Goal: Task Accomplishment & Management: Complete application form

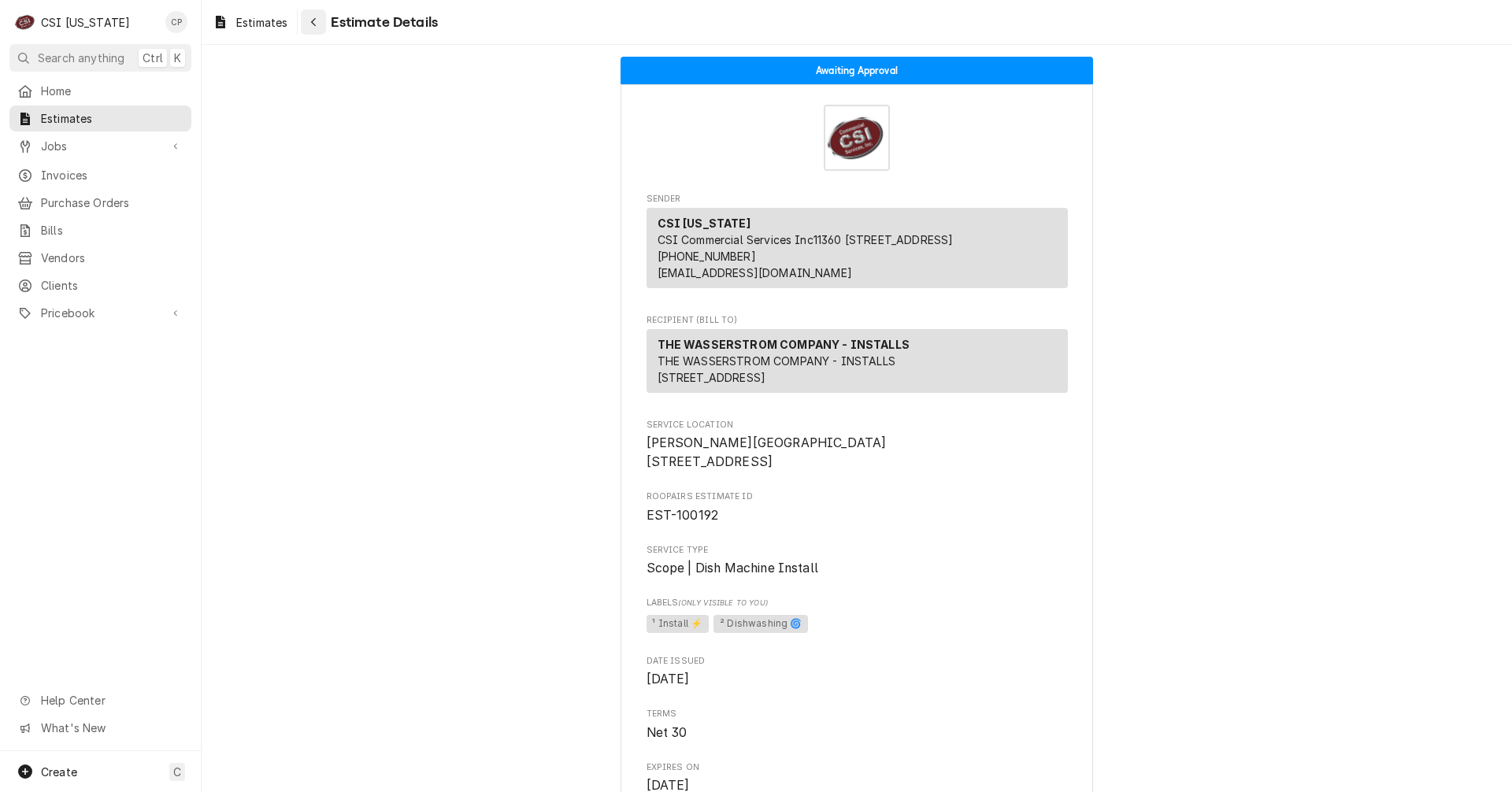
click at [315, 23] on icon "Navigate back" at bounding box center [314, 22] width 7 height 11
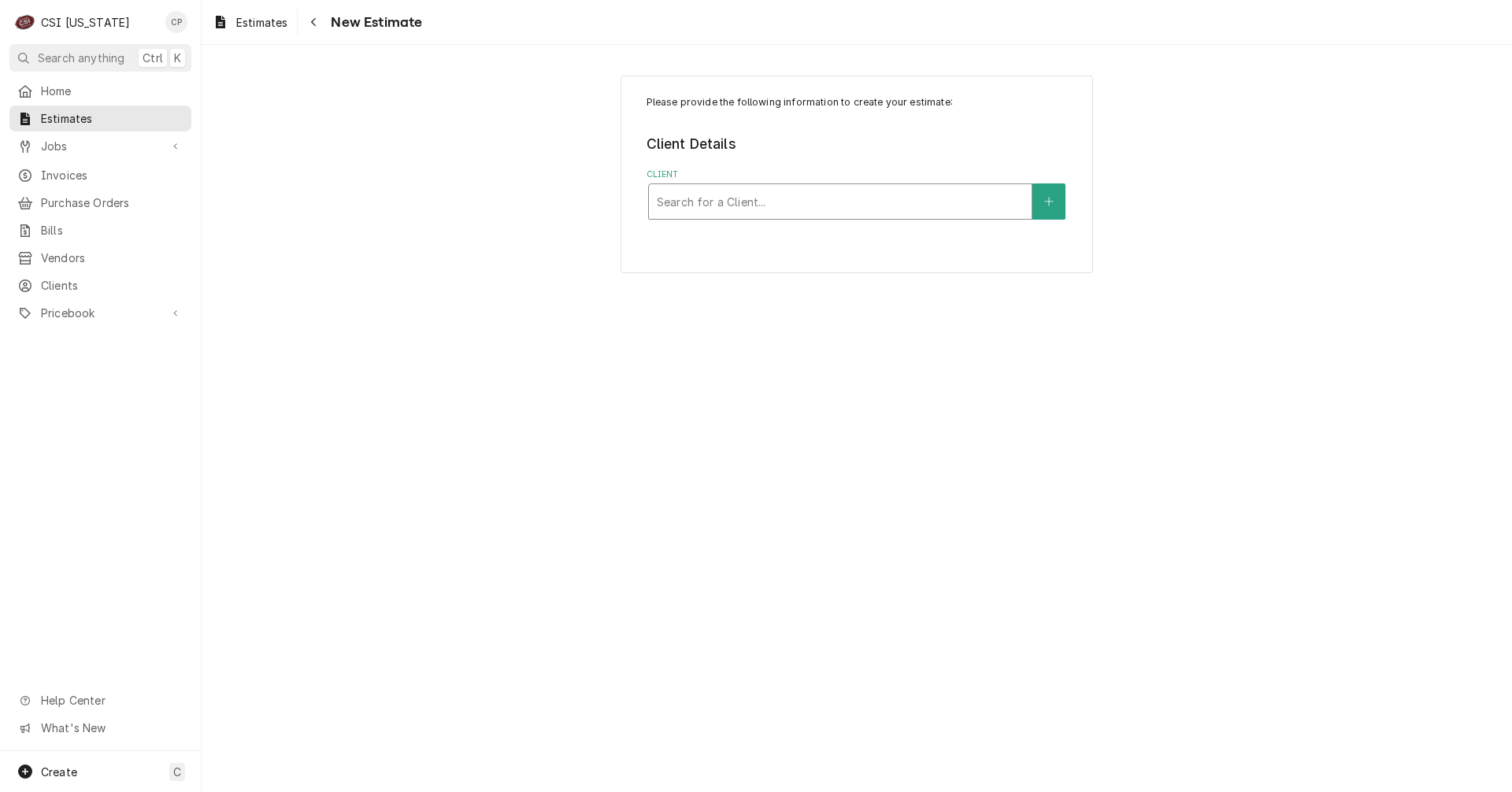
click at [805, 193] on div "Client" at bounding box center [840, 202] width 366 height 29
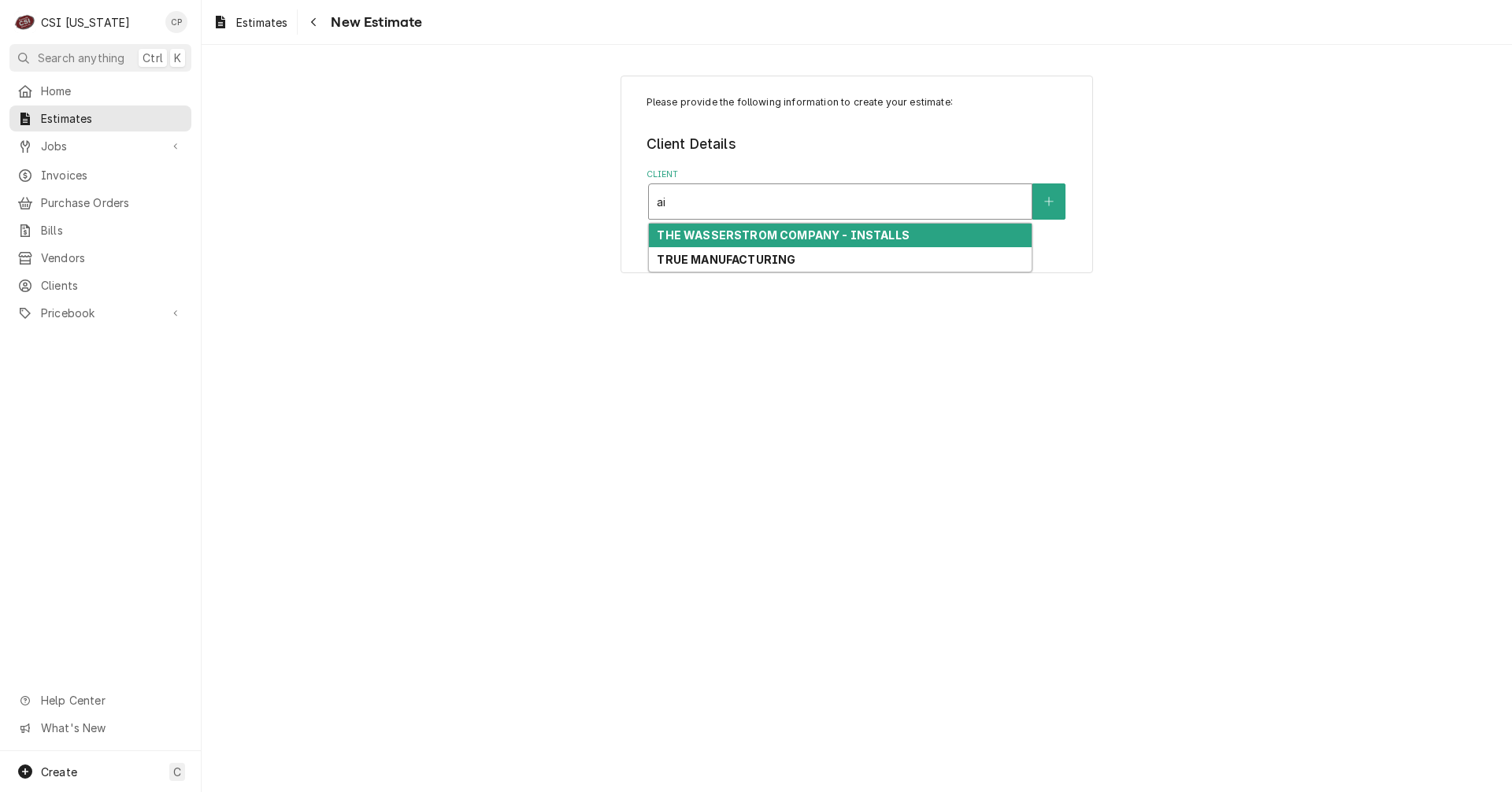
type input "a"
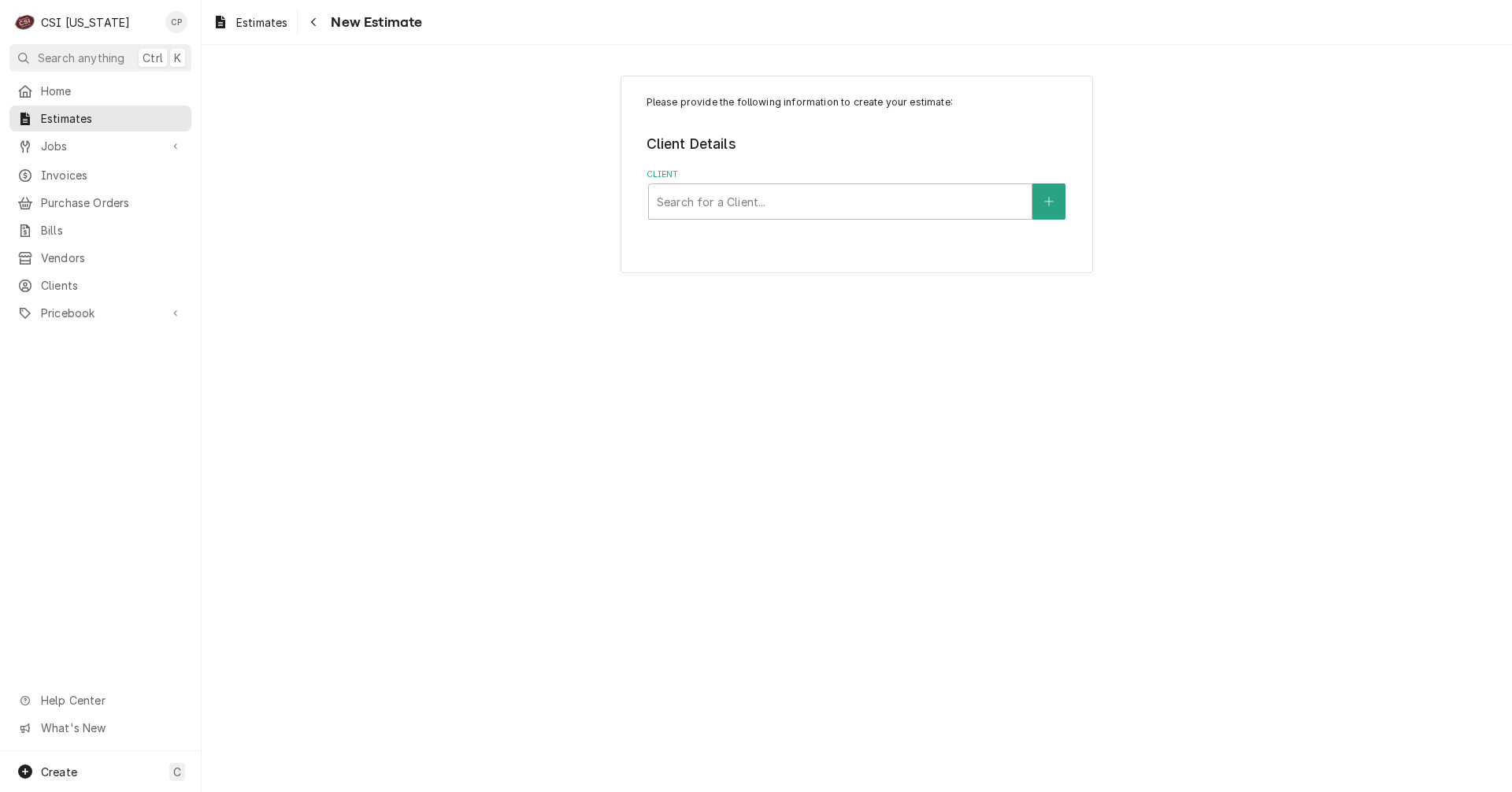
click at [493, 418] on div "Please provide the following information to create your estimate: Client Detail…" at bounding box center [857, 417] width 1310 height 747
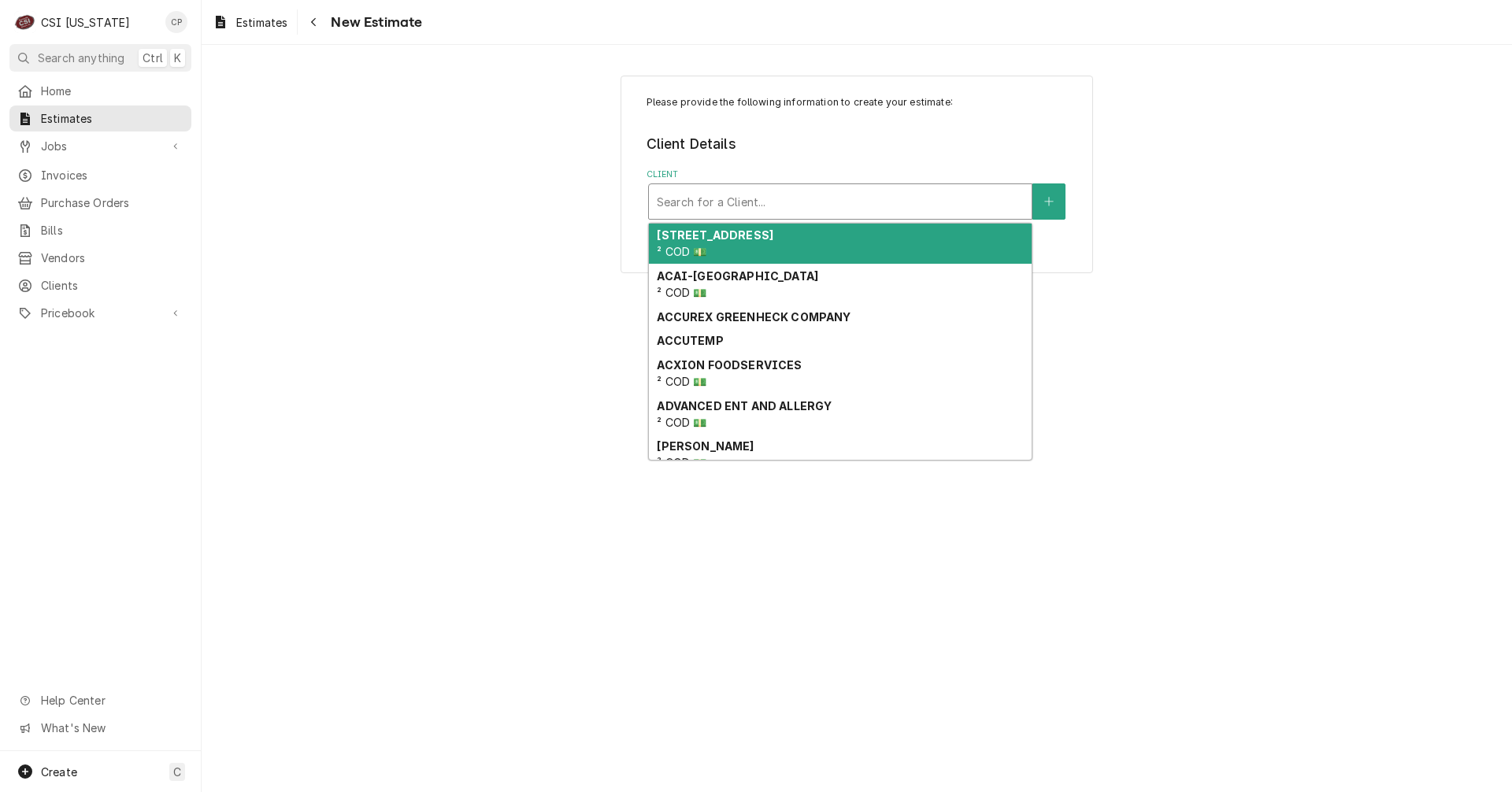
click at [935, 201] on div "Client" at bounding box center [840, 202] width 366 height 29
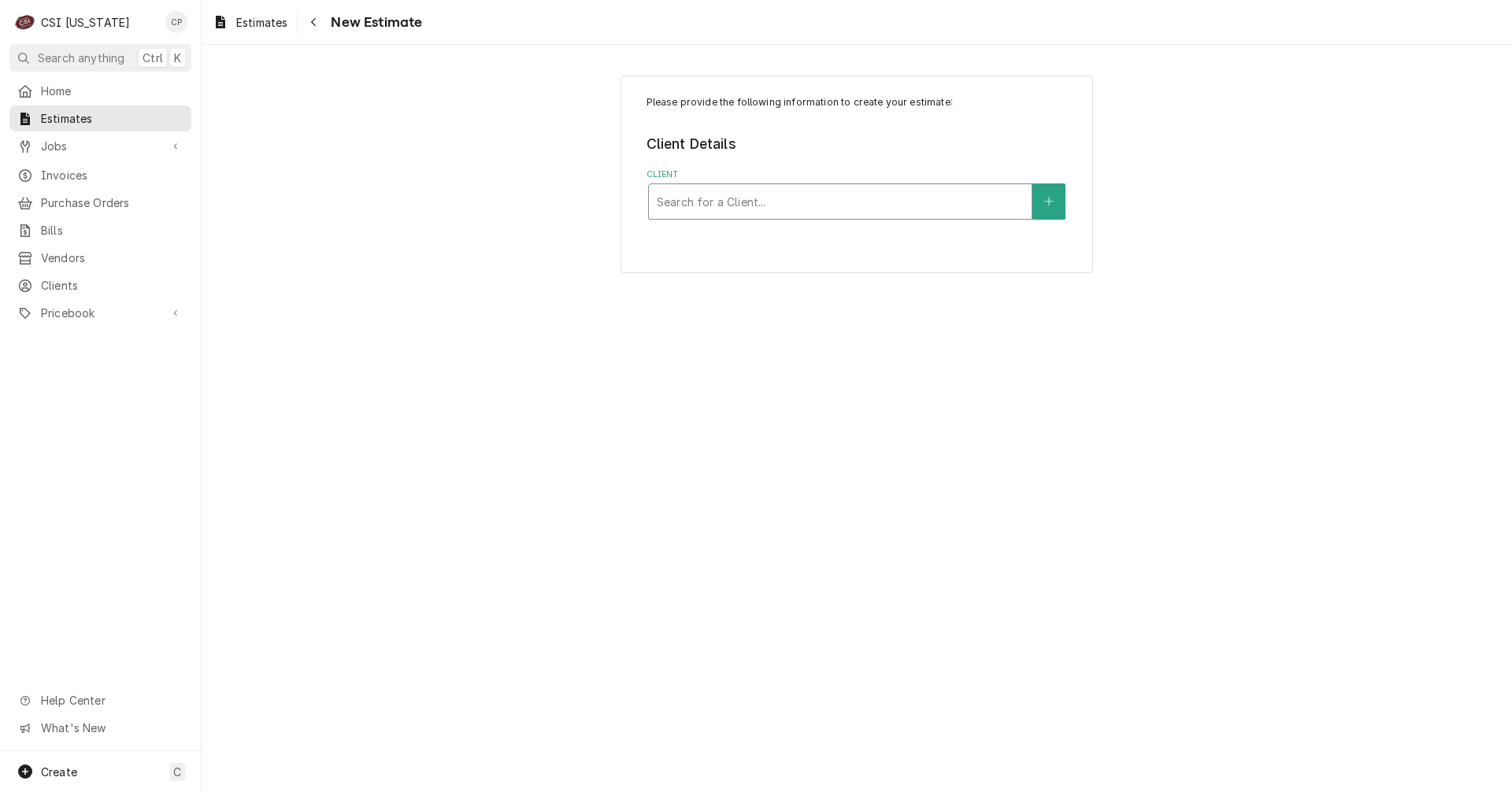
click at [906, 203] on div "Client" at bounding box center [840, 202] width 366 height 29
click at [747, 198] on div "Client" at bounding box center [840, 202] width 366 height 29
type input "a"
type input "zink"
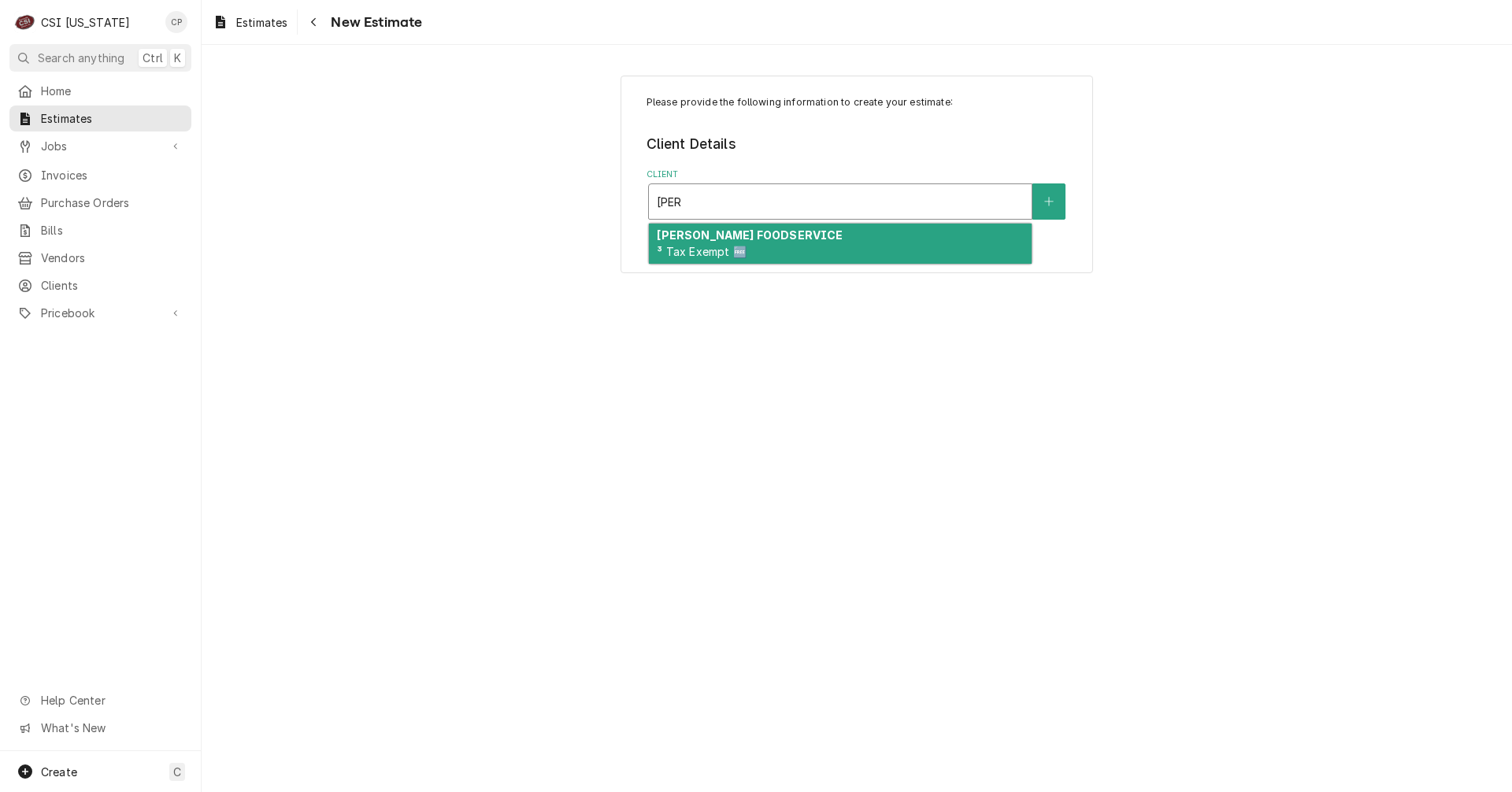
click at [700, 249] on span "³ Tax Exempt 🆓" at bounding box center [701, 252] width 89 height 13
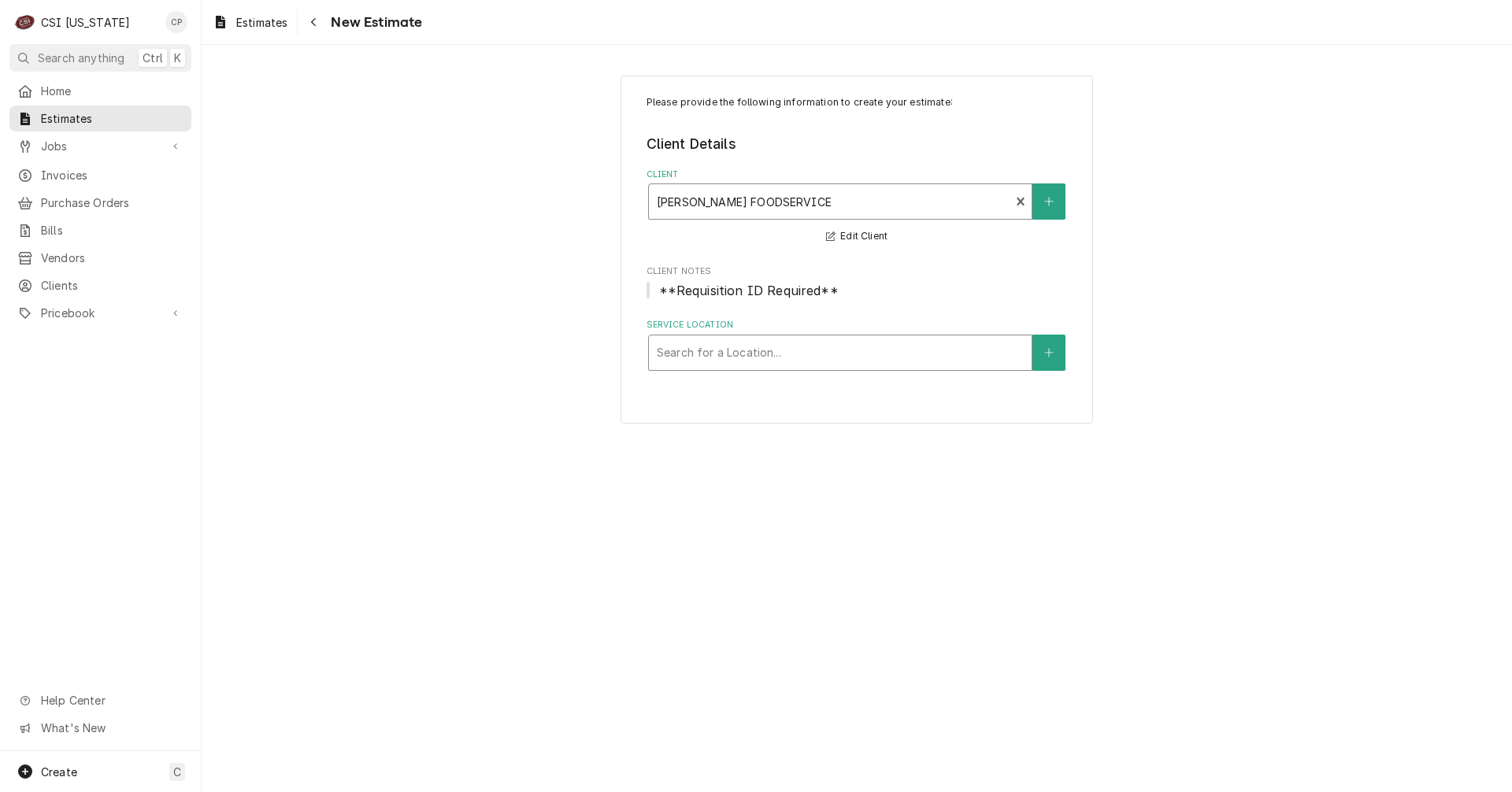
click at [947, 353] on div "Service Location" at bounding box center [840, 353] width 366 height 29
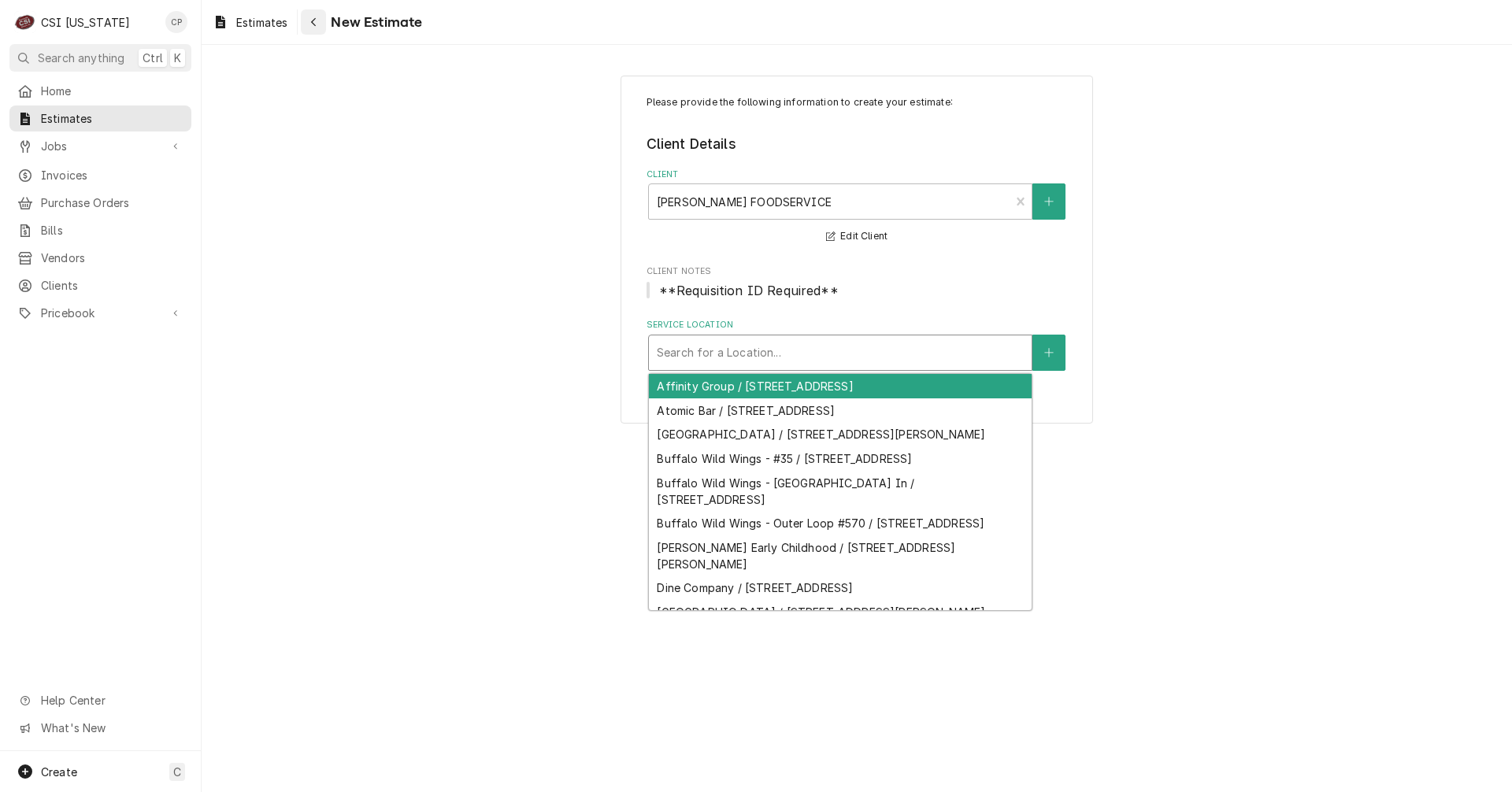
click at [318, 19] on div "Navigate back" at bounding box center [313, 21] width 16 height 16
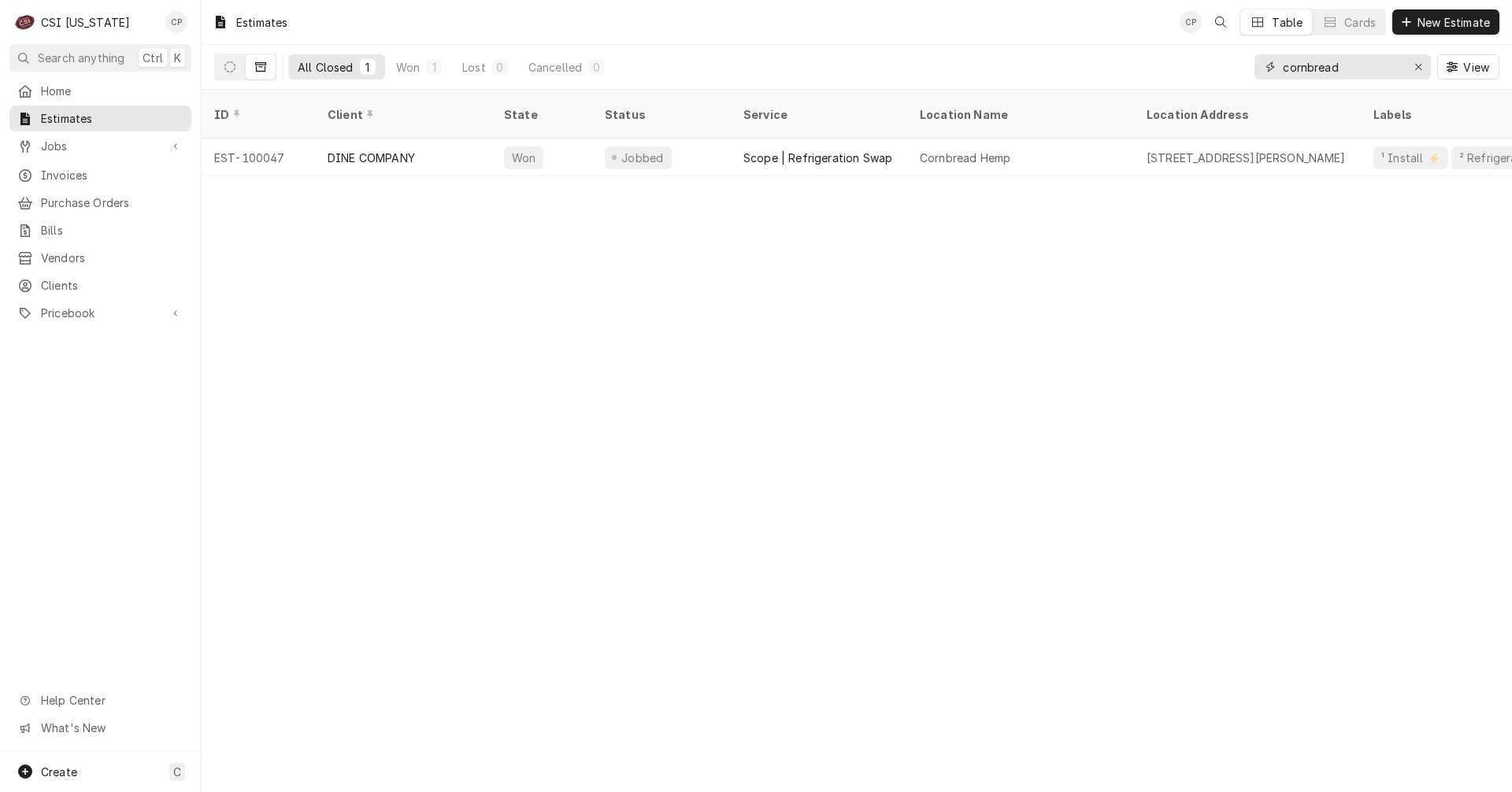
click at [1421, 67] on div "Erase input" at bounding box center [1418, 67] width 16 height 16
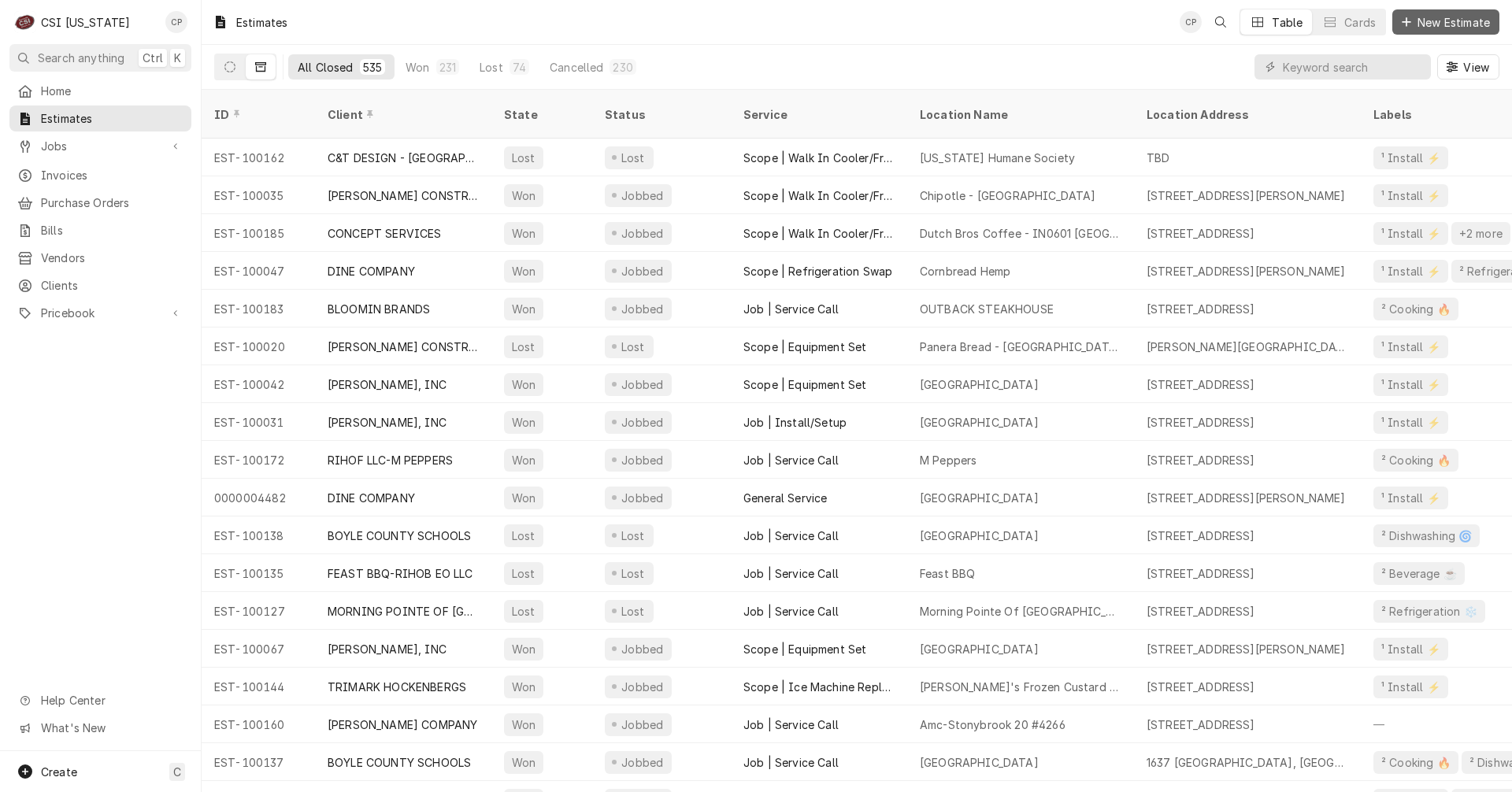
click at [1455, 25] on span "New Estimate" at bounding box center [1453, 22] width 79 height 17
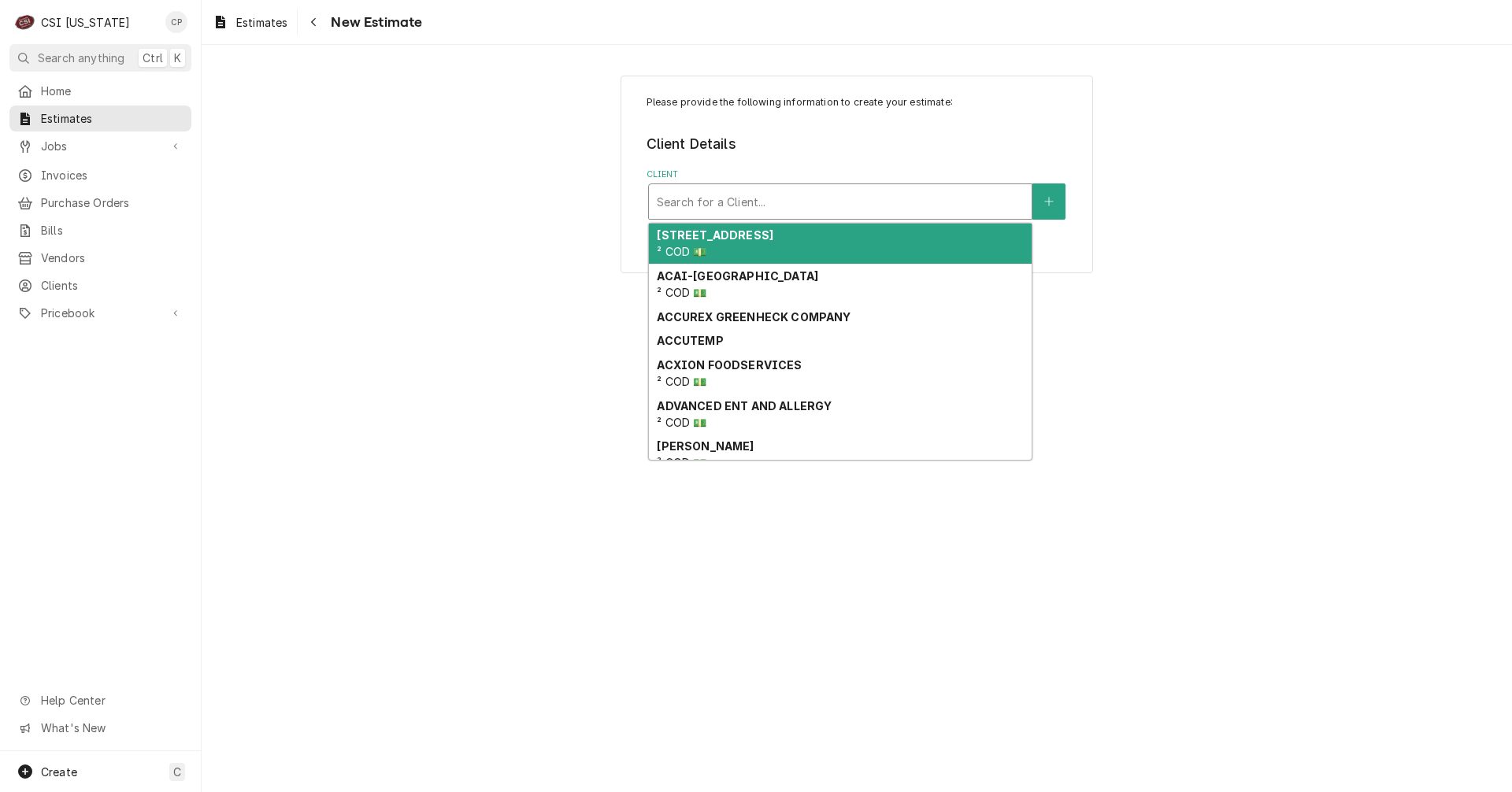
click at [821, 208] on div "Client" at bounding box center [840, 202] width 366 height 29
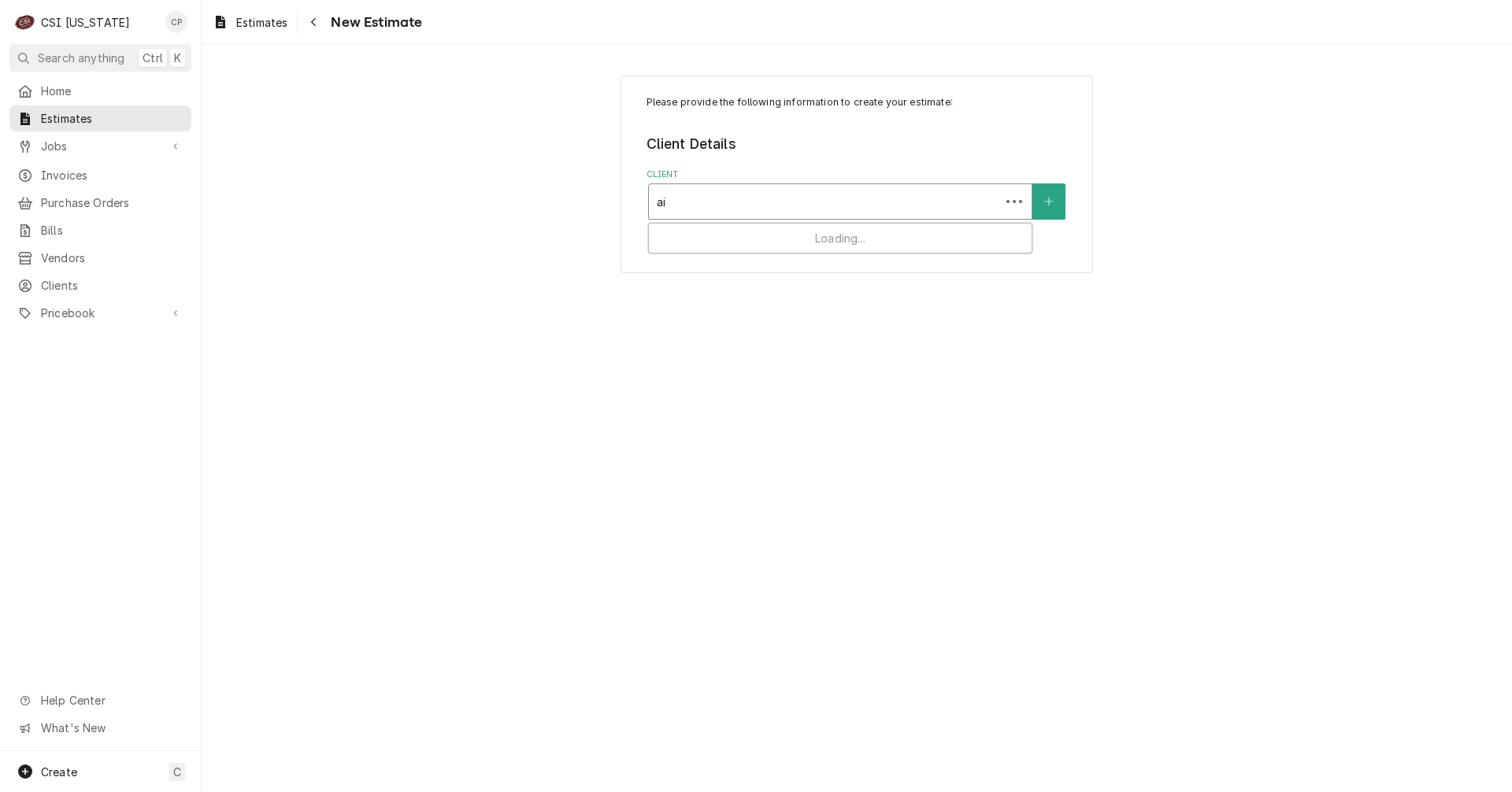
type input "aim"
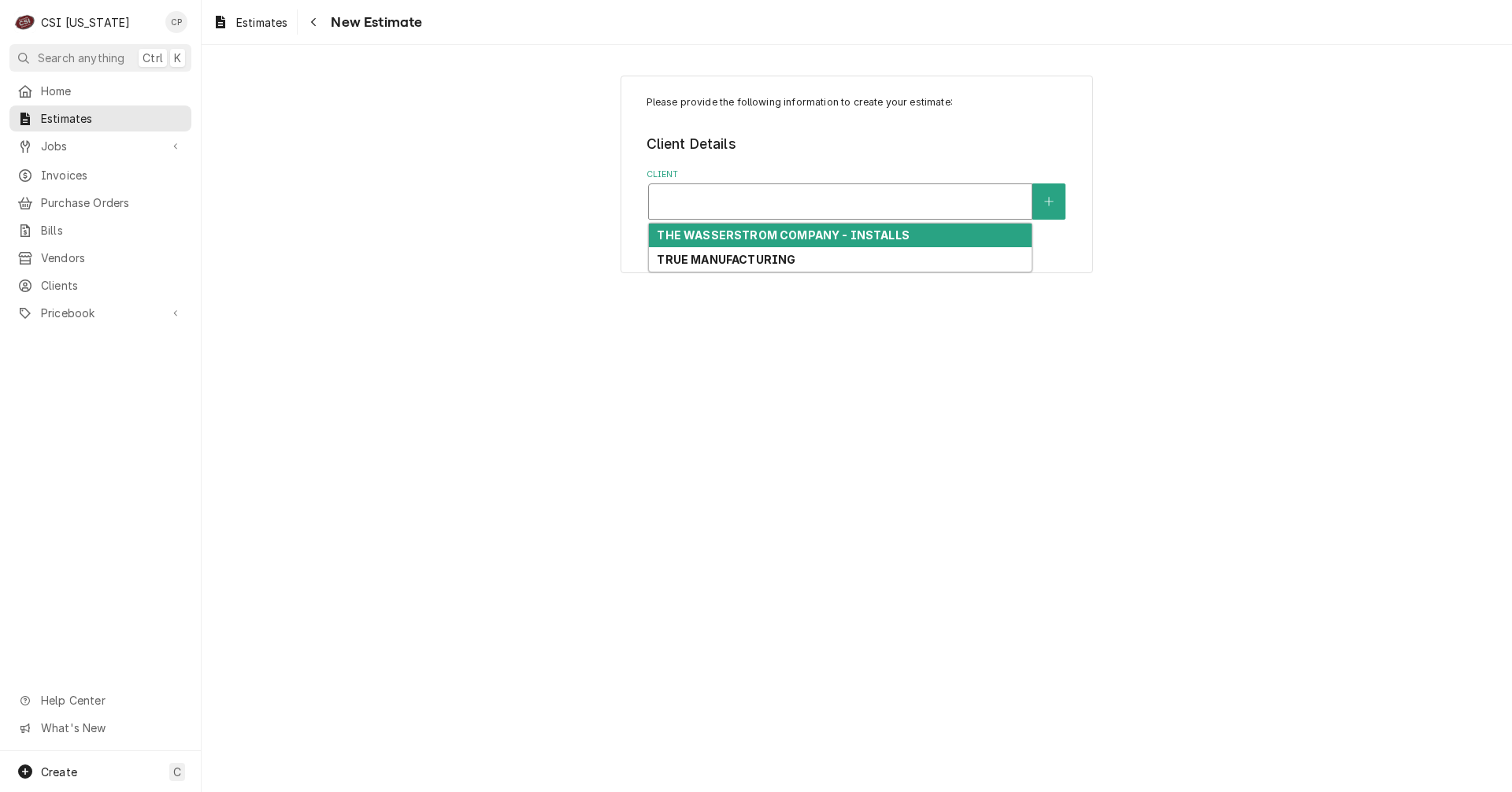
click at [798, 206] on div "Client" at bounding box center [840, 202] width 366 height 29
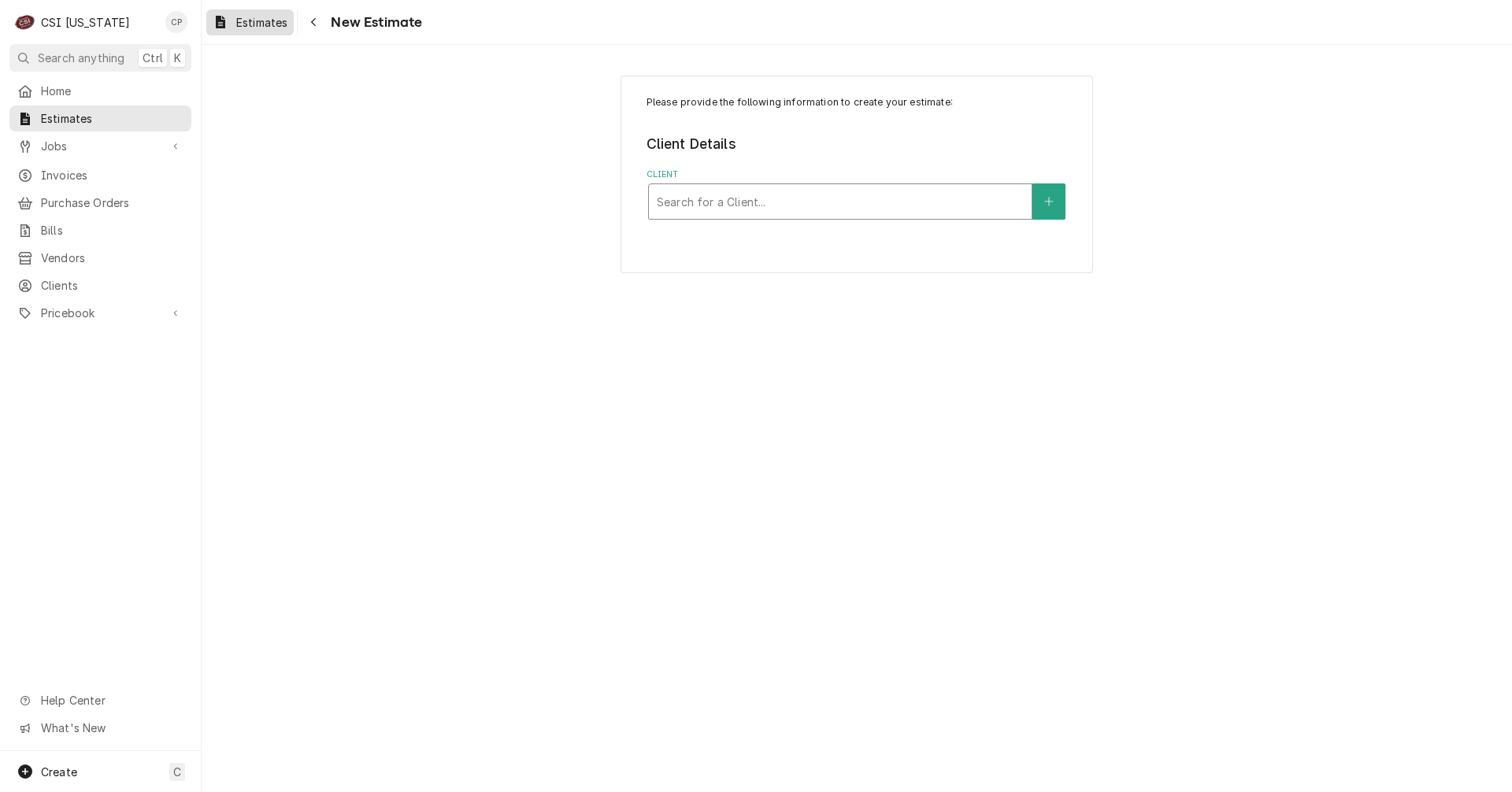
click at [274, 22] on span "Estimates" at bounding box center [261, 22] width 51 height 17
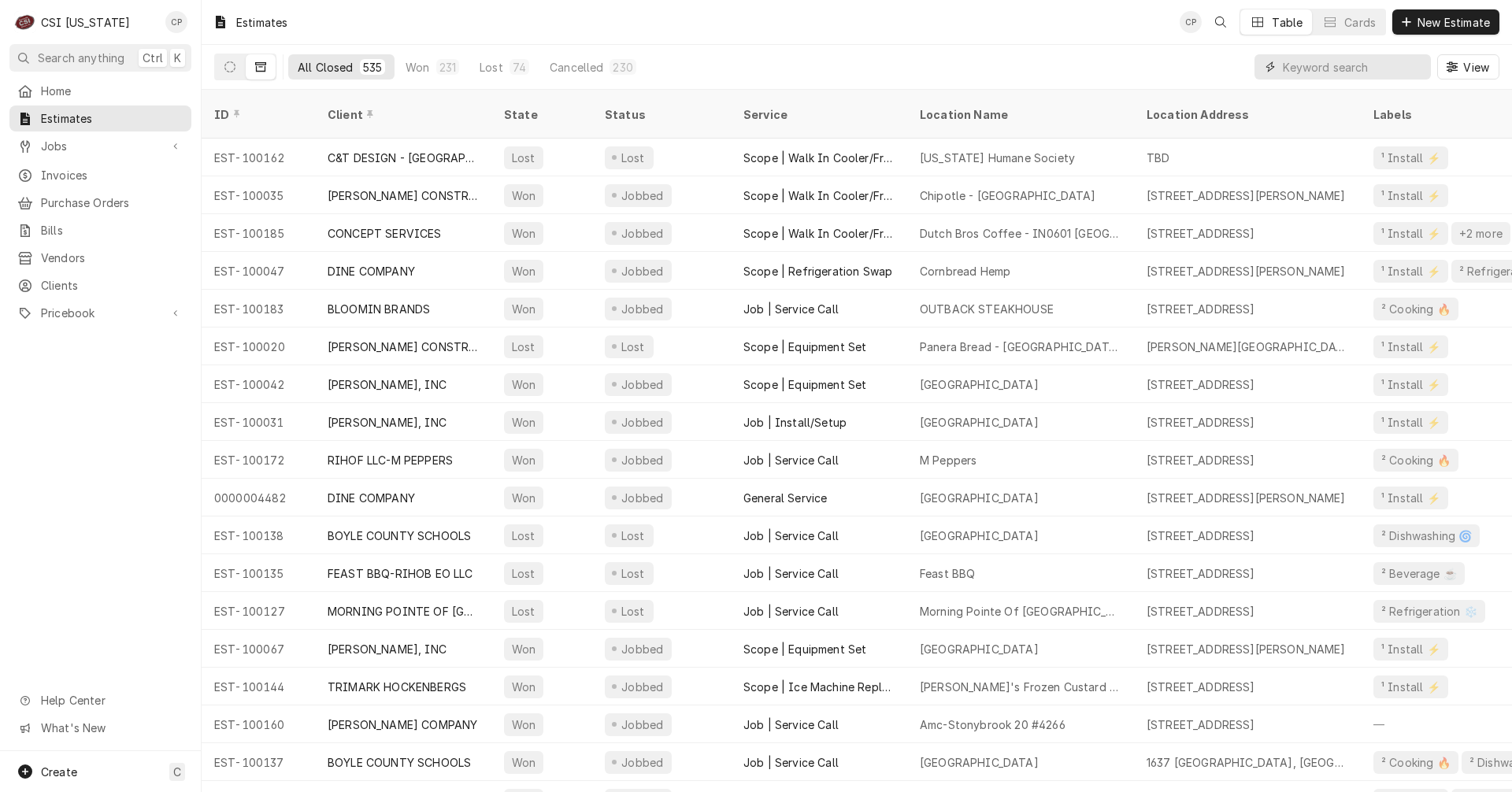
click at [1380, 73] on input "Dynamic Content Wrapper" at bounding box center [1352, 67] width 140 height 25
click at [1356, 67] on input "Dynamic Content Wrapper" at bounding box center [1352, 67] width 140 height 25
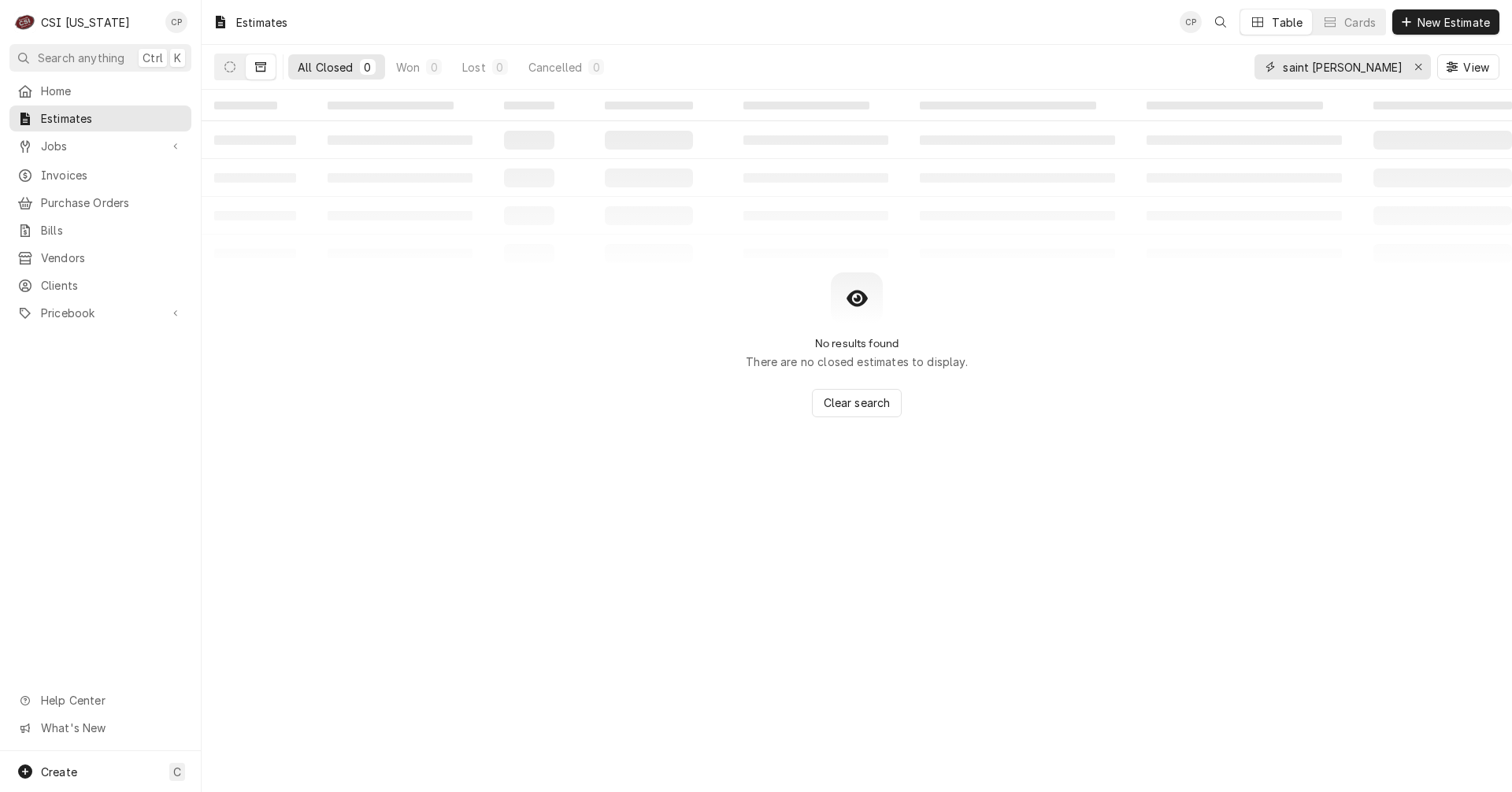
drag, startPoint x: 1314, startPoint y: 68, endPoint x: 1233, endPoint y: 62, distance: 81.2
click at [1241, 71] on div "All Closed 0 Won 0 Lost 0 Cancelled 0 saint [PERSON_NAME] View" at bounding box center [856, 67] width 1285 height 44
type input "[PERSON_NAME]"
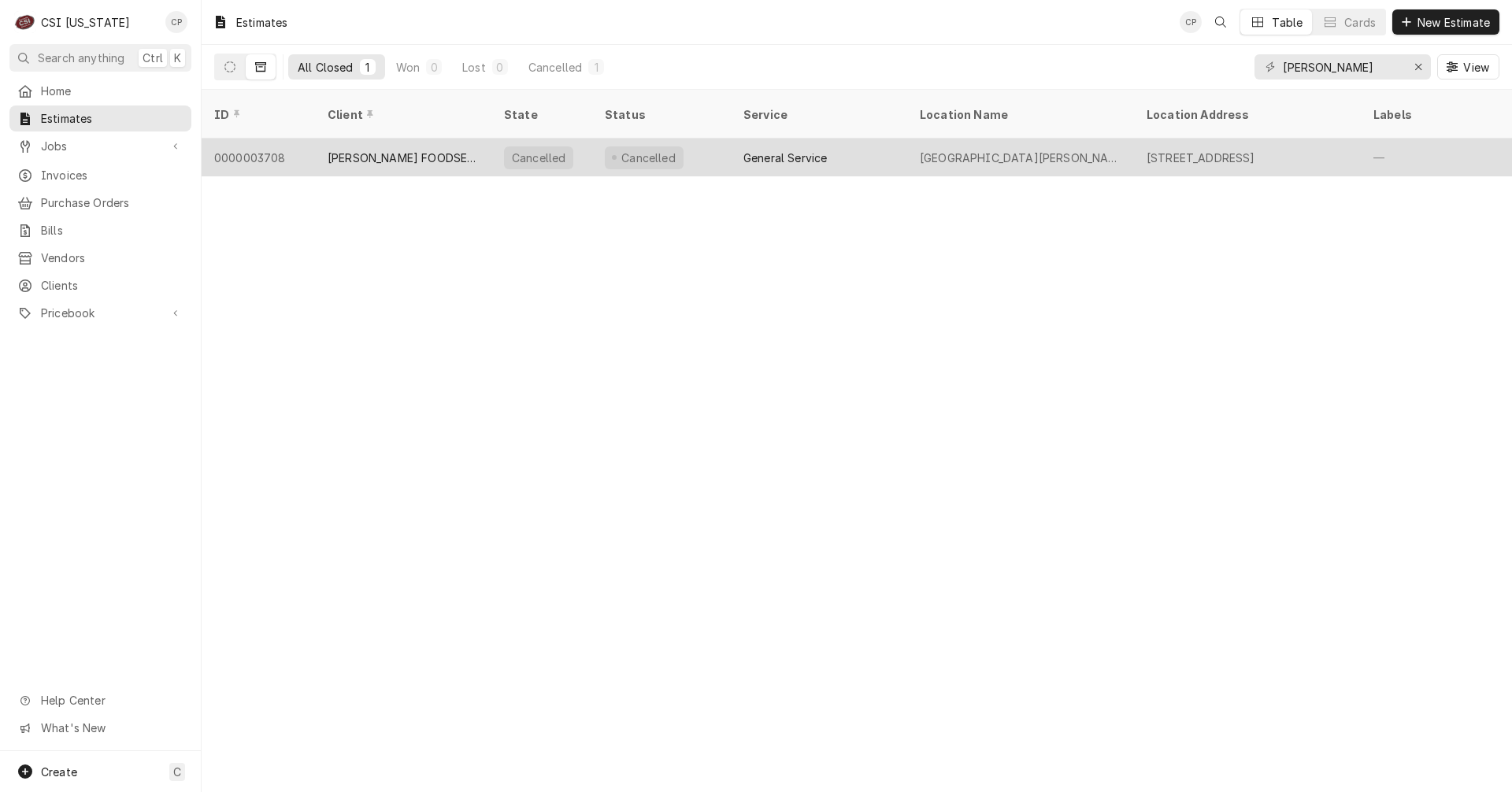
click at [385, 146] on div "[PERSON_NAME] FOODSERVICE" at bounding box center [403, 157] width 177 height 38
click at [385, 146] on div "ZINK FOODSERVICE" at bounding box center [403, 157] width 177 height 38
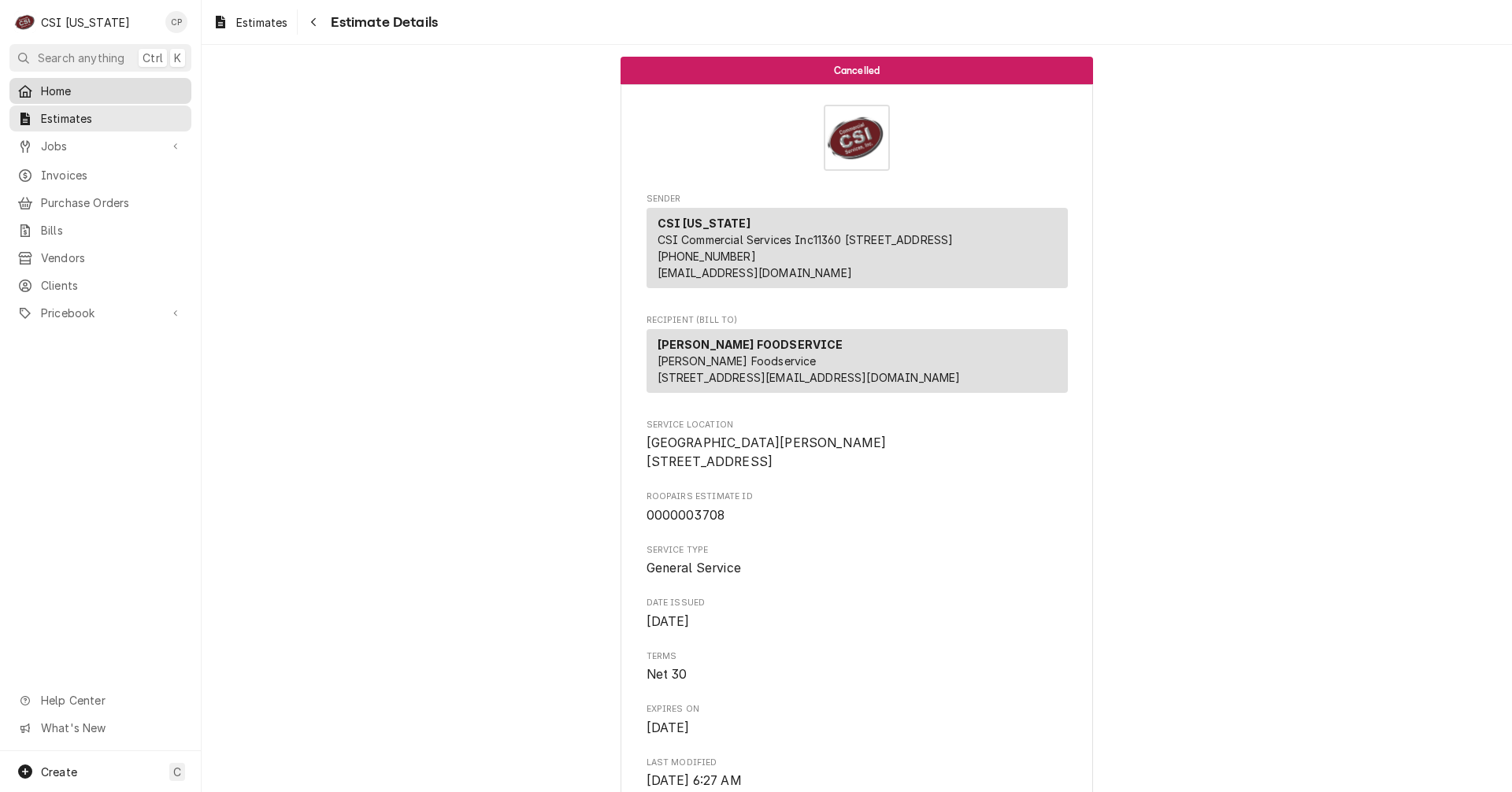
click at [81, 85] on span "Home" at bounding box center [112, 91] width 143 height 17
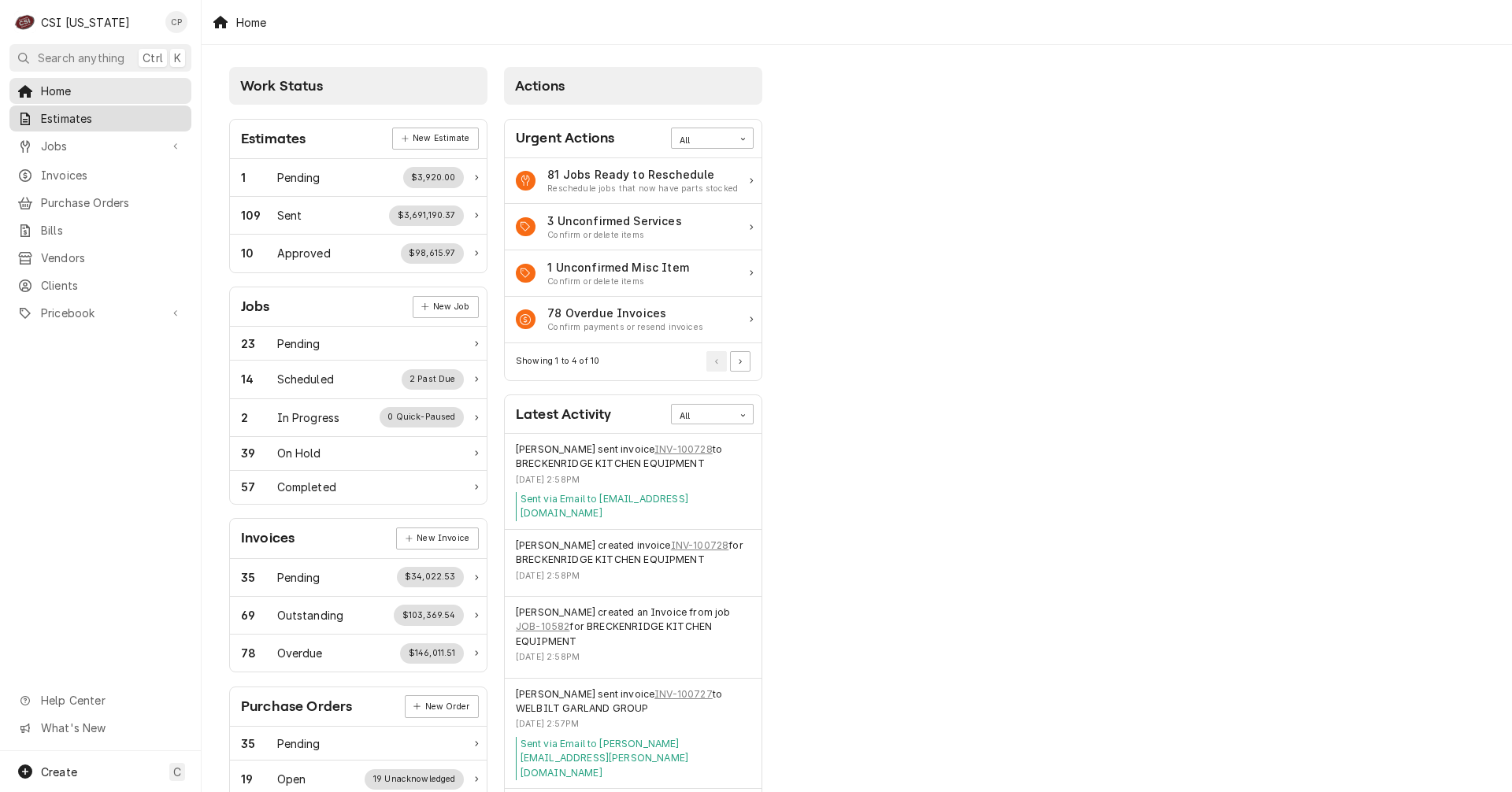
click at [90, 118] on span "Estimates" at bounding box center [112, 118] width 143 height 17
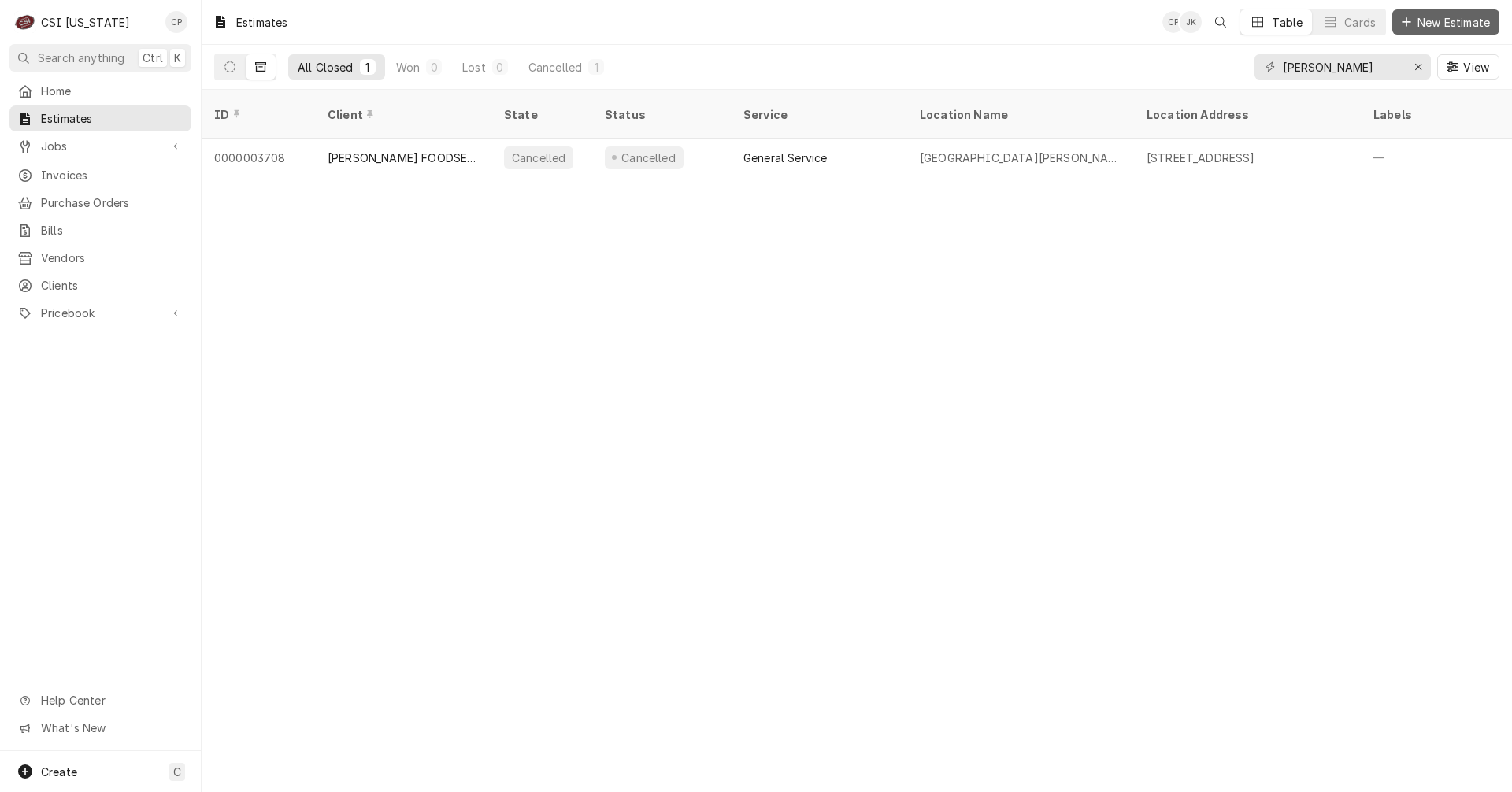
click at [1445, 23] on span "New Estimate" at bounding box center [1453, 22] width 79 height 17
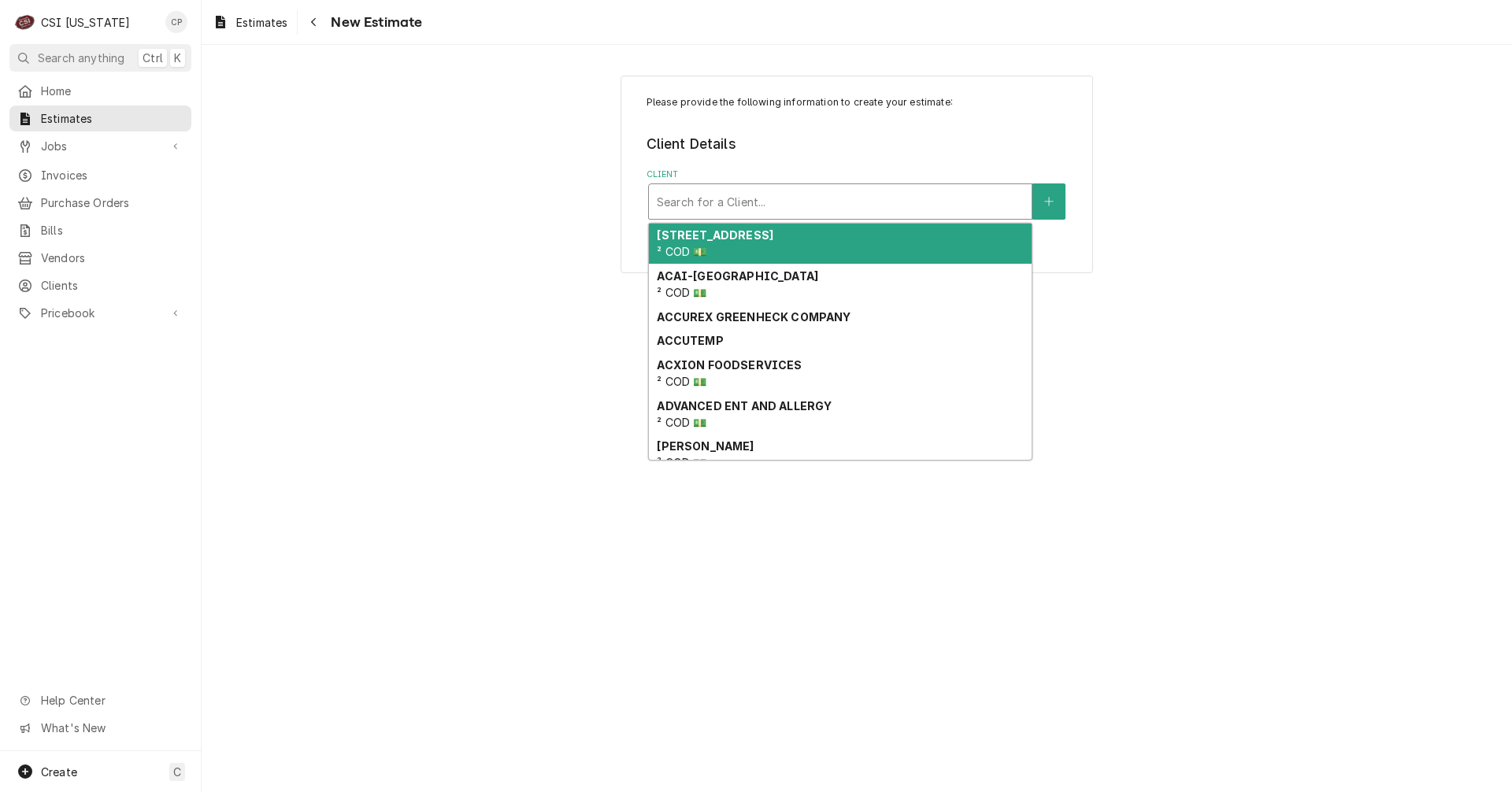
click at [703, 191] on div "Client" at bounding box center [840, 202] width 366 height 29
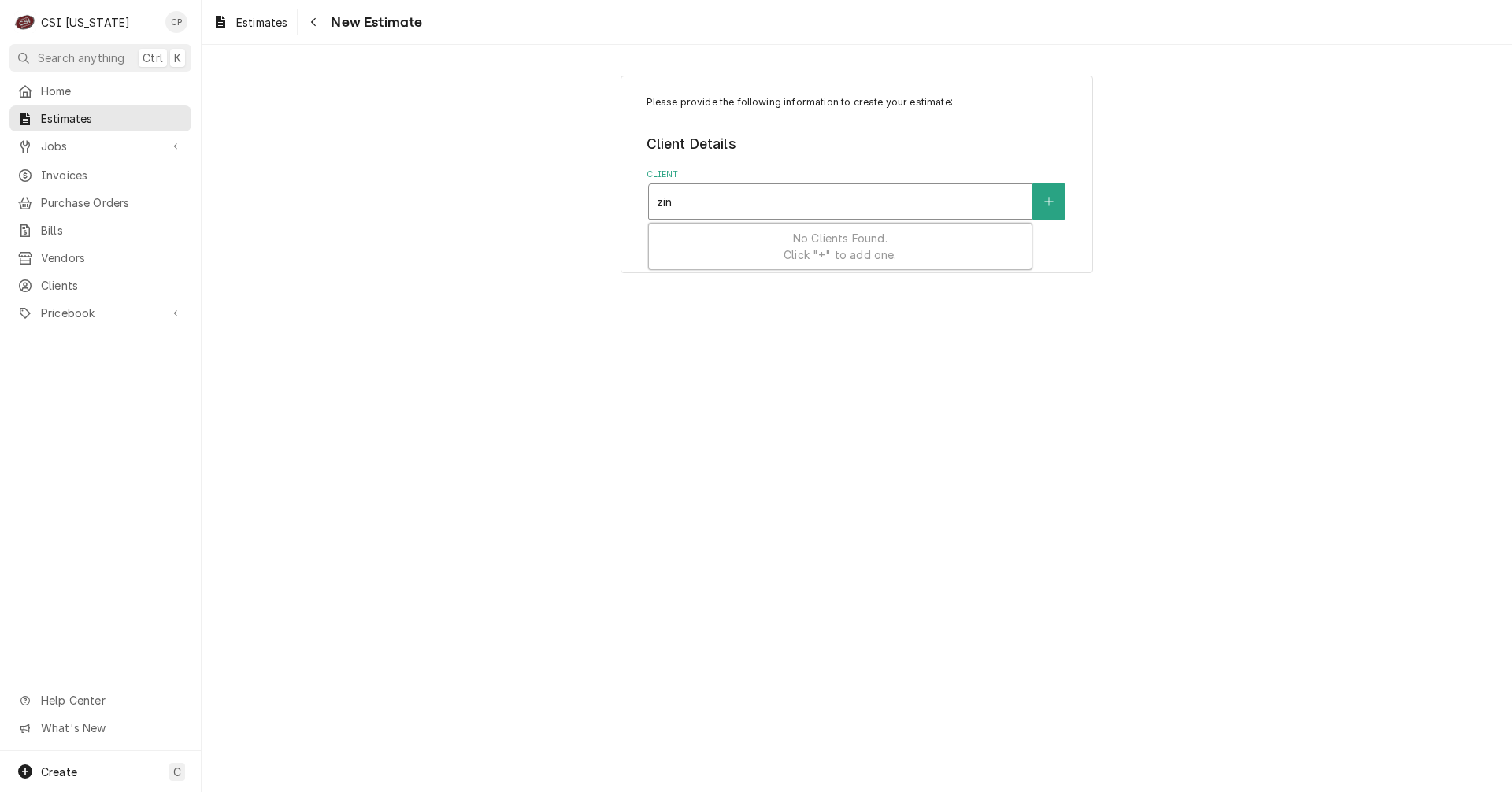
type input "zink"
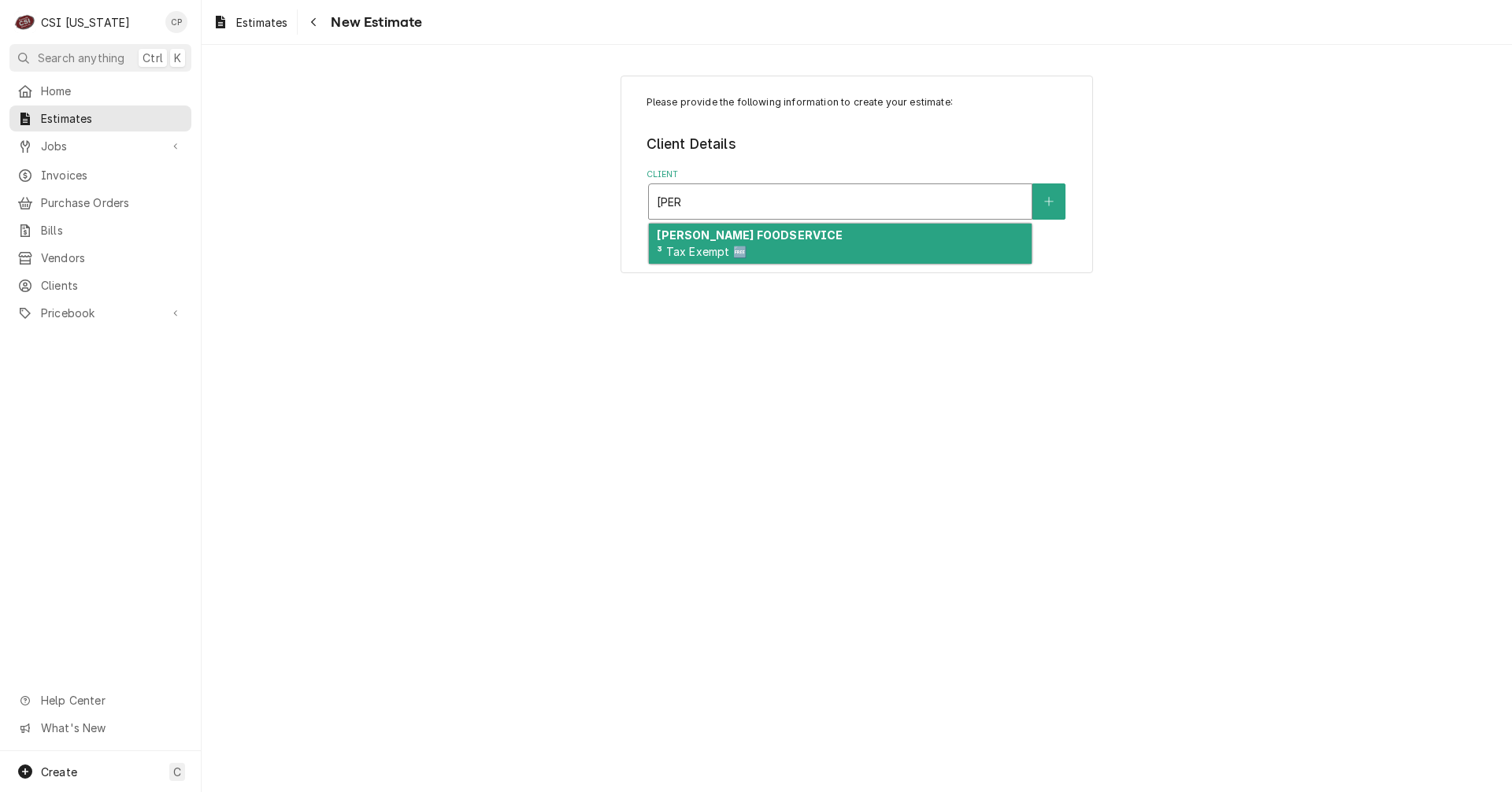
click at [710, 235] on strong "[PERSON_NAME] FOODSERVICE" at bounding box center [750, 235] width 186 height 13
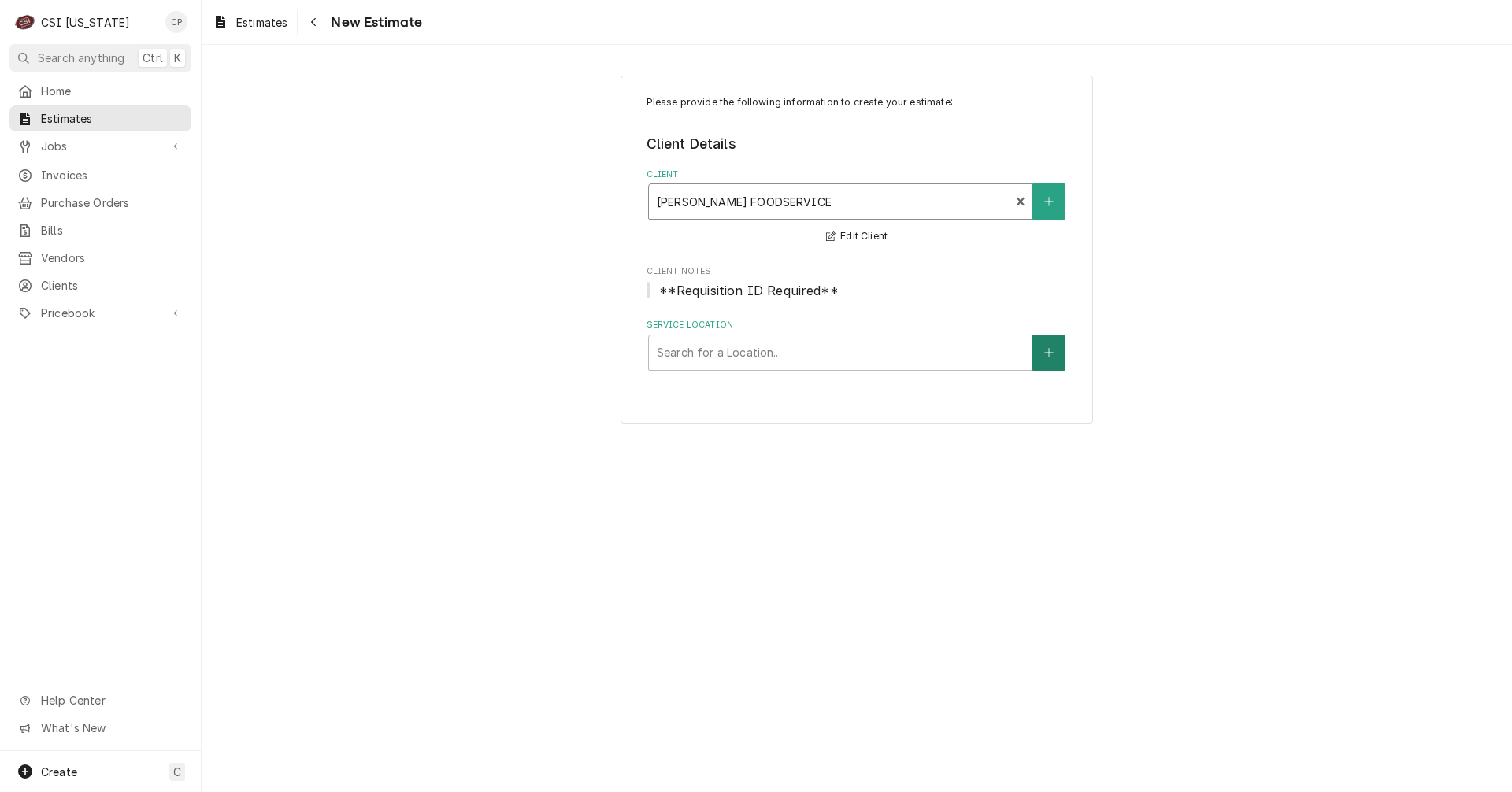
click at [1053, 356] on icon "Create New Location" at bounding box center [1048, 353] width 9 height 11
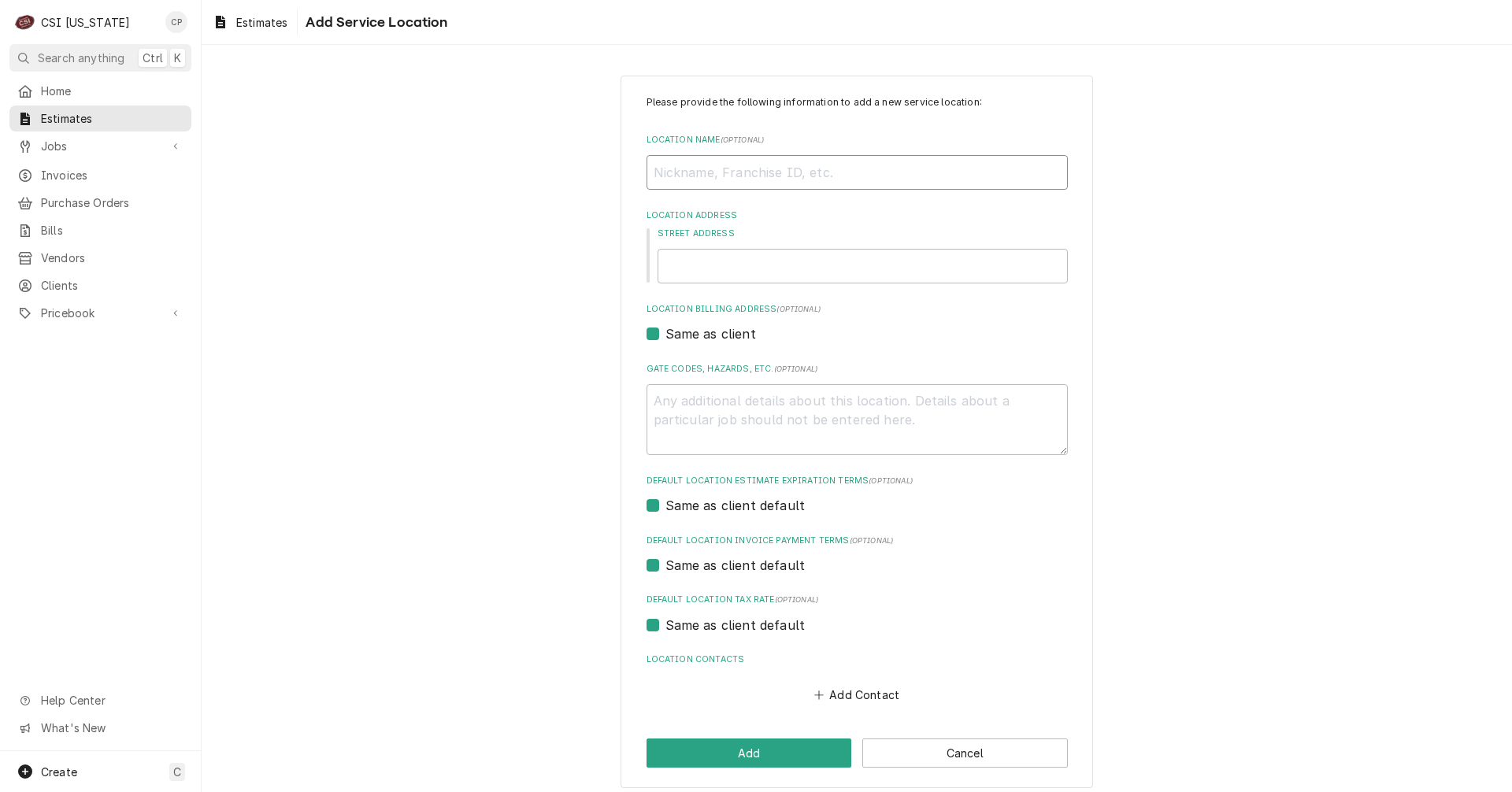
click at [758, 172] on input "Location Name ( optional )" at bounding box center [857, 172] width 421 height 34
drag, startPoint x: 694, startPoint y: 162, endPoint x: 714, endPoint y: 144, distance: 26.9
click at [700, 157] on input "Location Name ( optional )" at bounding box center [857, 172] width 421 height 34
type textarea "x"
type input "D"
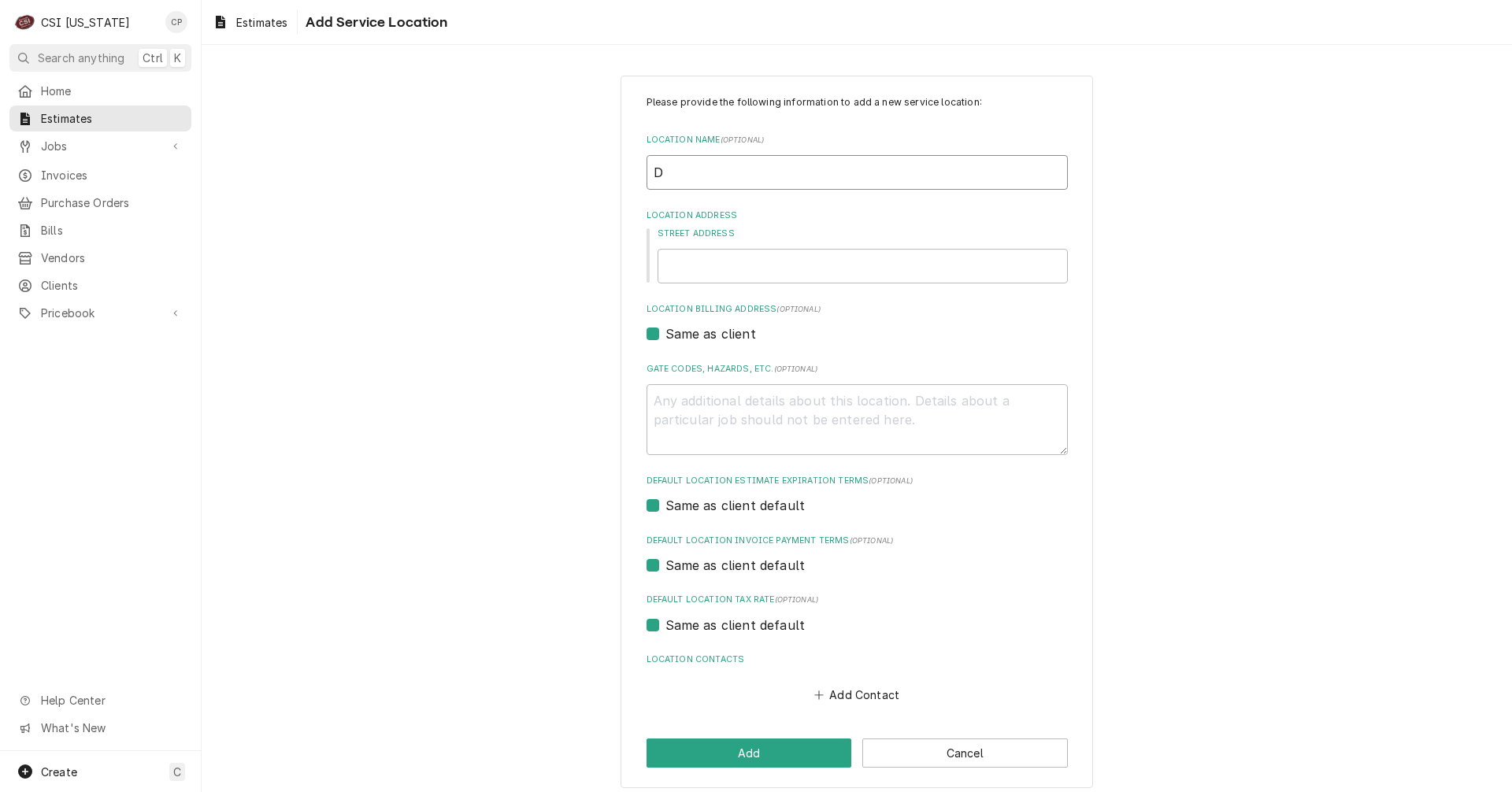
type textarea "x"
type input "Di"
type textarea "x"
type input "Din"
type textarea "x"
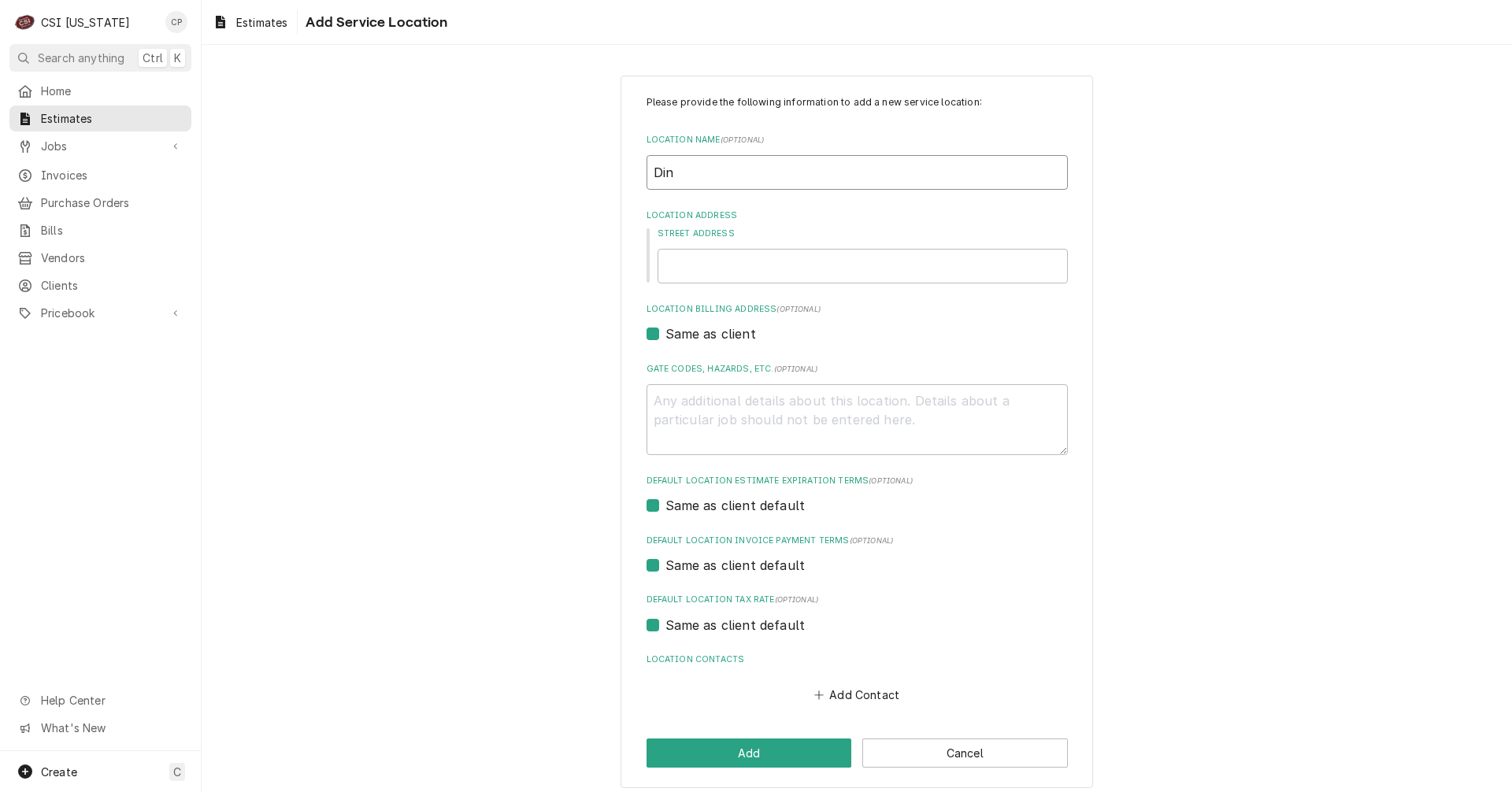
type input "Di"
type textarea "x"
type input "D"
type textarea "x"
type input "Du"
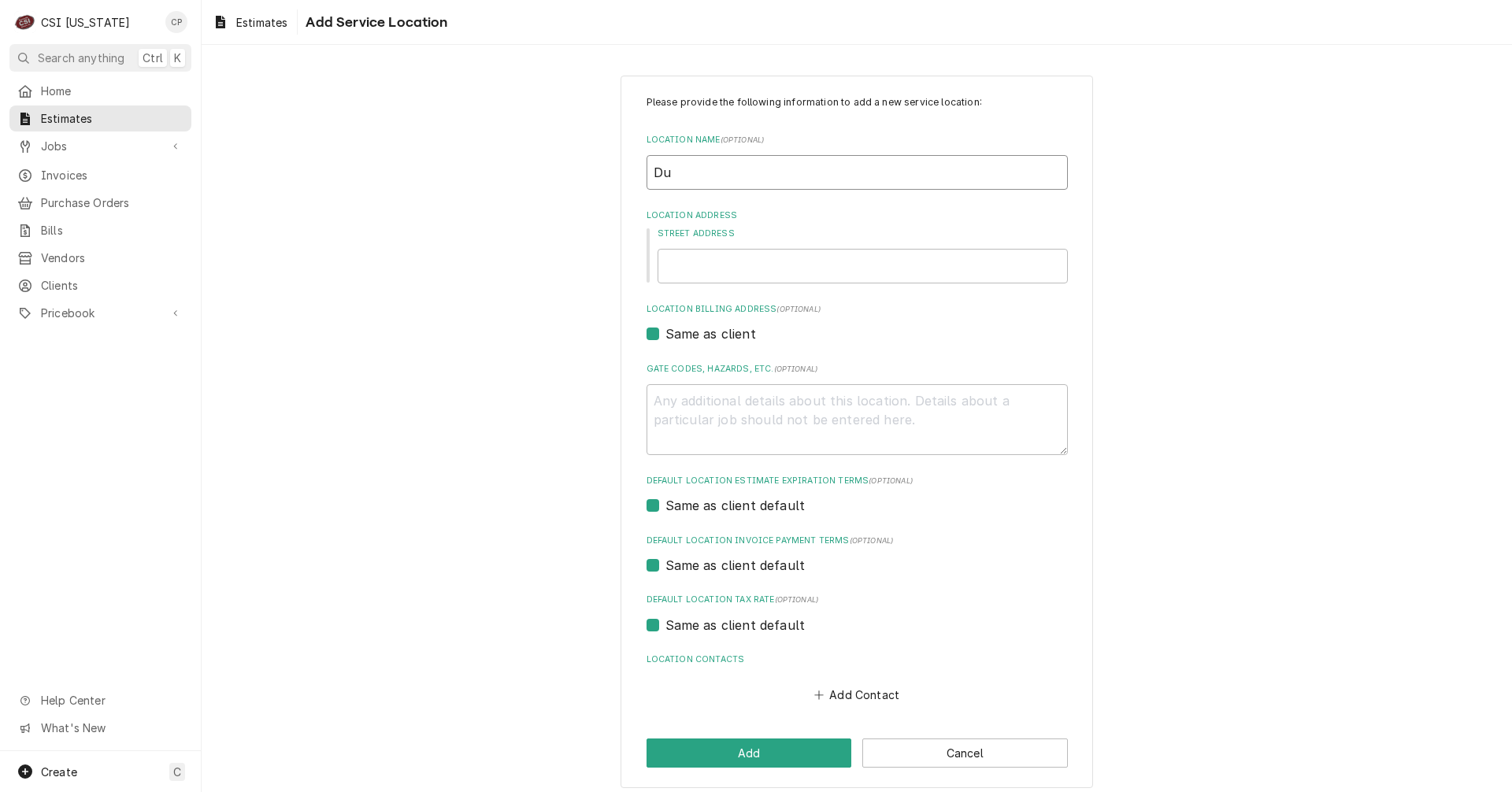
type textarea "x"
type input "Dun"
type textarea "x"
type input "Dunk"
type textarea "x"
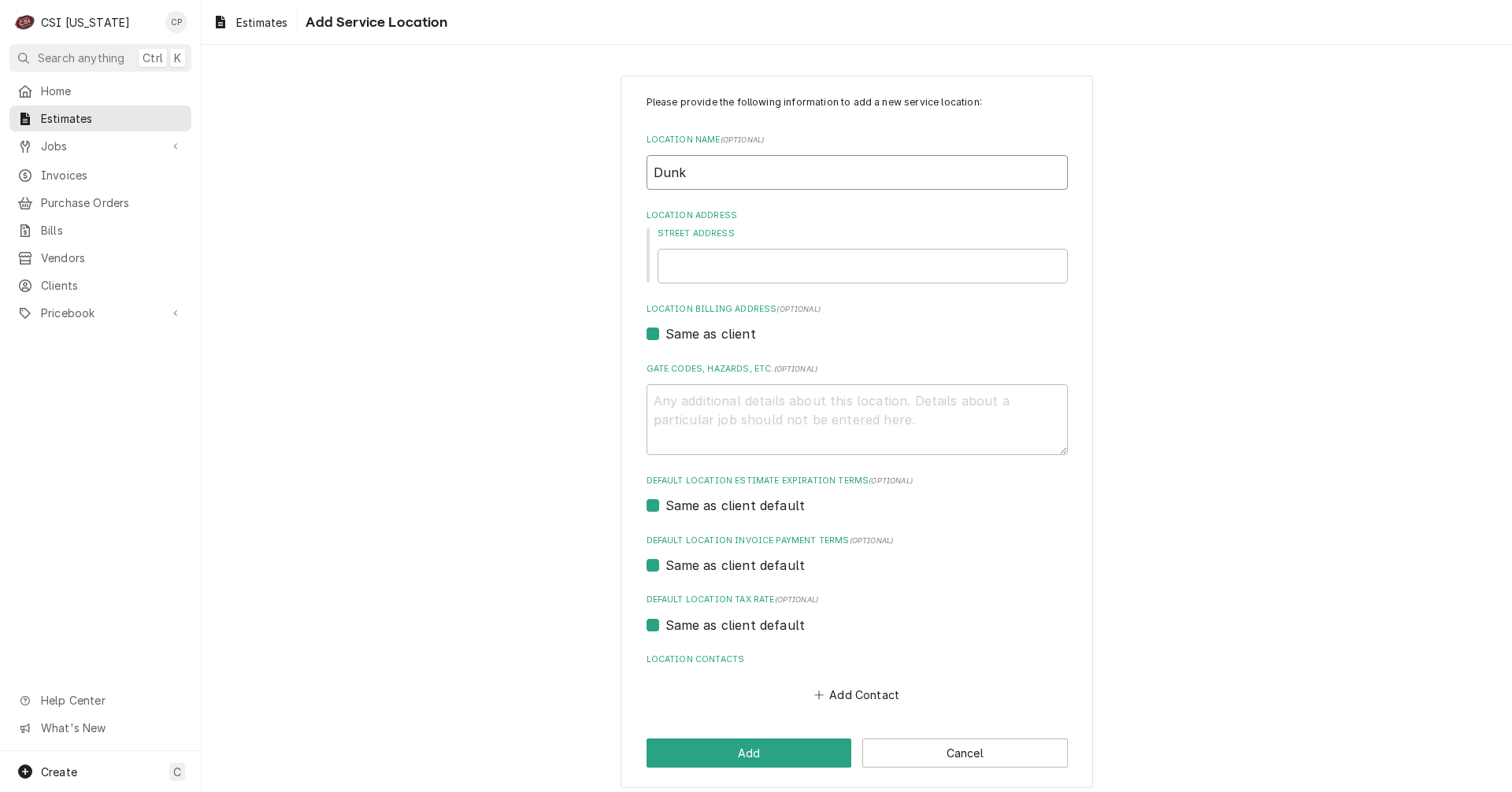
type input "Dunki"
type textarea "x"
type input "Dunkin"
type textarea "x"
type input "Dunki"
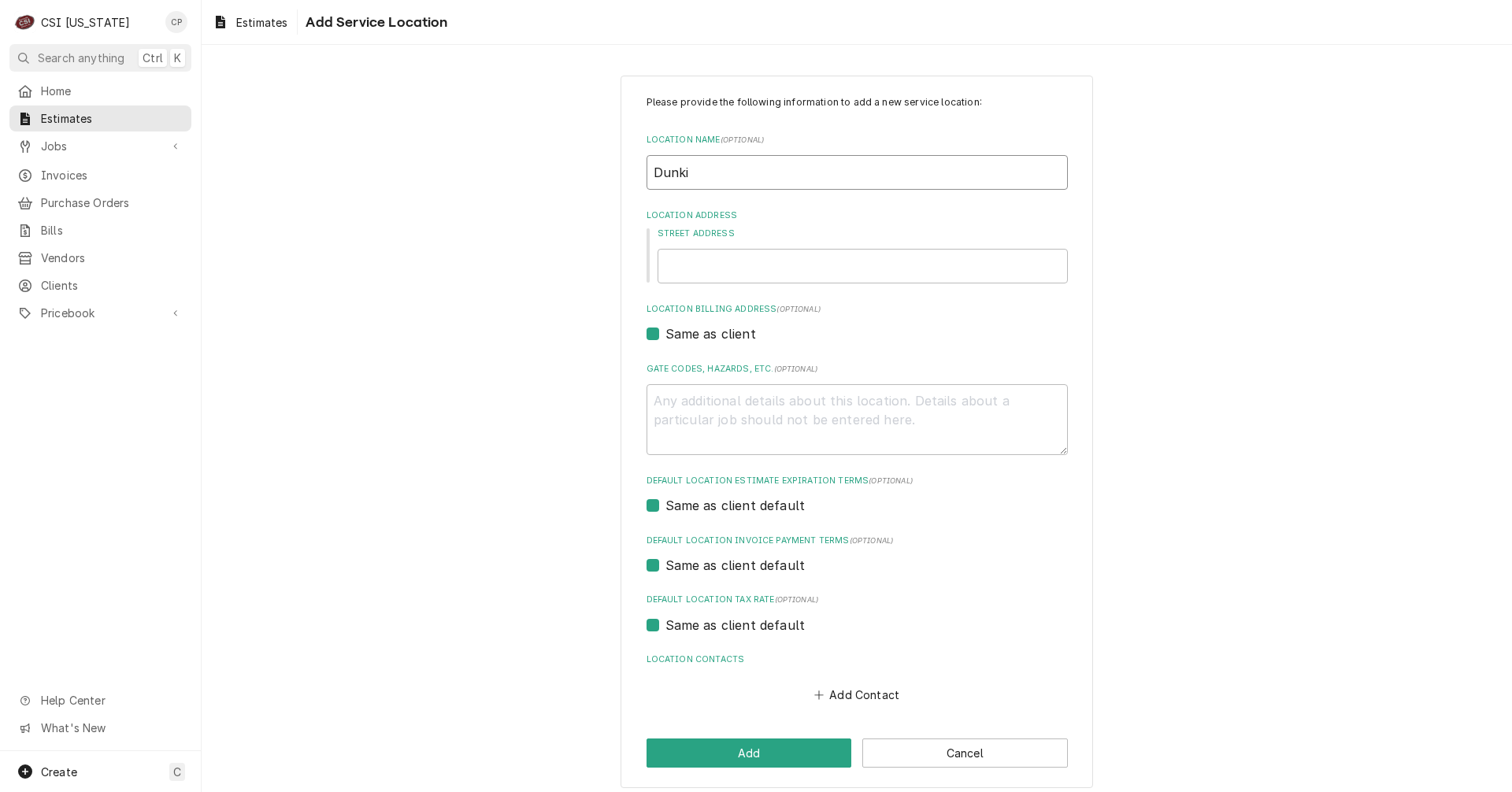
type textarea "x"
type input "Dunk"
type textarea "x"
type input "Dunkn"
type textarea "x"
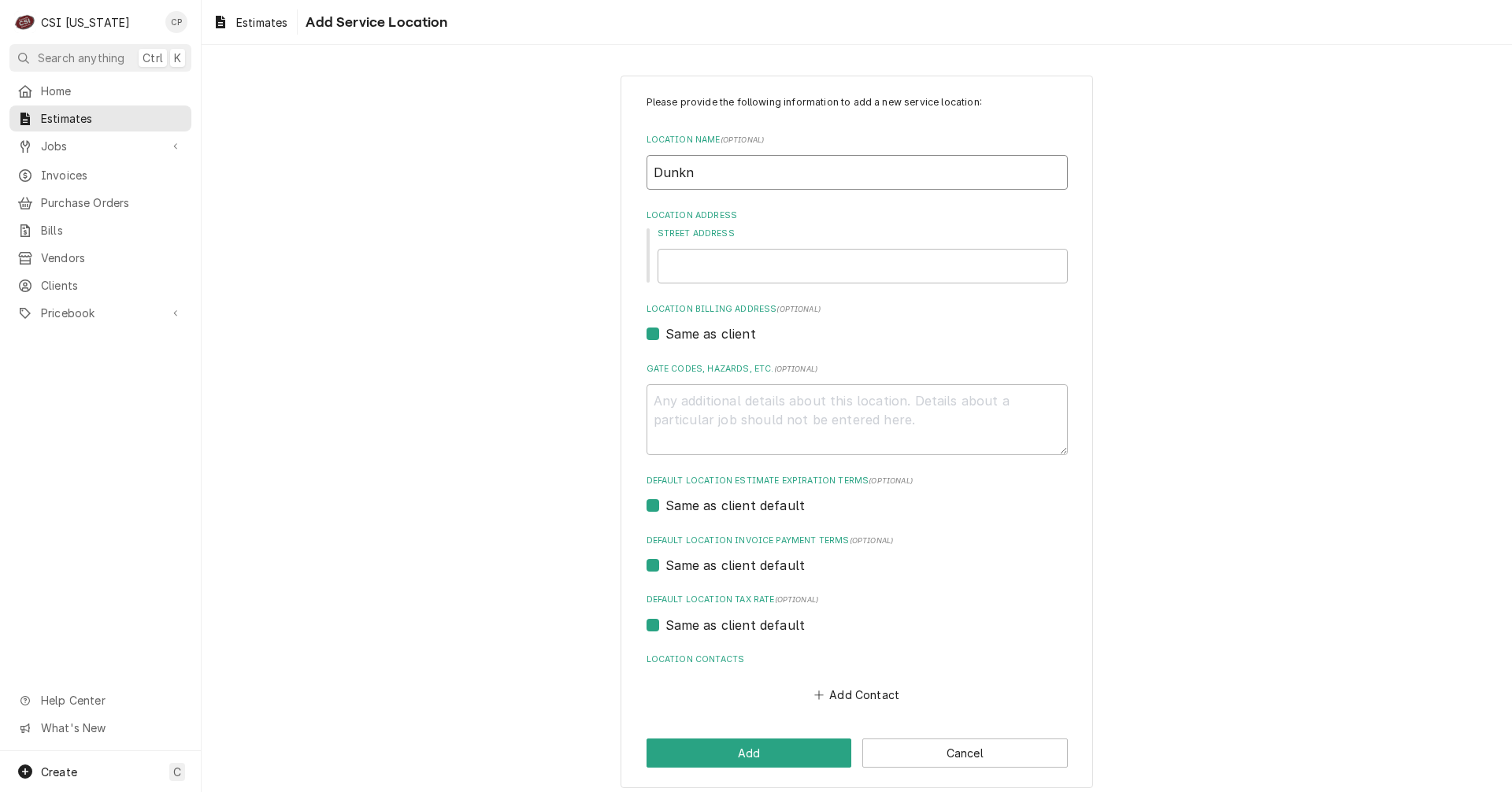
type input "Dunk"
type textarea "x"
type input "Dun"
type textarea "x"
type input "Dunk"
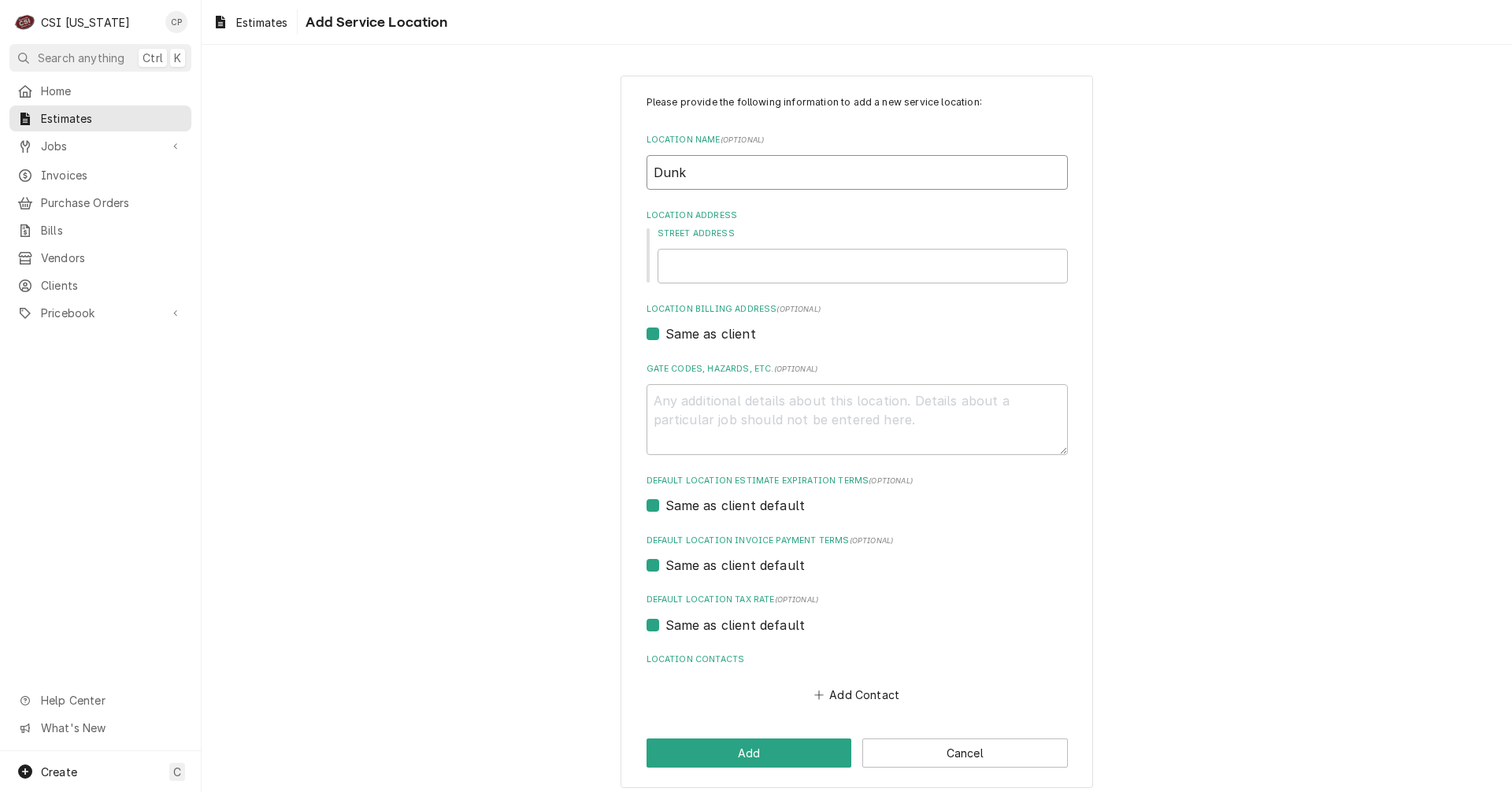
type textarea "x"
type input "Dunki"
type textarea "x"
type input "Dunkin"
type textarea "x"
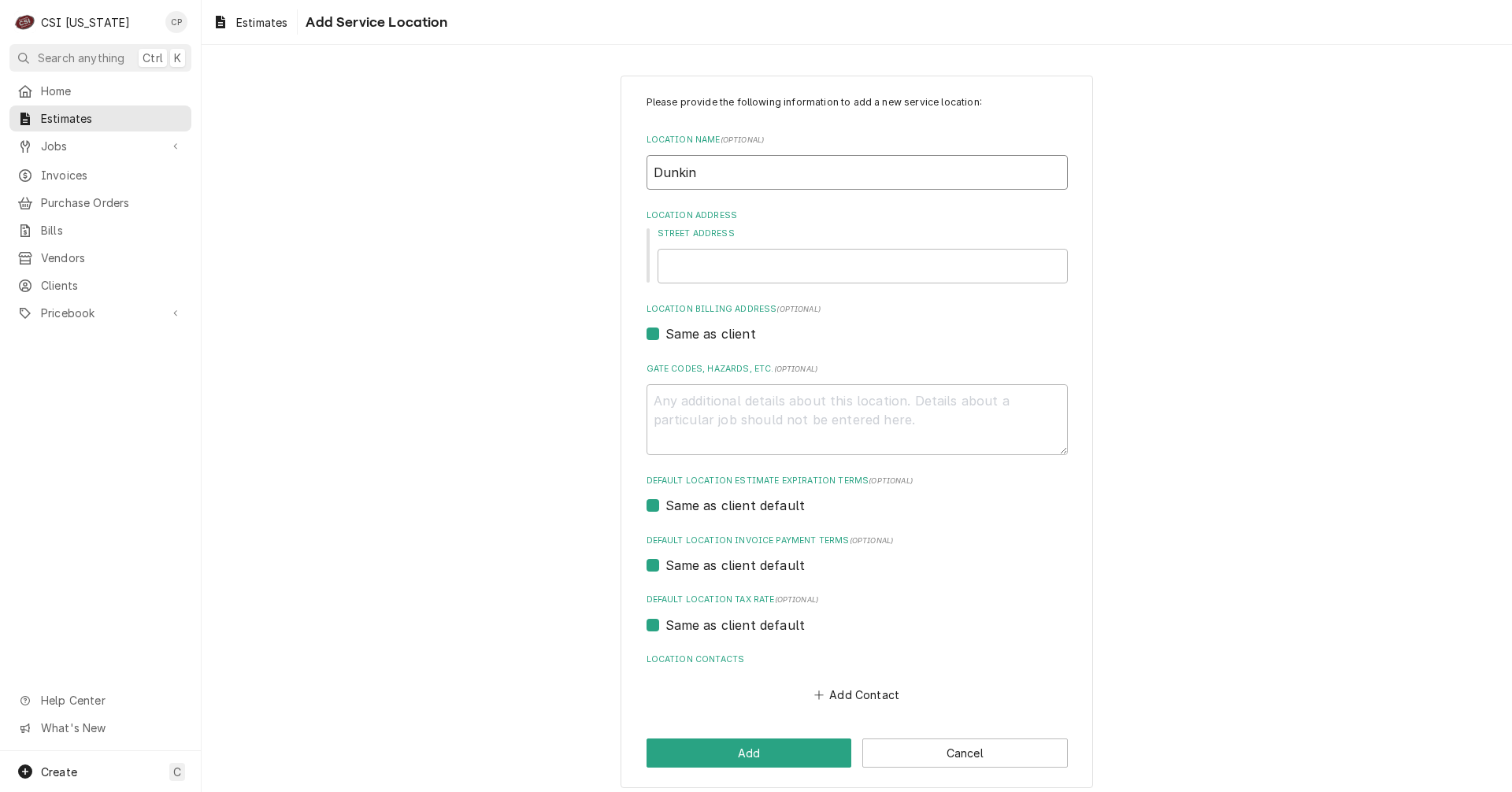
type input "Dunkin"
type textarea "x"
type input "Dunkin D"
type textarea "x"
type input "Dunkin Do"
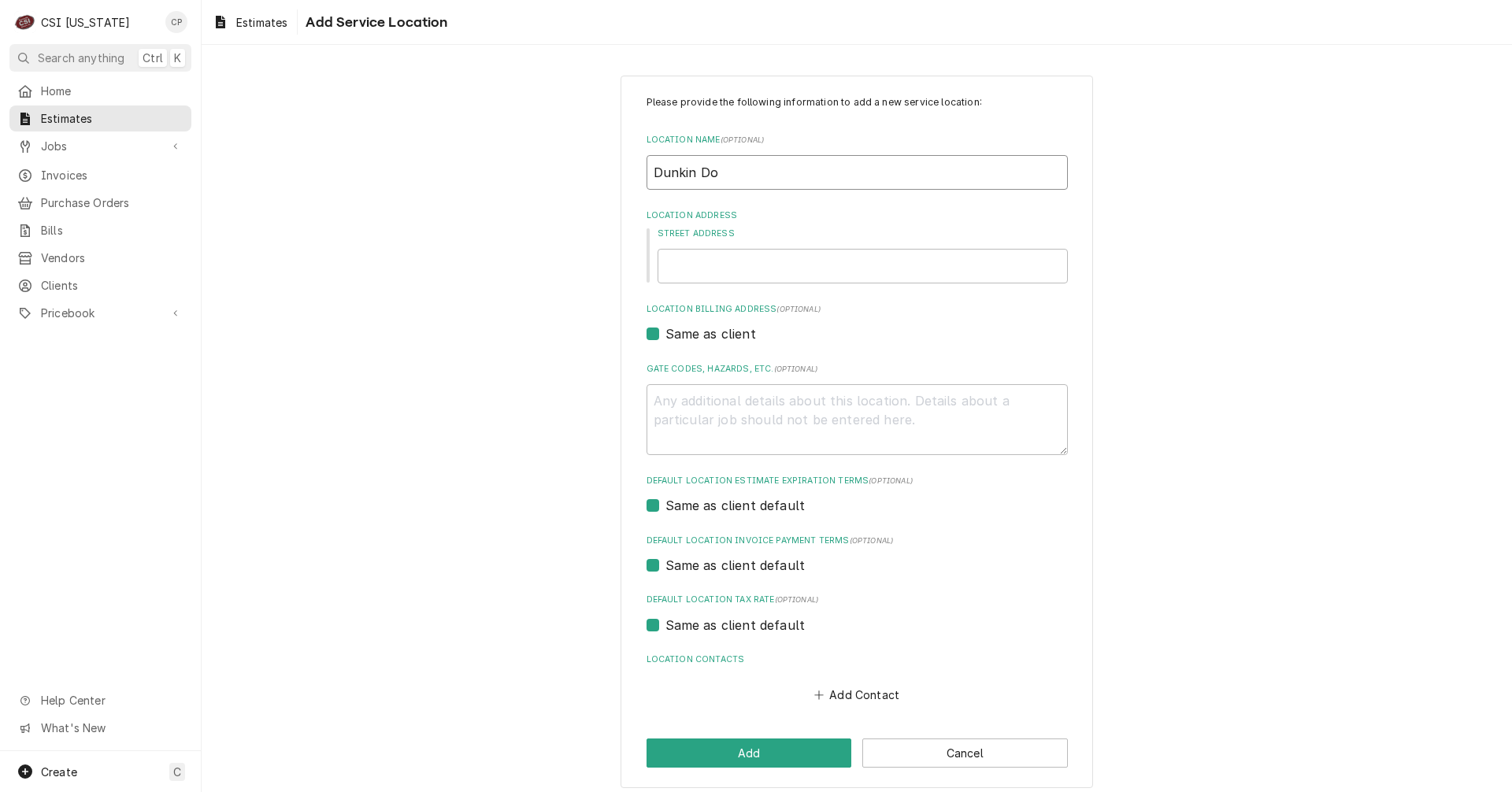
type textarea "x"
type input "Dunkin Don"
type textarea "x"
type input "Dunkin Donu"
type textarea "x"
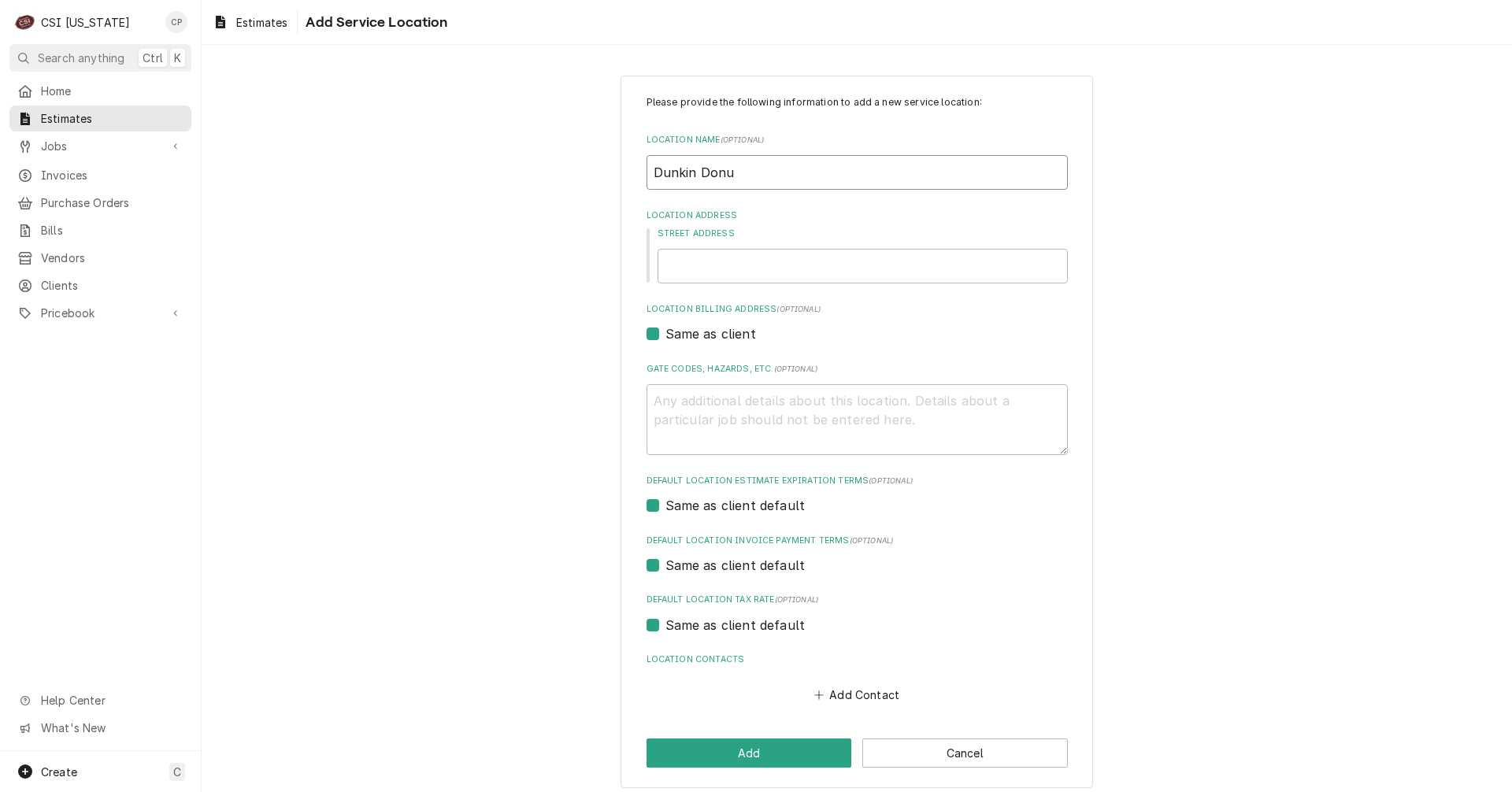
type input "Dunkin Donun"
type textarea "x"
type input "Dunkin Donunt"
type textarea "x"
type input "Dunkin Donunts"
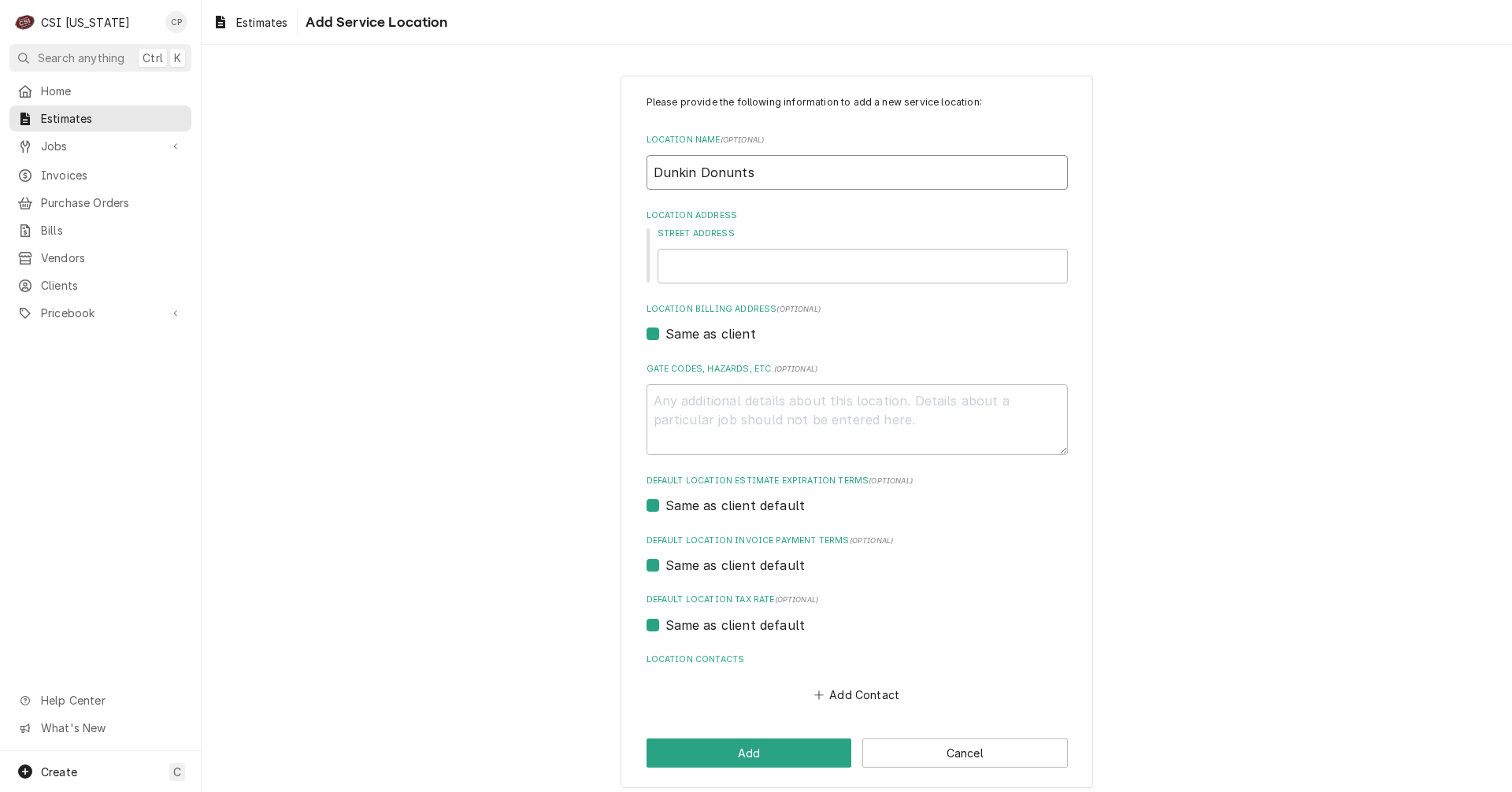
type textarea "x"
type input "Dunkin Donunt"
type textarea "x"
type input "Dunkin Donun"
type textarea "x"
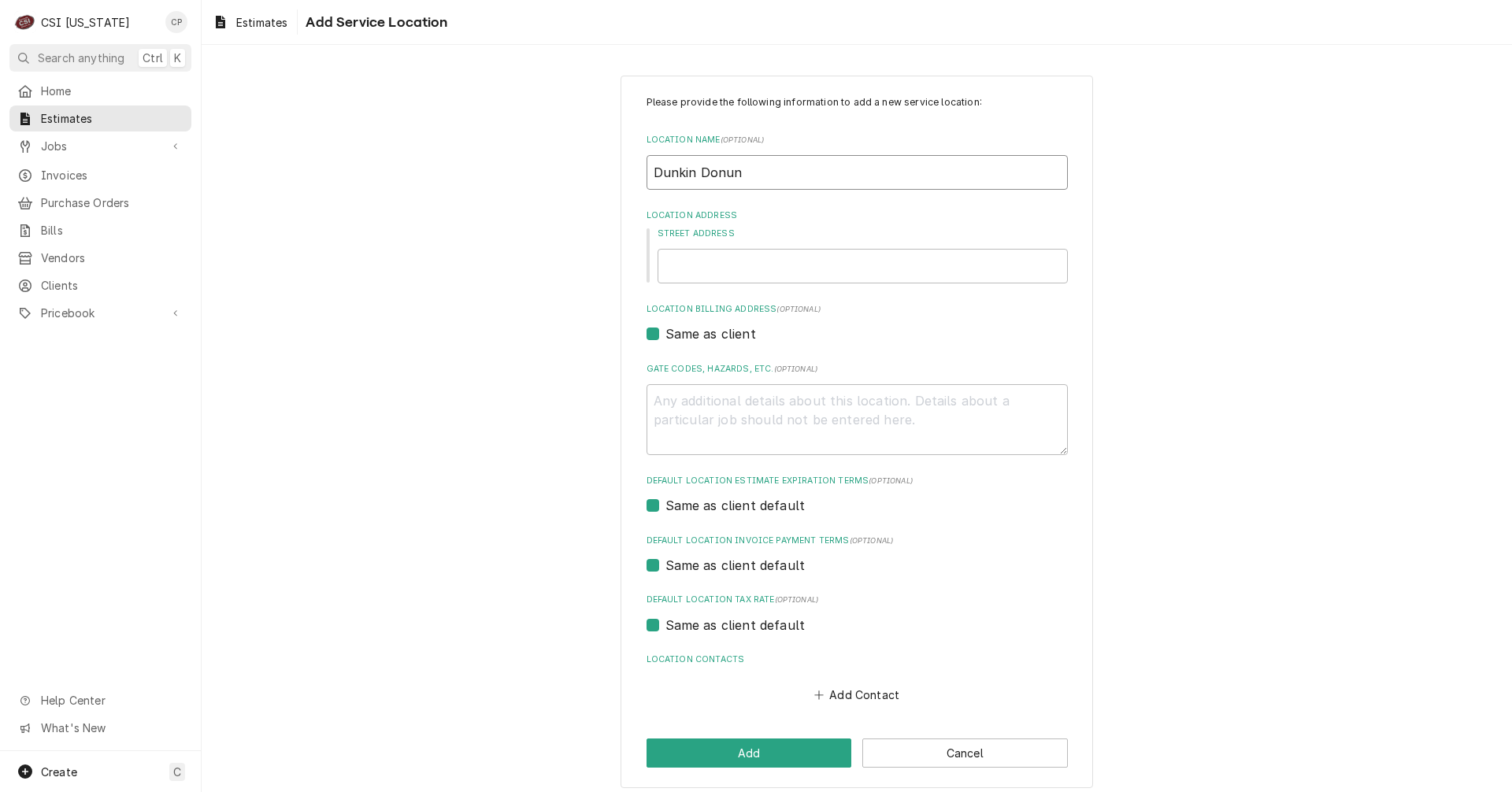
type input "Dunkin Donu"
type textarea "x"
type input "Dunkin Don"
type textarea "x"
type input "Dunkin Donu"
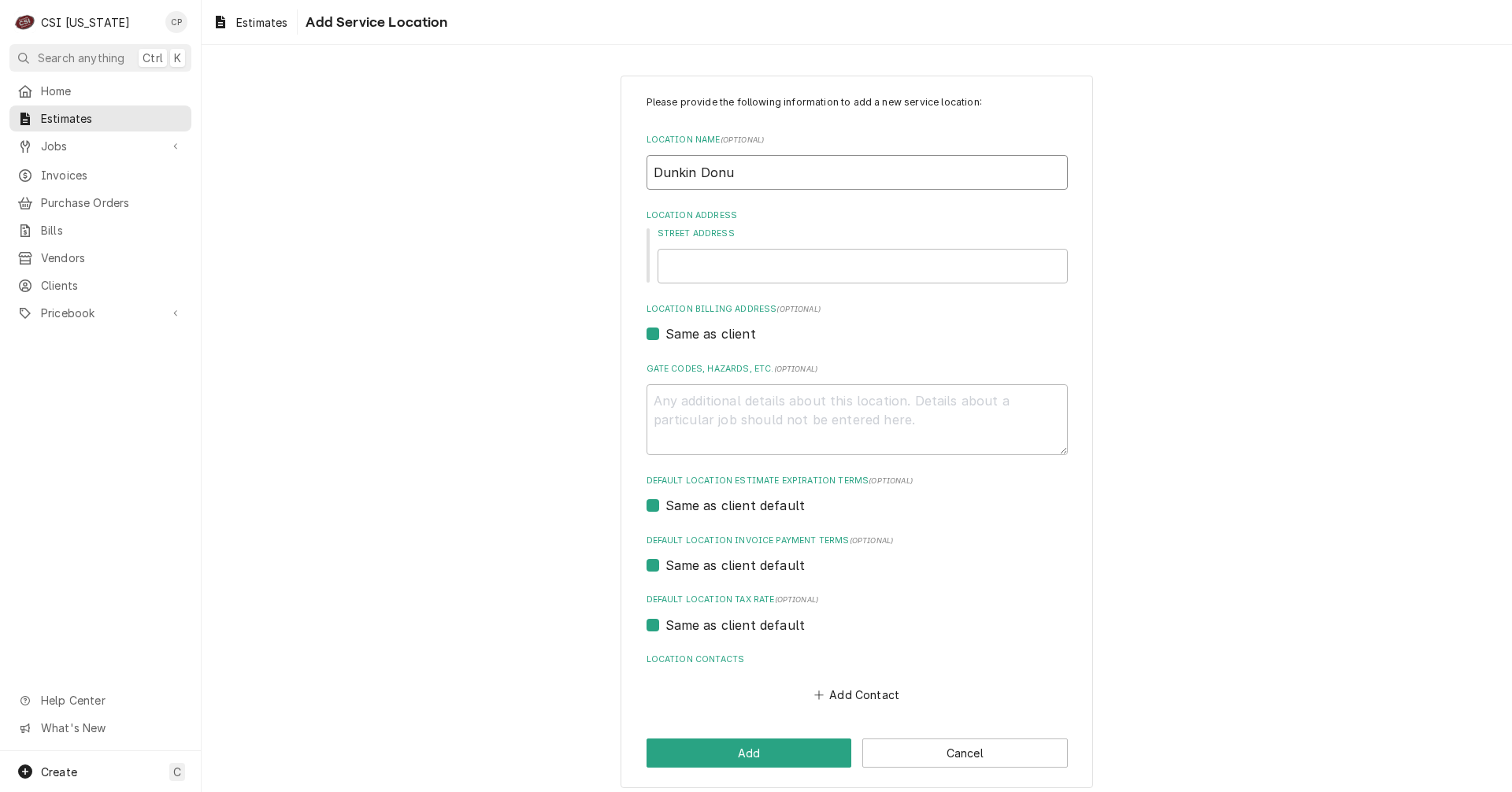
type textarea "x"
type input "Dunkin Donut"
type textarea "x"
type input "Dunkin Donuts"
type textarea "x"
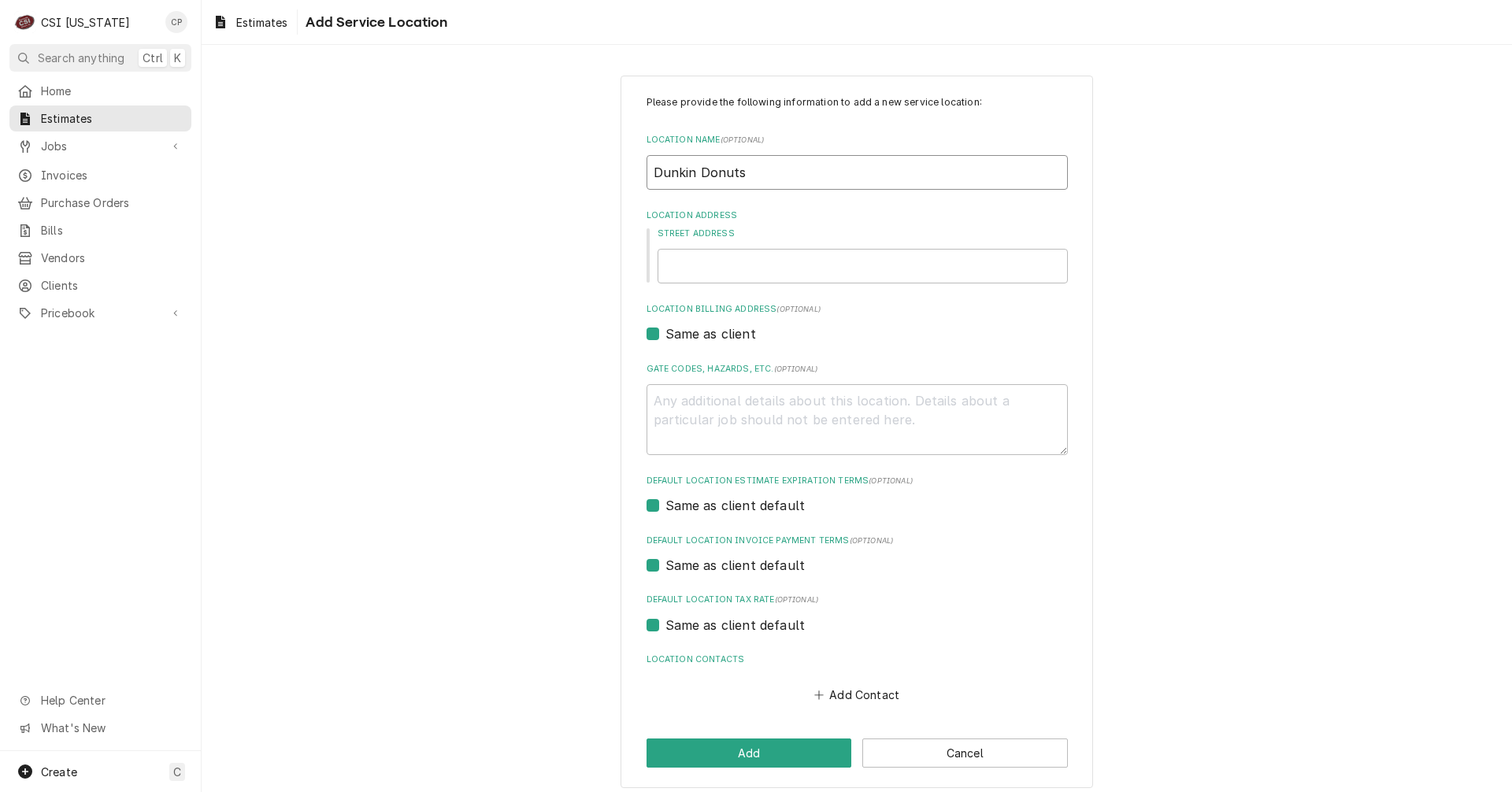
type input "Dunkin Donuts"
type textarea "x"
type input "Dunkin Donuts -"
type textarea "x"
type input "Dunkin Donuts -"
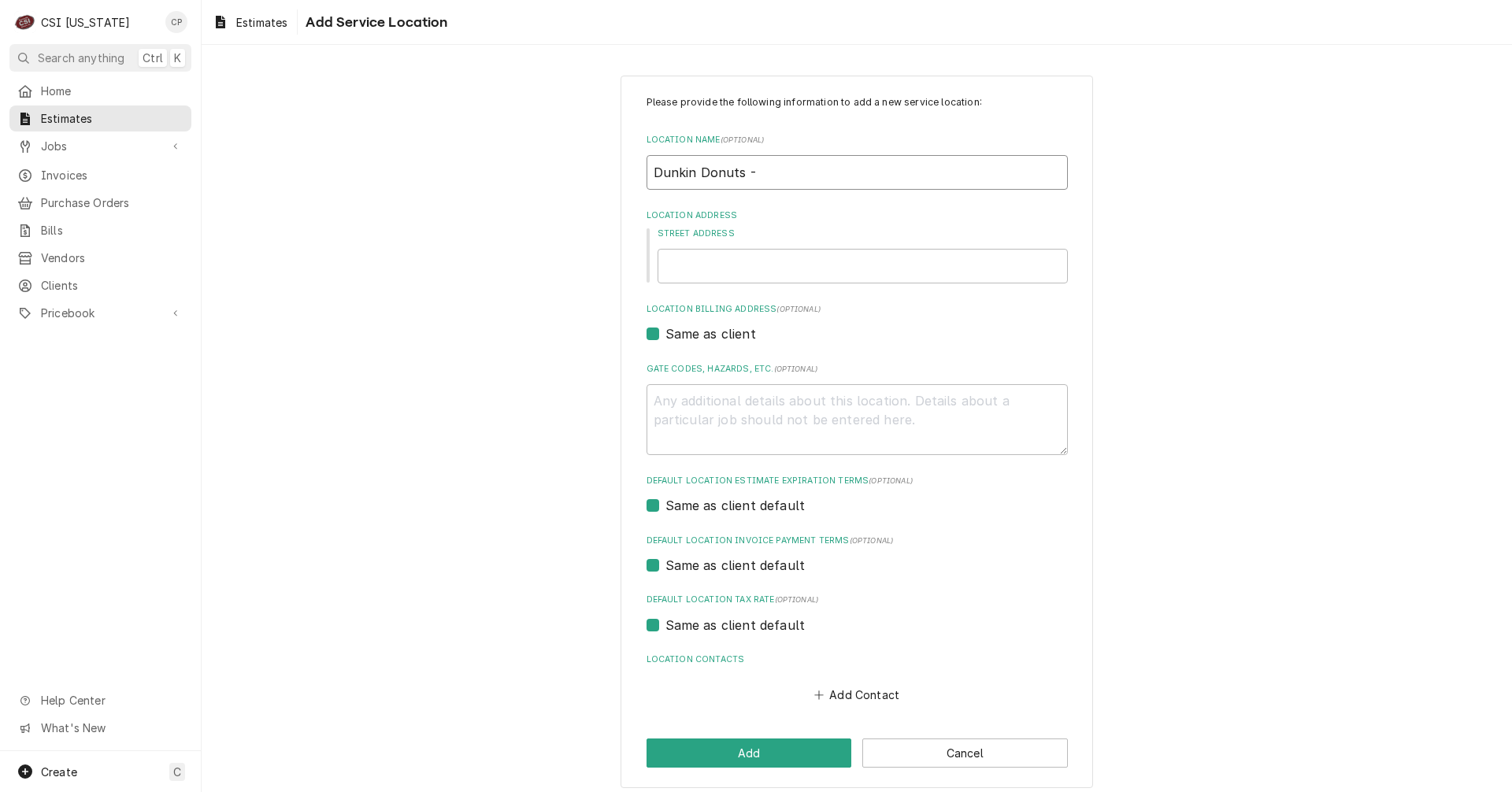
type textarea "x"
type input "Dunkin Donuts - S"
type textarea "x"
type input "Dunkin Donuts - Sh"
type textarea "x"
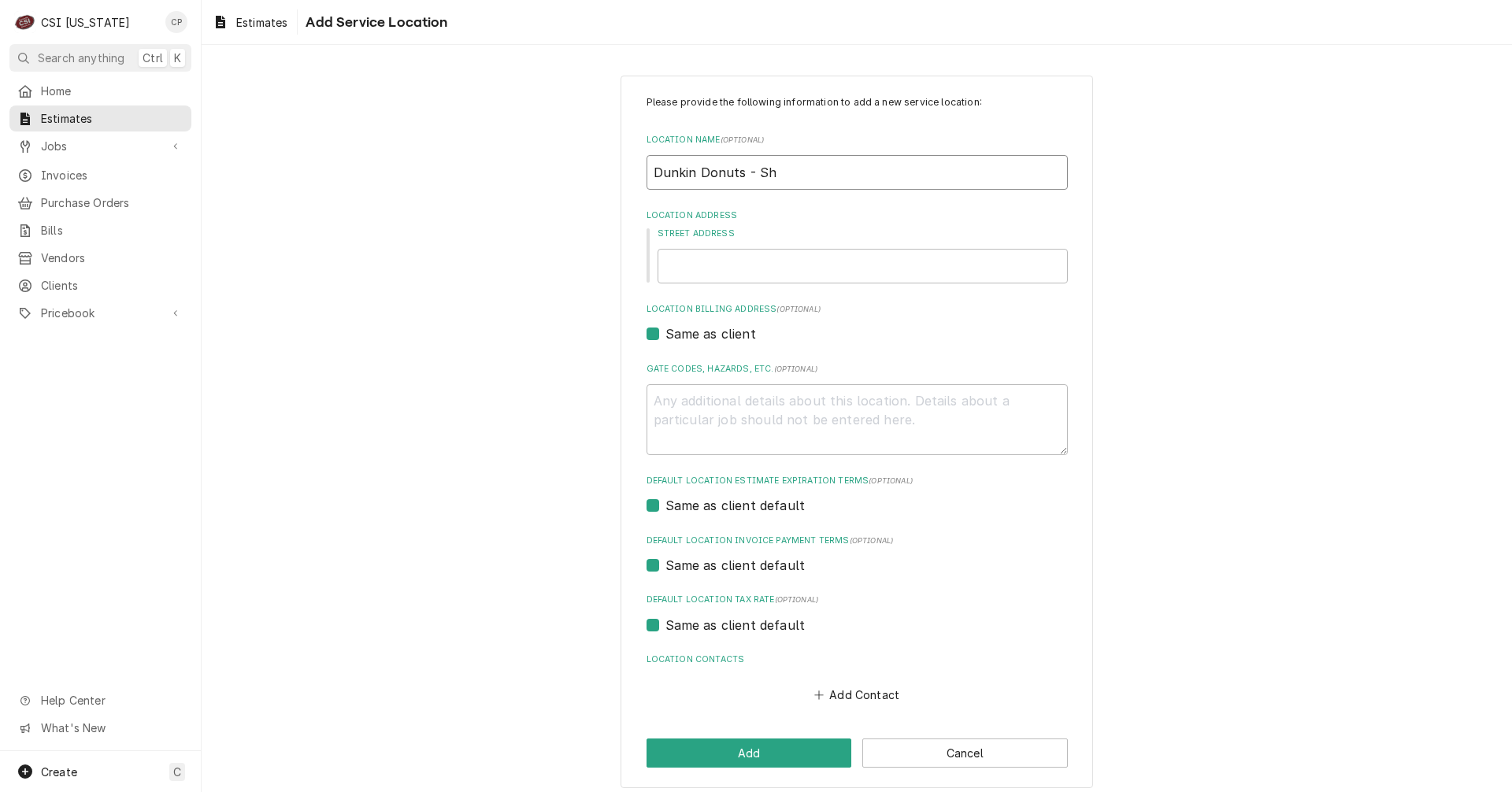
type input "Dunkin Donuts - She"
type textarea "x"
type input "Dunkin Donuts - Shep"
type textarea "x"
type input "Dunkin Donuts - Shepe"
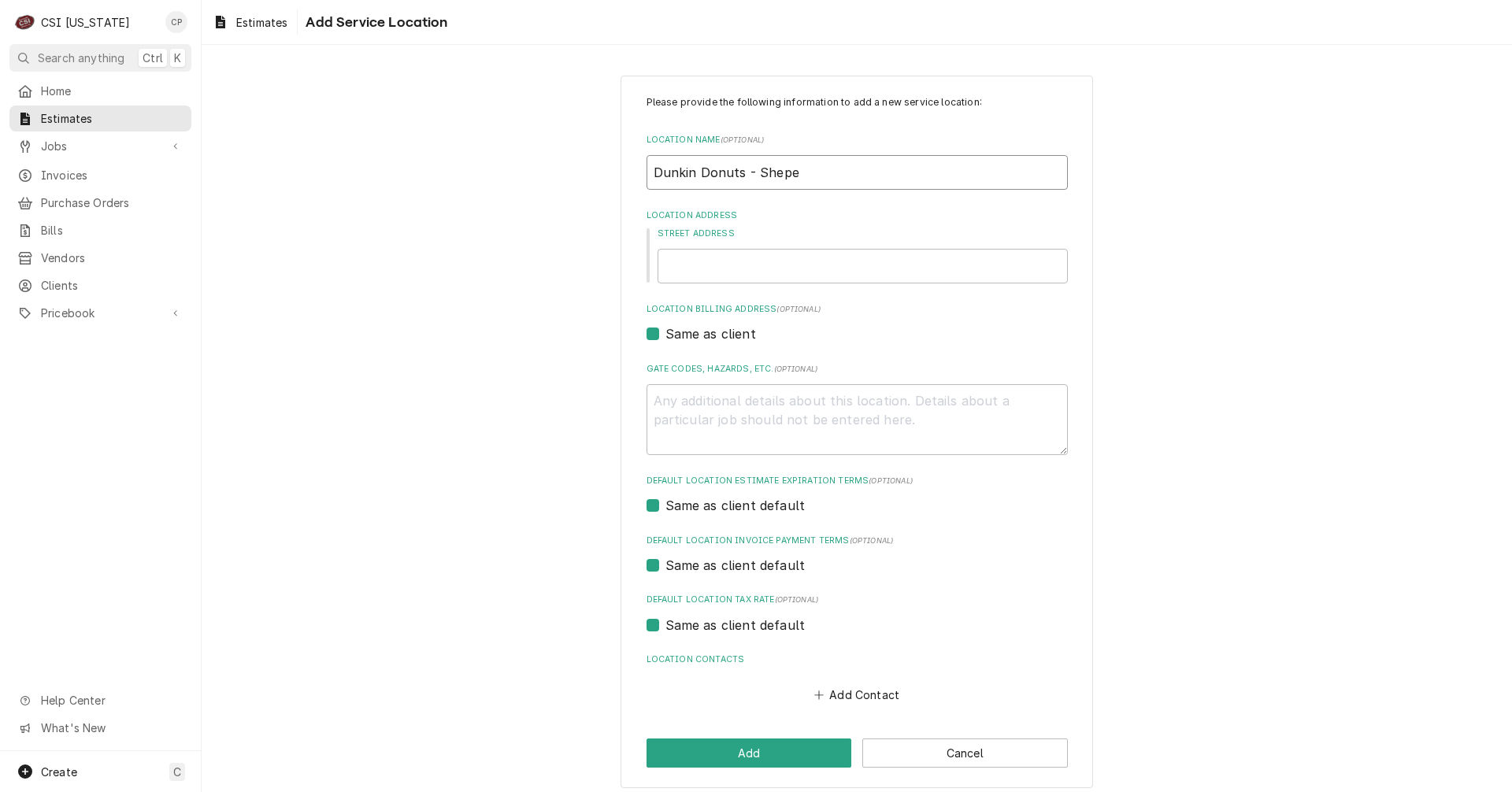
type textarea "x"
type input "Dunkin Donuts - Sheper"
type textarea "x"
type input "Dunkin Donuts - Sheperd"
type textarea "x"
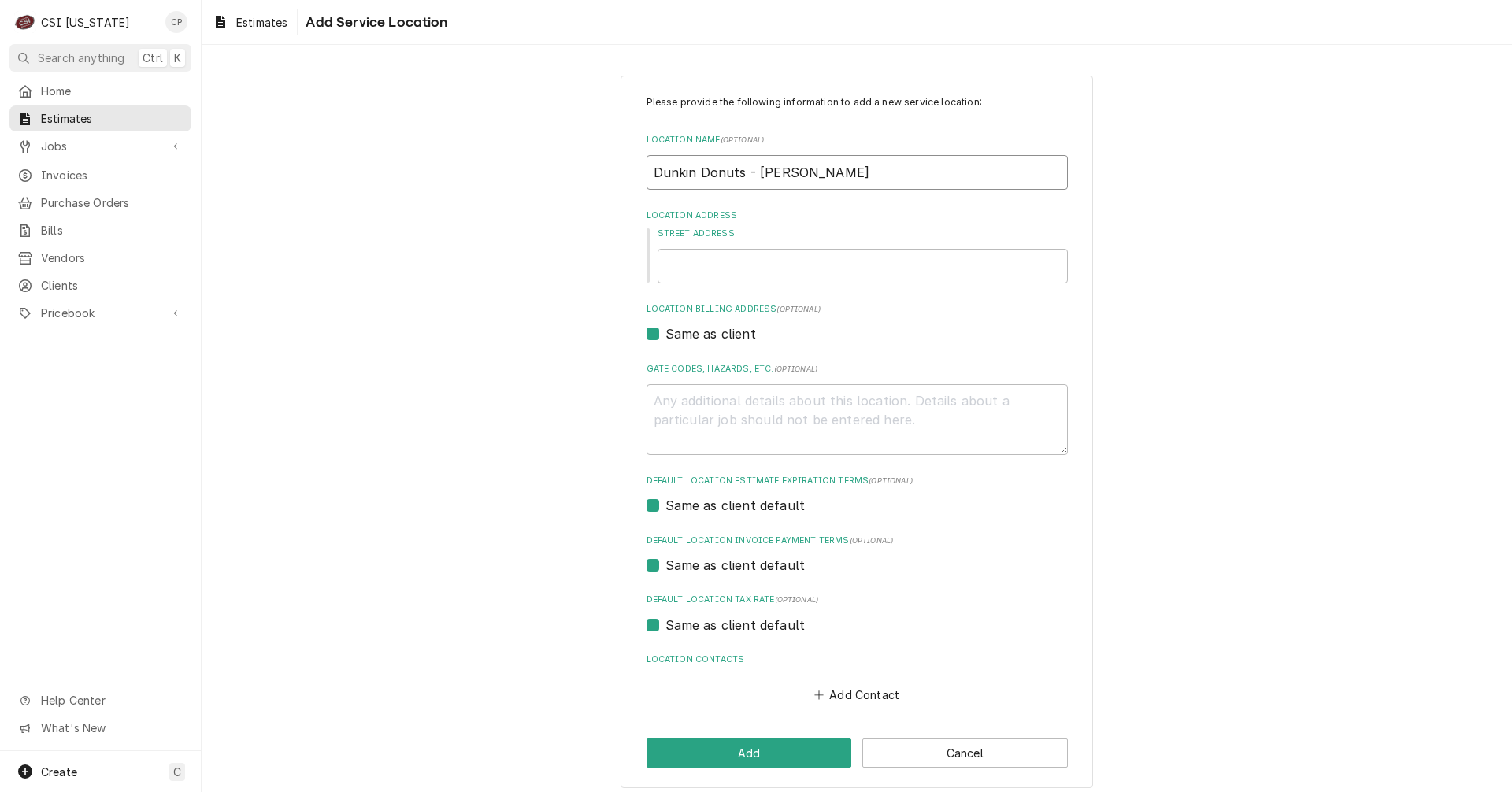
type input "Dunkin Donuts - Sheperds"
type textarea "x"
type input "Dunkin Donuts - Sheperdsv"
type textarea "x"
type input "Dunkin Donuts - Sheperdsvi"
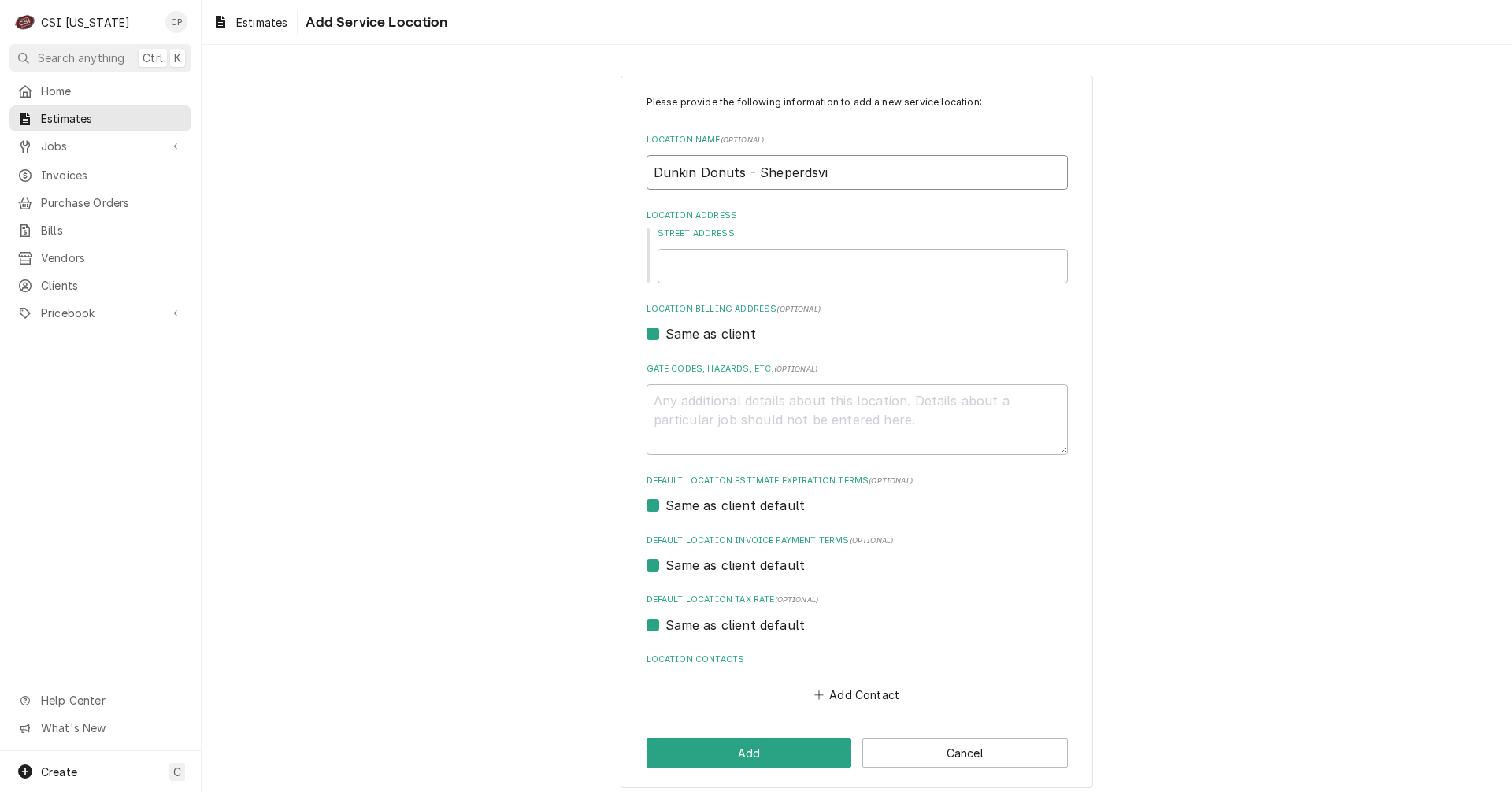
type textarea "x"
type input "Dunkin Donuts - Sheperdsvil"
type textarea "x"
type input "Dunkin Donuts - Sheperdsvill"
type textarea "x"
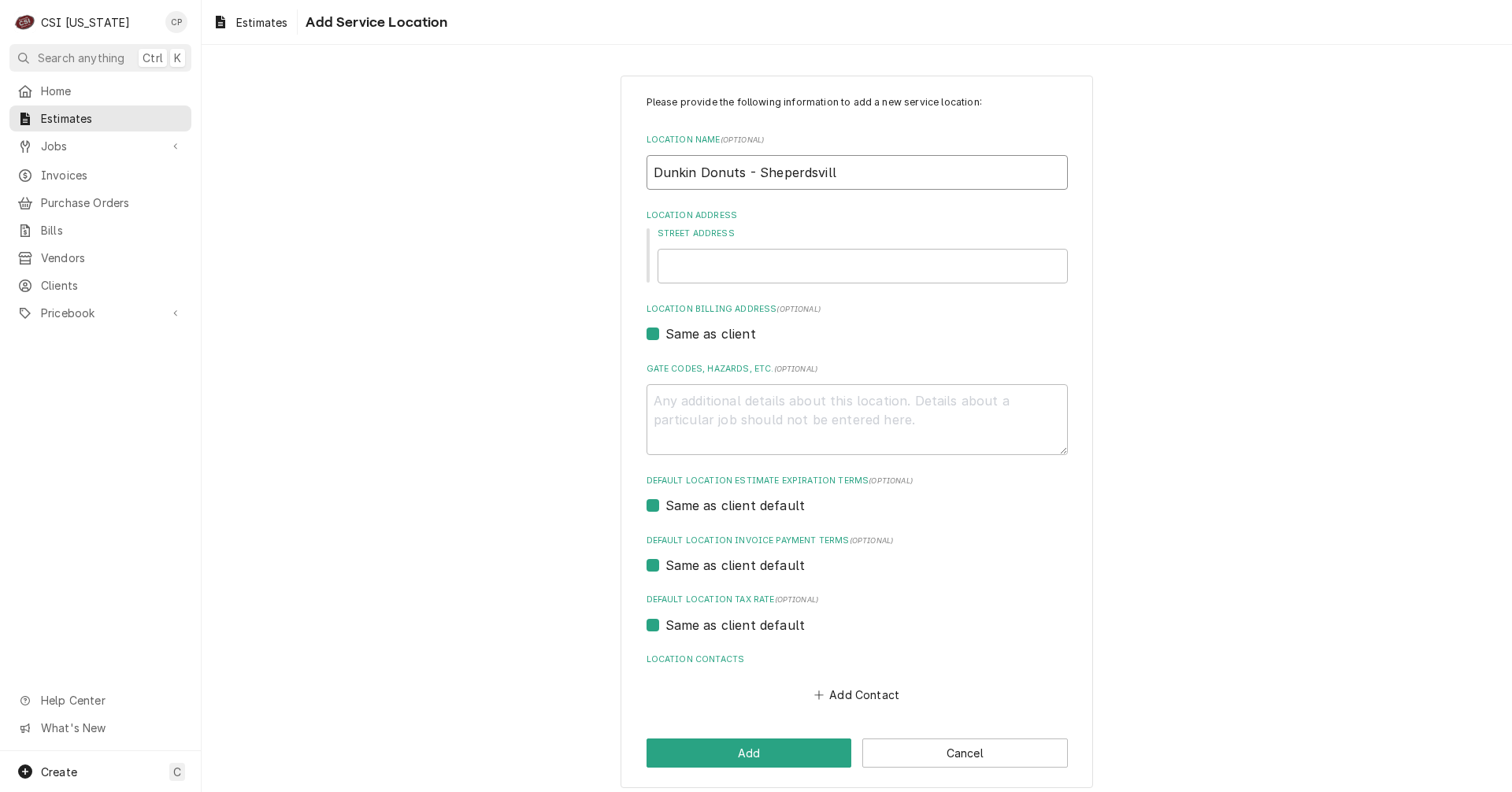
type input "Dunkin Donuts - Sheperdsville"
type textarea "x"
type input "Dunkin Donuts - Sheperdsville"
type textarea "x"
type input "Dunkin Donuts - Sheperdsville K"
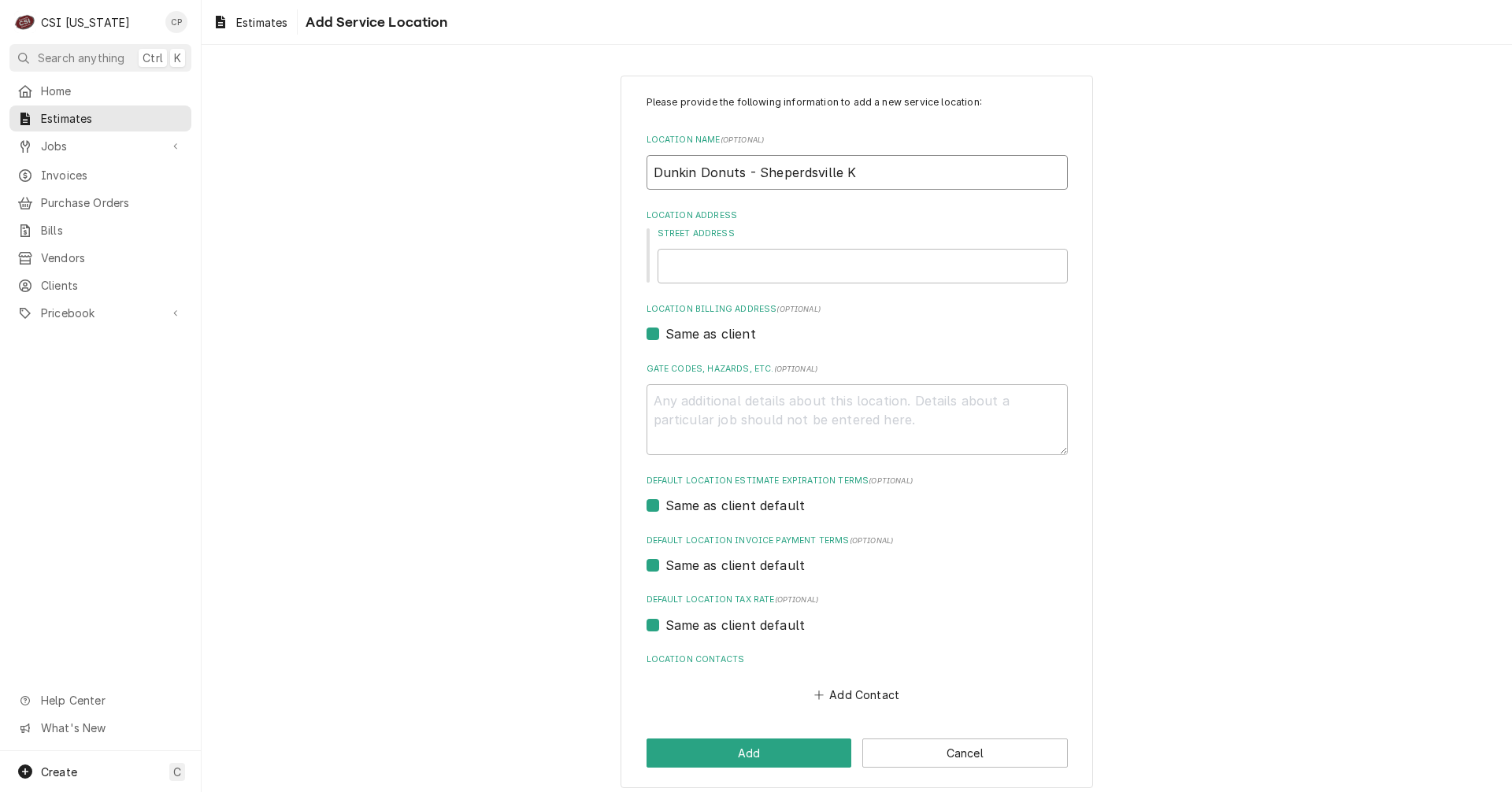
type textarea "x"
type input "Dunkin Donuts - Sheperdsville KY"
type textarea "x"
type input "Dunkin Donuts - Shepherdsville KY"
type textarea "x"
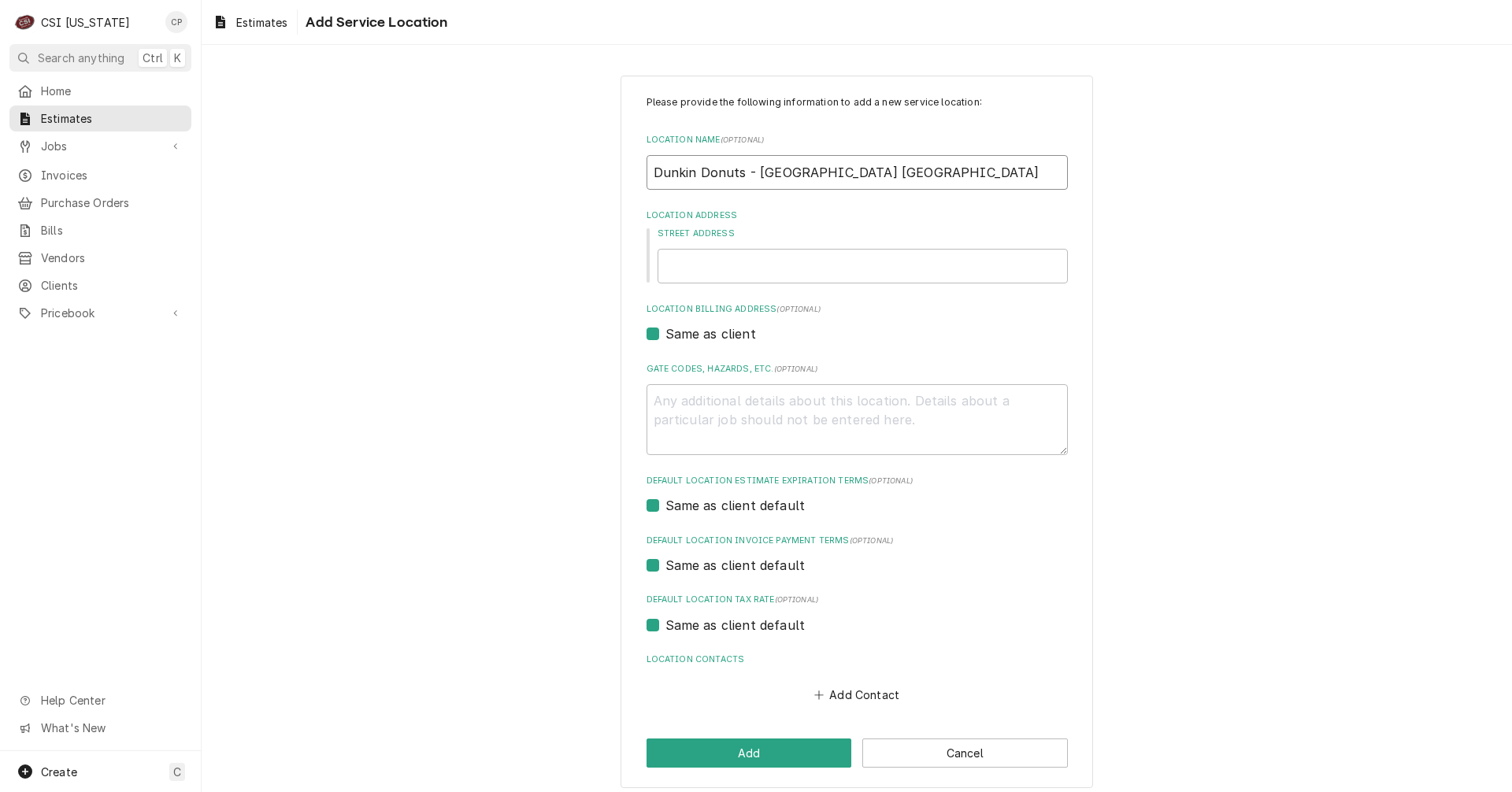
type input "Dunkin Donuts - Shepherdsville KY"
click at [706, 263] on input "Street Address" at bounding box center [861, 266] width 410 height 34
click at [710, 272] on input "Street Address" at bounding box center [861, 266] width 410 height 34
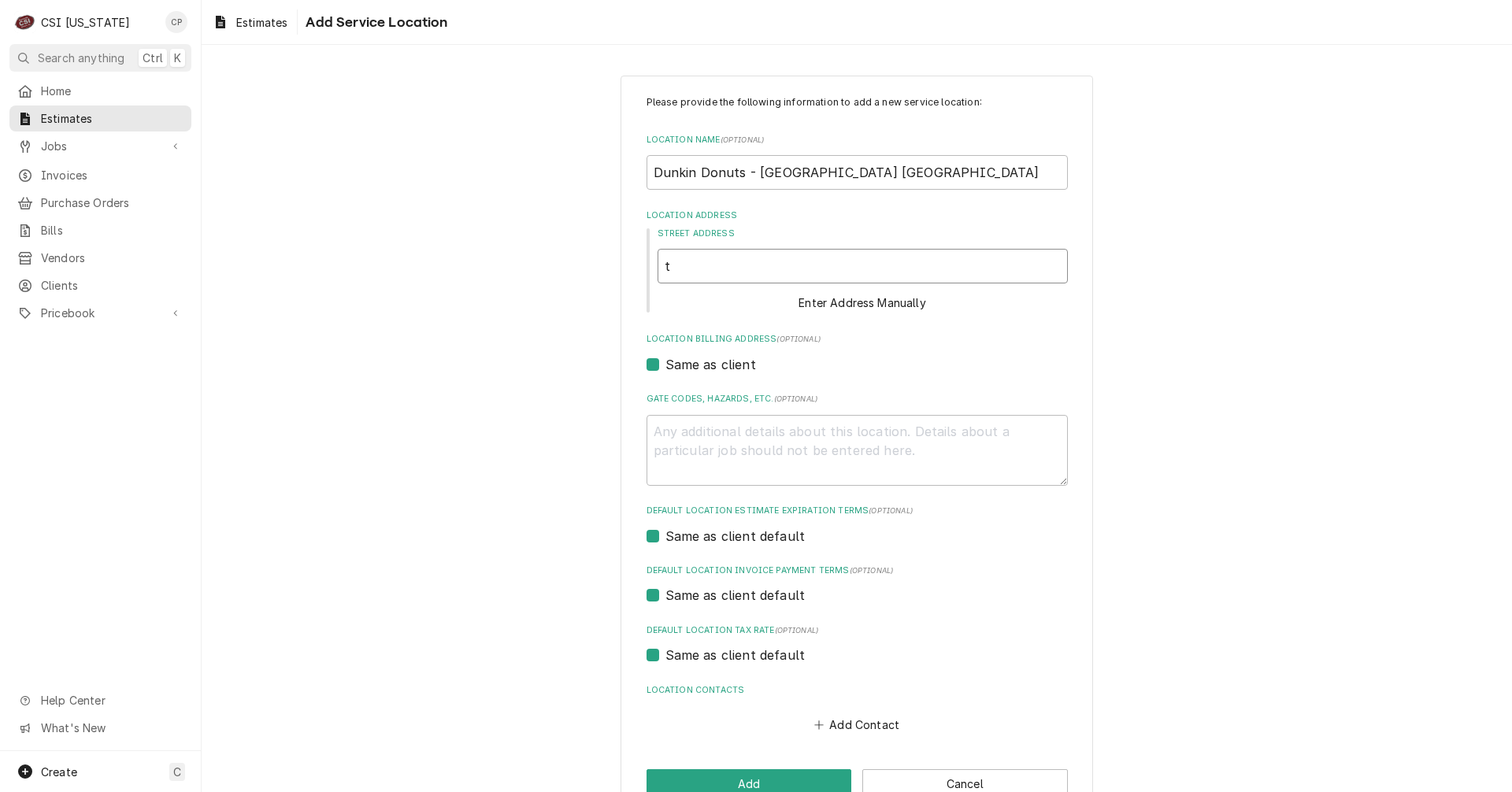
type textarea "x"
type input "t"
type textarea "x"
type input "tb"
type textarea "x"
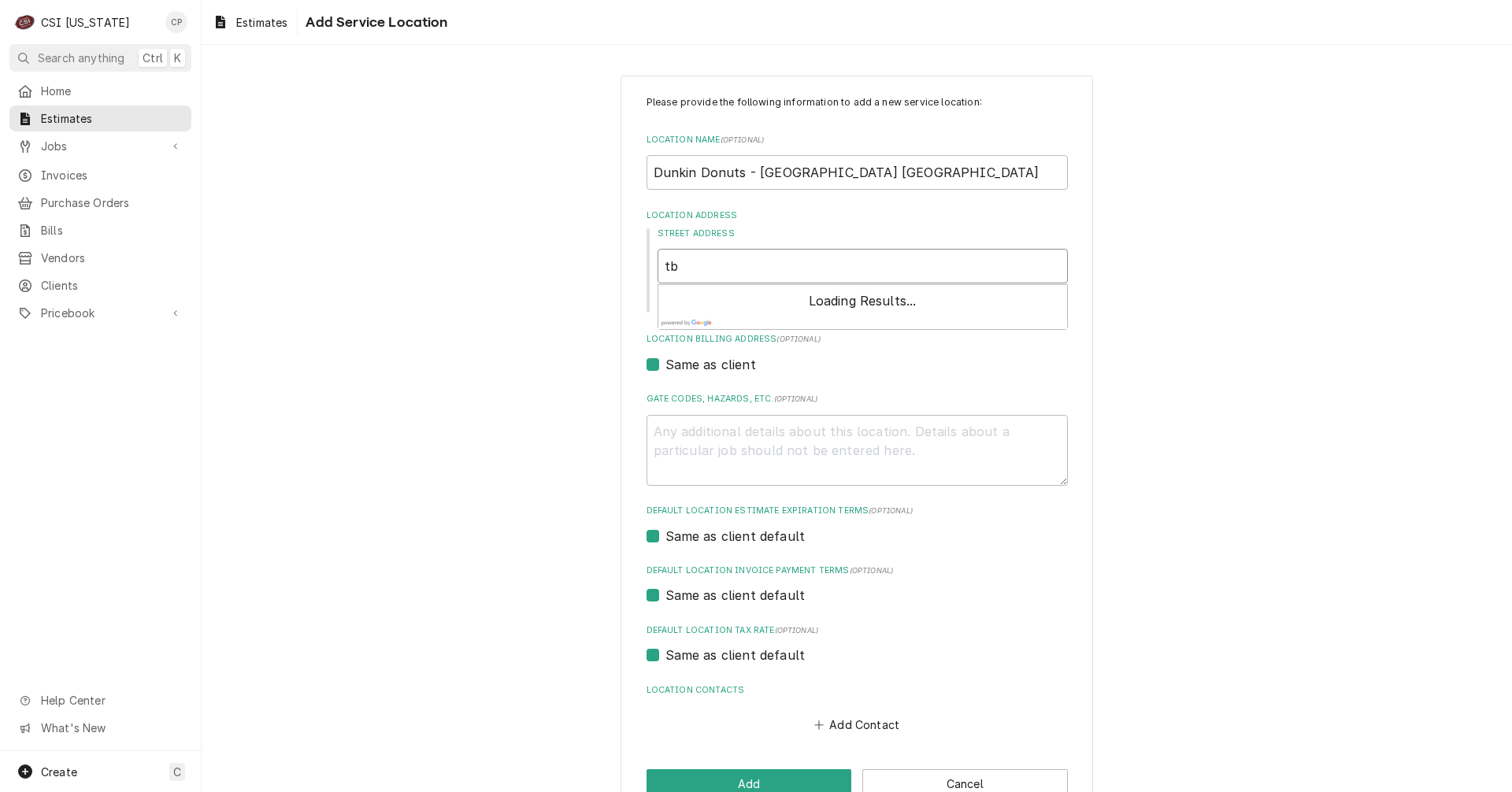
type input "tbd"
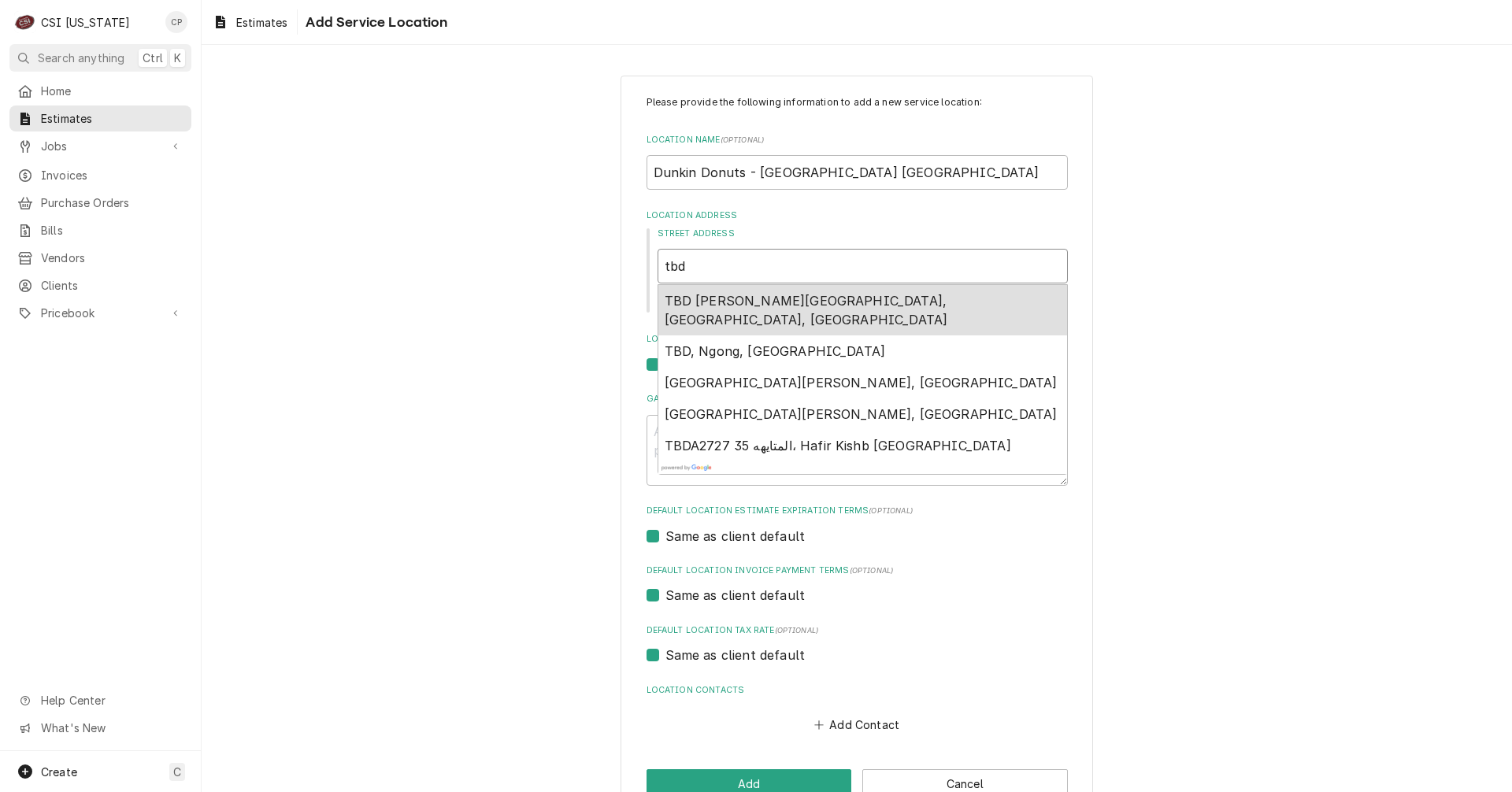
type textarea "x"
type input "tb"
type textarea "x"
type input "t"
type textarea "x"
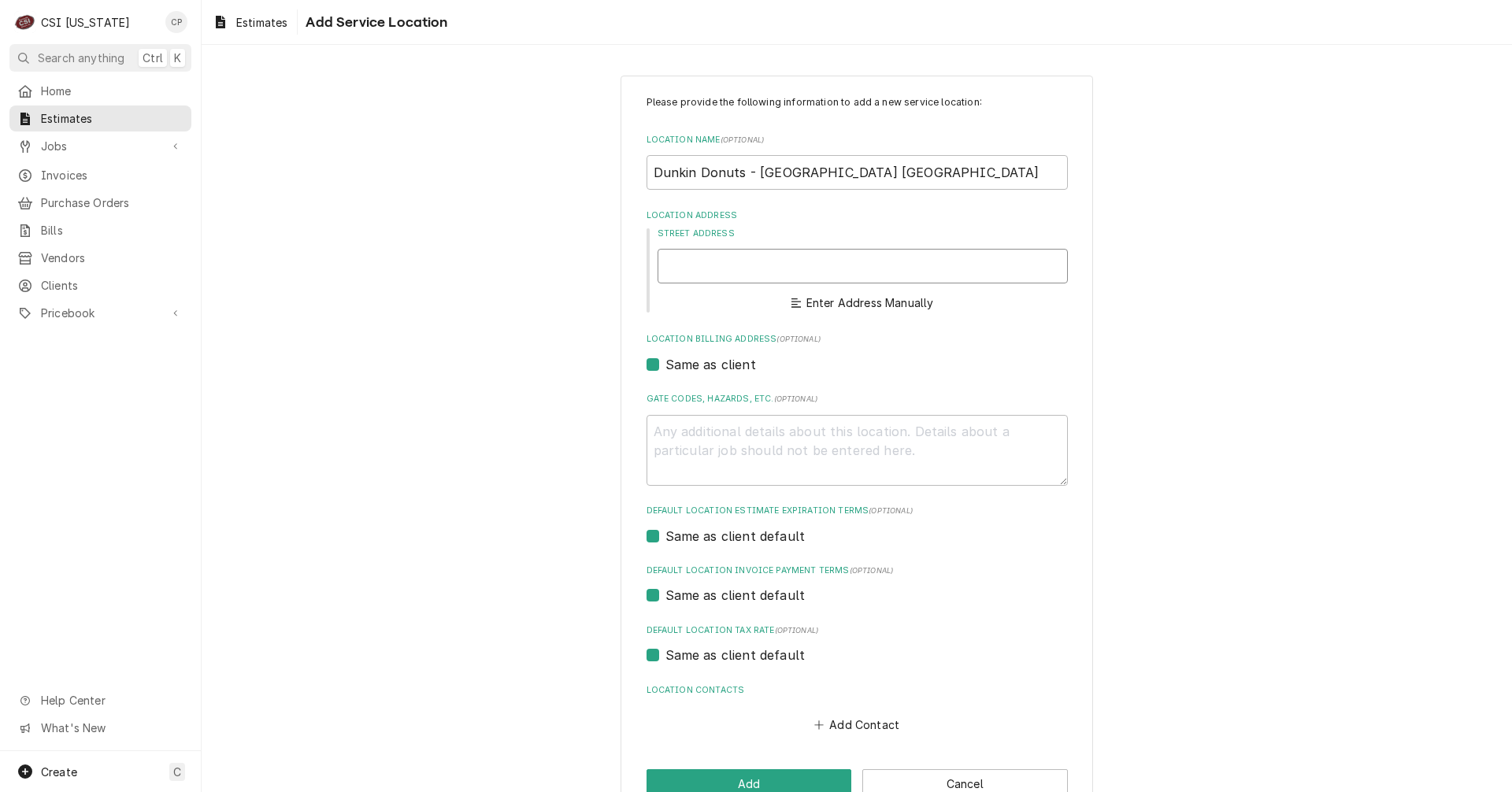
type textarea "x"
type input "T"
type textarea "x"
type input "TB"
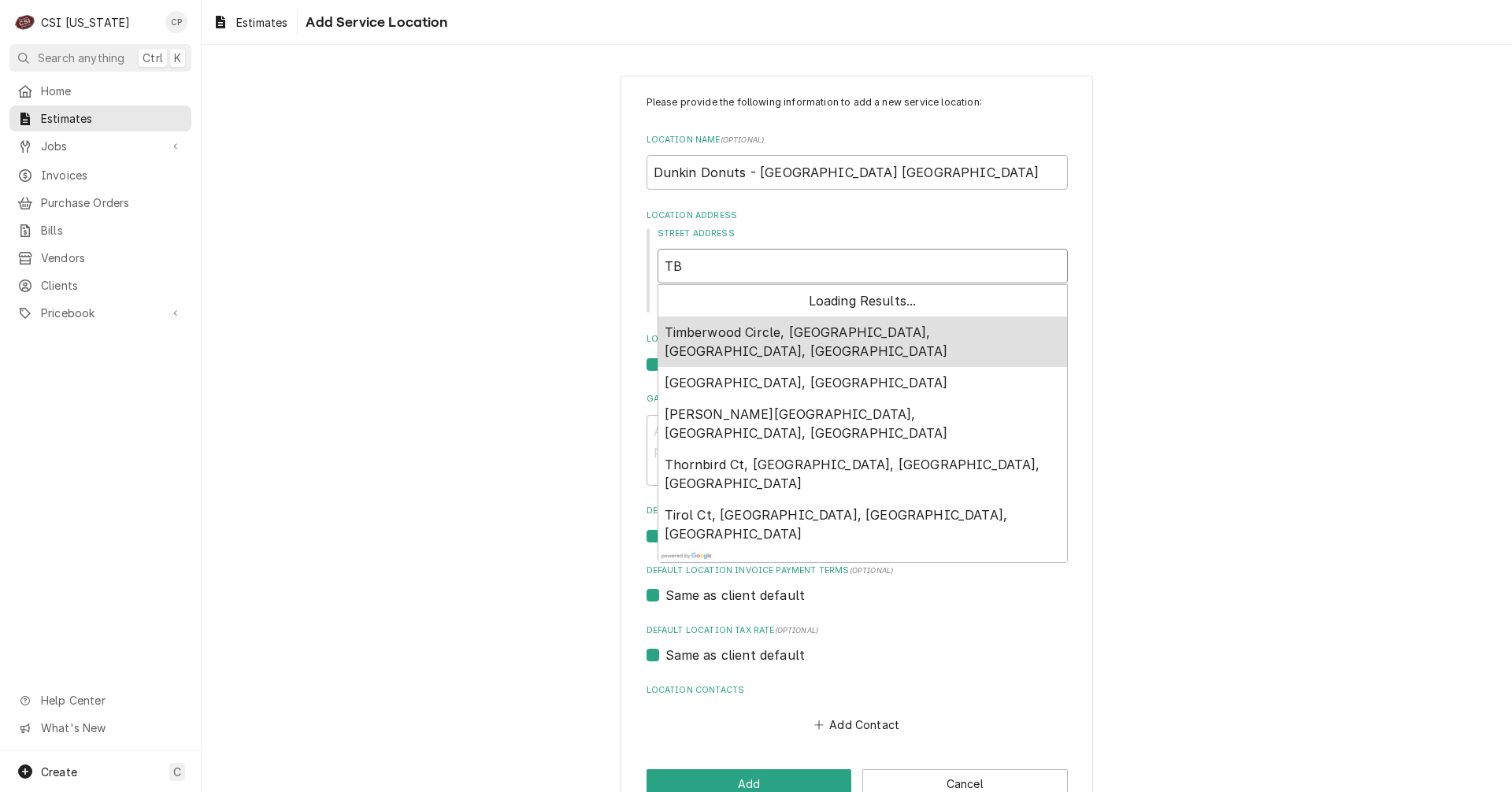
type textarea "x"
type input "TBD"
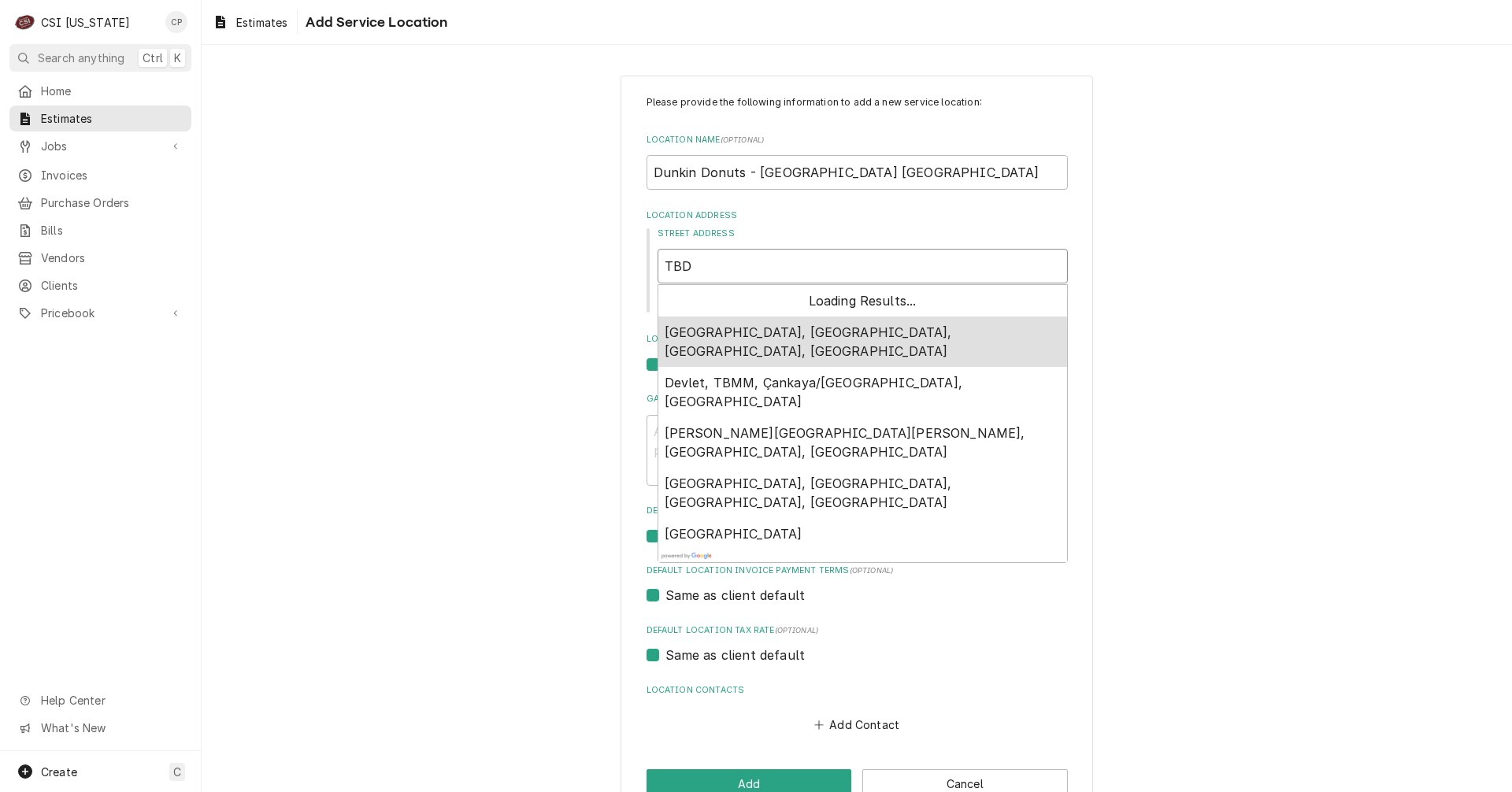
type textarea "x"
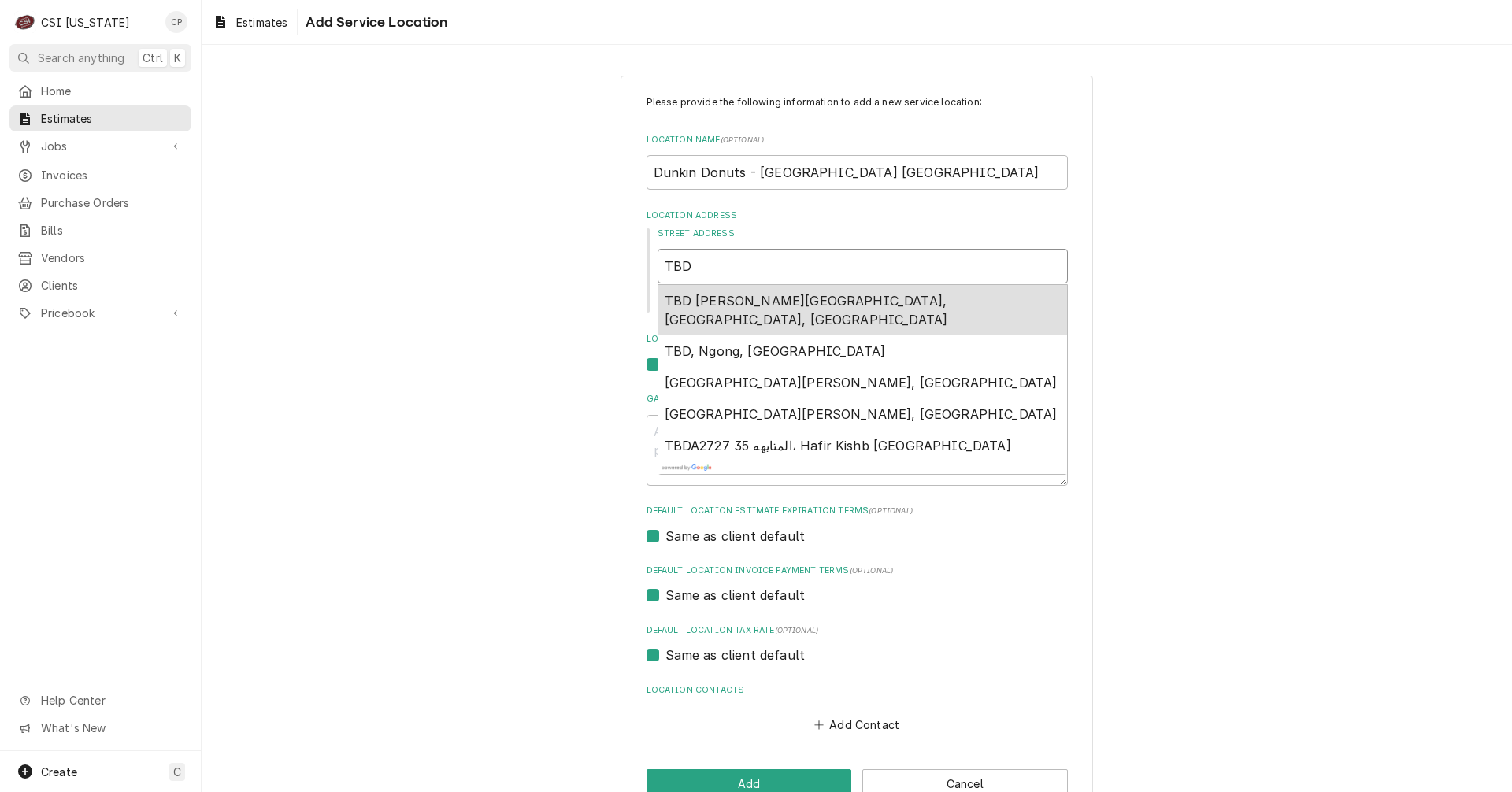
click at [703, 274] on input "TBD" at bounding box center [861, 266] width 410 height 34
type input "TBD"
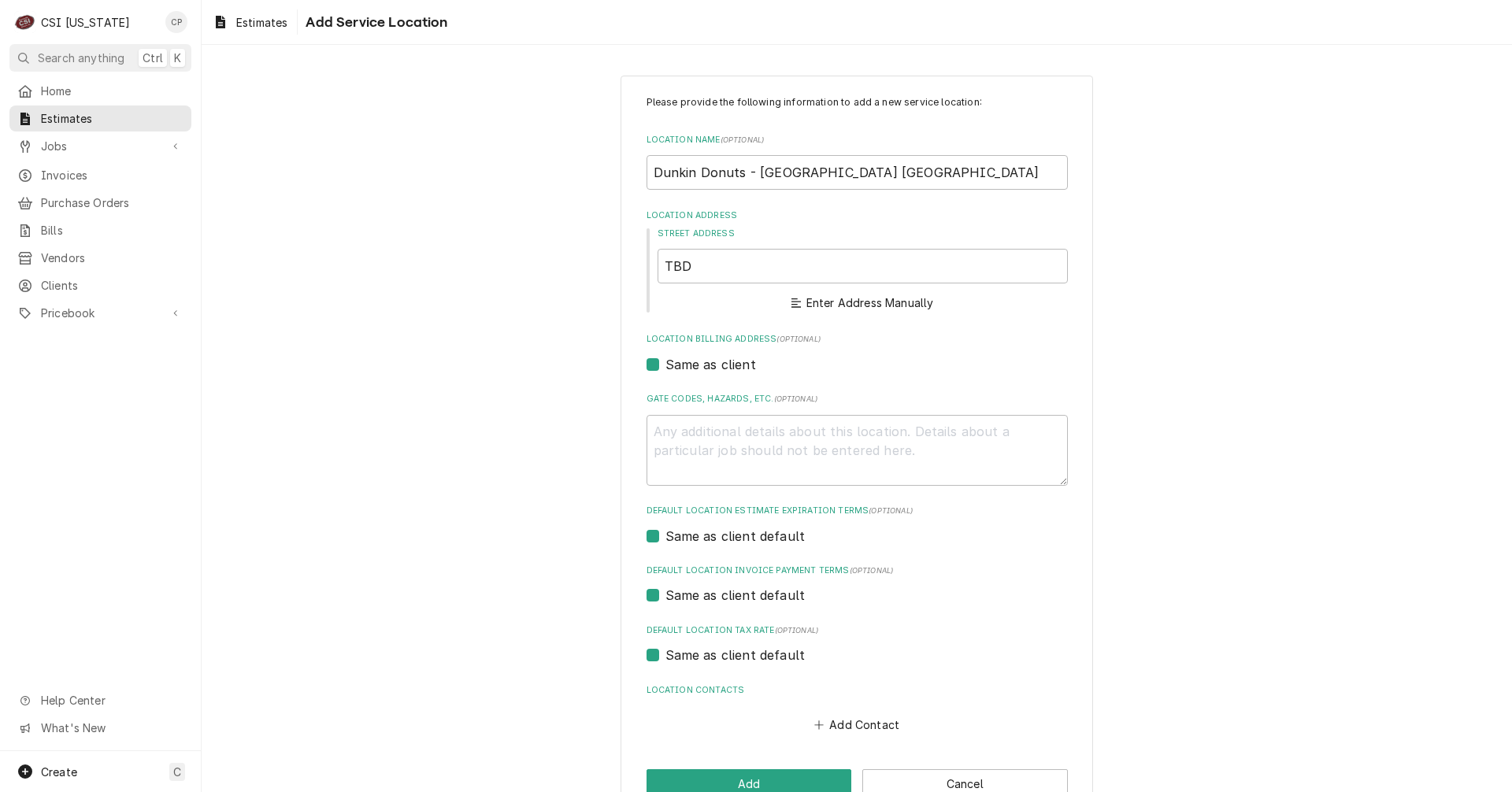
click at [498, 325] on div "Please provide the following information to add a new service location: Locatio…" at bounding box center [857, 446] width 1310 height 771
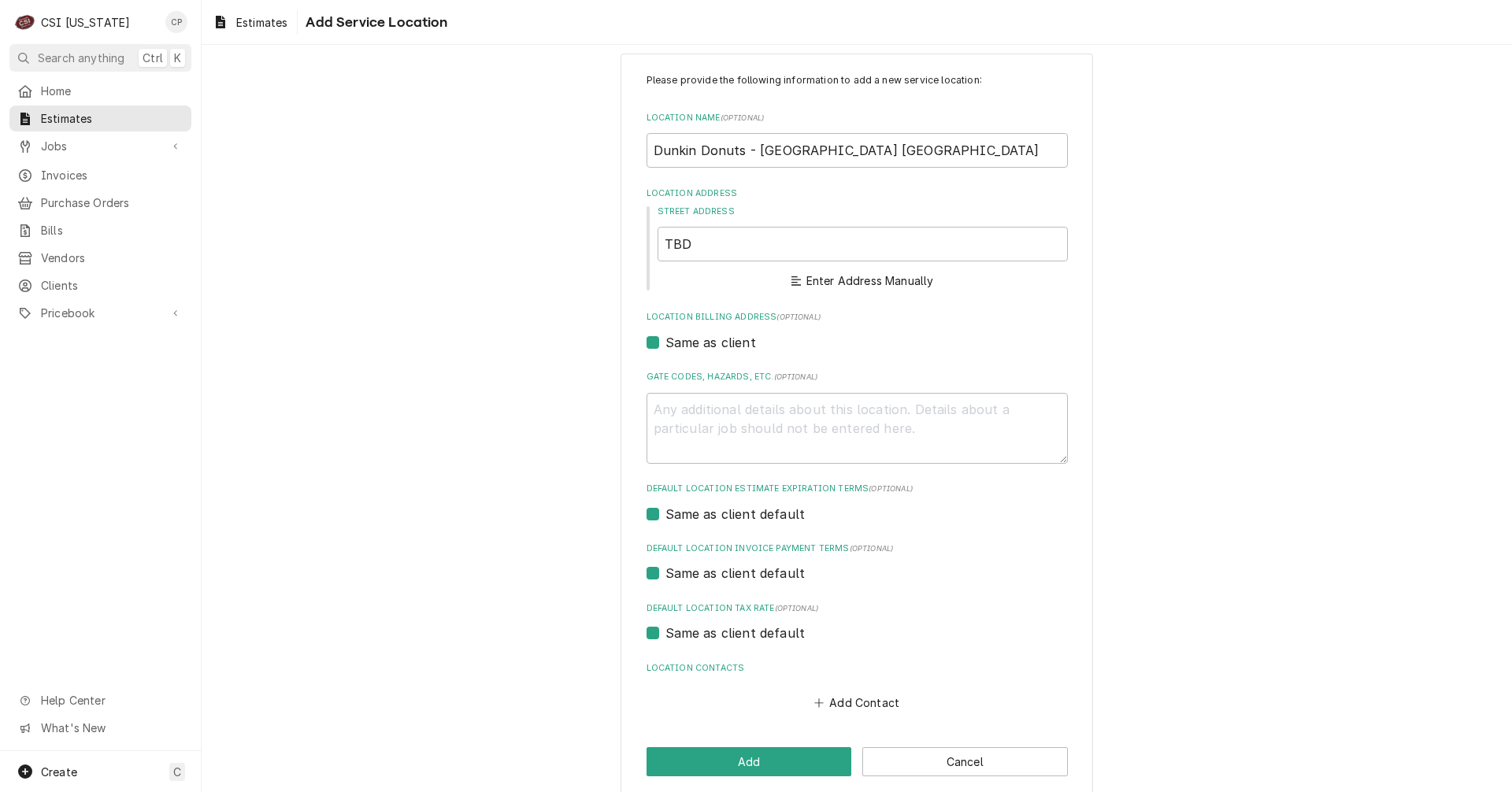
scroll to position [40, 0]
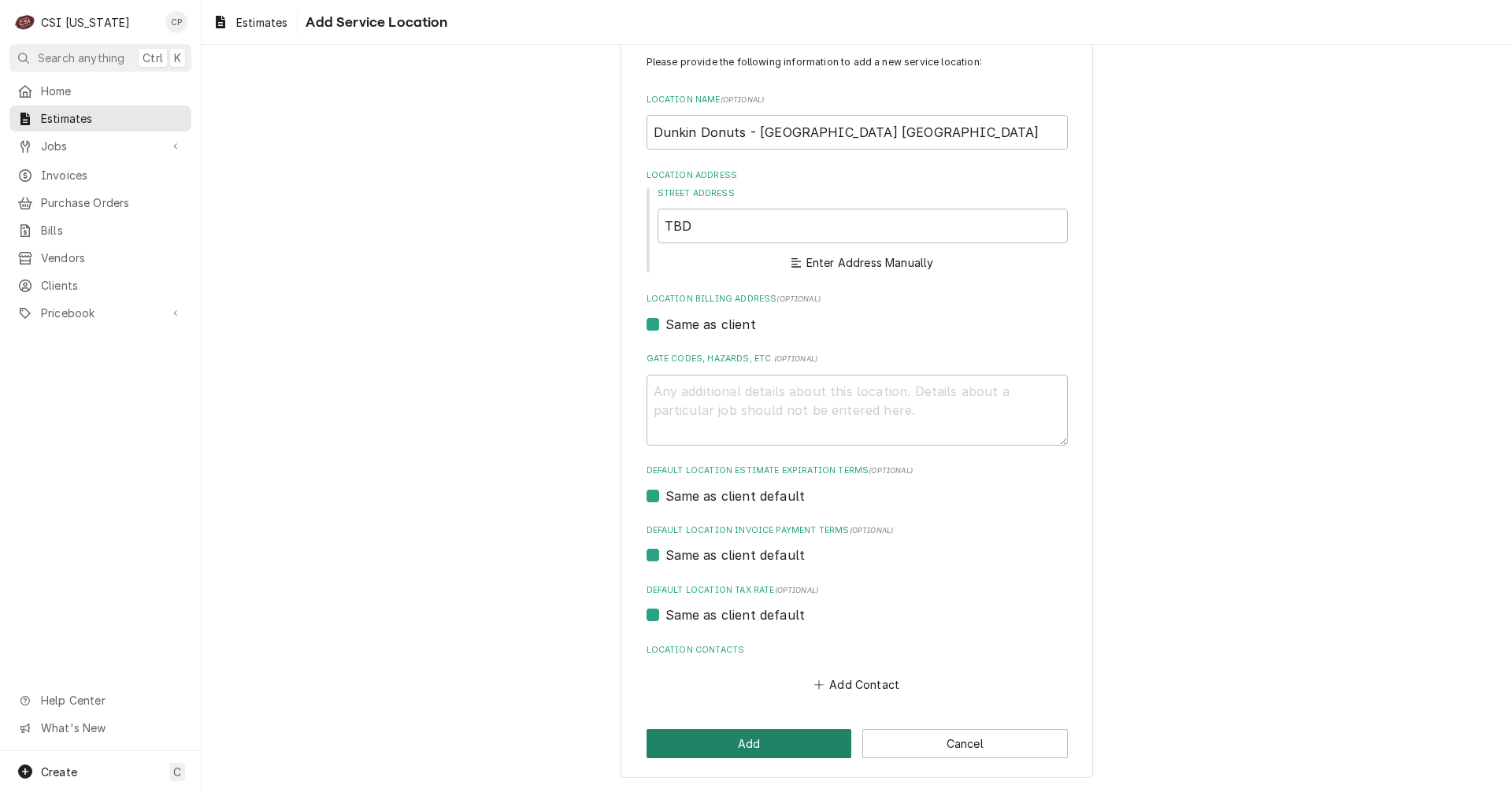
click at [712, 741] on button "Add" at bounding box center [750, 743] width 205 height 29
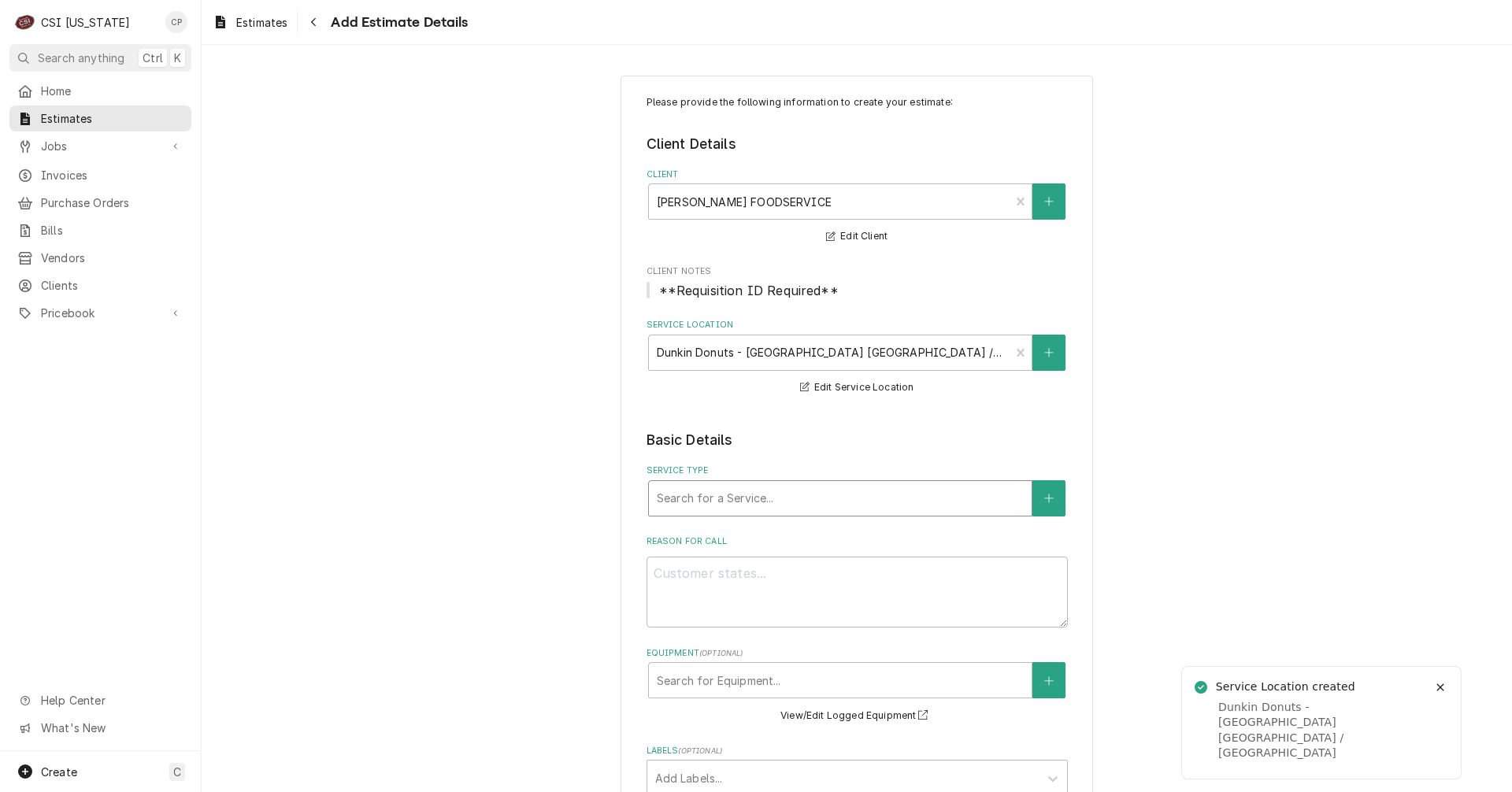
click at [713, 498] on div "Service Type" at bounding box center [840, 498] width 366 height 29
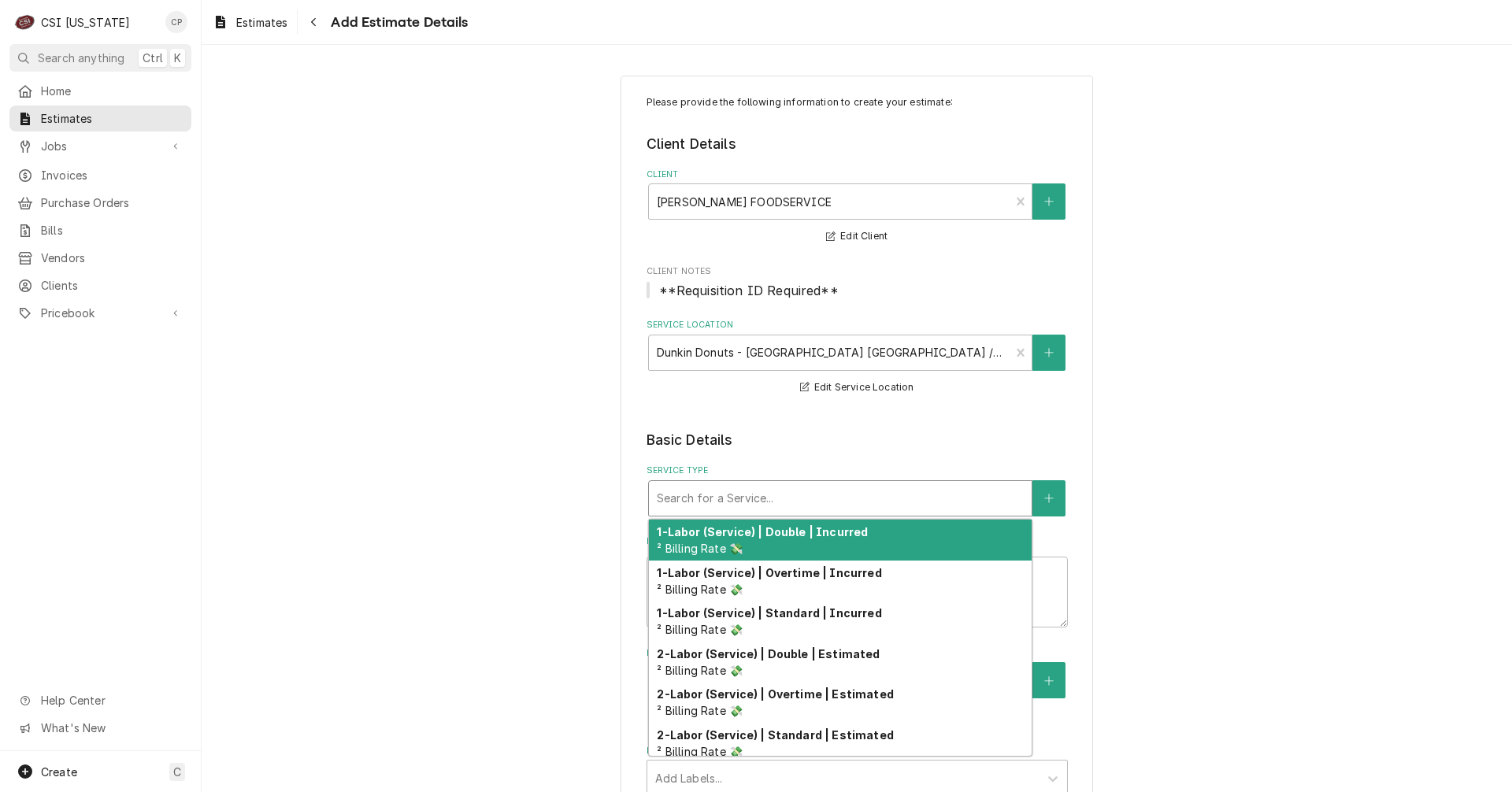
type textarea "x"
type input "w"
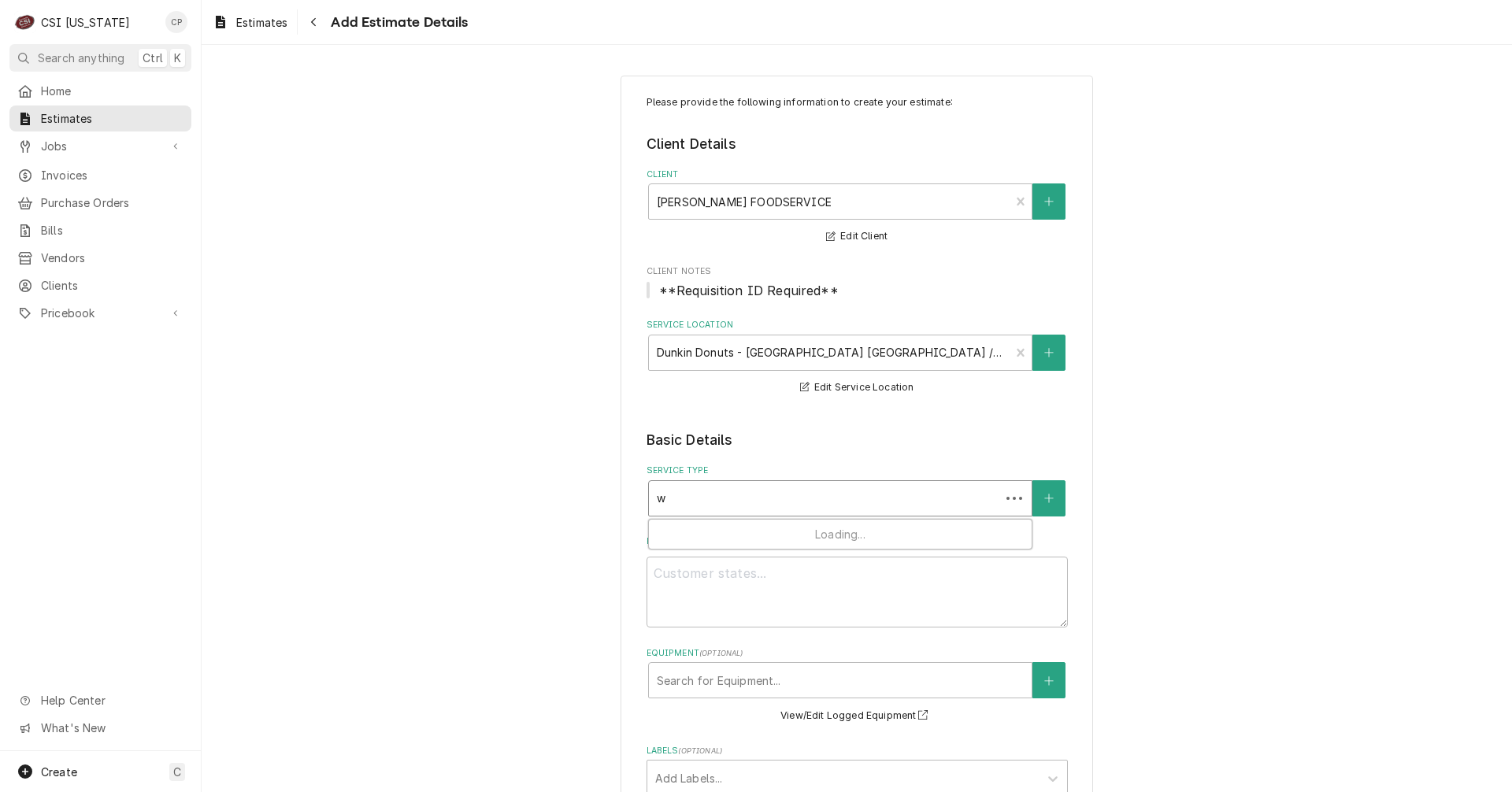
type textarea "x"
type input "wa"
type textarea "x"
type input "wal"
type textarea "x"
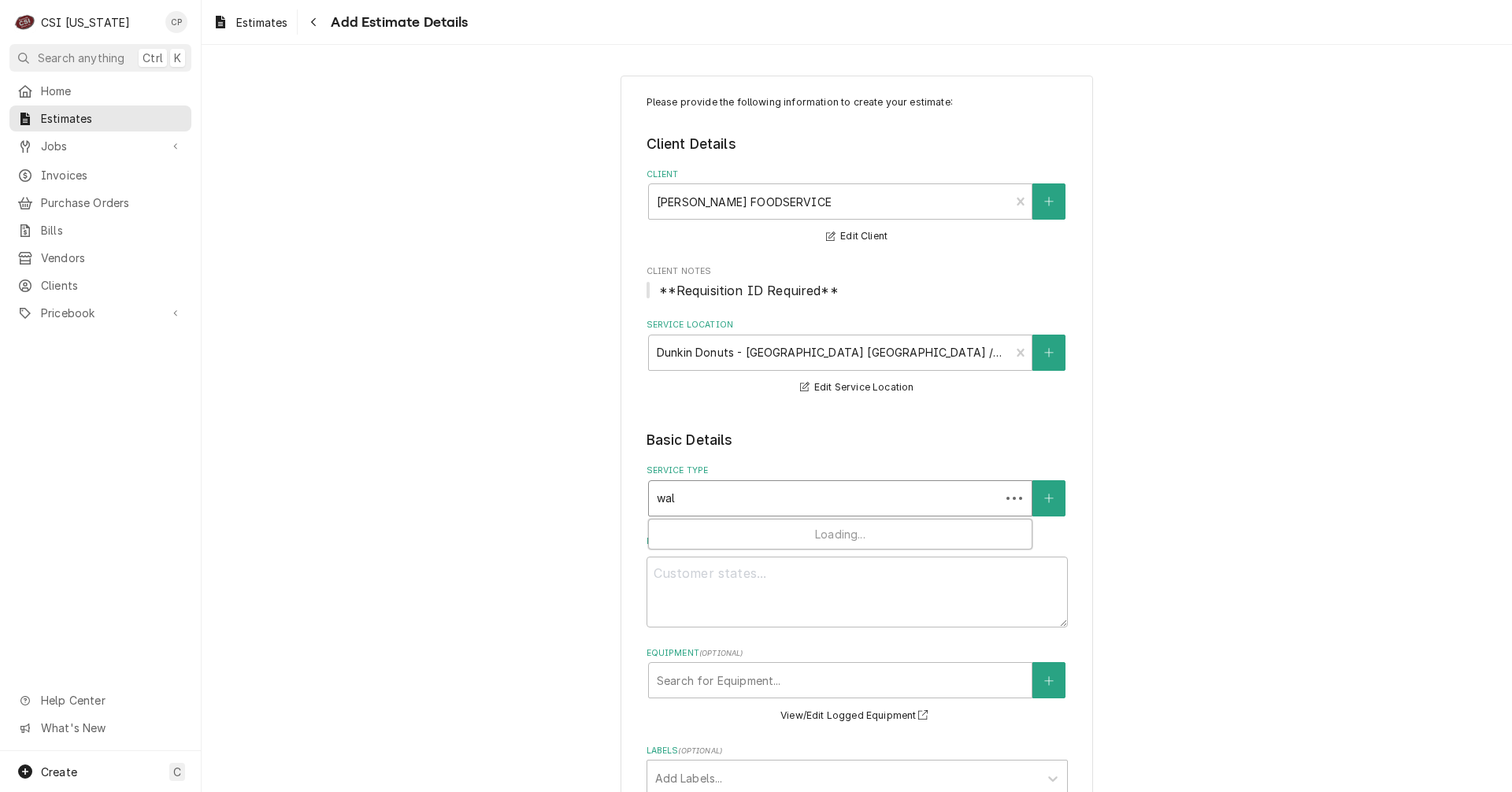
type input "walk"
type textarea "x"
type input "walk"
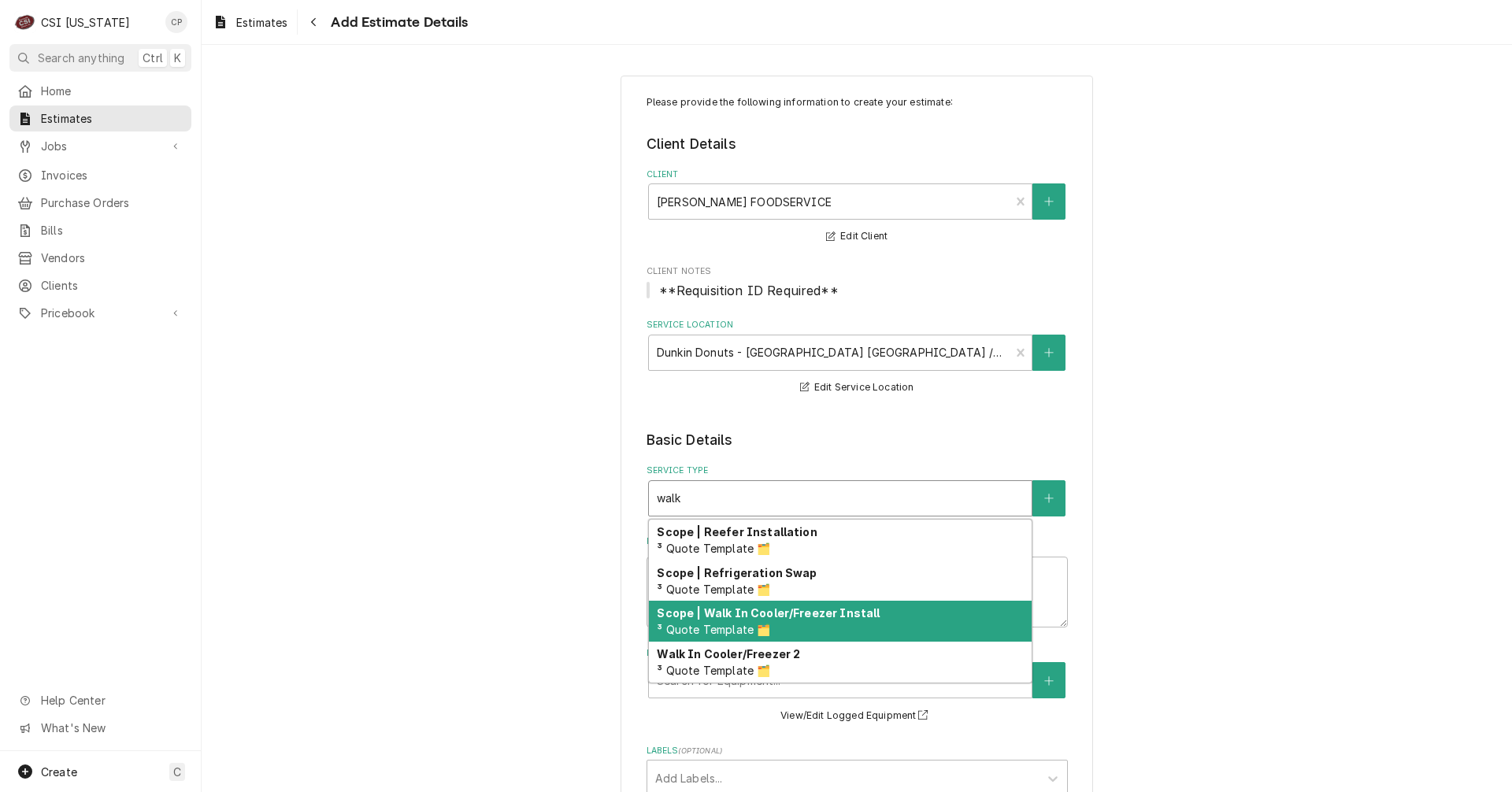
click at [754, 618] on strong "Scope | Walk In Cooler/Freezer Install" at bounding box center [768, 613] width 223 height 13
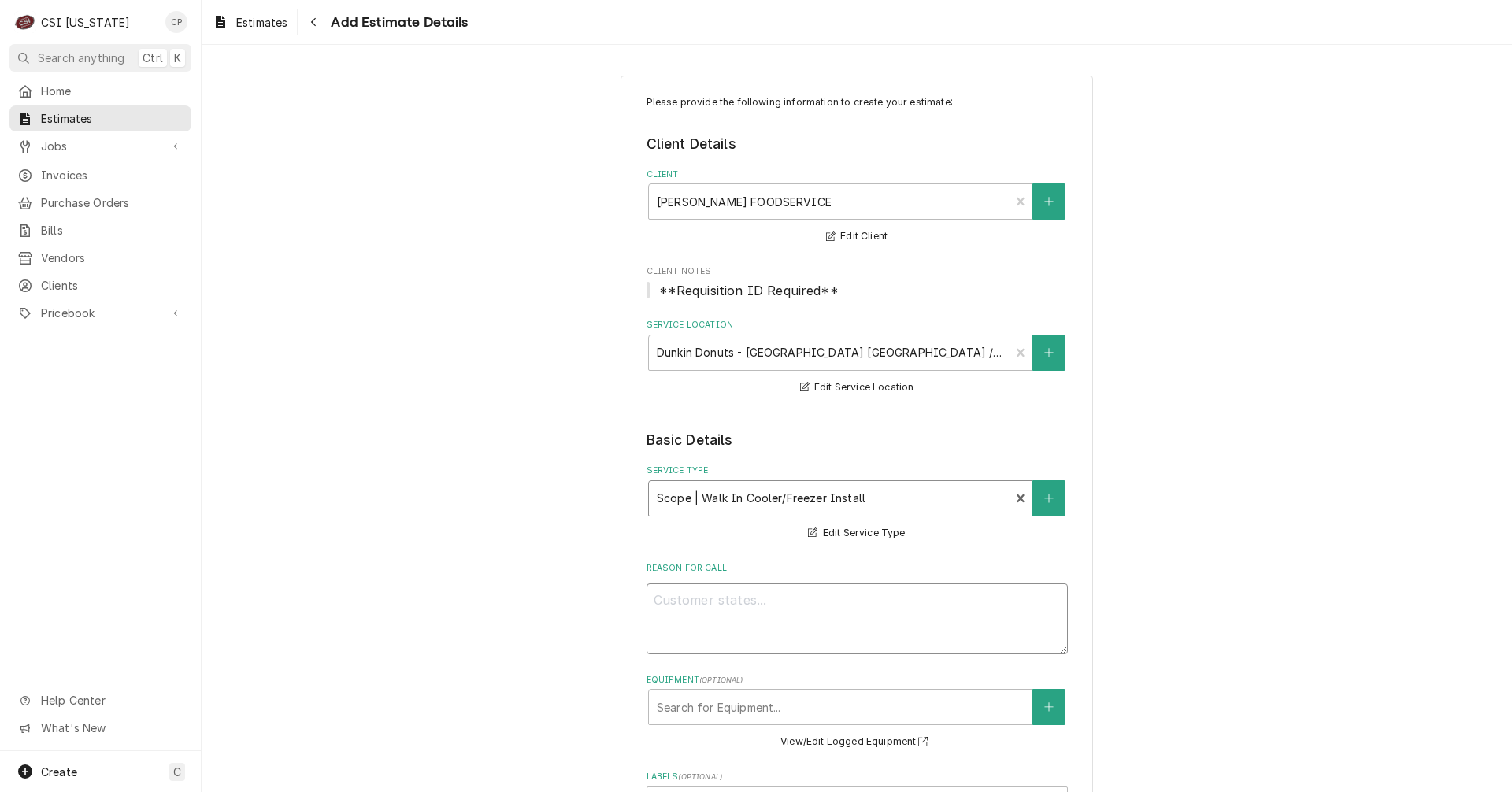
click at [699, 588] on textarea "Reason For Call" at bounding box center [857, 618] width 421 height 71
type textarea "x"
type textarea "b"
type textarea "x"
type textarea "bu"
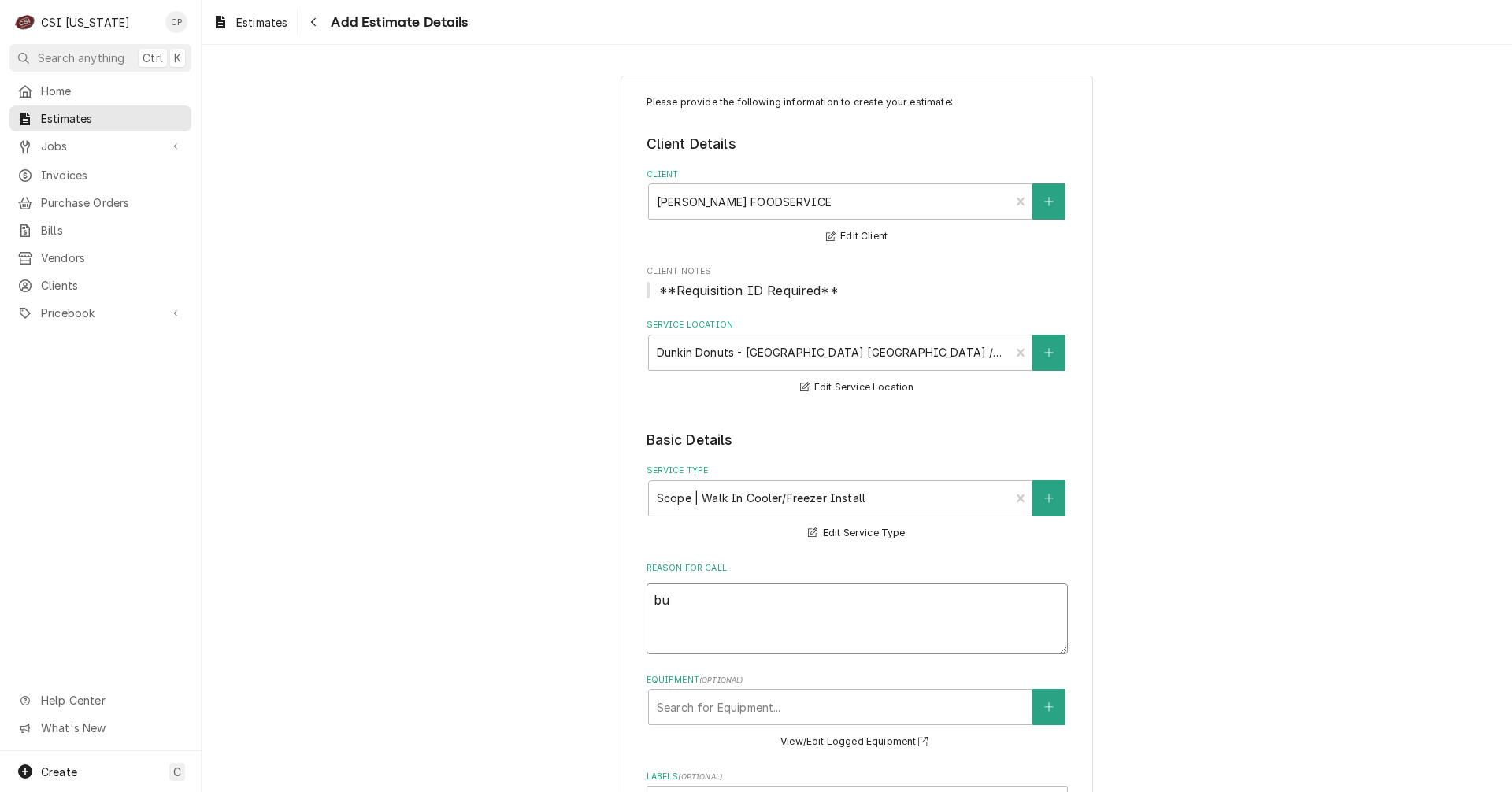
type textarea "x"
type textarea "bui"
type textarea "x"
type textarea "buil"
type textarea "x"
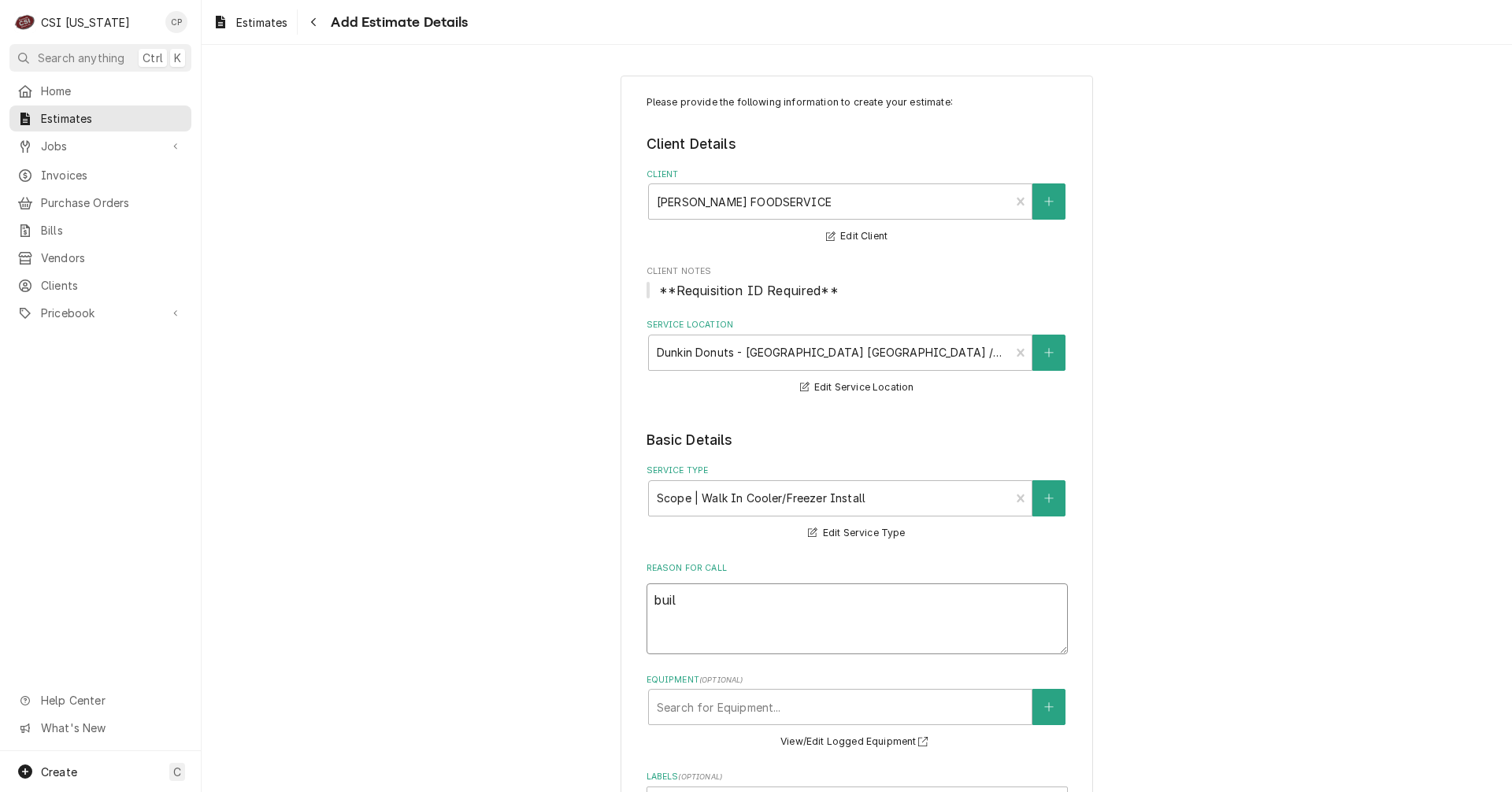
type textarea "build"
type textarea "x"
type textarea "build"
type textarea "x"
type textarea "build w"
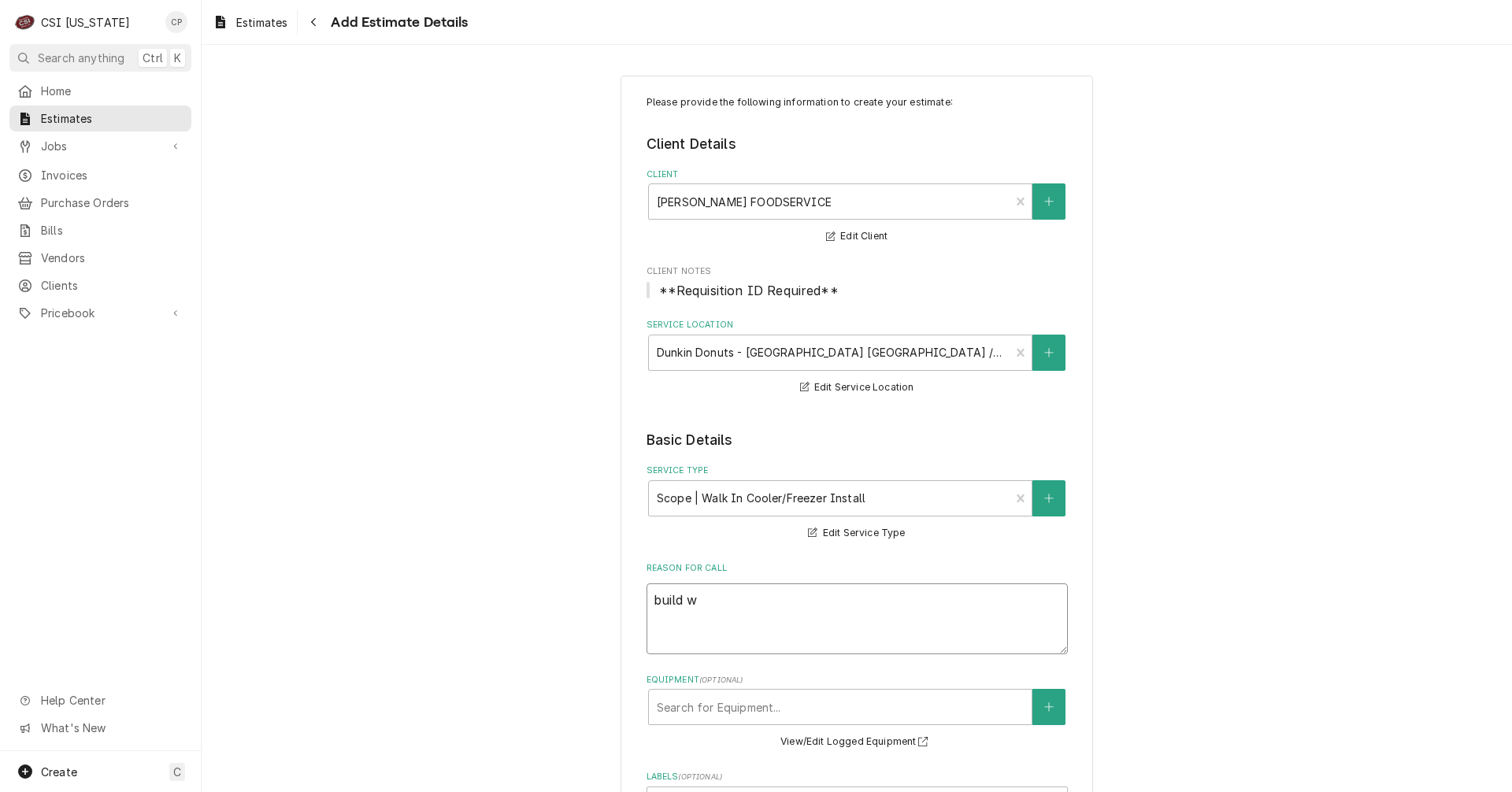
type textarea "x"
type textarea "build"
type textarea "x"
type textarea "build o"
type textarea "x"
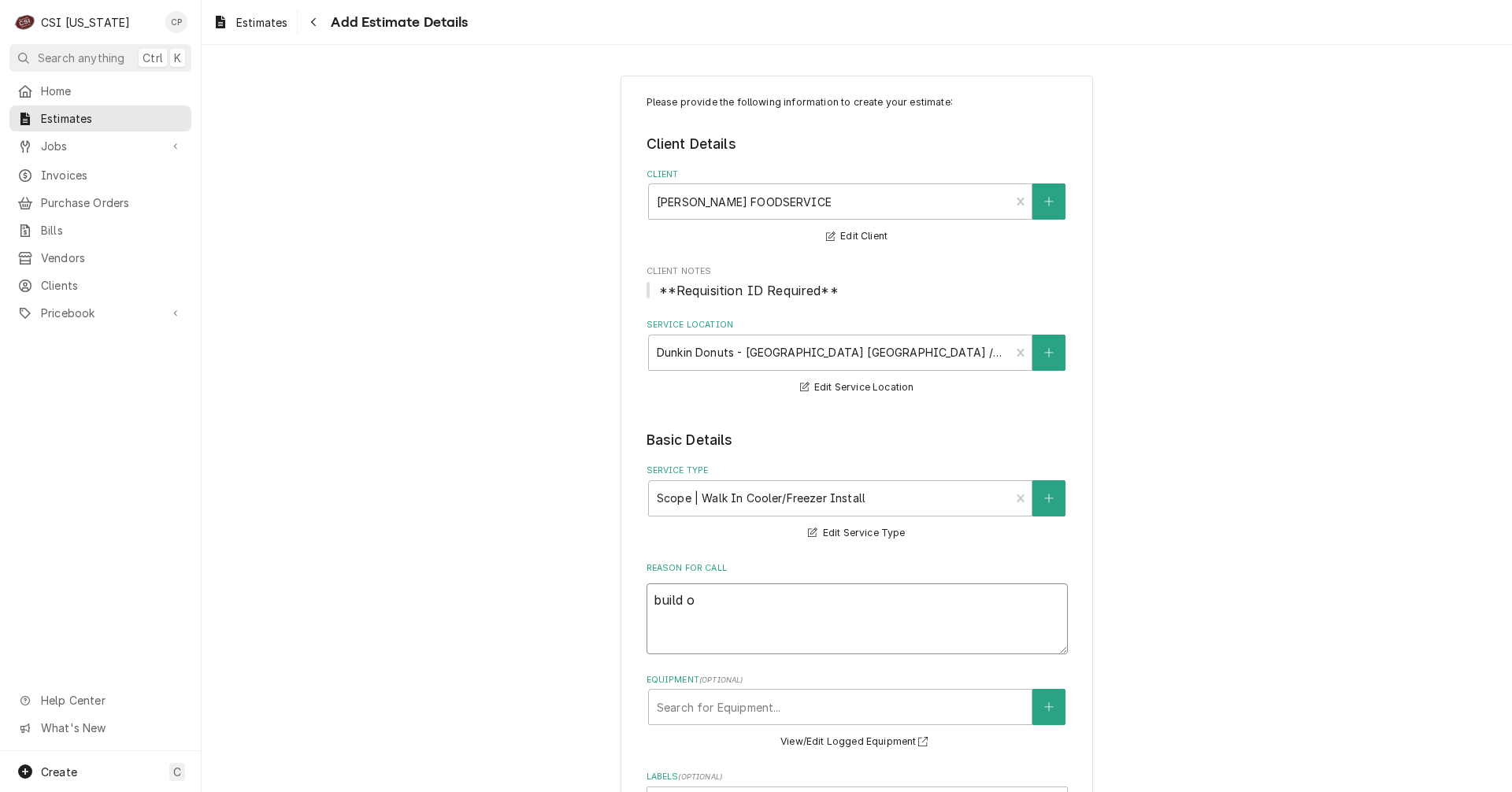
type textarea "build ou"
type textarea "x"
type textarea "build out"
type textarea "x"
type textarea "build outd"
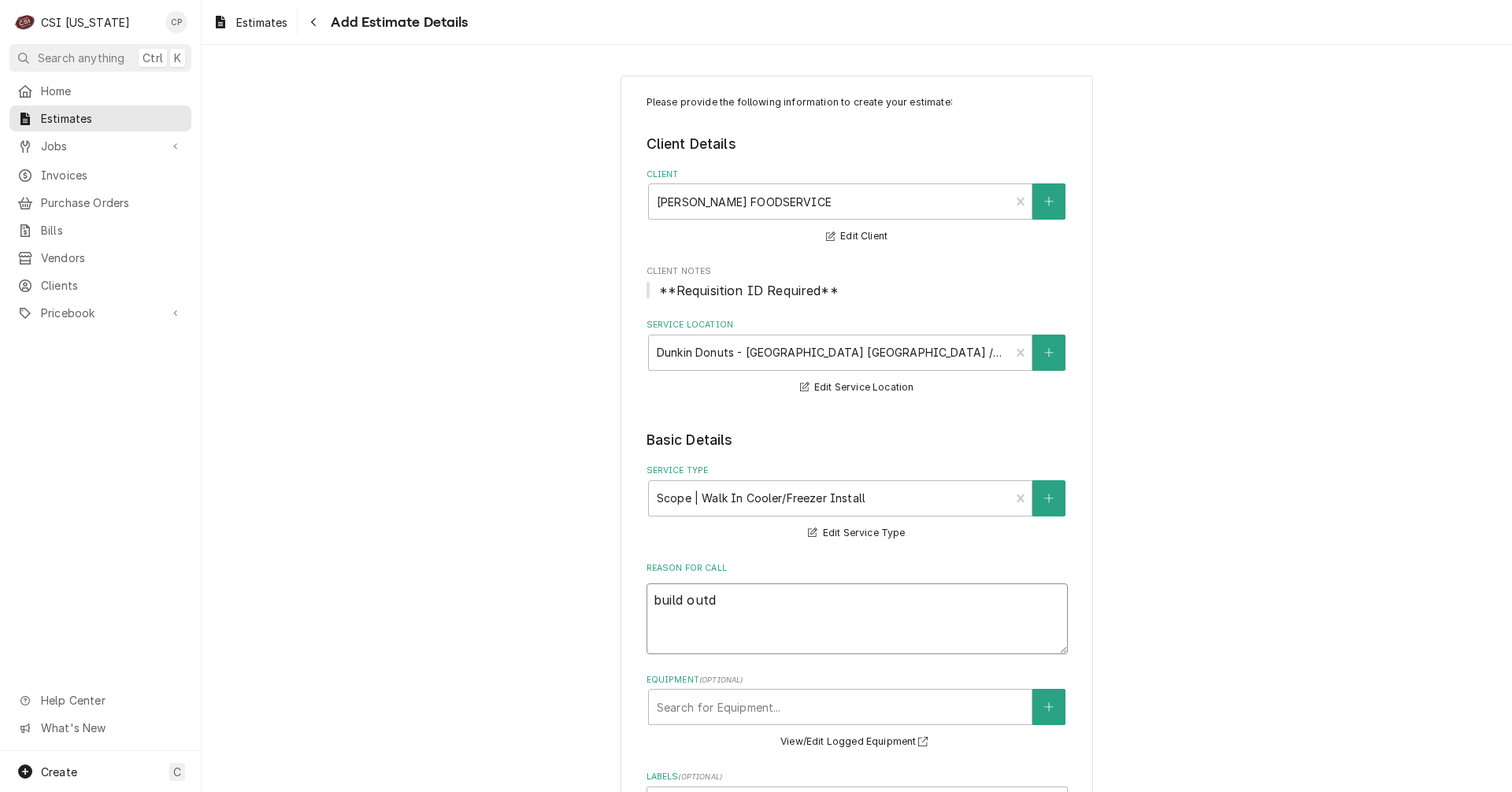
type textarea "x"
type textarea "build outdo"
type textarea "x"
type textarea "build outdor"
type textarea "x"
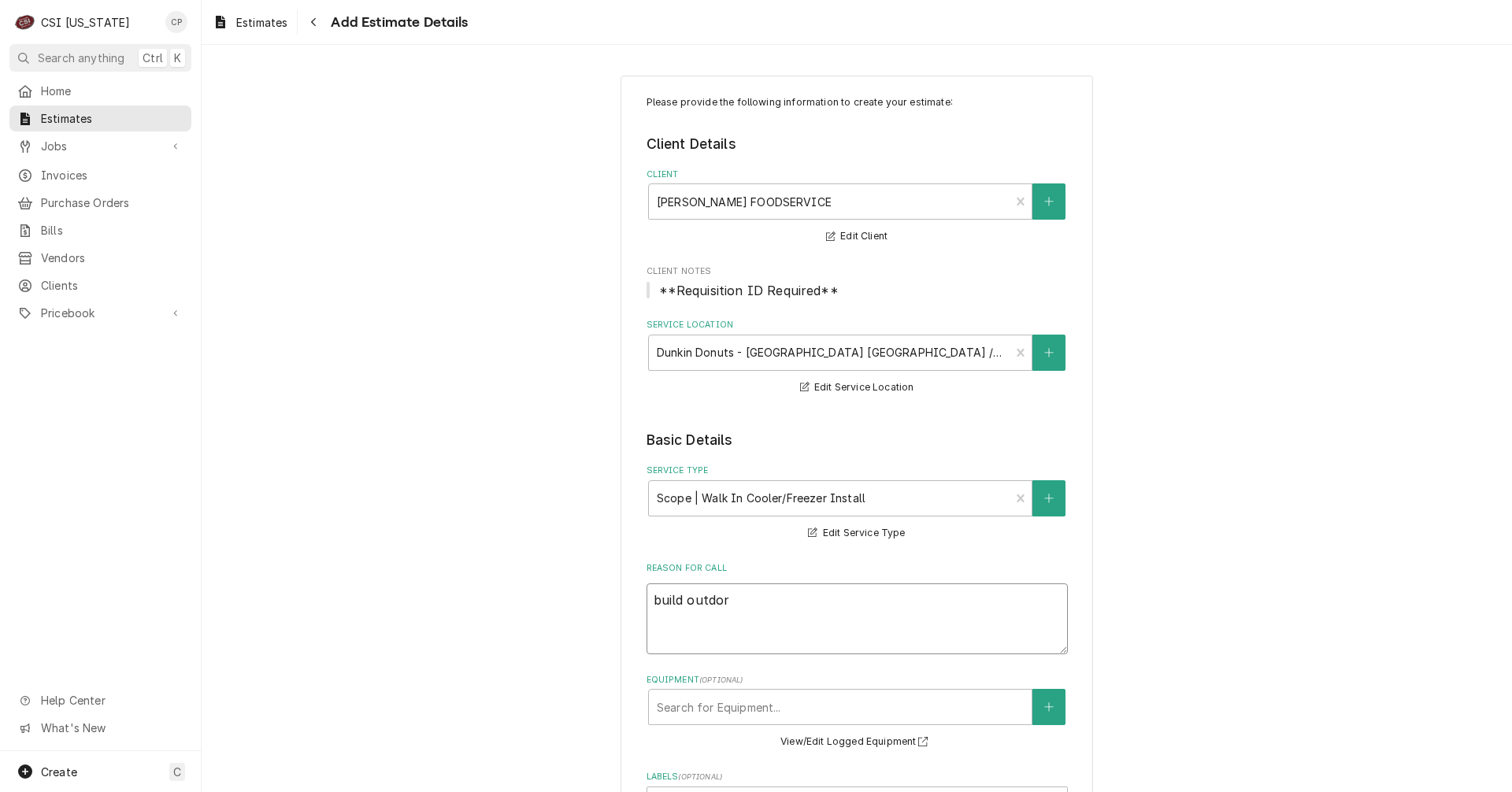
type textarea "build outdo"
type textarea "x"
type textarea "build outdoo"
type textarea "x"
type textarea "build outdoor"
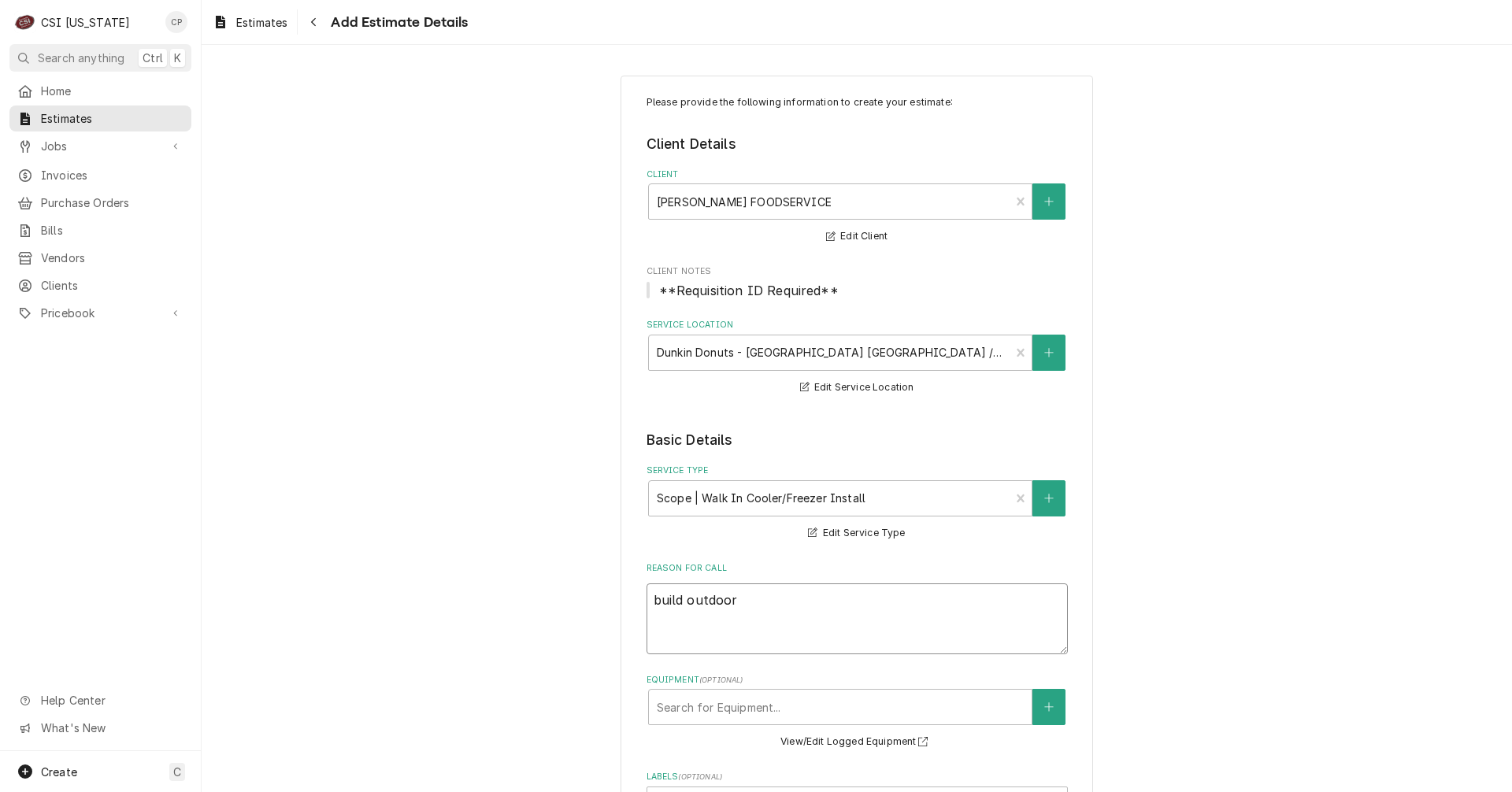
type textarea "x"
type textarea "build outdoor"
type textarea "x"
type textarea "build outdoor w"
type textarea "x"
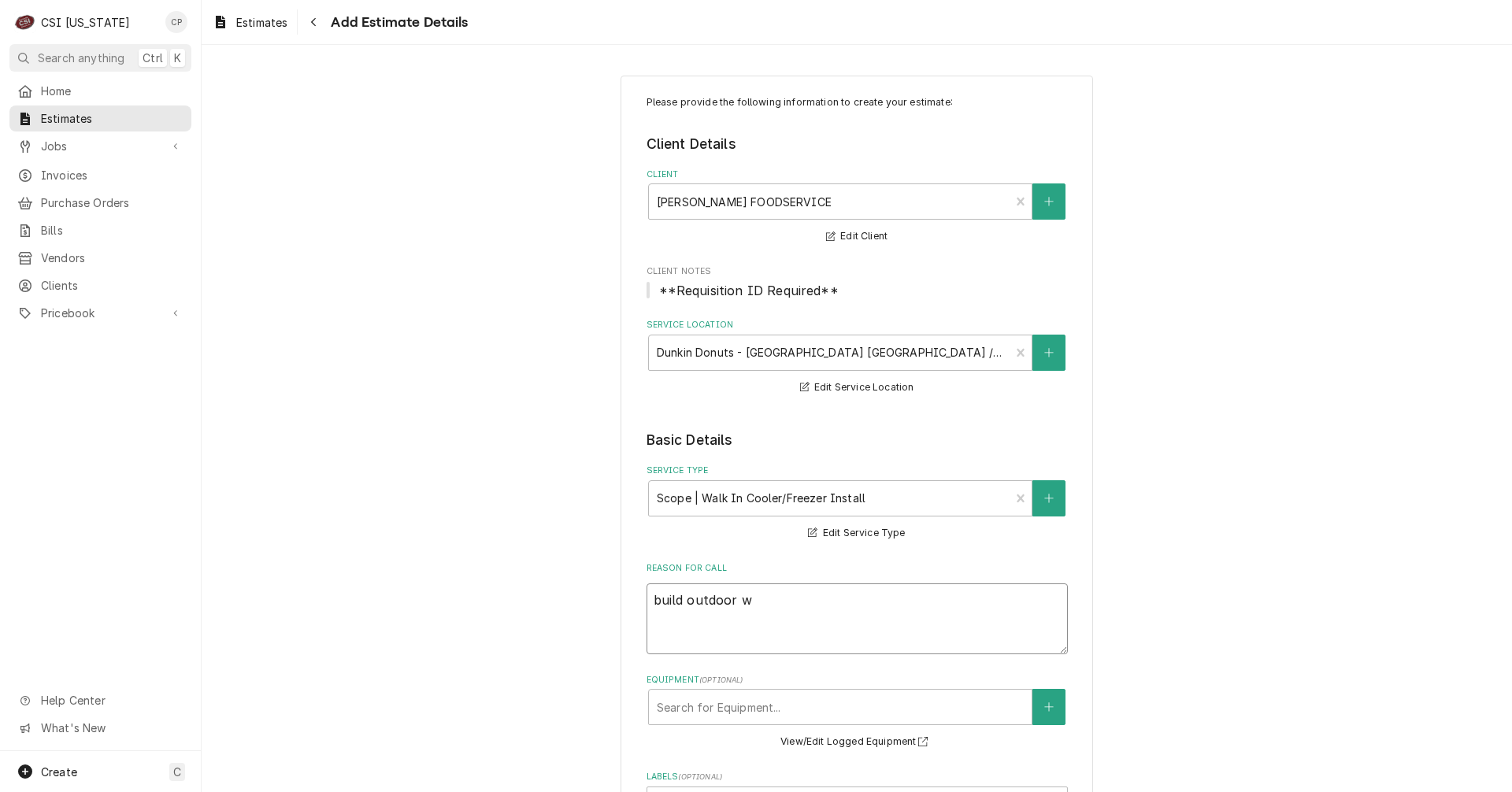
type textarea "build outdoor wa"
type textarea "x"
type textarea "build outdoor wal"
type textarea "x"
type textarea "build outdoor walk"
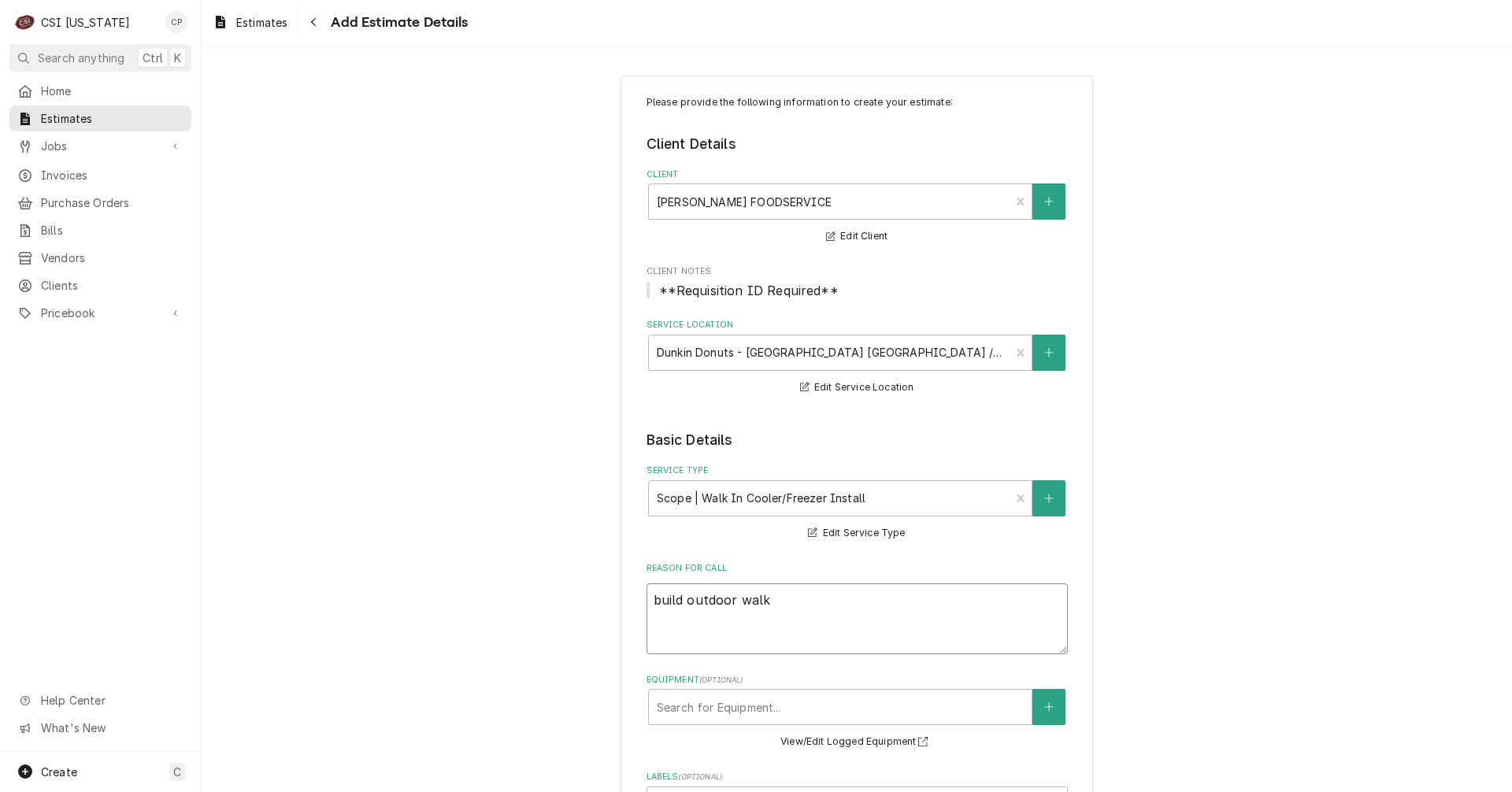
type textarea "x"
type textarea "build outdoor walk-"
type textarea "x"
type textarea "build outdoor walk-in"
type textarea "x"
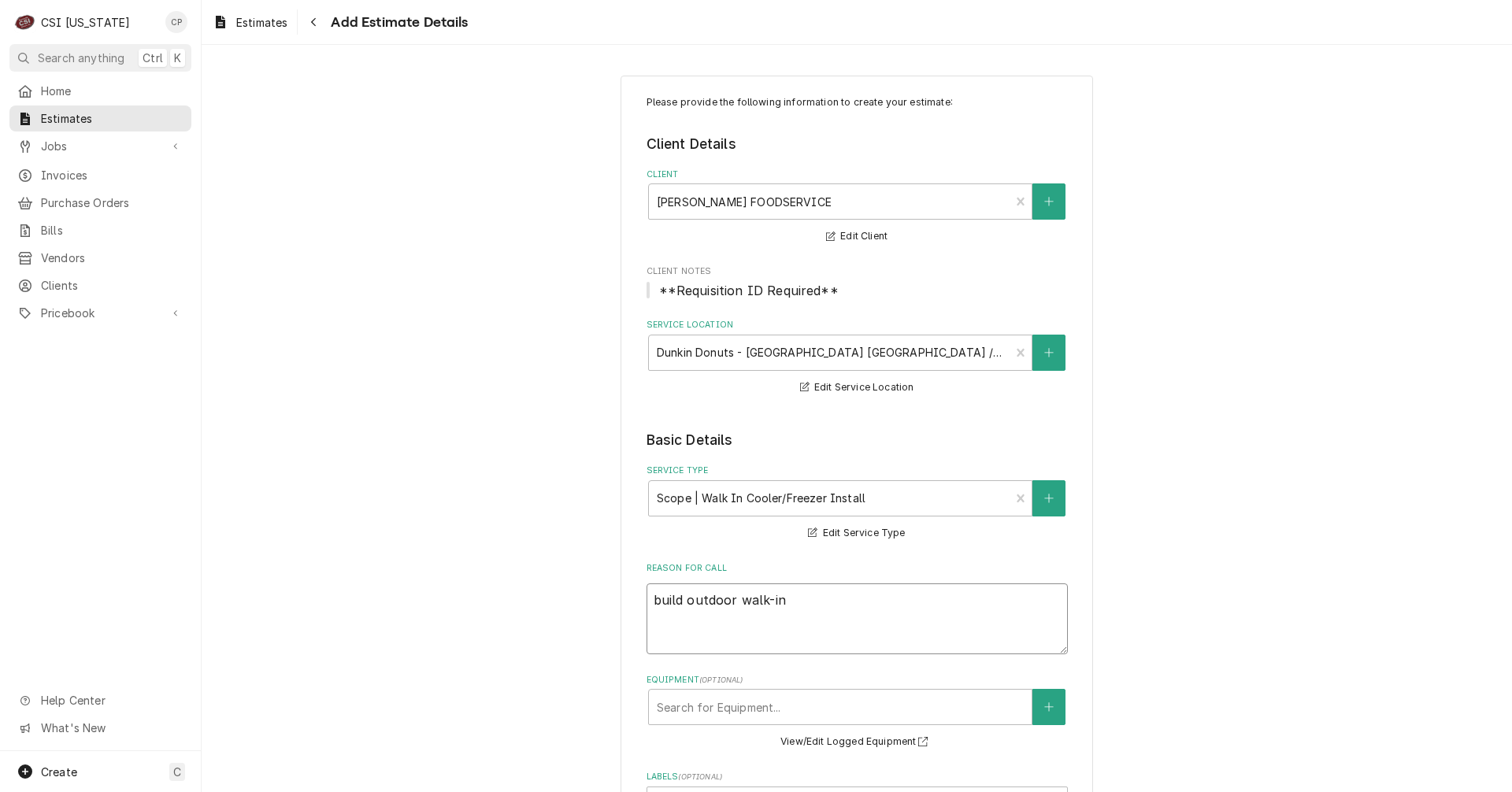
type textarea "build outdoor walk-in"
type textarea "x"
type textarea "build outdoor walk-in c"
type textarea "x"
type textarea "build outdoor walk-in co"
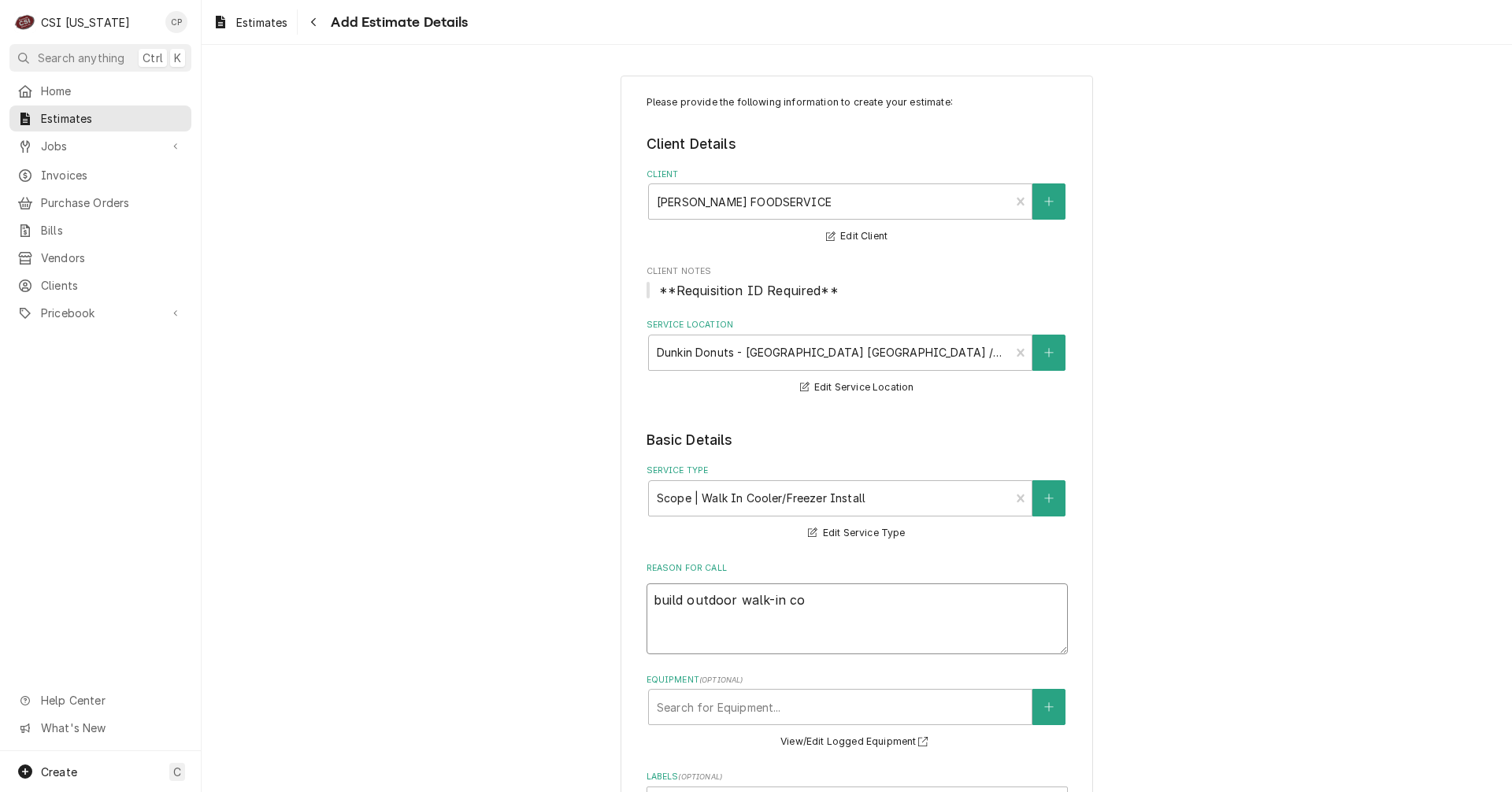
type textarea "x"
type textarea "build outdoor walk-in coo"
type textarea "x"
type textarea "build outdoor walk-in cool"
type textarea "x"
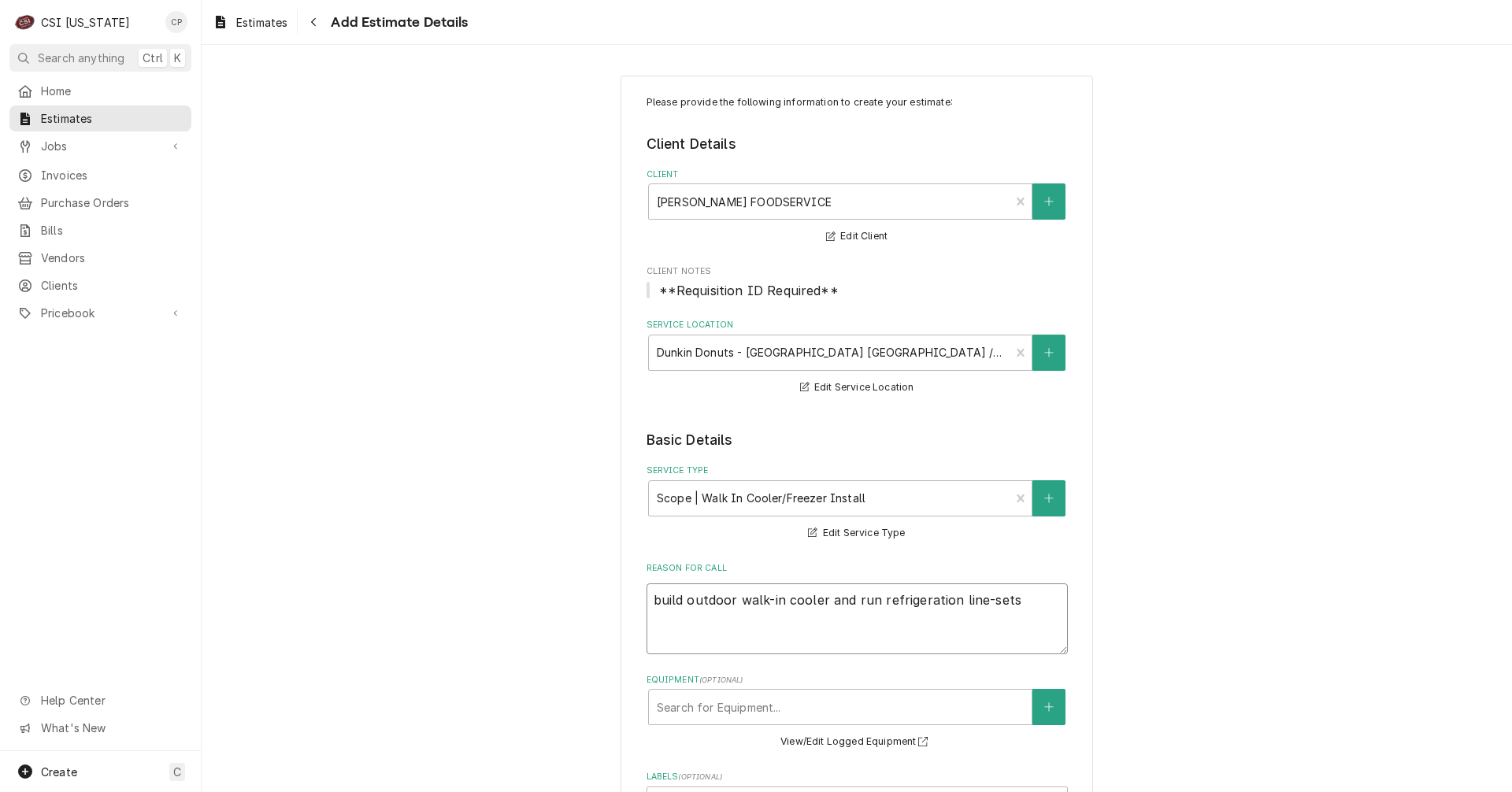
click at [821, 599] on textarea "build outdoor walk-in cooler and run refrigeration line-sets" at bounding box center [857, 618] width 421 height 71
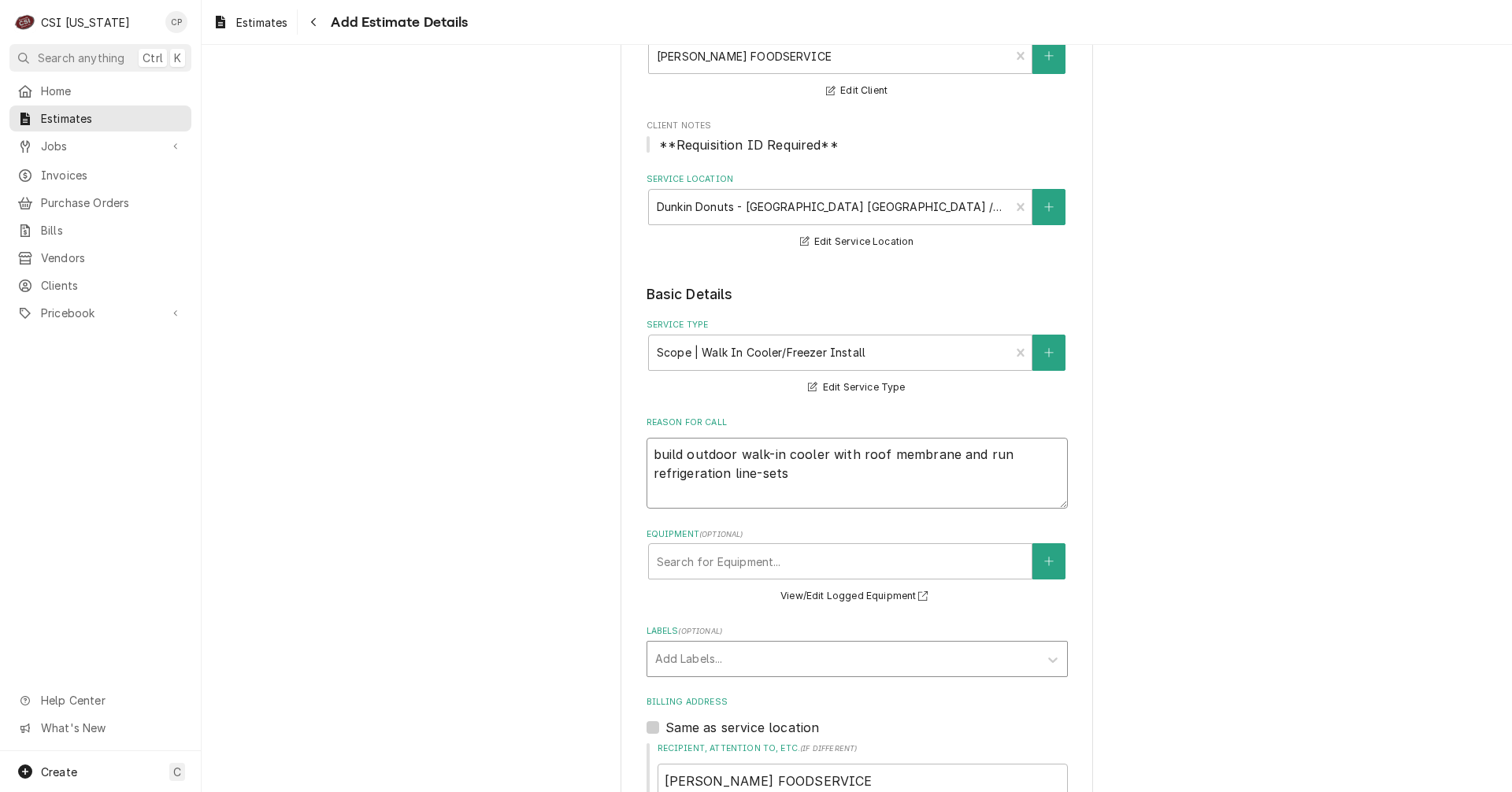
scroll to position [236, 0]
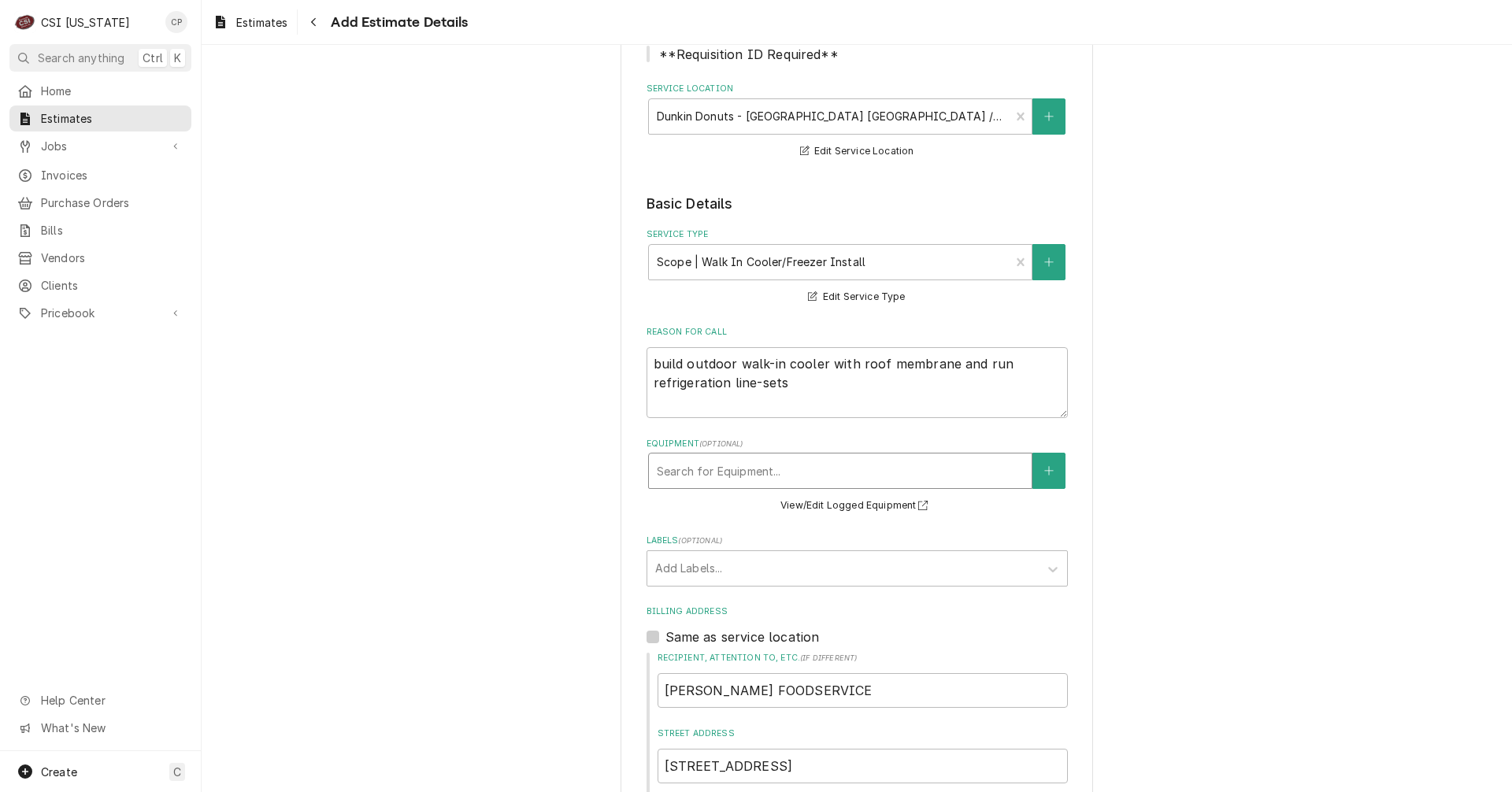
click at [678, 474] on div "Equipment" at bounding box center [840, 470] width 366 height 29
click at [685, 475] on div "Equipment" at bounding box center [840, 470] width 366 height 29
click at [688, 570] on div "Labels" at bounding box center [843, 568] width 376 height 29
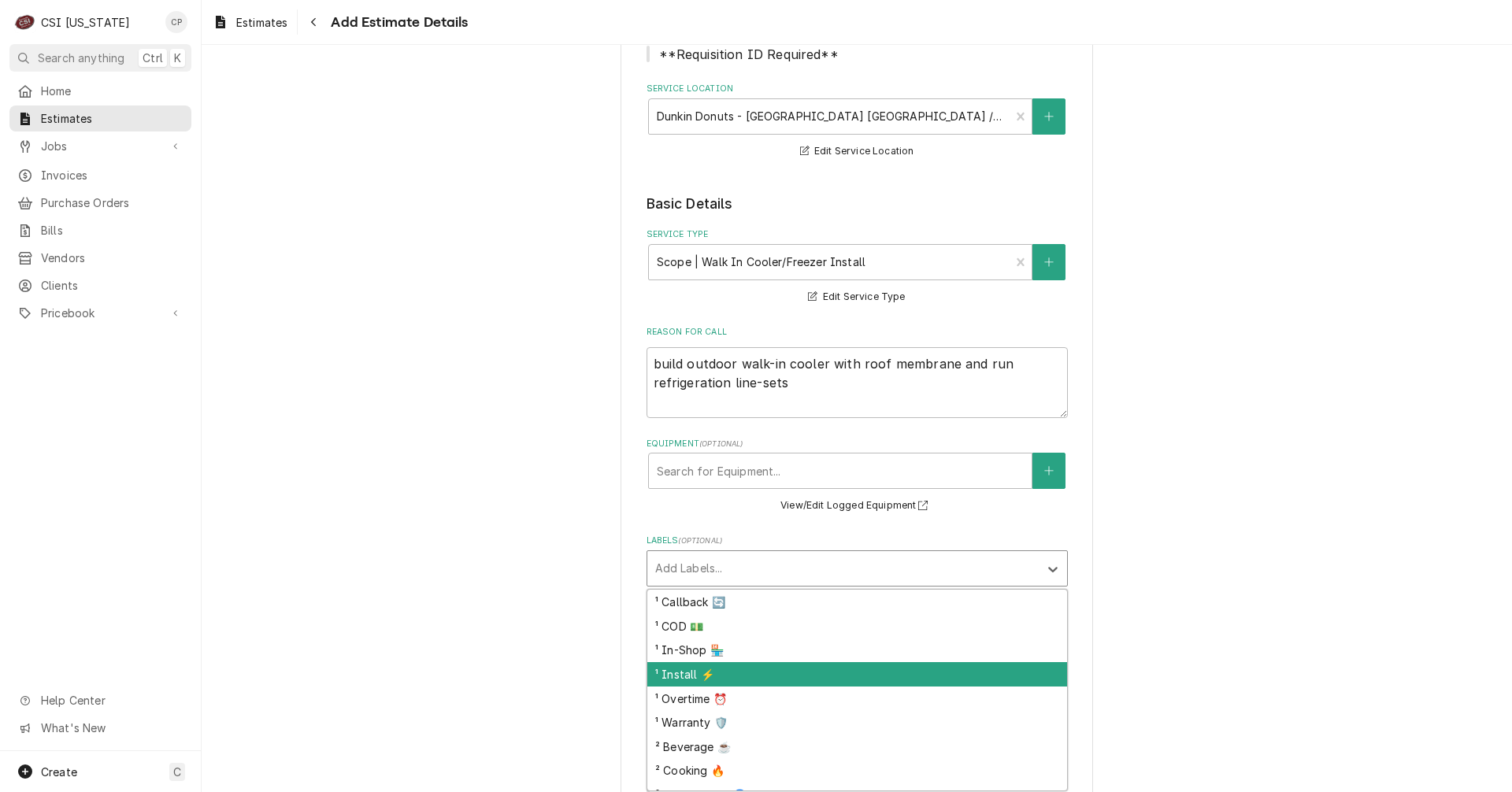
click at [689, 671] on div "¹ Install ⚡️" at bounding box center [856, 674] width 419 height 24
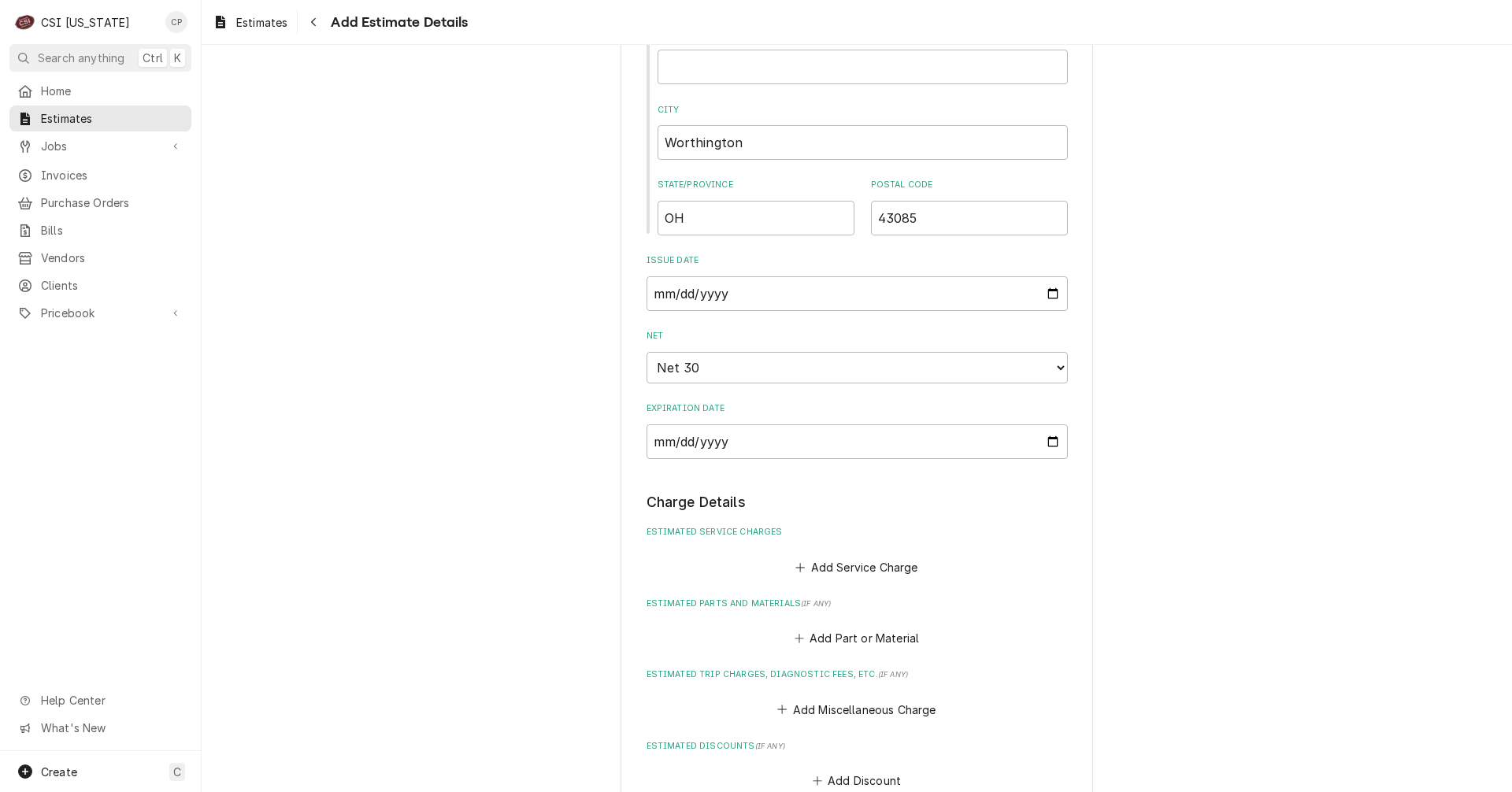
scroll to position [1023, 0]
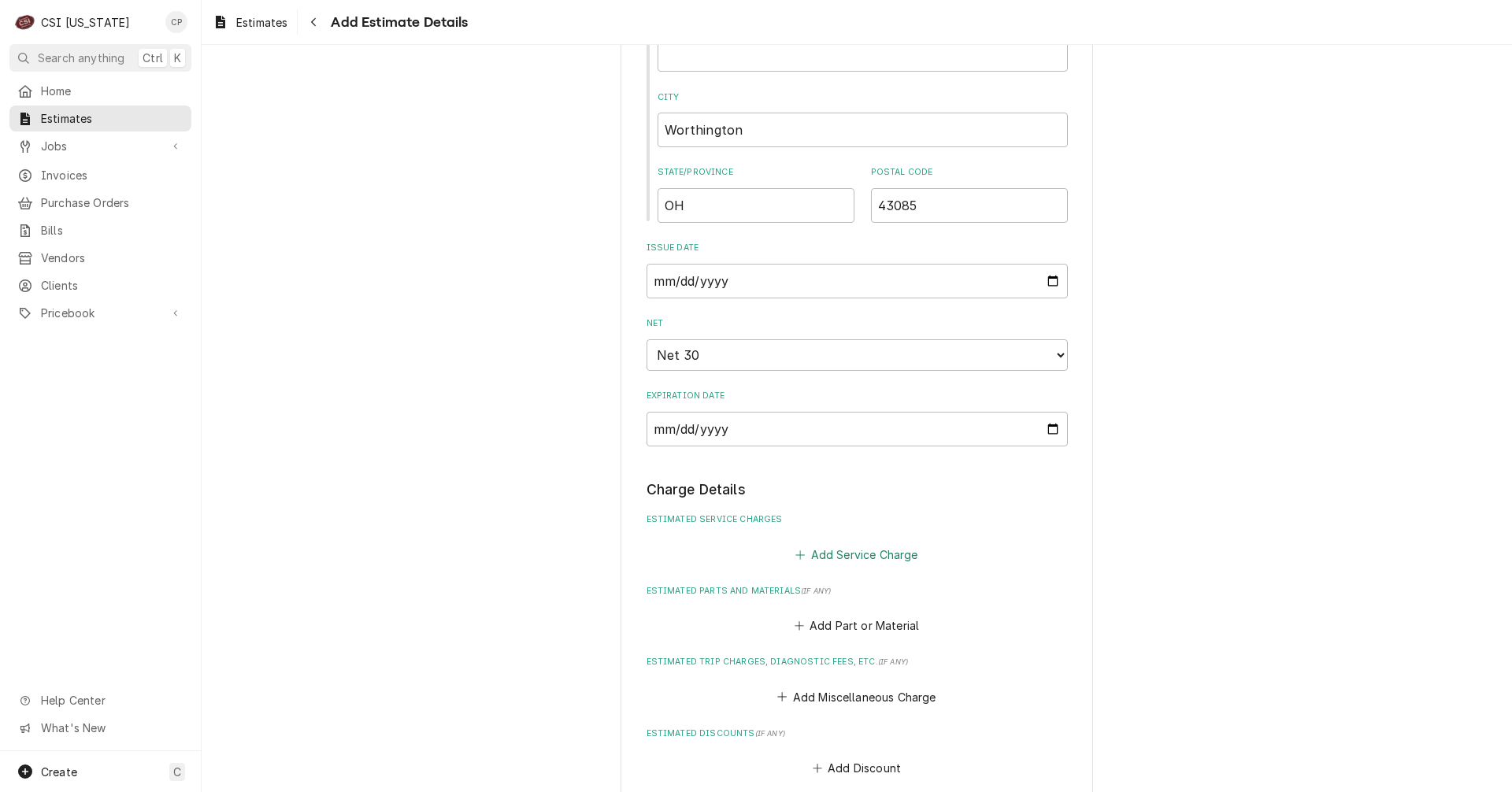
click at [837, 551] on button "Add Service Charge" at bounding box center [857, 554] width 128 height 22
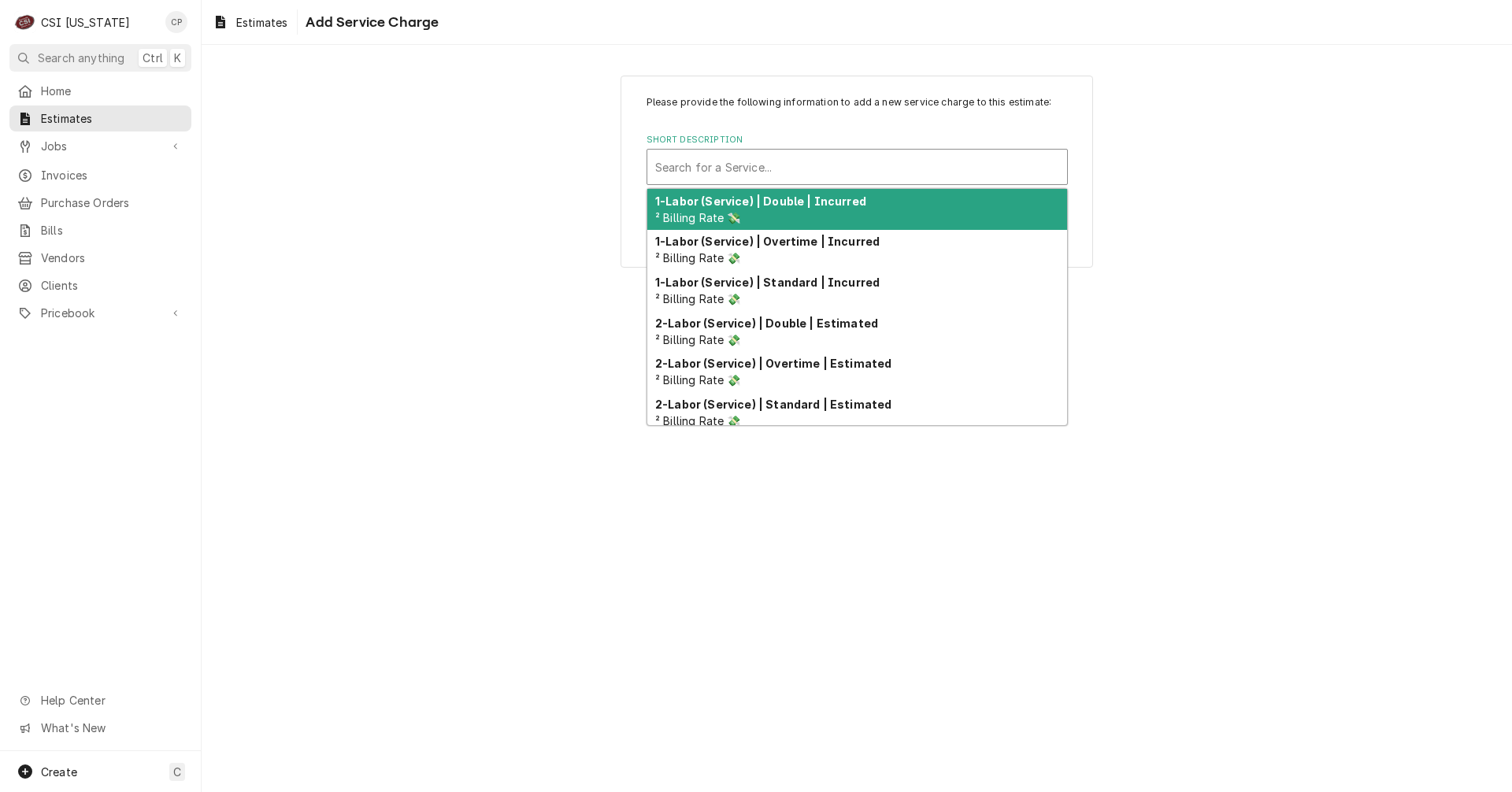
click at [688, 167] on div "Short Description" at bounding box center [857, 167] width 403 height 29
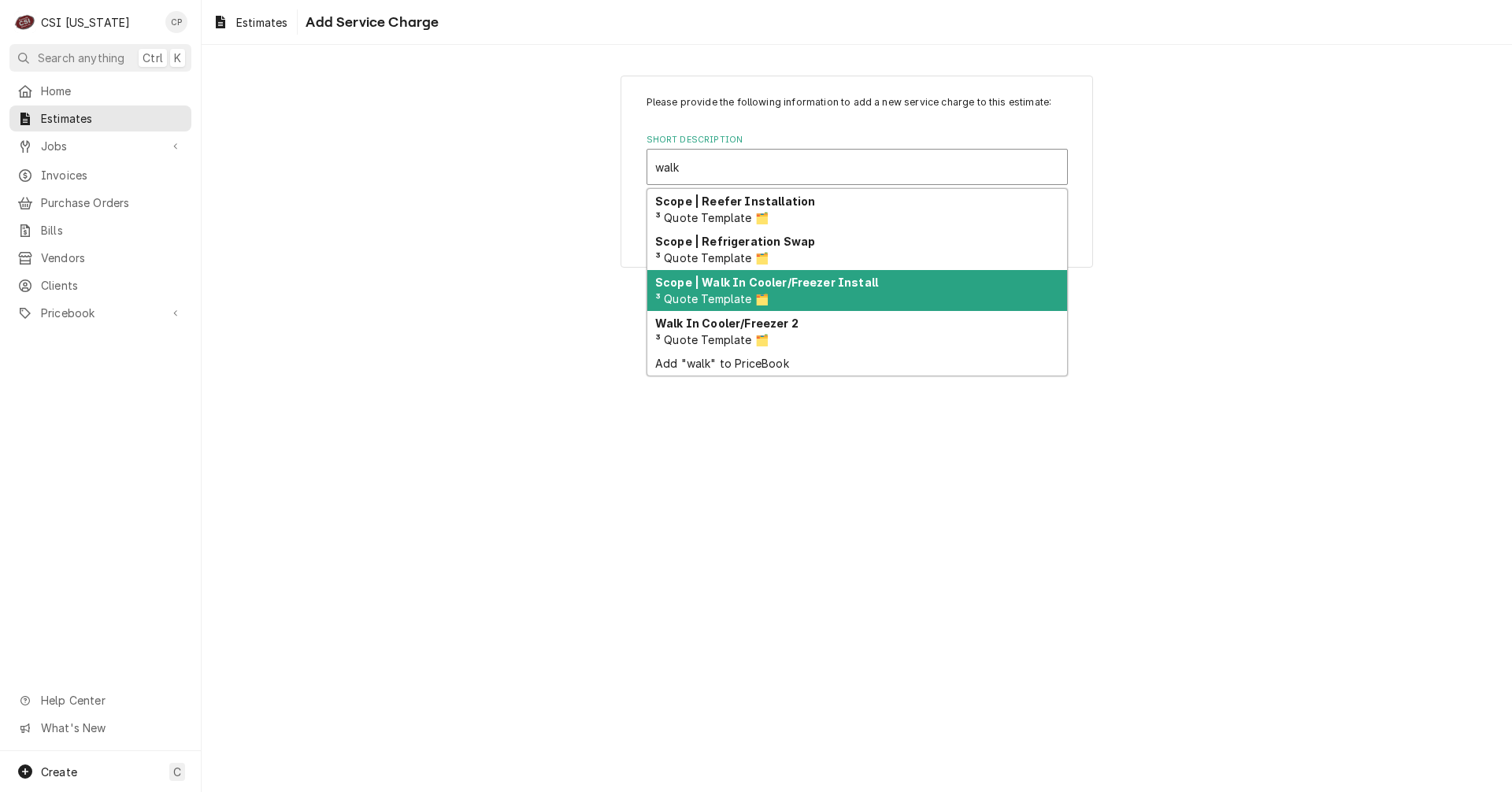
click at [824, 286] on strong "Scope | Walk In Cooler/Freezer Install" at bounding box center [766, 282] width 223 height 13
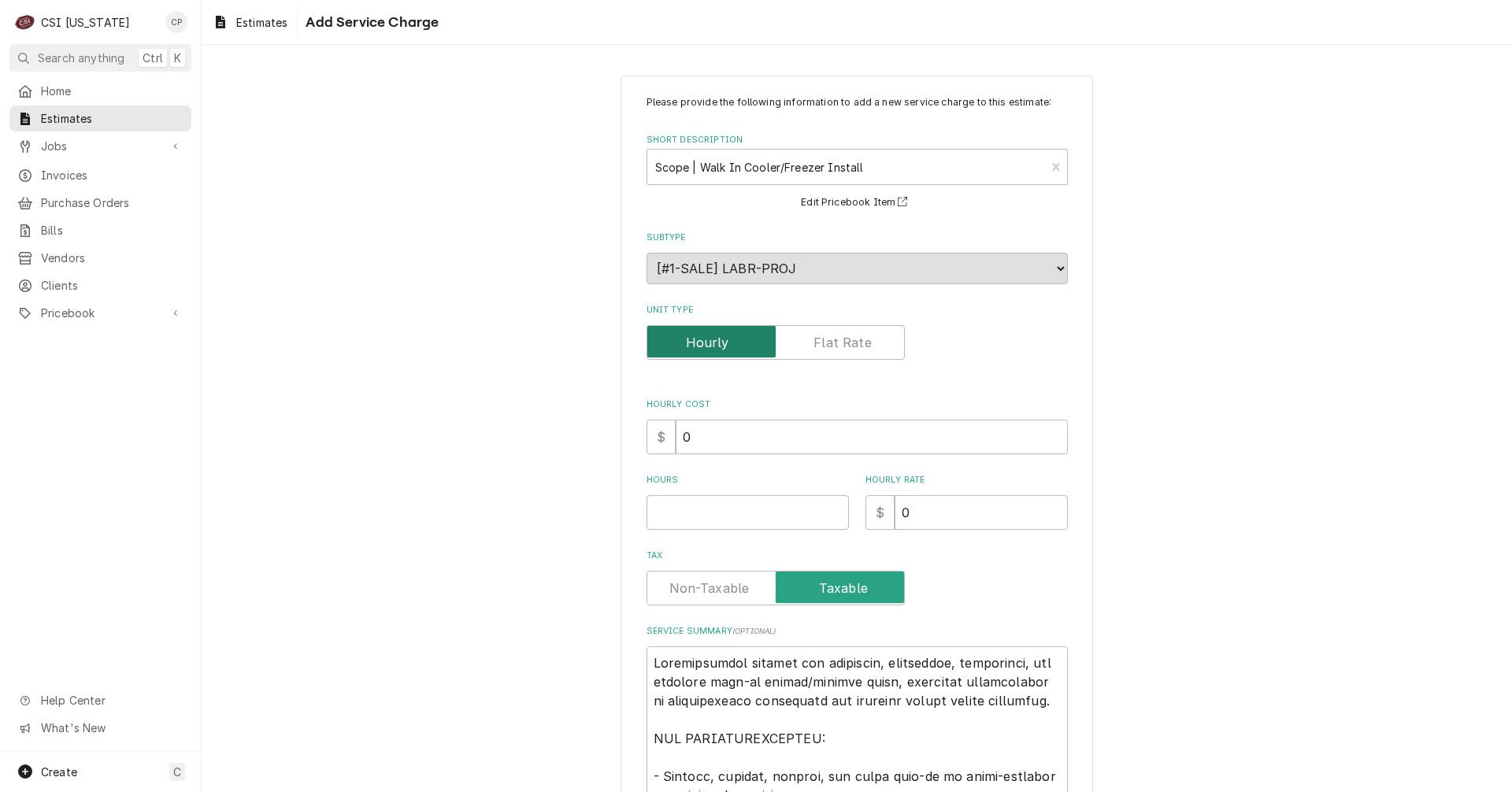
click at [831, 353] on input "Unit Type" at bounding box center [775, 341] width 244 height 34
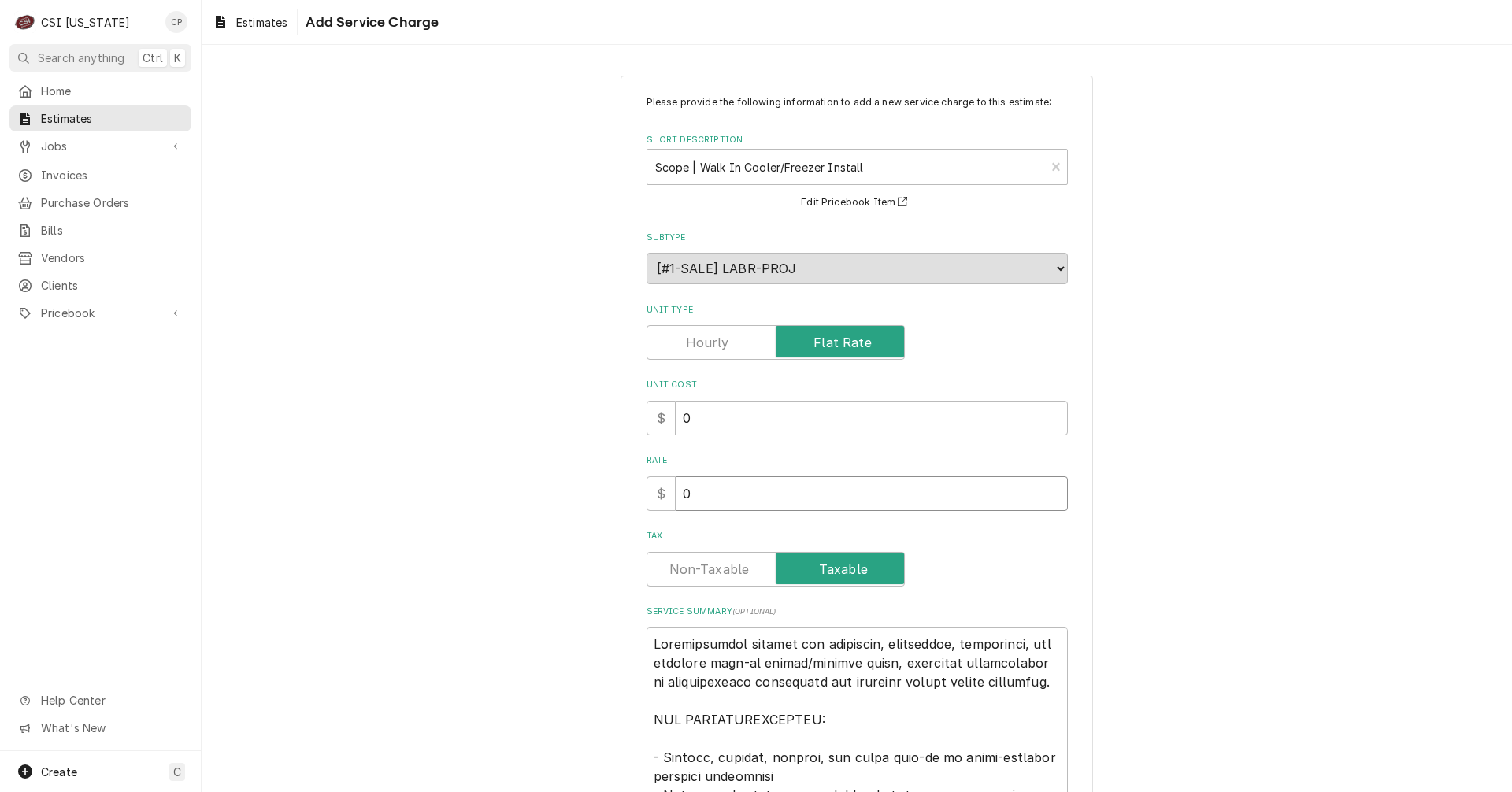
drag, startPoint x: 694, startPoint y: 503, endPoint x: 636, endPoint y: 505, distance: 58.0
click at [636, 505] on div "Please provide the following information to add a new service charge to this es…" at bounding box center [856, 674] width 473 height 1196
click at [879, 492] on input "0" at bounding box center [872, 493] width 392 height 34
click at [711, 567] on label "Tax" at bounding box center [775, 568] width 258 height 34
click at [711, 567] on input "Tax" at bounding box center [775, 568] width 244 height 34
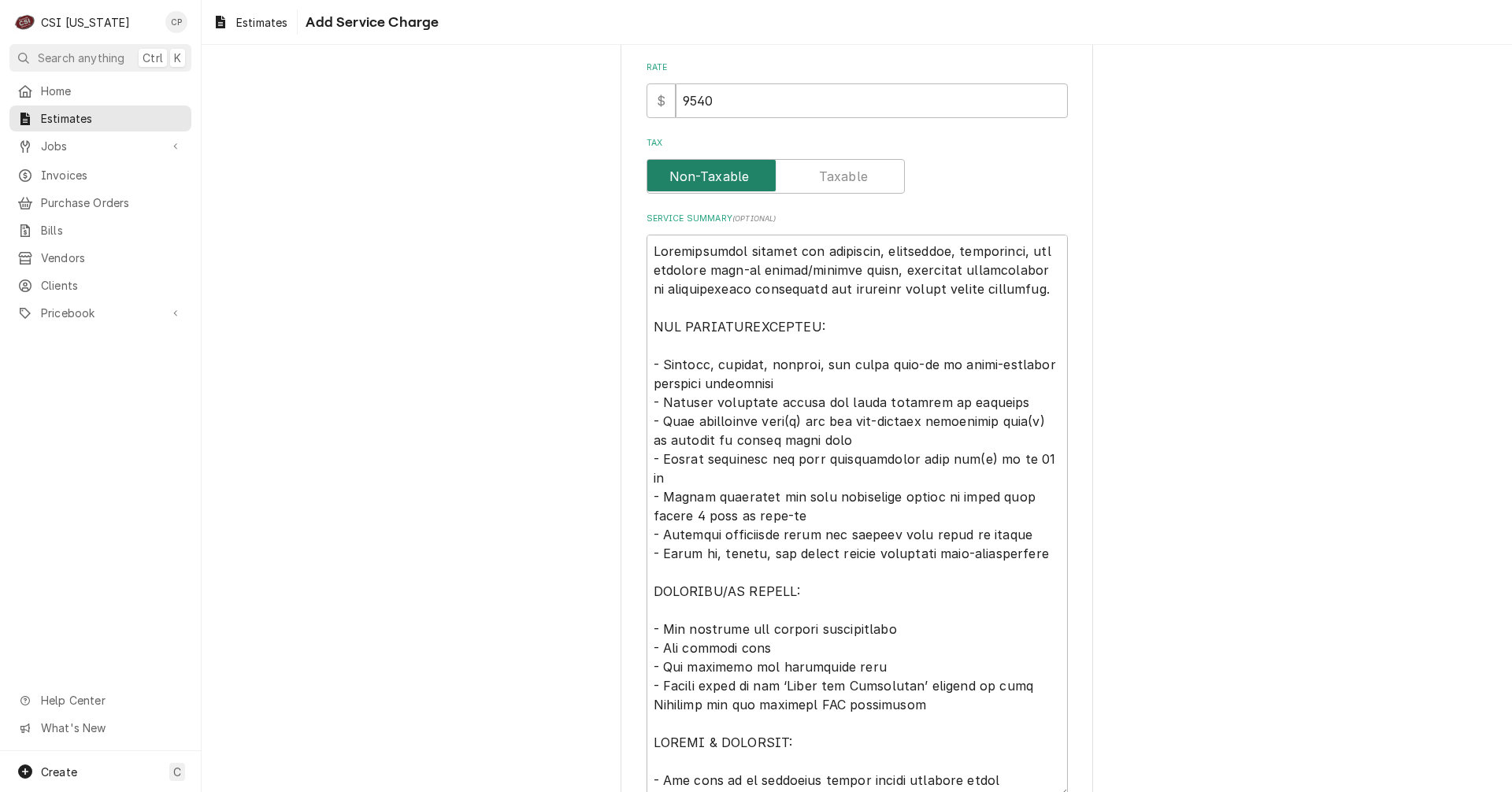
scroll to position [393, 0]
click at [870, 249] on textarea "Service Summary ( optional )" at bounding box center [857, 515] width 421 height 563
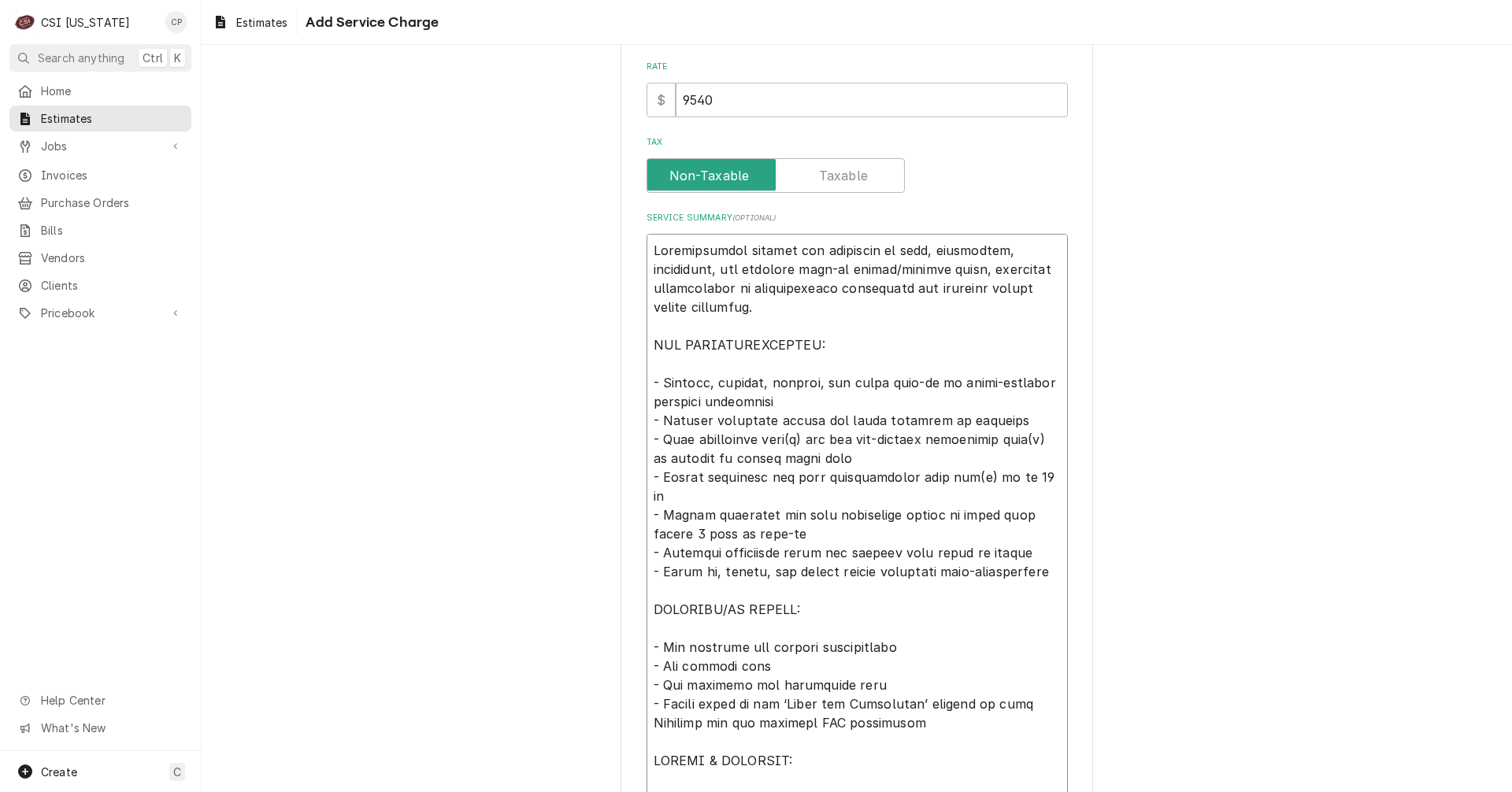
drag, startPoint x: 715, startPoint y: 270, endPoint x: 651, endPoint y: 267, distance: 64.1
click at [651, 267] on textarea "Service Summary ( optional )" at bounding box center [857, 525] width 421 height 581
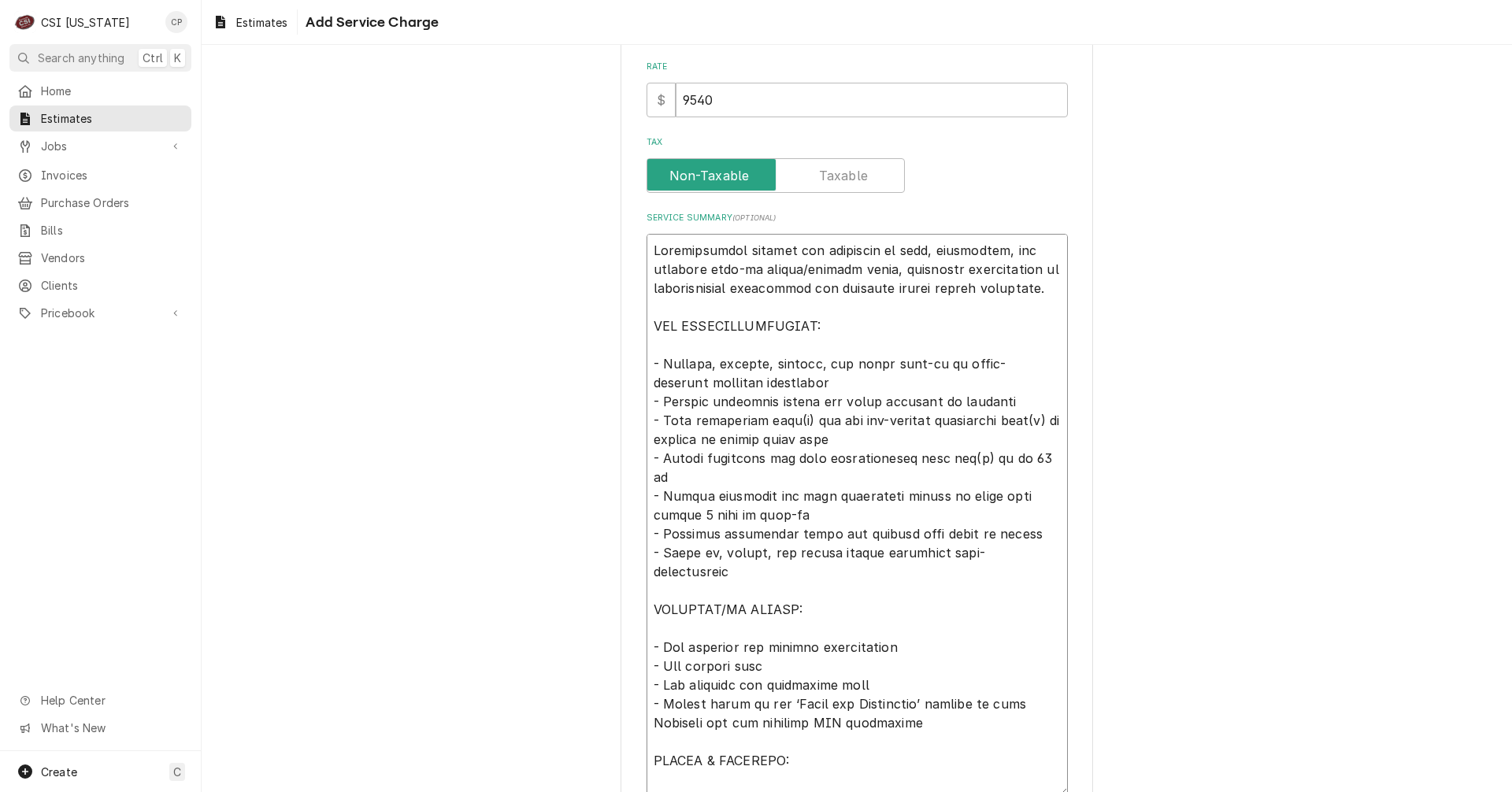
click at [799, 293] on textarea "Service Summary ( optional )" at bounding box center [857, 515] width 421 height 563
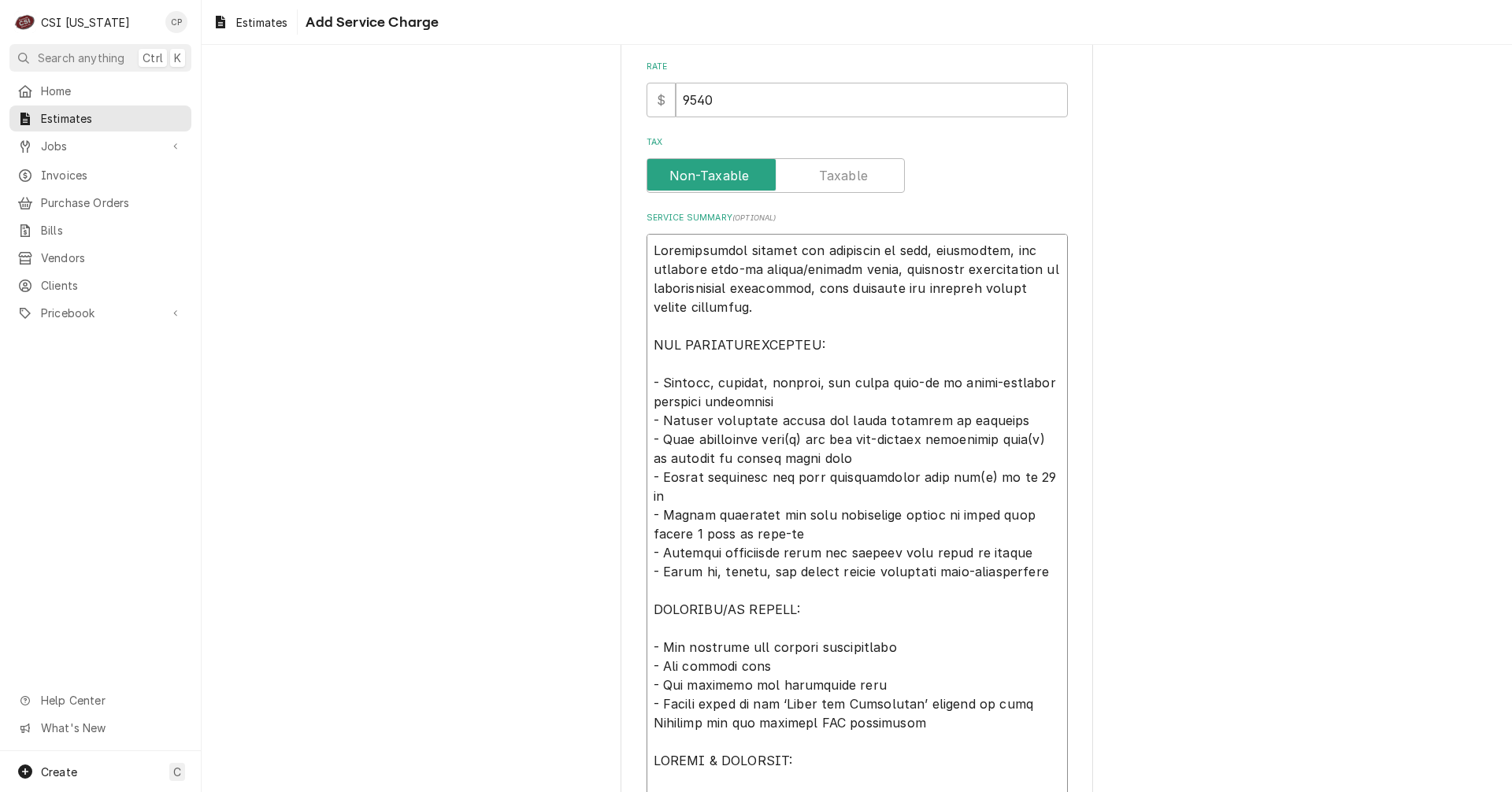
click at [857, 340] on textarea "Service Summary ( optional )" at bounding box center [857, 525] width 421 height 581
click at [702, 384] on textarea "Service Summary ( optional )" at bounding box center [857, 525] width 421 height 581
drag, startPoint x: 854, startPoint y: 385, endPoint x: 810, endPoint y: 380, distance: 44.3
click at [810, 380] on textarea "Service Summary ( optional )" at bounding box center [857, 525] width 421 height 581
click at [836, 383] on textarea "Service Summary ( optional )" at bounding box center [857, 525] width 421 height 581
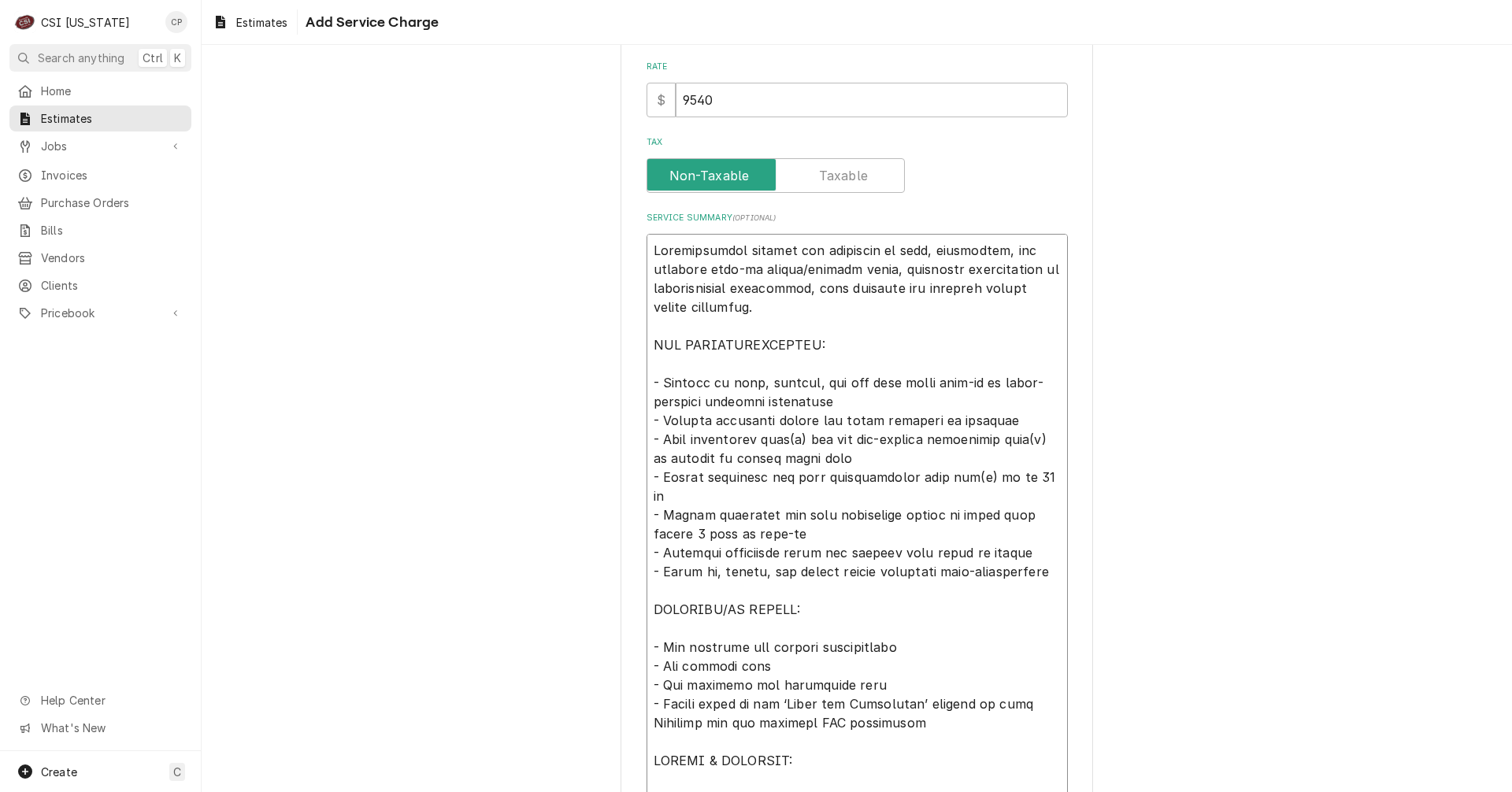
click at [836, 387] on textarea "Service Summary ( optional )" at bounding box center [857, 525] width 421 height 581
click at [649, 422] on textarea "Service Summary ( optional )" at bounding box center [857, 525] width 421 height 581
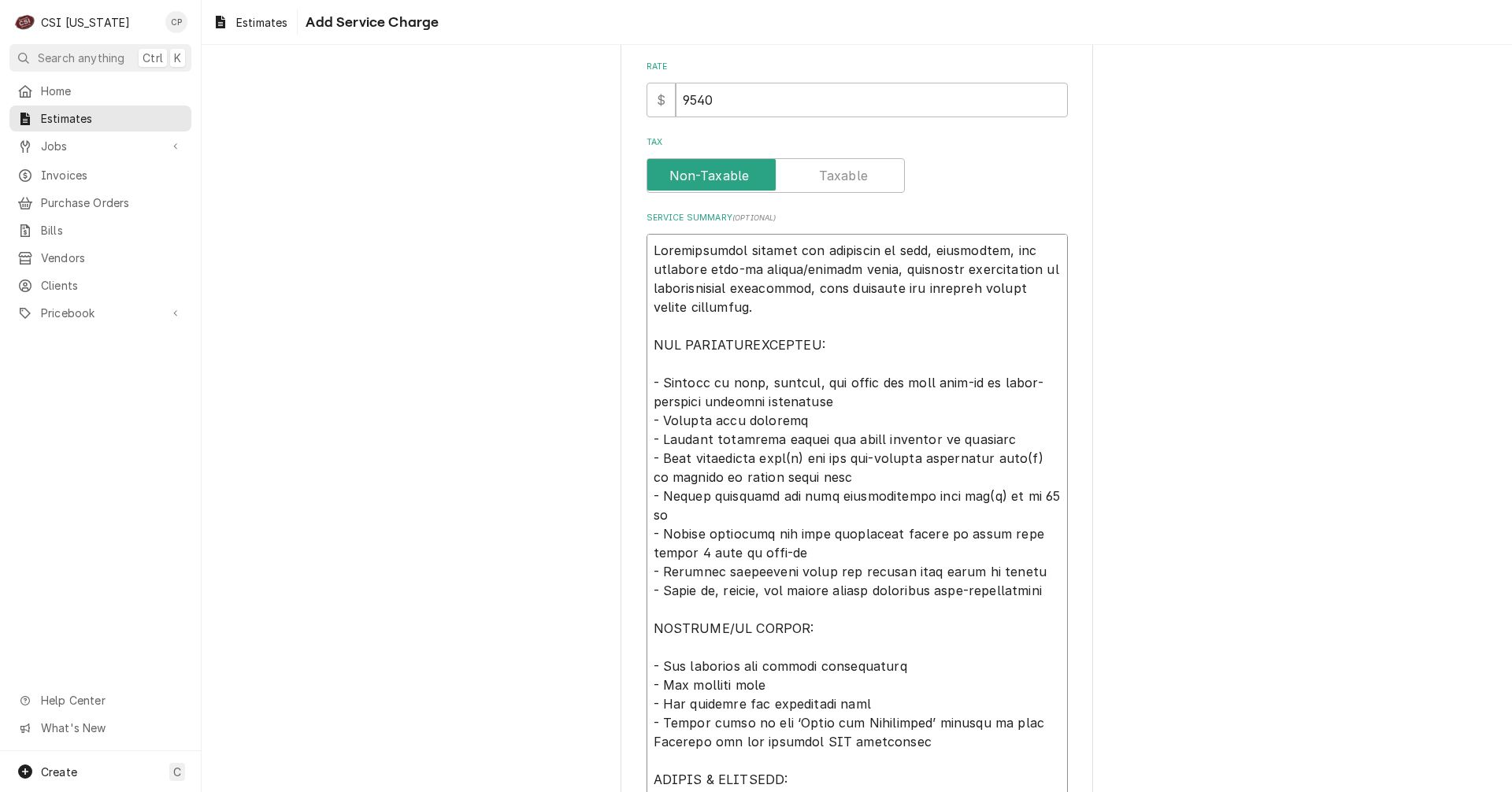
click at [791, 458] on textarea "Service Summary ( optional )" at bounding box center [857, 534] width 421 height 600
click at [1033, 458] on textarea "Service Summary ( optional )" at bounding box center [857, 534] width 421 height 600
click at [841, 476] on textarea "Service Summary ( optional )" at bounding box center [857, 534] width 421 height 600
click at [945, 498] on textarea "Service Summary ( optional )" at bounding box center [857, 534] width 421 height 600
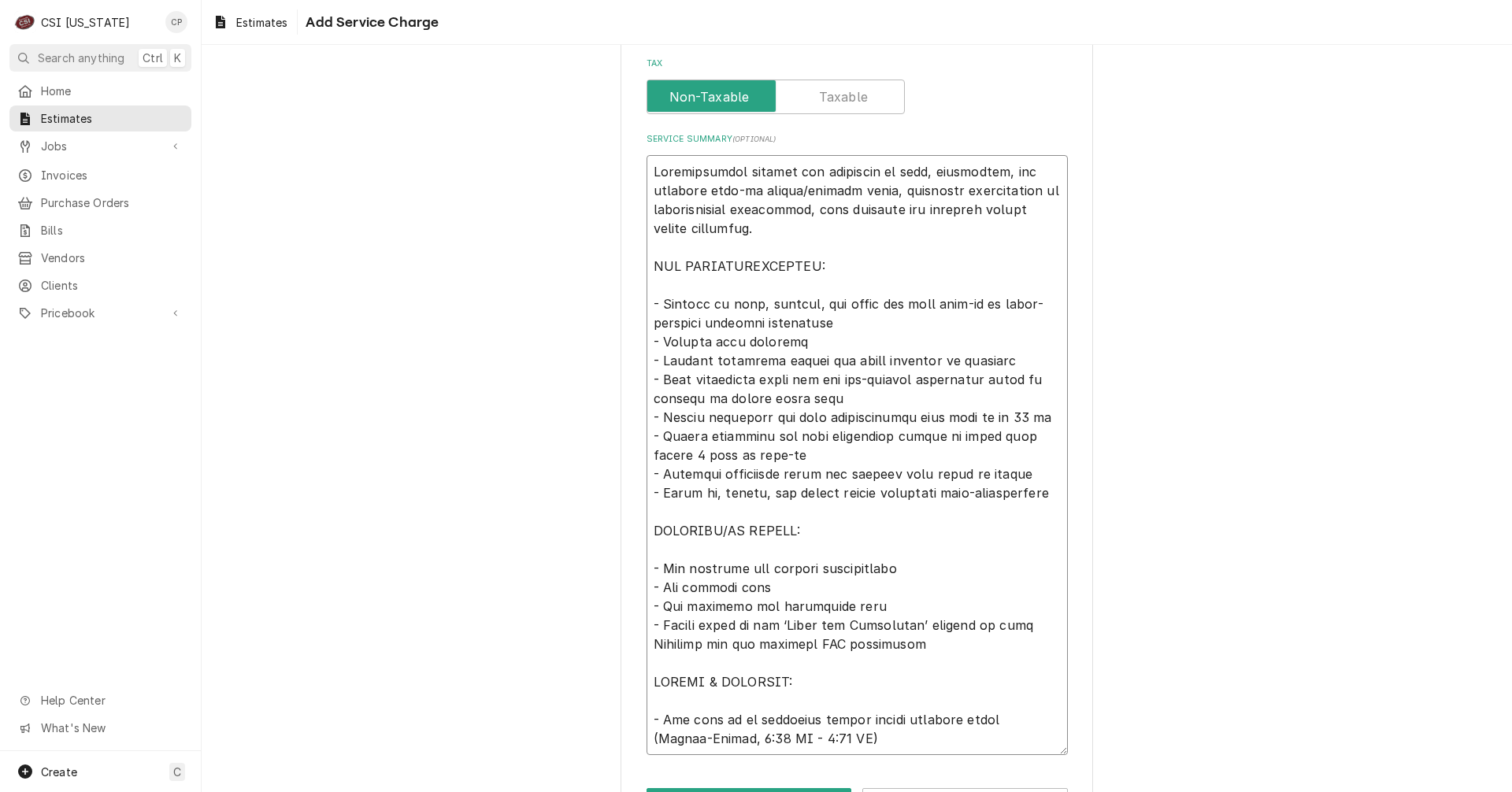
scroll to position [531, 0]
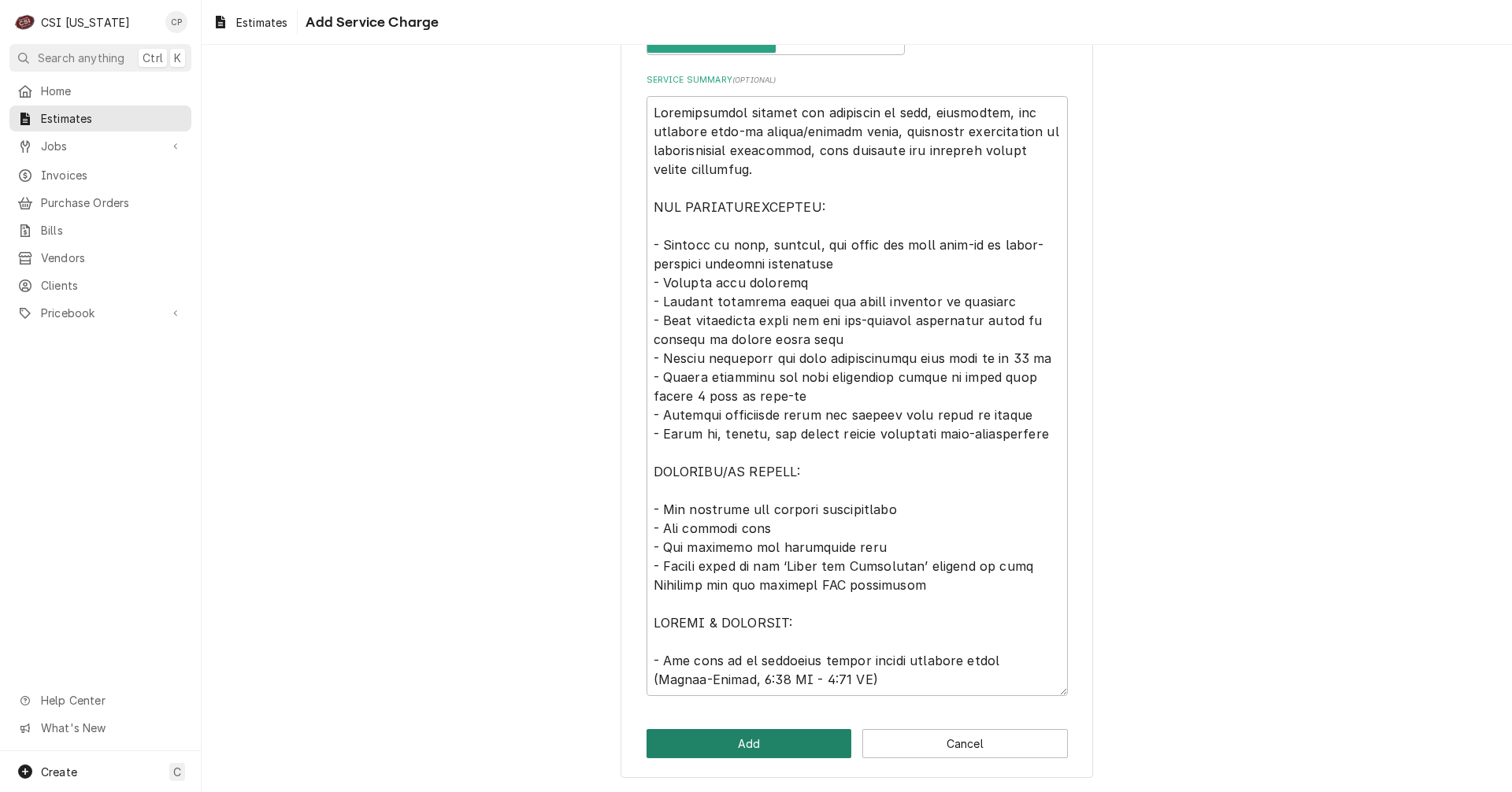
click at [751, 745] on button "Add" at bounding box center [750, 743] width 205 height 29
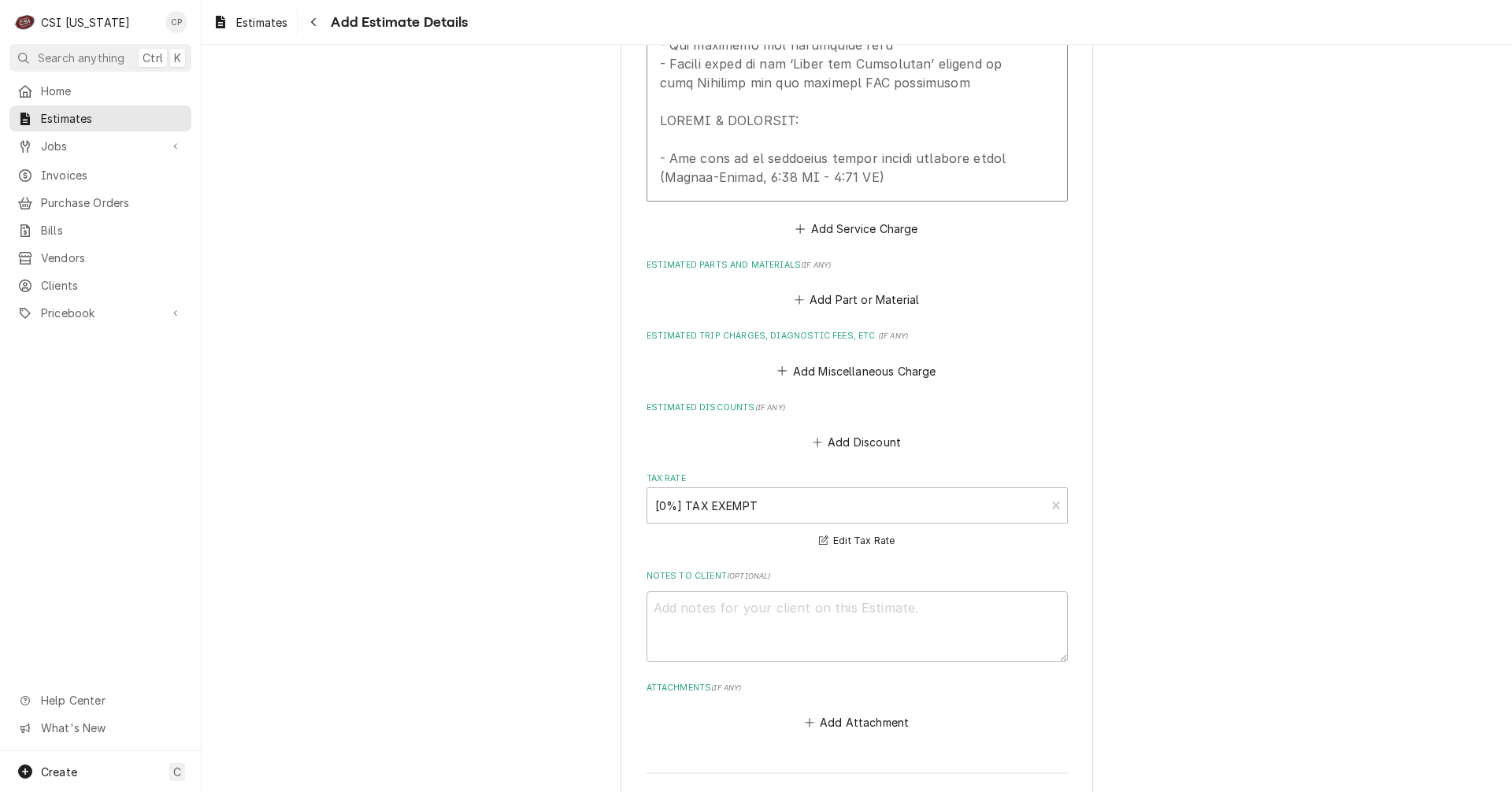
scroll to position [2264, 0]
click at [864, 288] on button "Add Part or Material" at bounding box center [856, 299] width 130 height 22
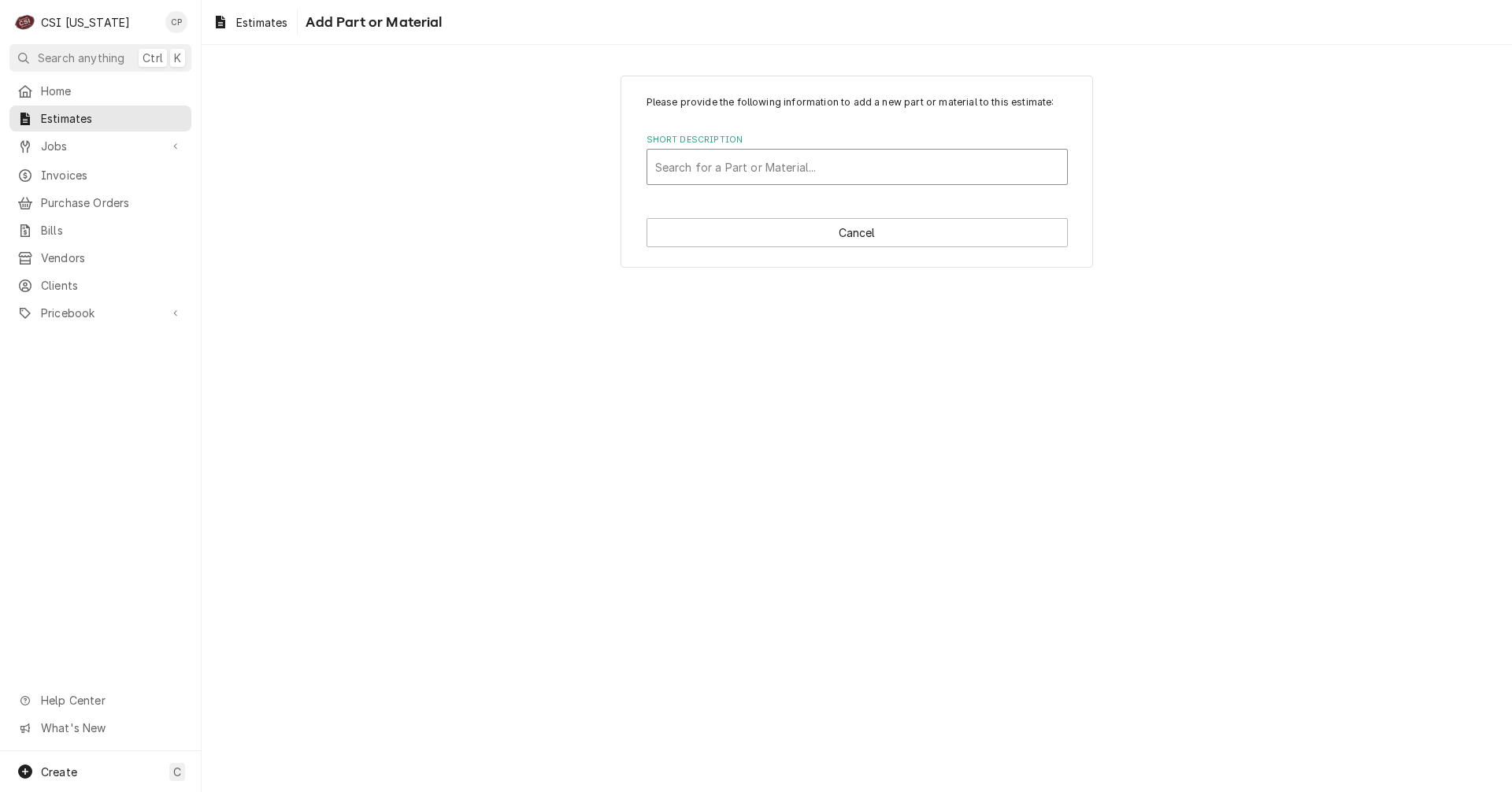
click at [798, 167] on div "Short Description" at bounding box center [857, 167] width 403 height 29
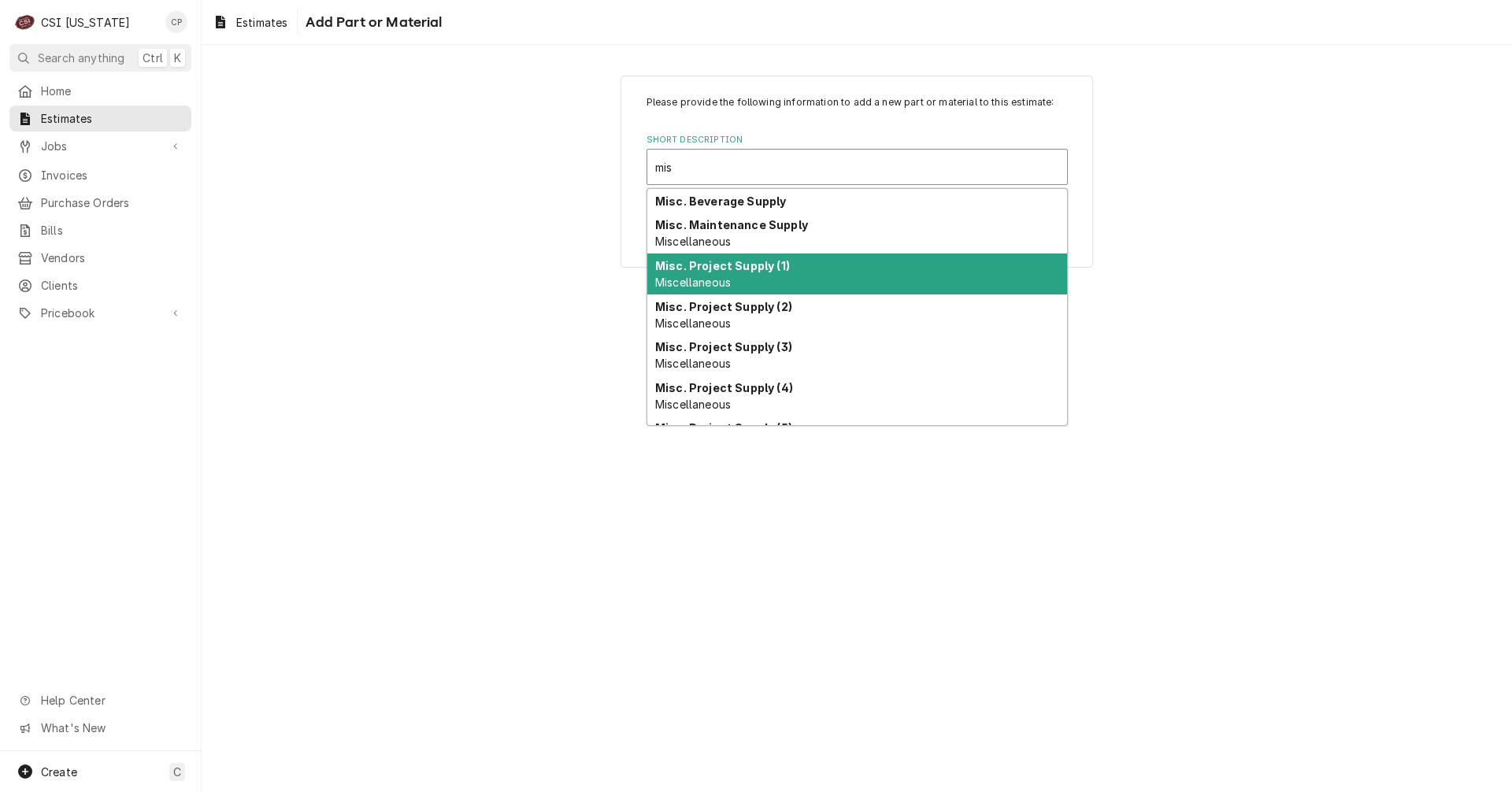
click at [757, 270] on strong "Misc. Project Supply (1)" at bounding box center [722, 266] width 134 height 13
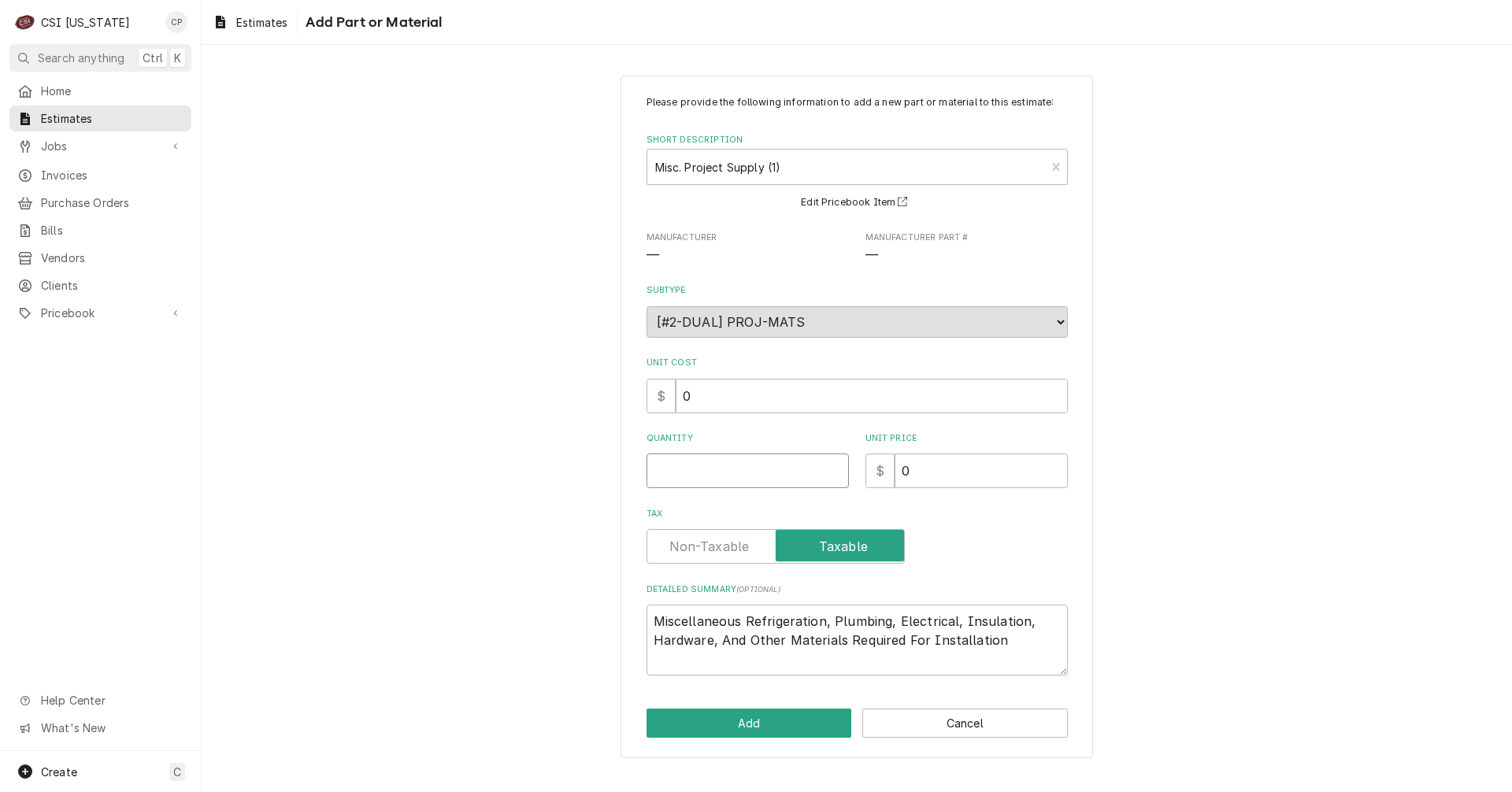
click at [694, 472] on input "Quantity" at bounding box center [748, 470] width 203 height 34
click at [695, 540] on label "Tax" at bounding box center [775, 546] width 258 height 34
click at [695, 540] on input "Tax" at bounding box center [775, 546] width 244 height 34
drag, startPoint x: 822, startPoint y: 625, endPoint x: 744, endPoint y: 616, distance: 78.5
click at [744, 616] on textarea "Miscellaneous Refrigeration, Plumbing, Electrical, Insulation, Hardware, And Ot…" at bounding box center [857, 639] width 421 height 71
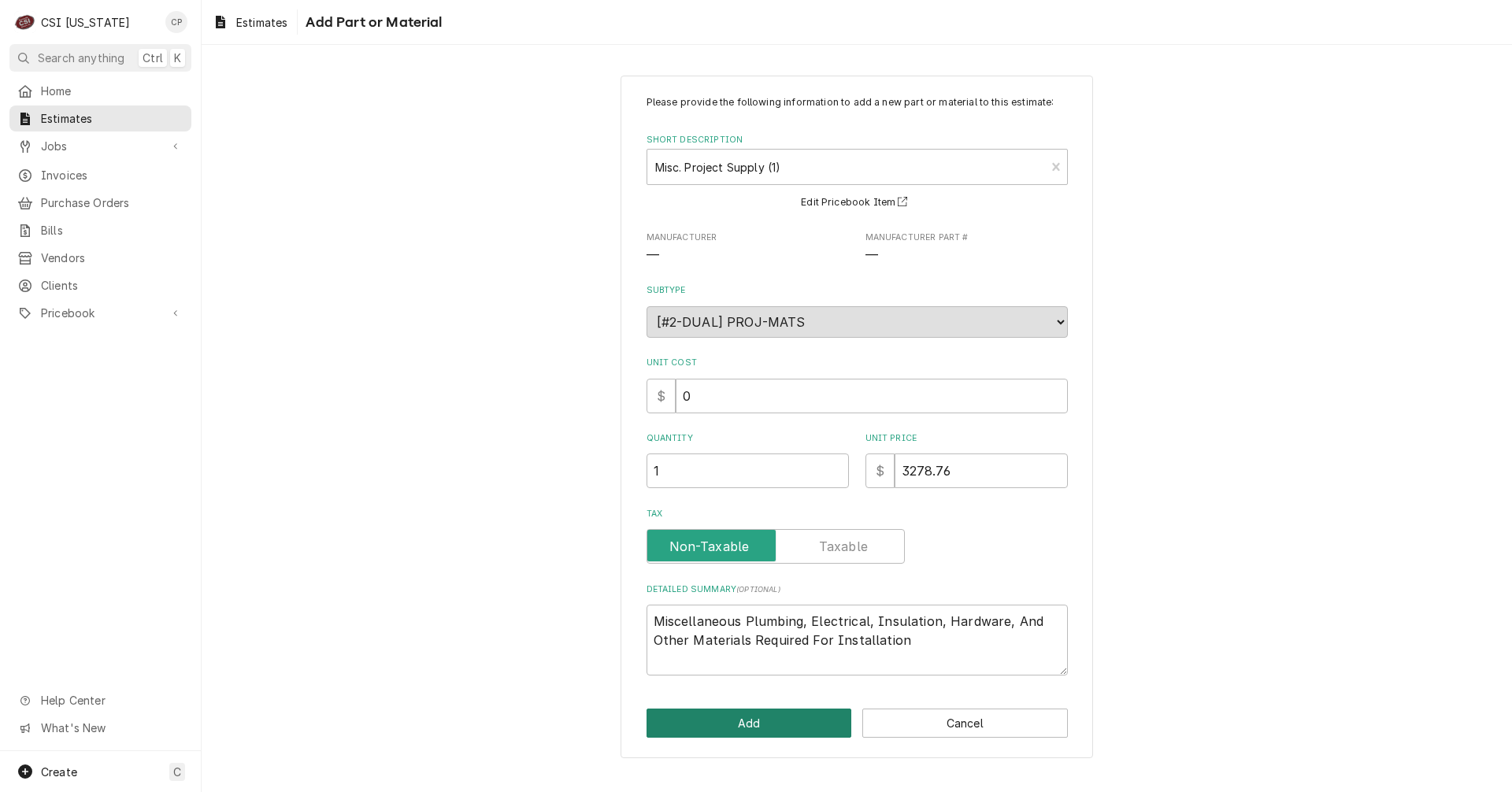
click at [790, 730] on button "Add" at bounding box center [750, 723] width 205 height 29
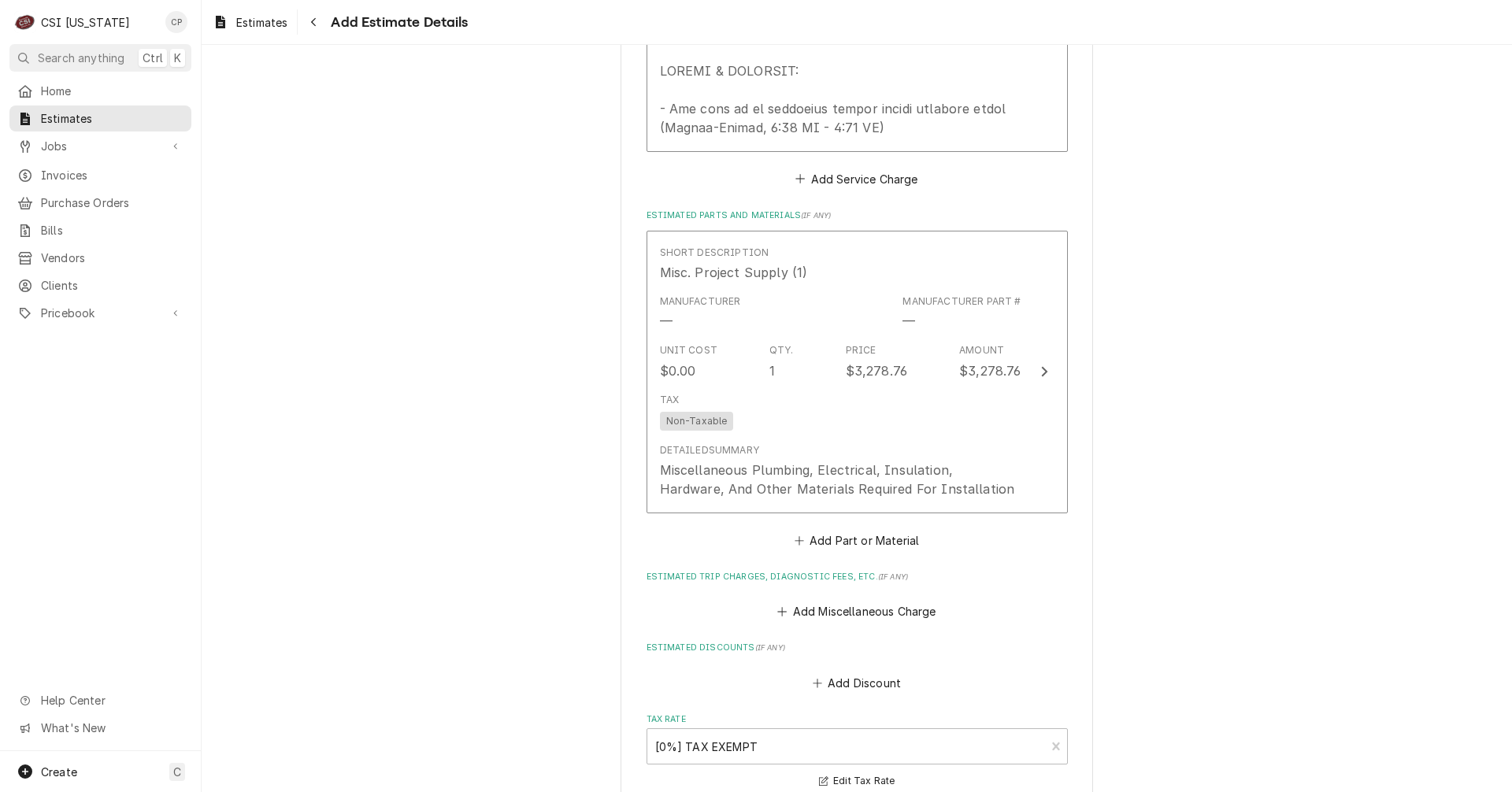
scroll to position [2294, 0]
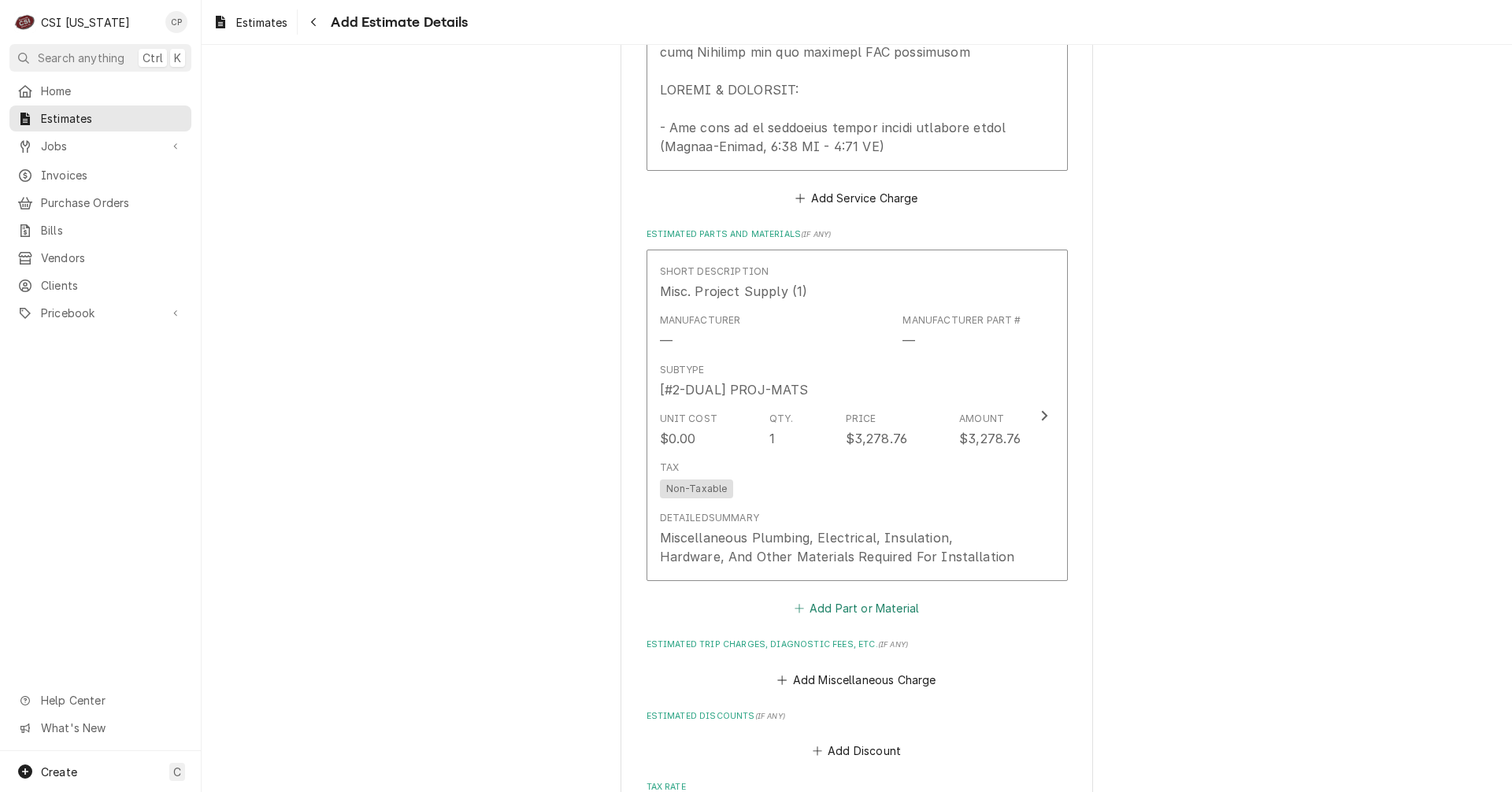
click at [876, 598] on button "Add Part or Material" at bounding box center [856, 609] width 130 height 22
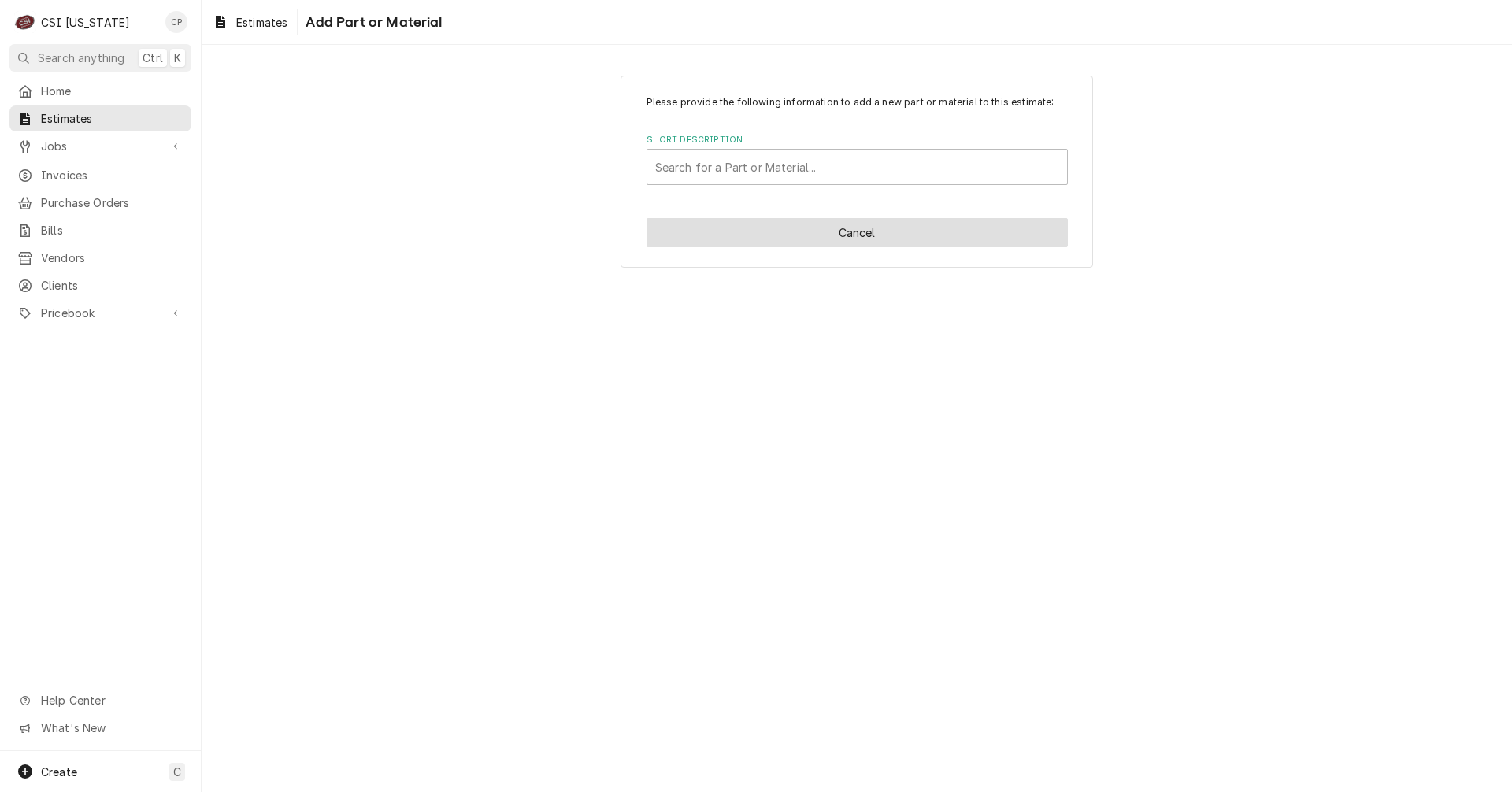
click at [880, 233] on button "Cancel" at bounding box center [857, 232] width 421 height 29
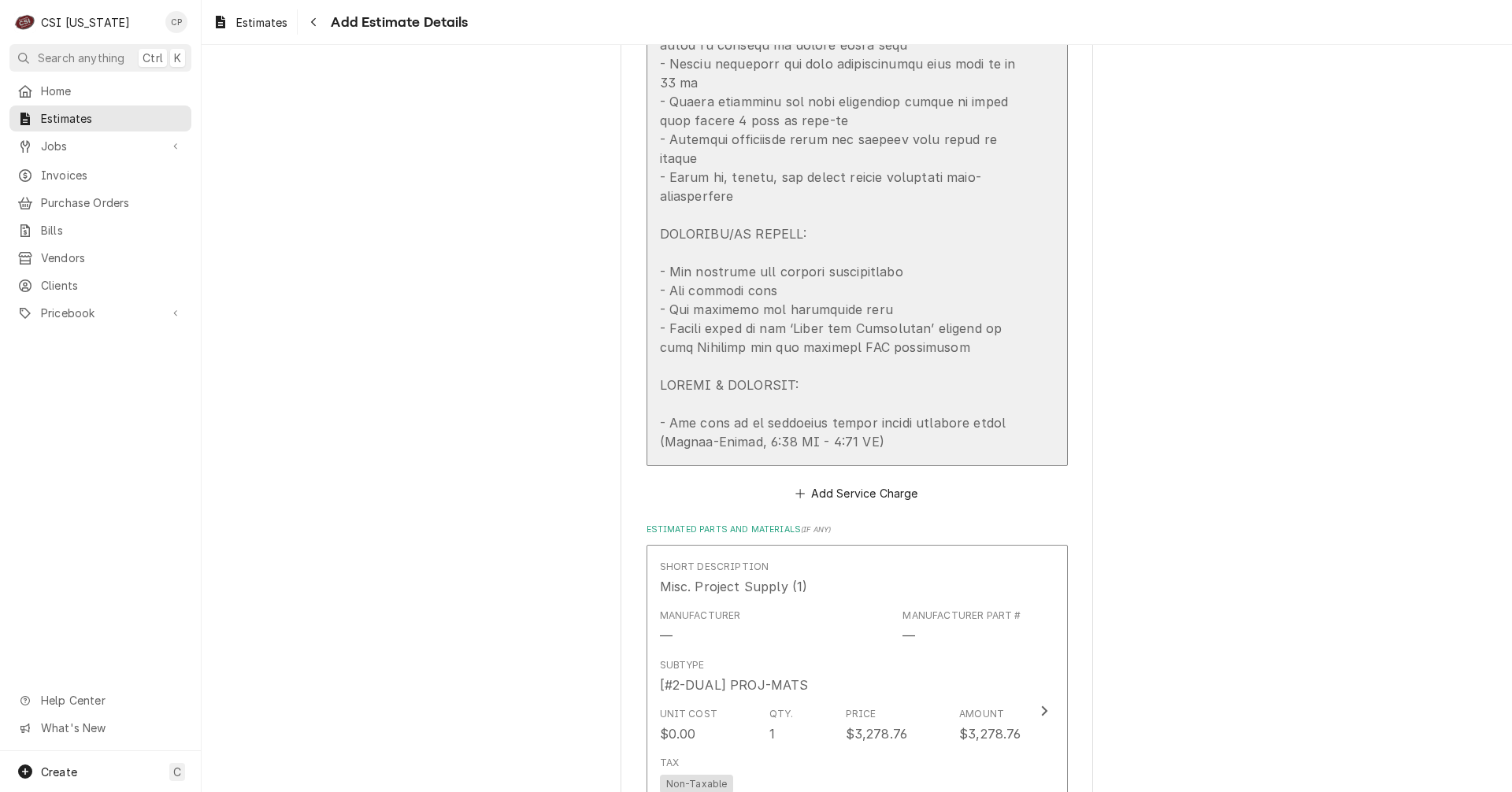
scroll to position [1851, 0]
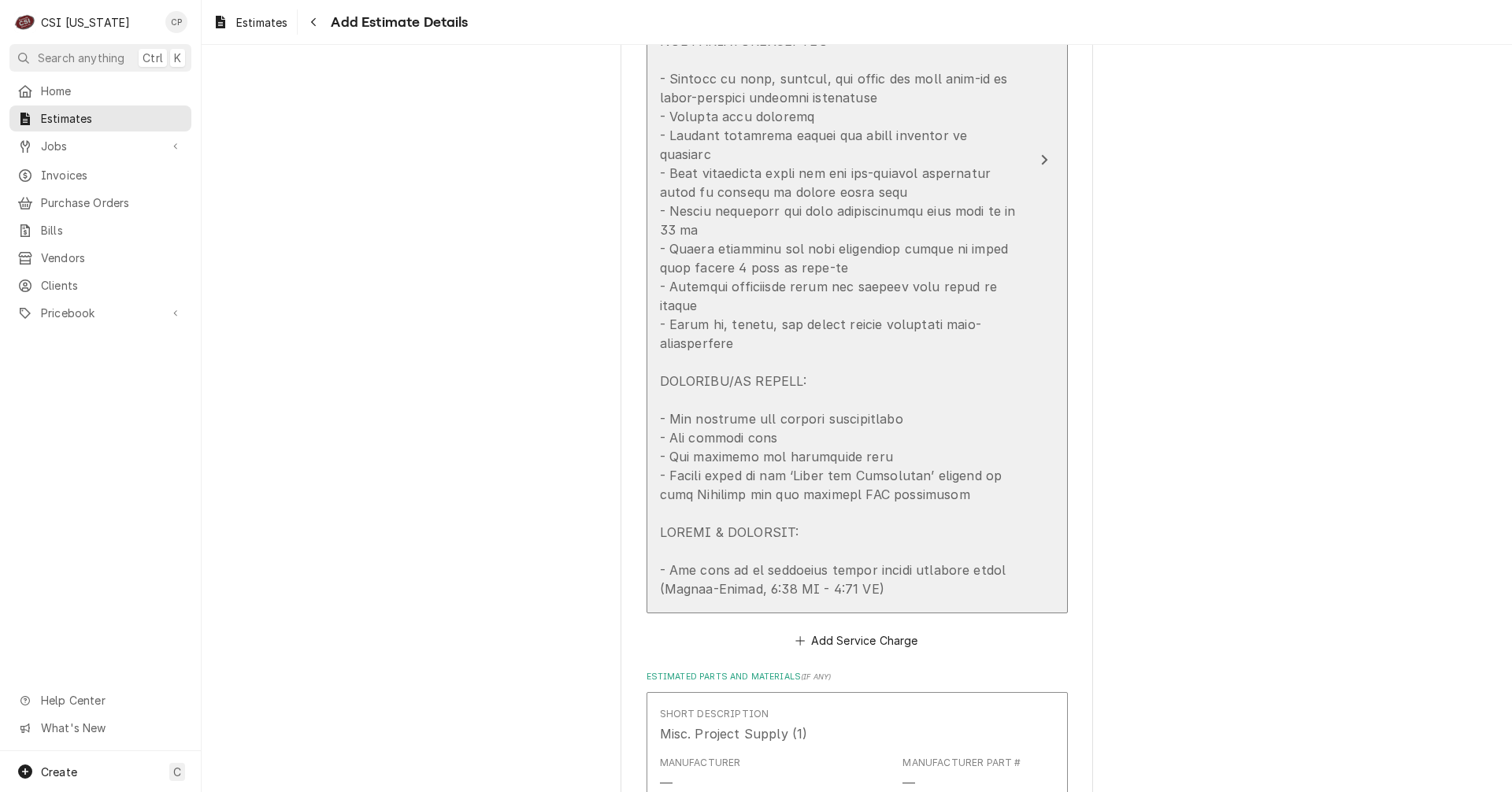
click at [1040, 155] on icon "Update Line Item" at bounding box center [1044, 160] width 8 height 13
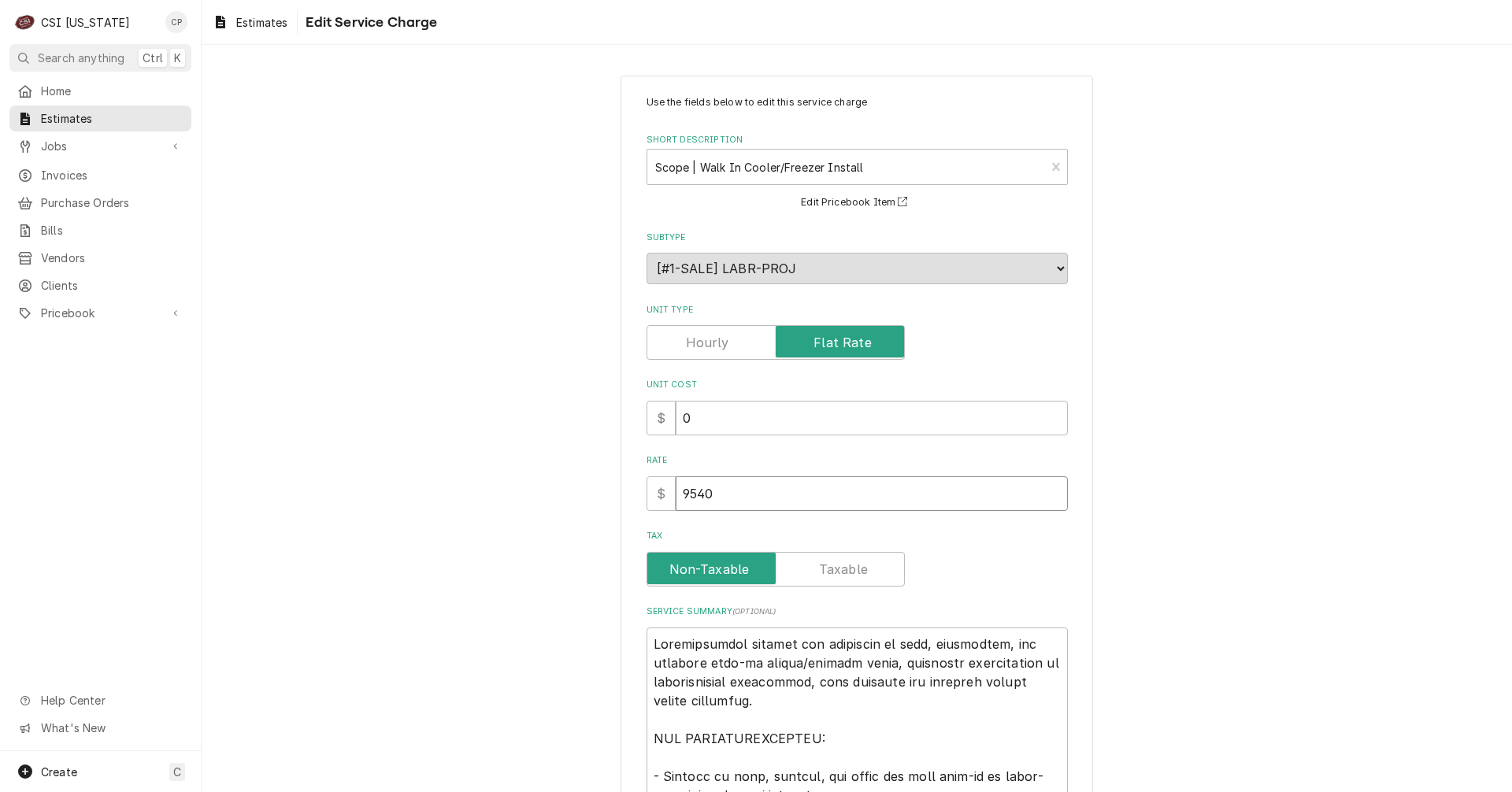
drag, startPoint x: 733, startPoint y: 496, endPoint x: 576, endPoint y: 488, distance: 157.2
click at [576, 488] on div "Use the fields below to edit this service charge Short Description Scope | Walk…" at bounding box center [857, 712] width 1310 height 1302
click at [704, 491] on input "11750" at bounding box center [872, 493] width 392 height 34
click at [746, 490] on input "11780" at bounding box center [872, 493] width 392 height 34
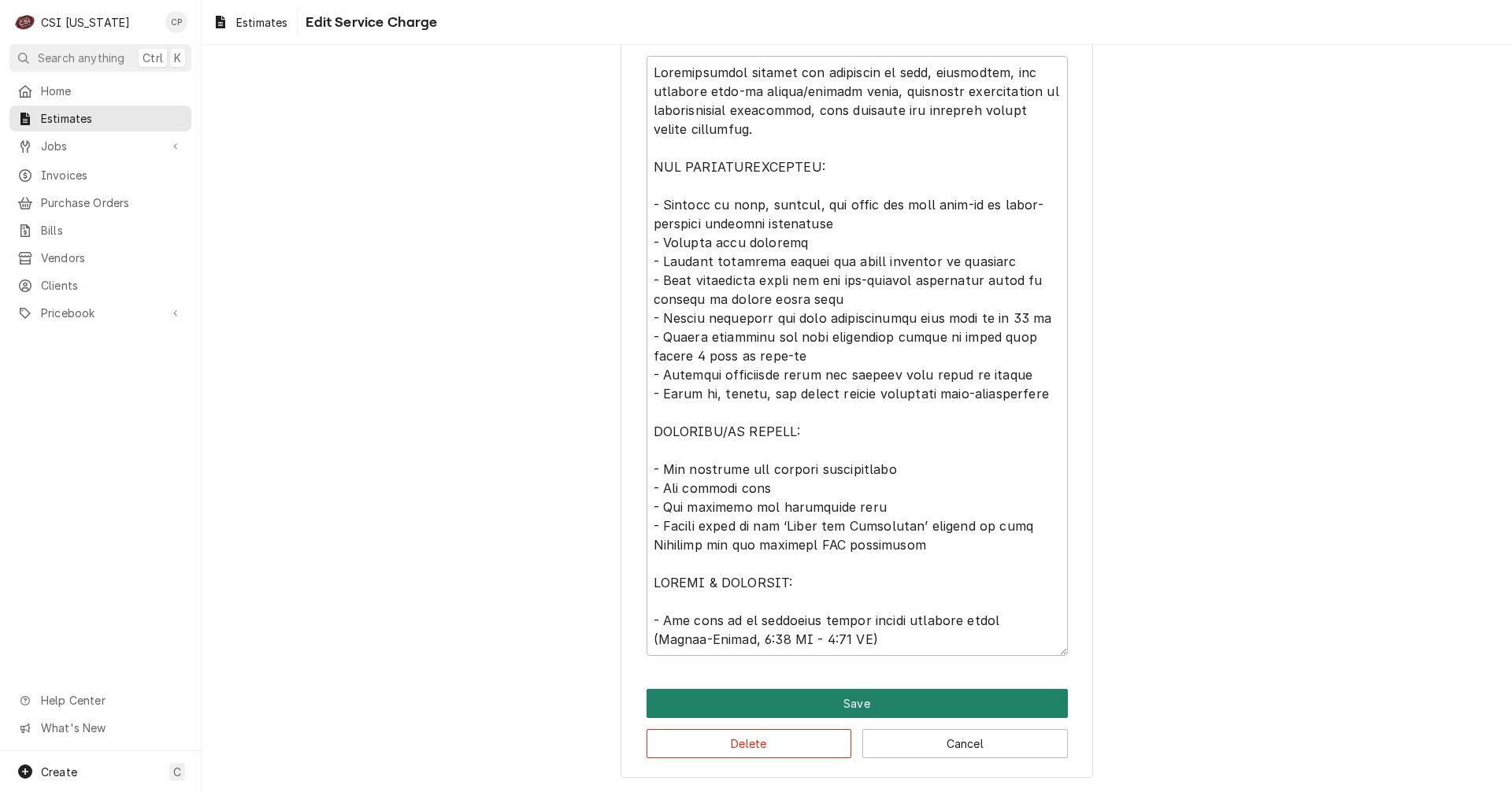
click at [813, 707] on button "Save" at bounding box center [857, 702] width 421 height 29
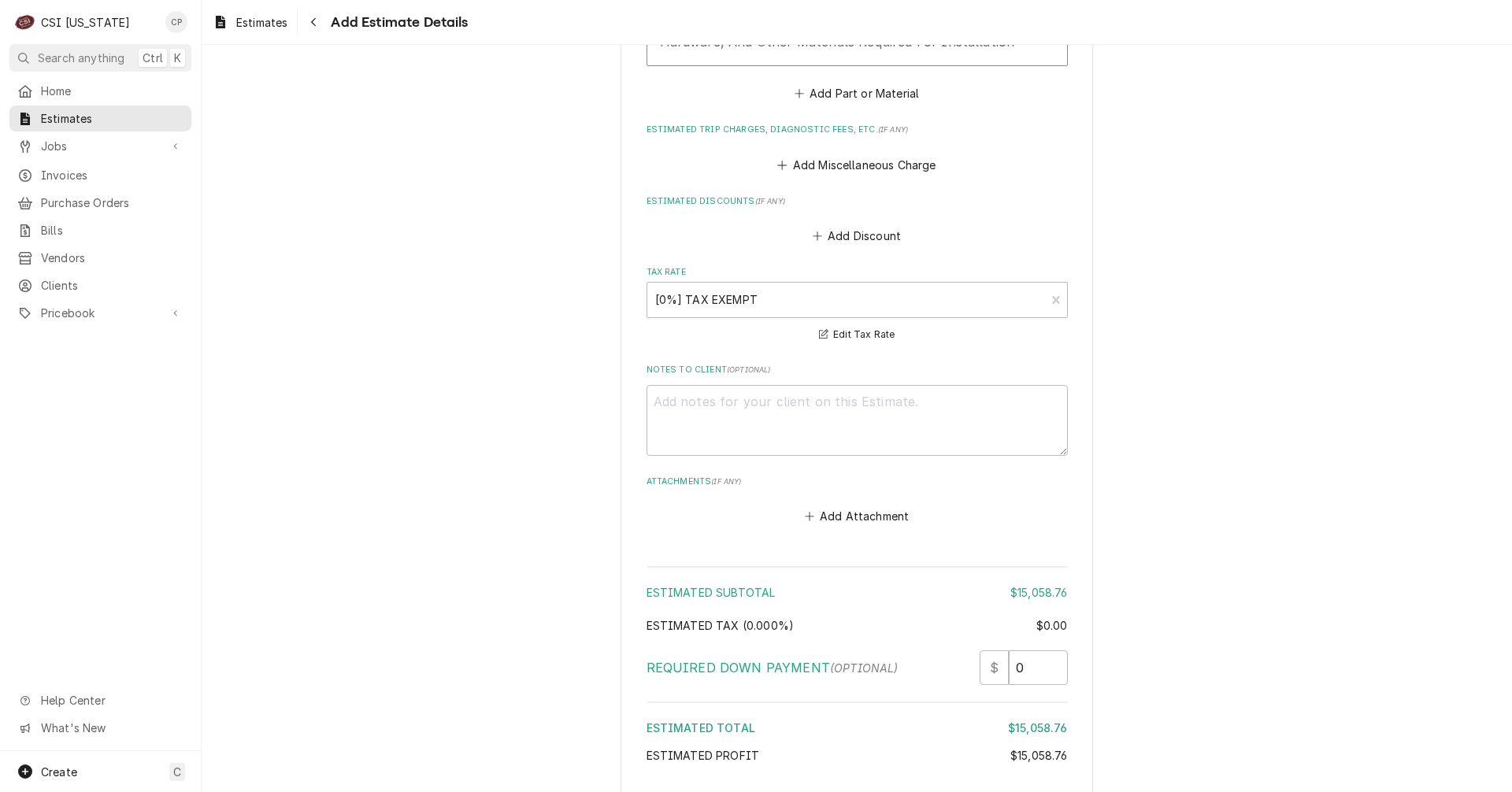
scroll to position [2909, 0]
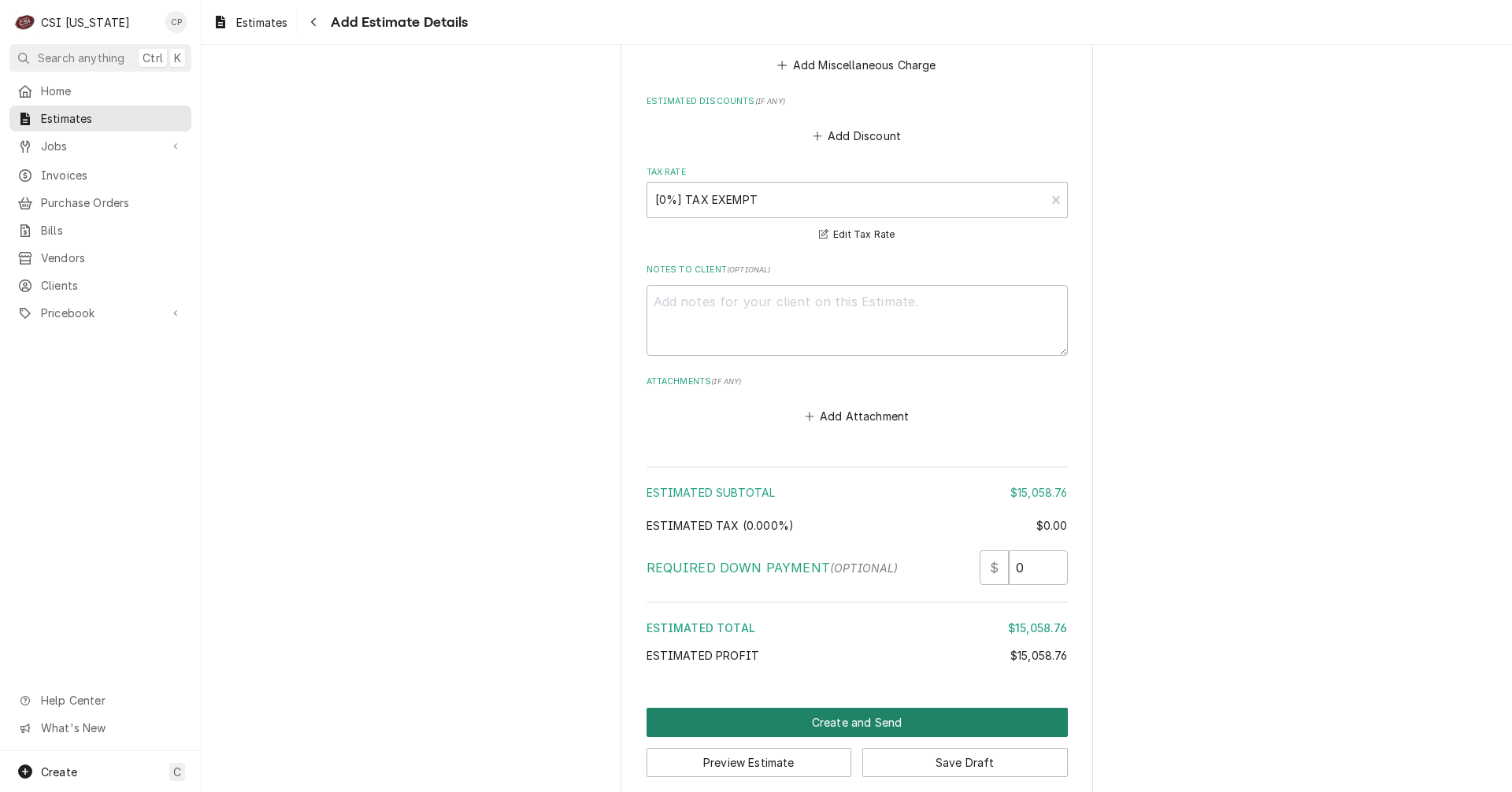
click at [938, 710] on button "Create and Send" at bounding box center [857, 722] width 421 height 29
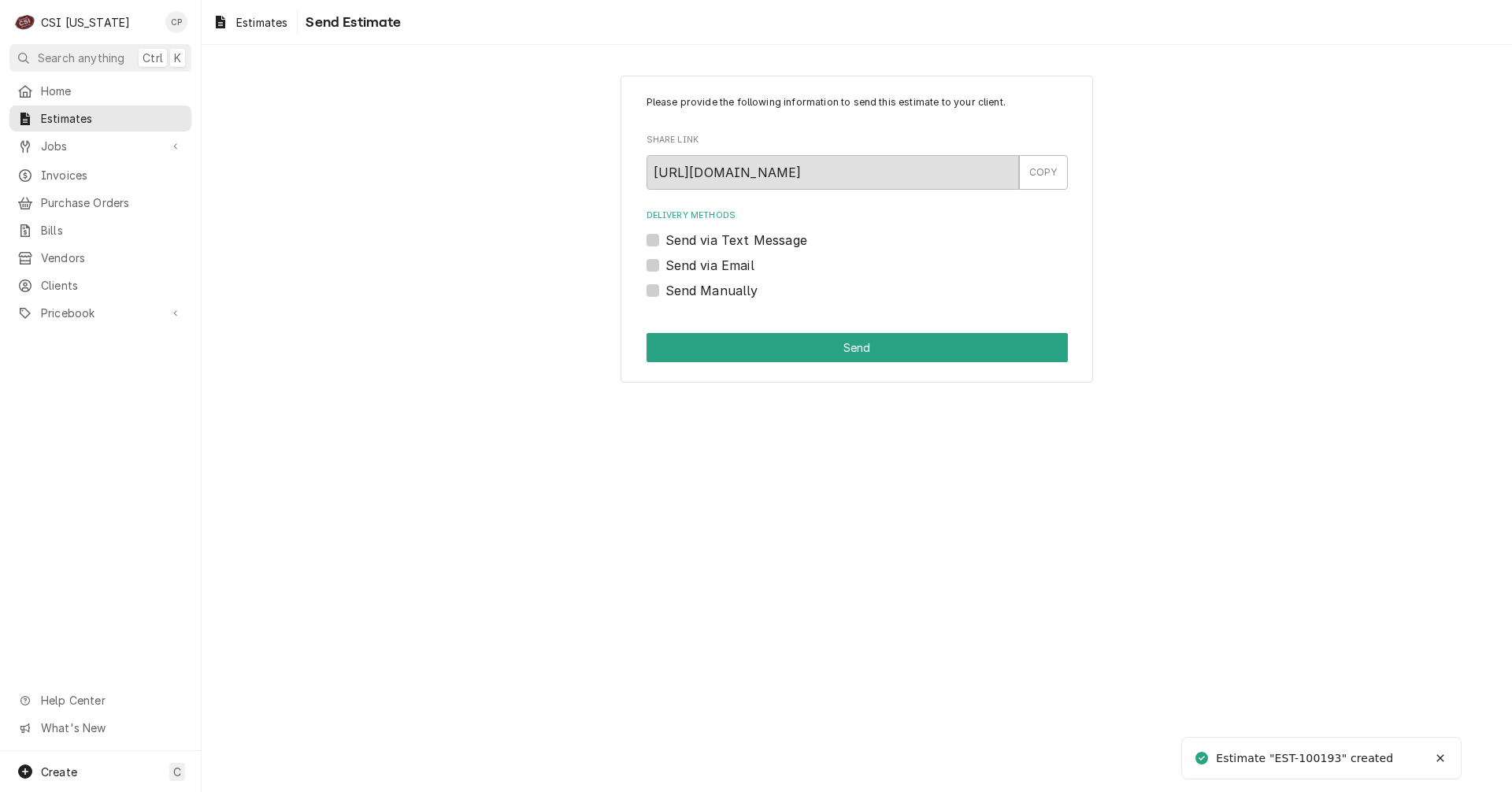
click at [665, 266] on label "Send via Email" at bounding box center [710, 266] width 89 height 19
click at [665, 266] on input "Send via Email" at bounding box center [875, 273] width 421 height 34
checkbox input "true"
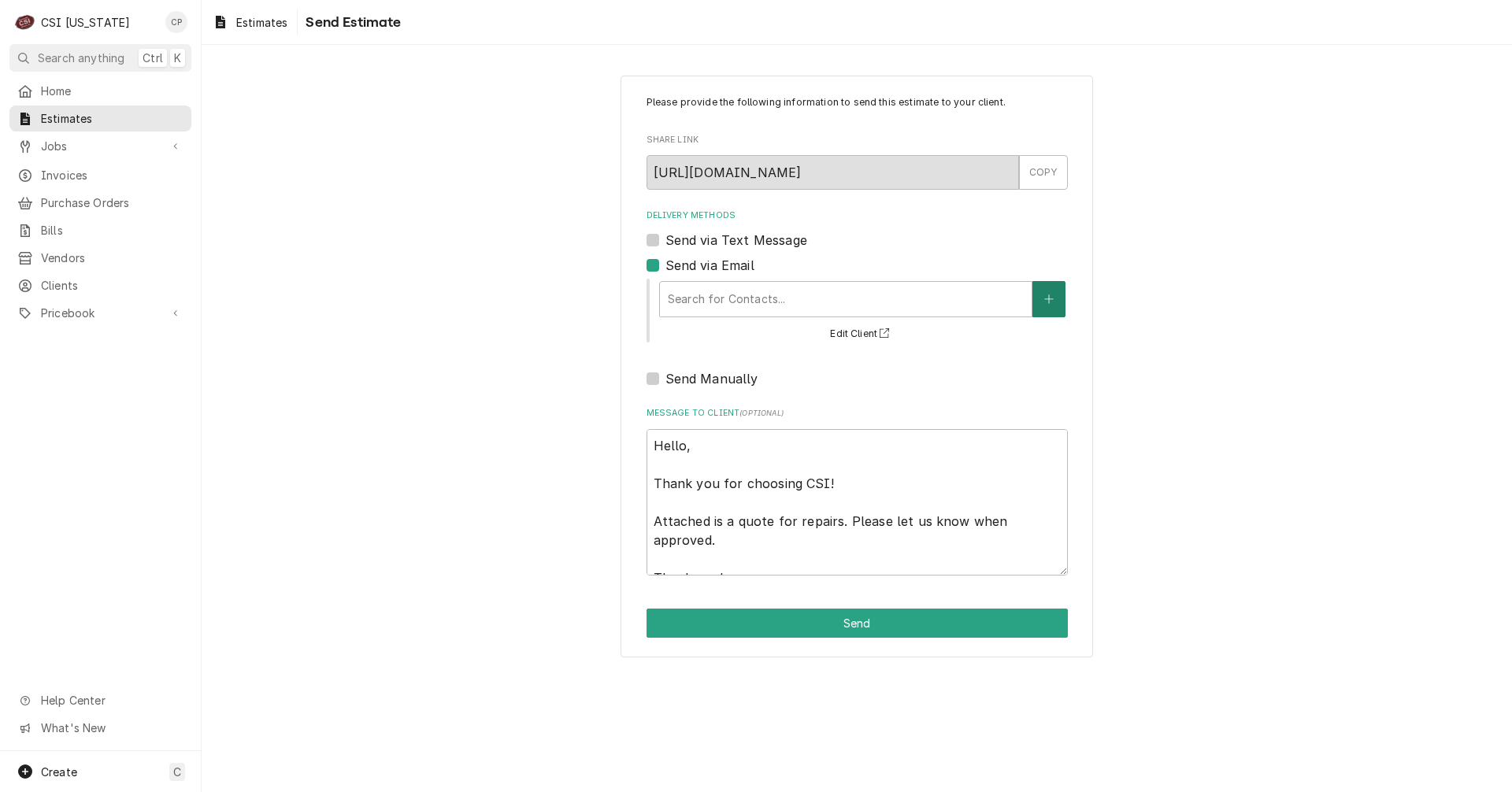
click at [1040, 300] on button "Delivery Methods" at bounding box center [1048, 299] width 33 height 36
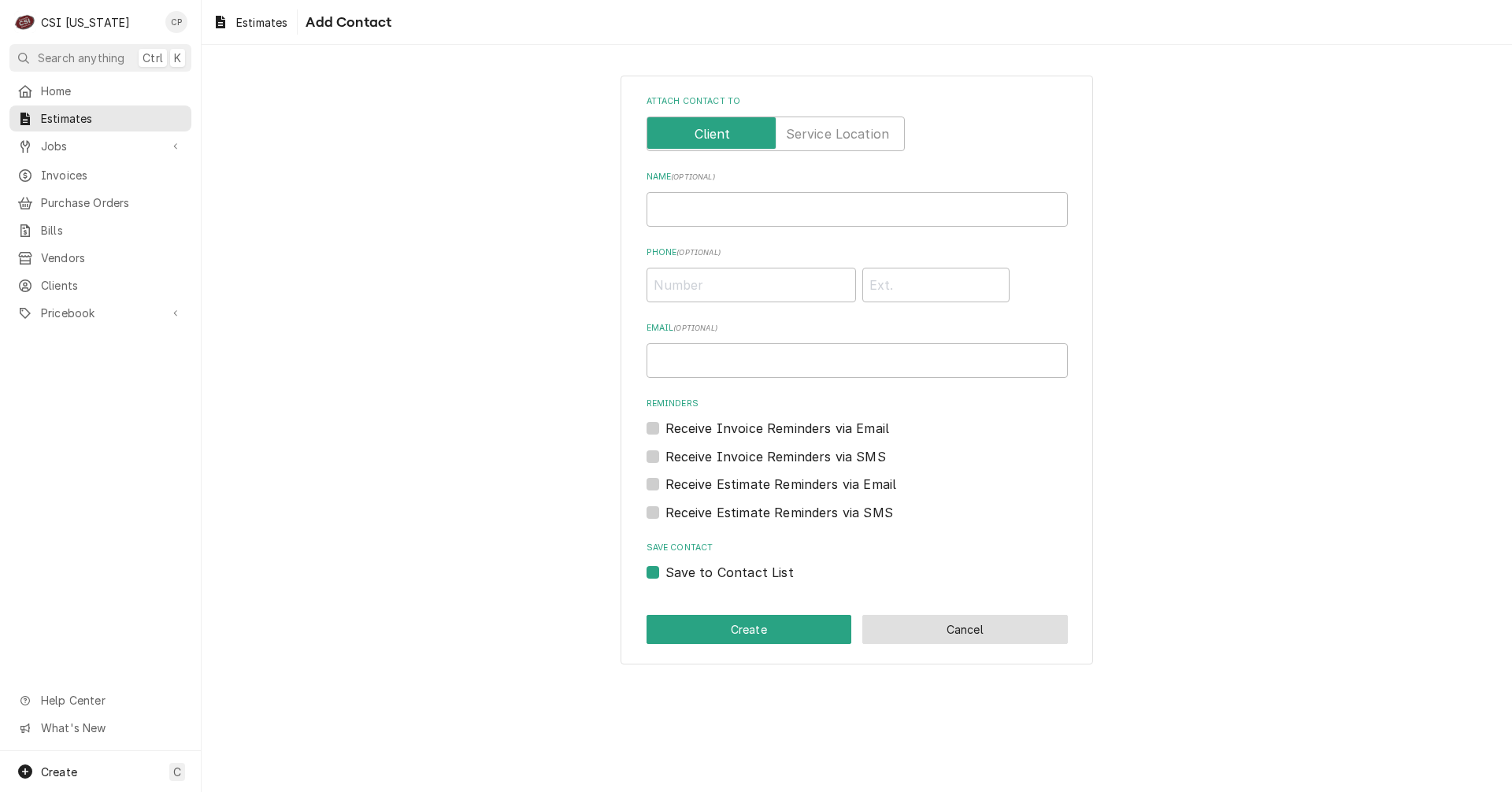
click at [948, 632] on button "Cancel" at bounding box center [965, 629] width 205 height 29
type textarea "x"
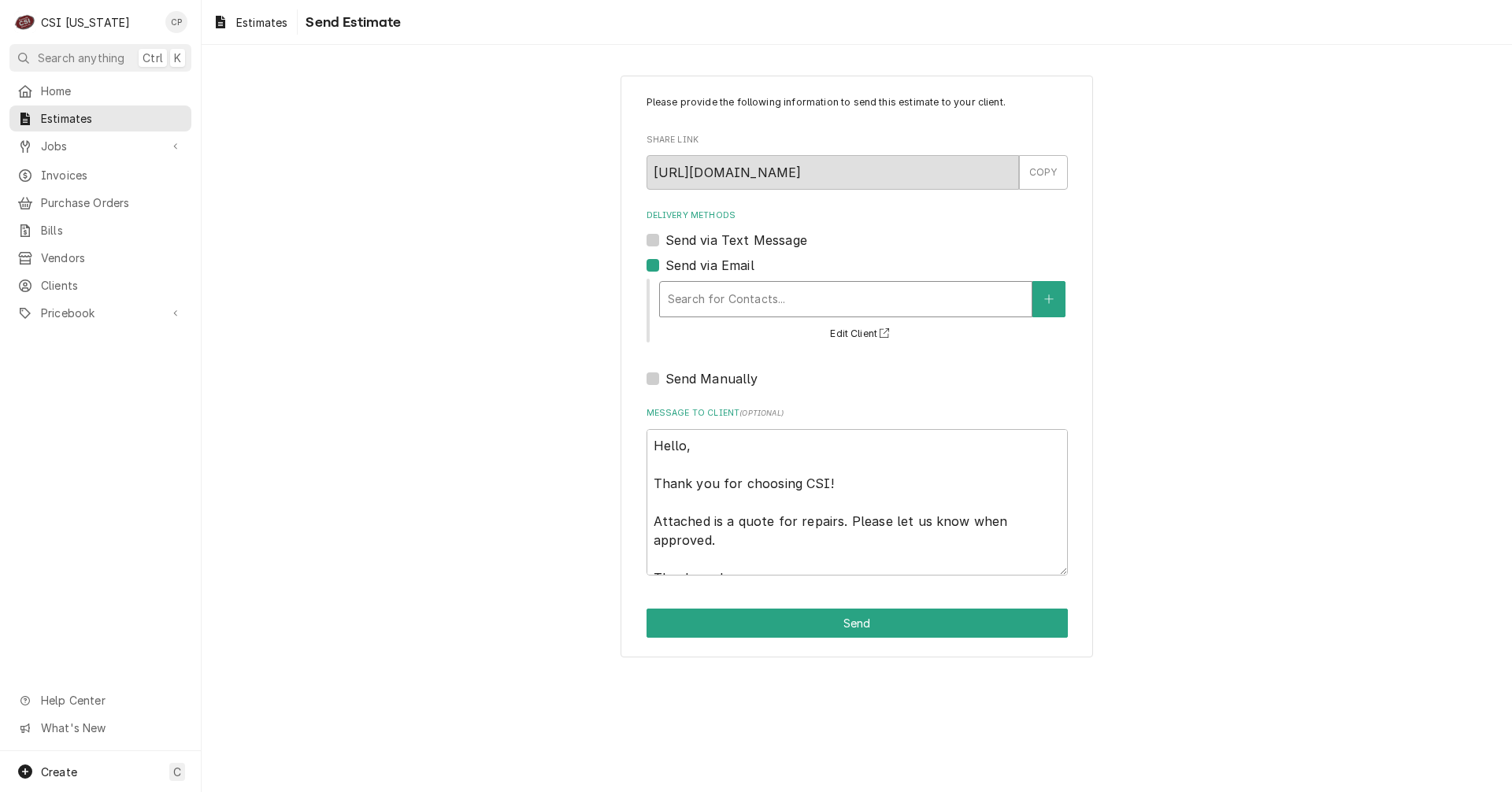
click at [723, 307] on div "Delivery Methods" at bounding box center [846, 299] width 356 height 29
click at [1060, 296] on button "Delivery Methods" at bounding box center [1048, 299] width 33 height 36
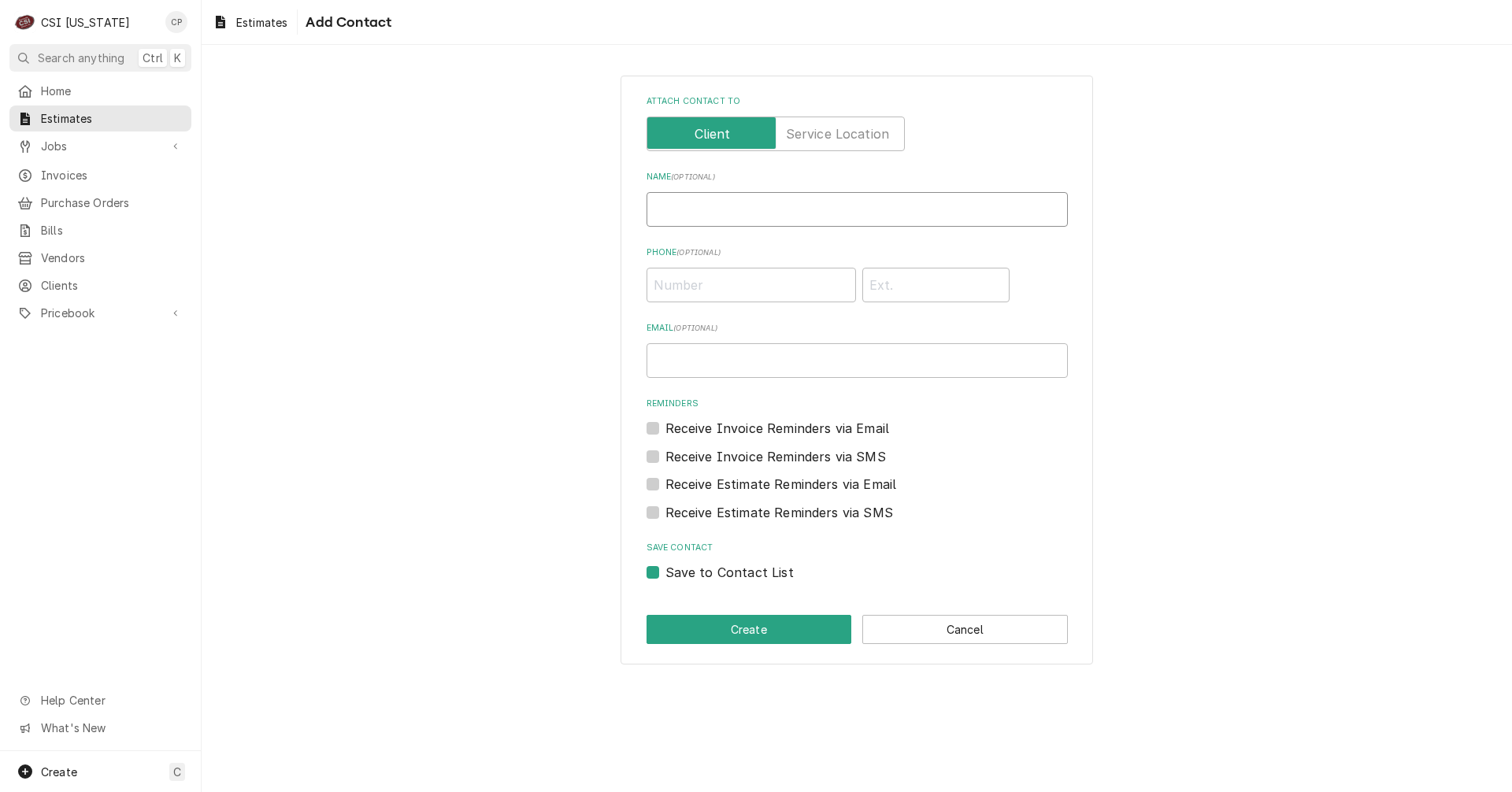
click at [743, 205] on input "Name ( optional )" at bounding box center [857, 209] width 421 height 34
type input "Ken Sparks"
type input "(469) 367-9329"
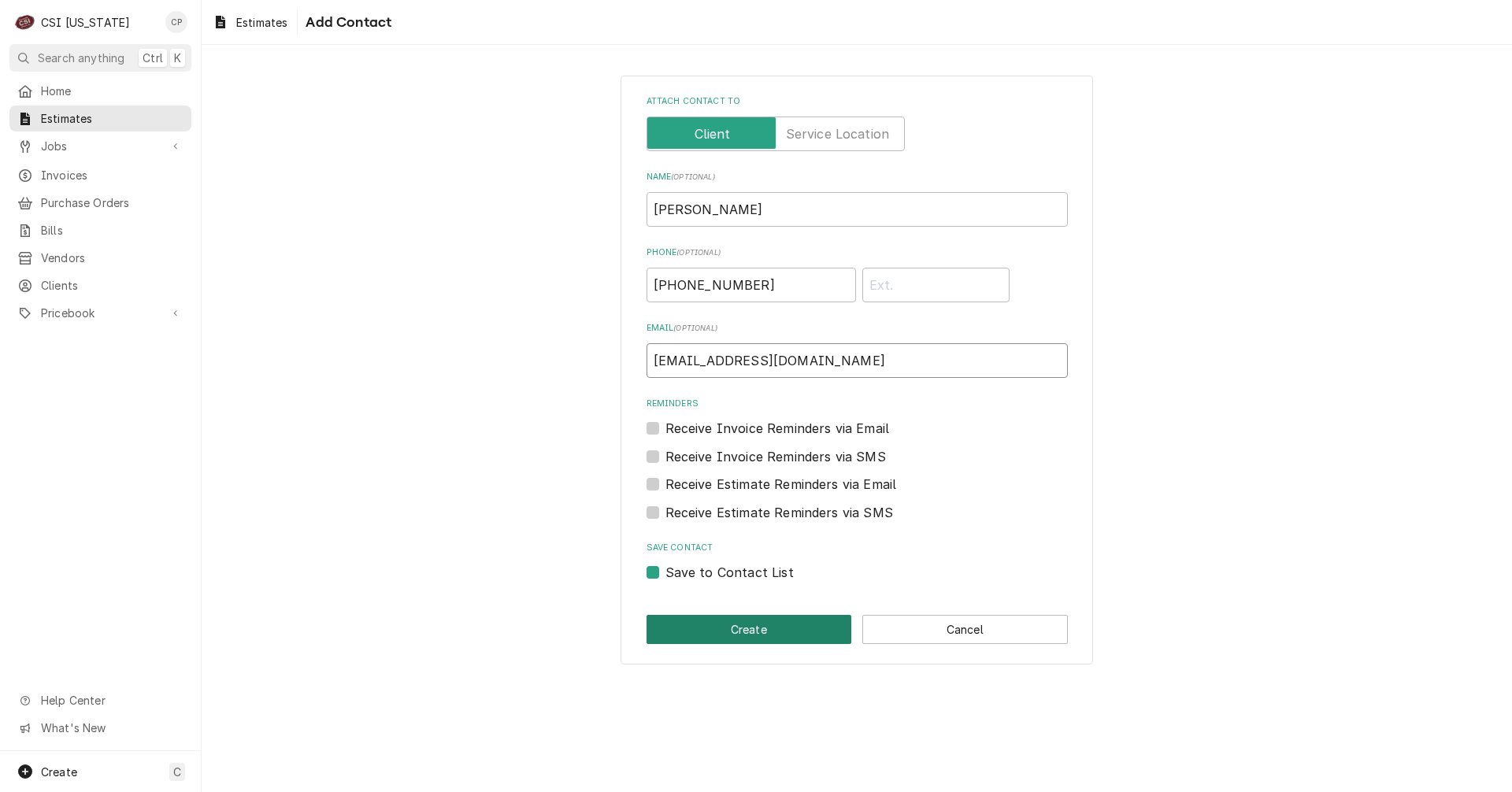
type input "Ksparks@aimnational.com"
click at [774, 636] on button "Create" at bounding box center [750, 629] width 205 height 29
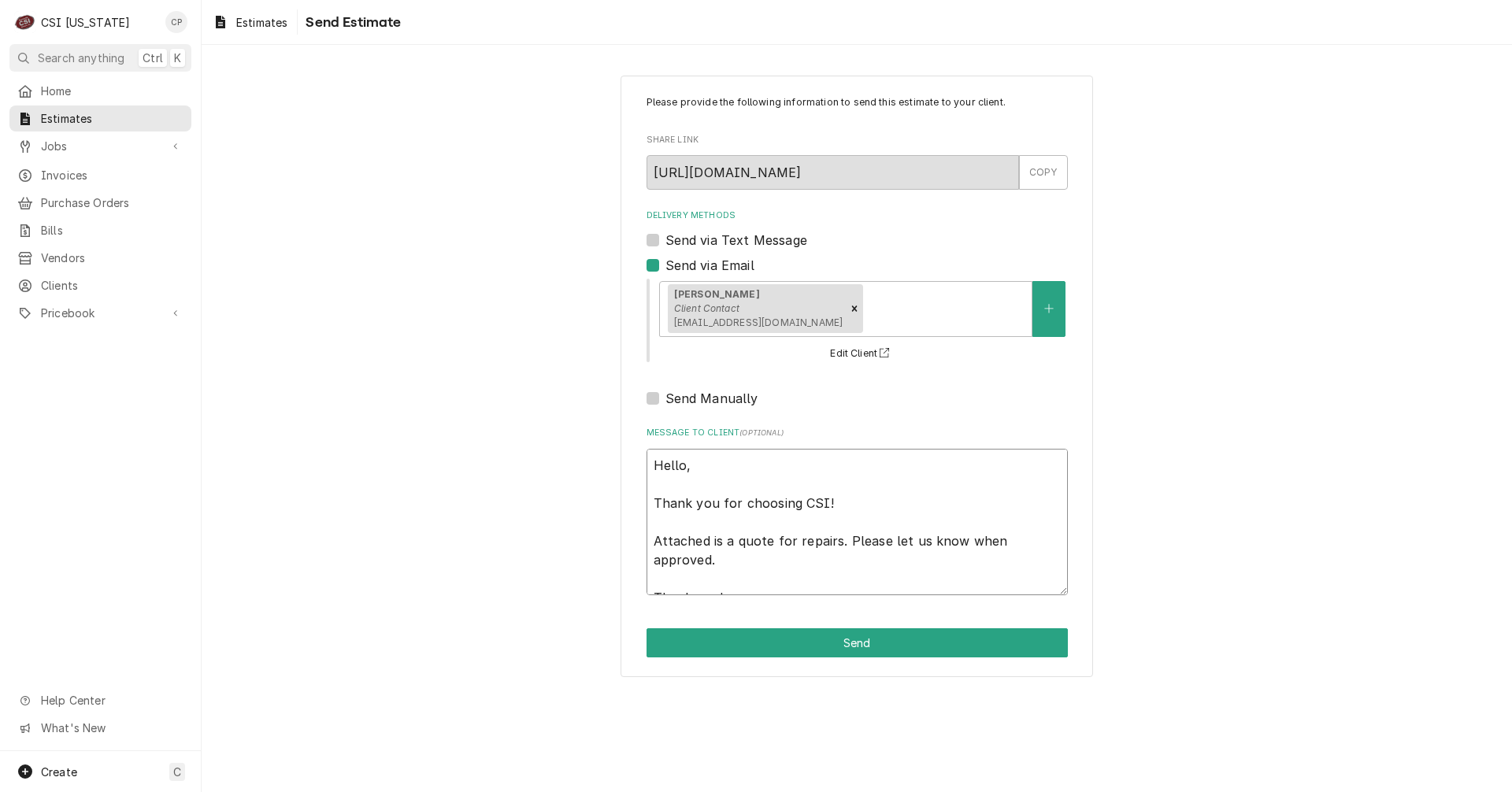
drag, startPoint x: 728, startPoint y: 543, endPoint x: 731, endPoint y: 554, distance: 11.4
click at [731, 554] on textarea "Hello, Thank you for choosing CSI! Attached is a quote for repairs. Please let …" at bounding box center [857, 522] width 421 height 146
type textarea "x"
type textarea "Hello, Thank you for choosing CSI! Attached is t Thank you!"
type textarea "x"
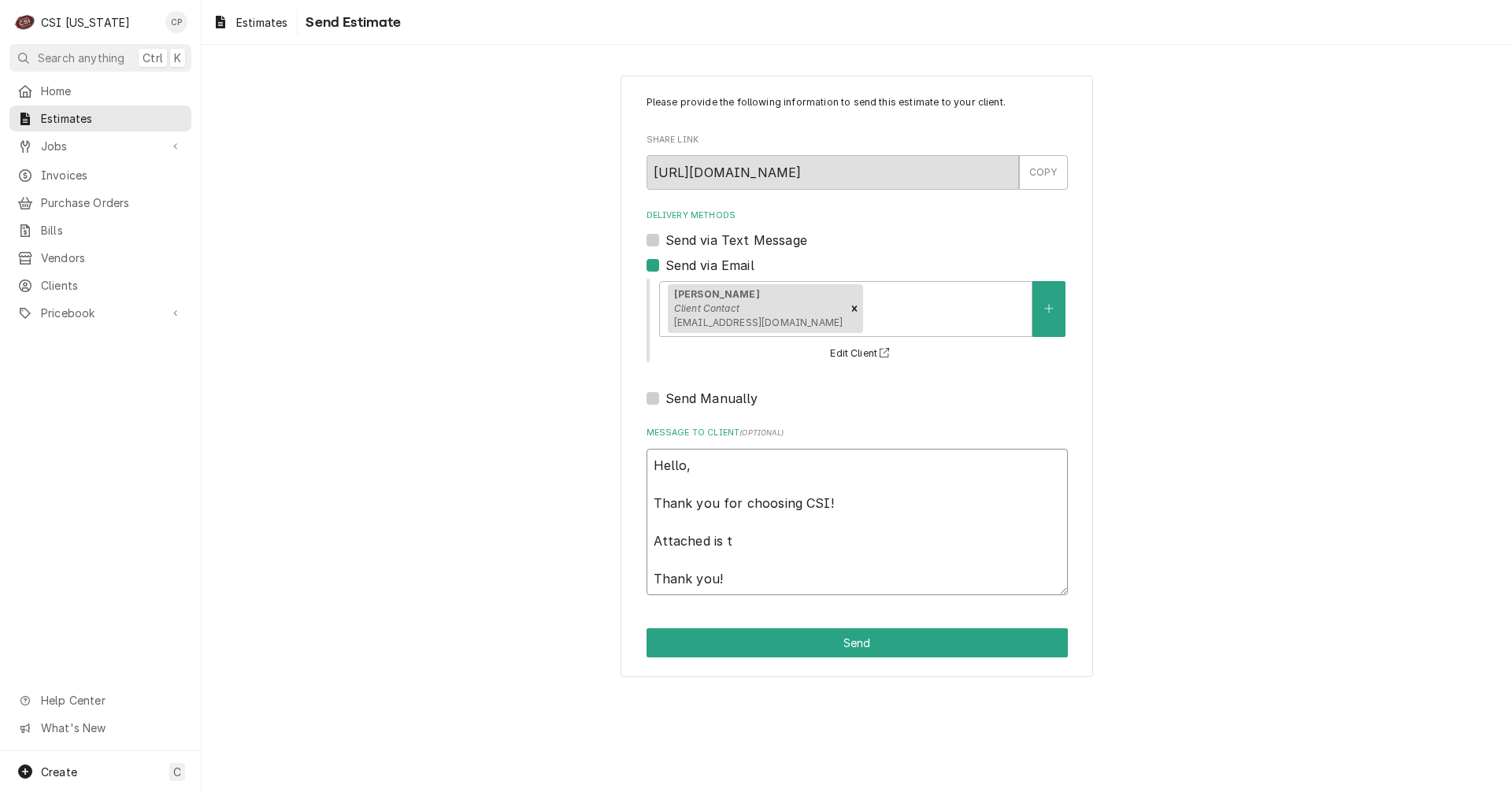
type textarea "Hello, Thank you for choosing CSI! Attached is th Thank you!"
type textarea "x"
type textarea "Hello, Thank you for choosing CSI! Attached is the Thank you!"
type textarea "x"
type textarea "Hello, Thank you for choosing CSI! Attached is the Thank you!"
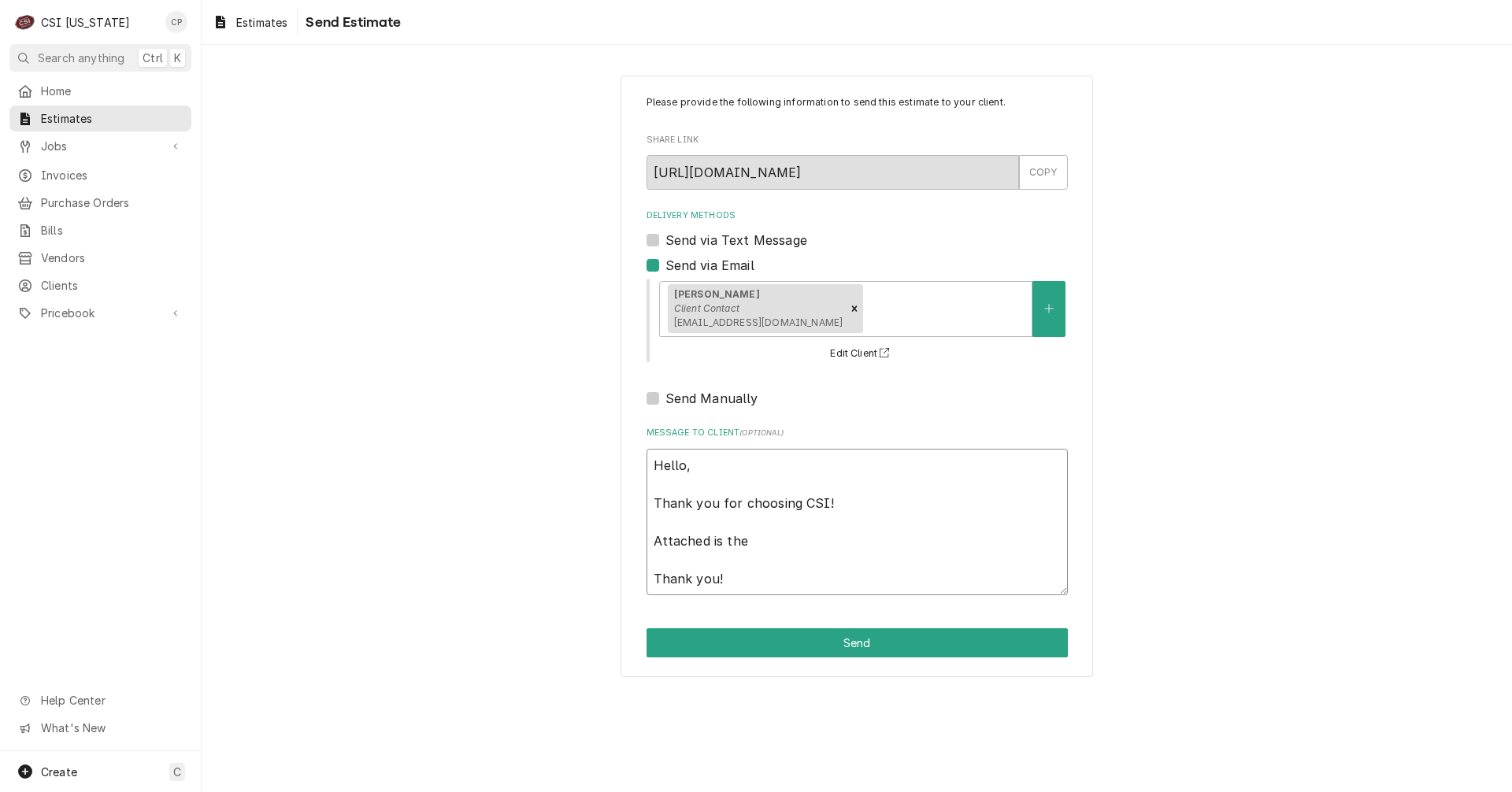
type textarea "x"
type textarea "Hello, Thank you for choosing CSI! Attached is the q Thank you!"
type textarea "x"
type textarea "Hello, Thank you for choosing CSI! Attached is the qu Thank you!"
type textarea "x"
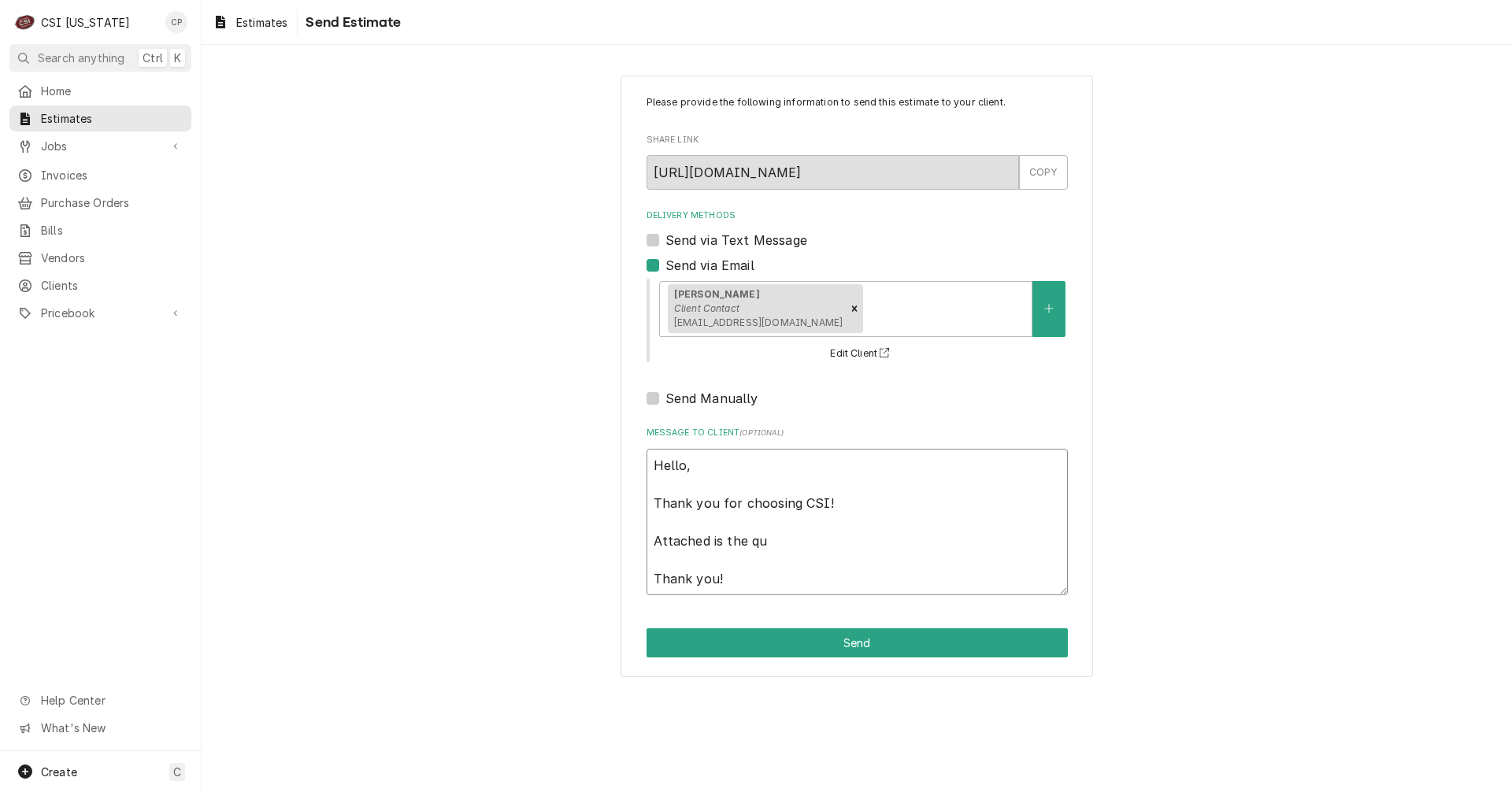
type textarea "Hello, Thank you for choosing CSI! Attached is the quo Thank you!"
type textarea "x"
type textarea "Hello, Thank you for choosing CSI! Attached is the quot Thank you!"
type textarea "x"
type textarea "Hello, Thank you for choosing CSI! Attached is the quote Thank you!"
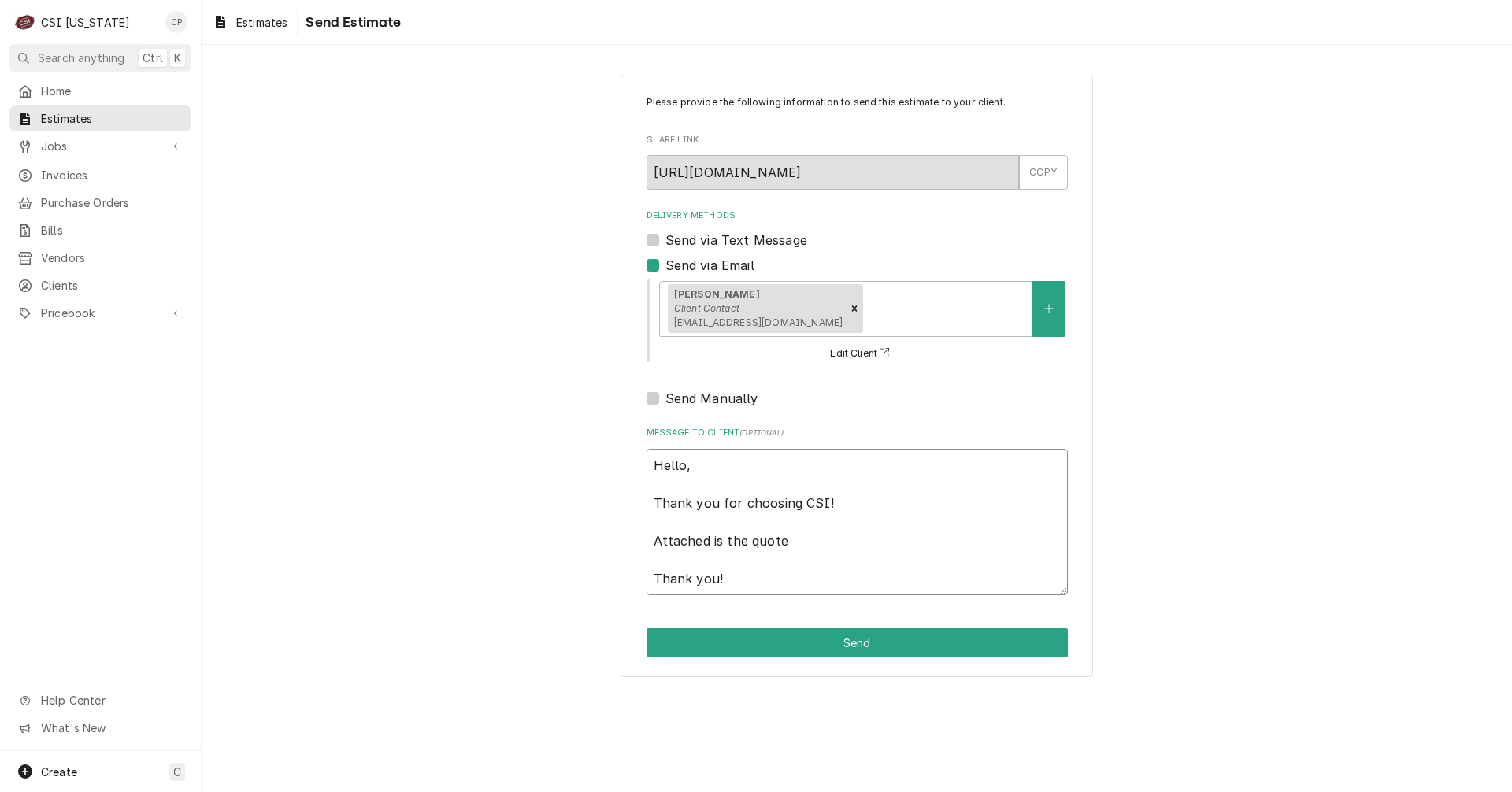
type textarea "x"
type textarea "Hello, Thank you for choosing CSI! Attached is the quote Thank you!"
type textarea "x"
type textarea "Hello, Thank you for choosing CSI! Attached is the quote f Thank you!"
type textarea "x"
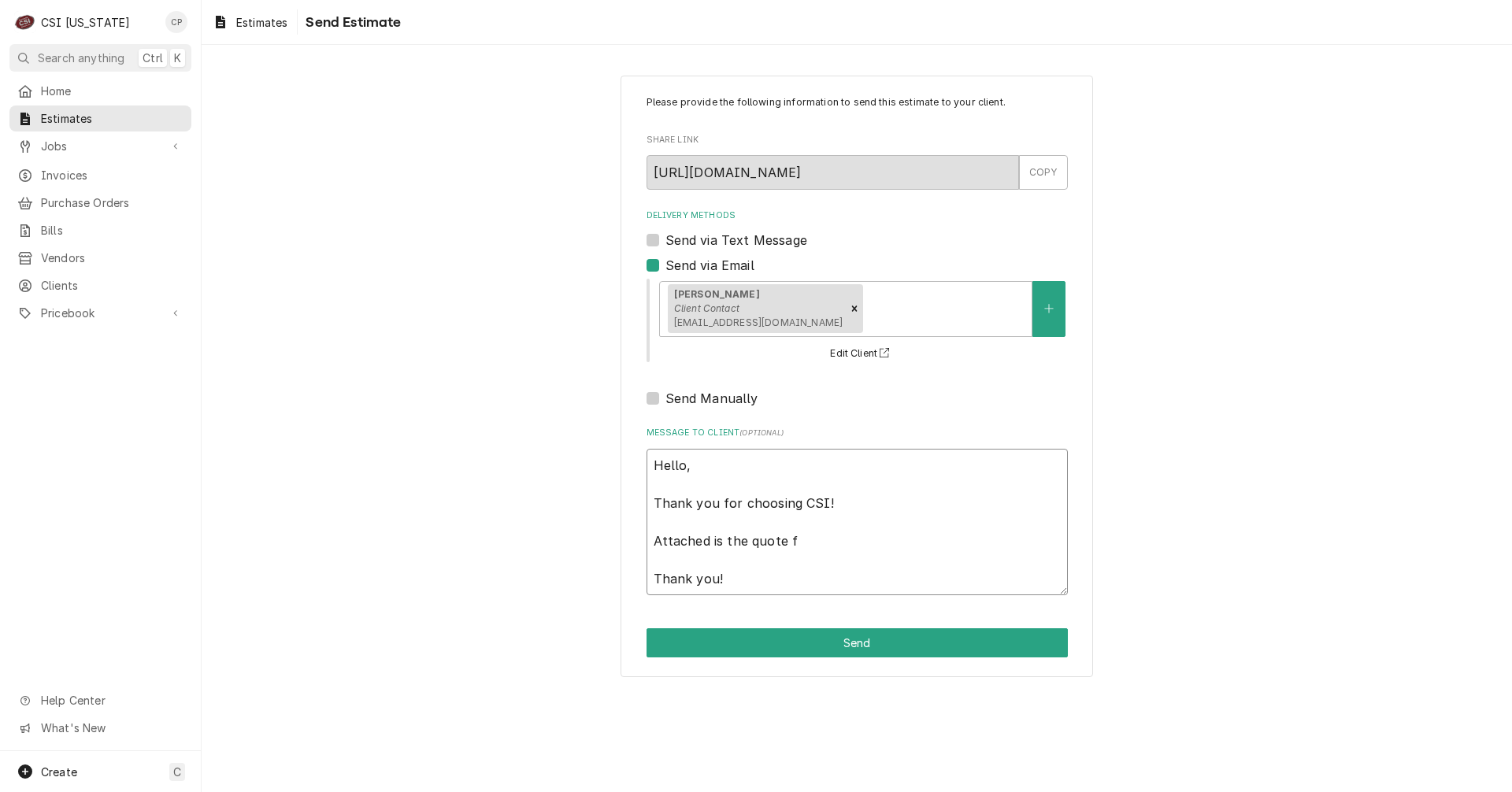
type textarea "Hello, Thank you for choosing CSI! Attached is the quote fo Thank you!"
type textarea "x"
type textarea "Hello, Thank you for choosing CSI! Attached is the quote for Thank you!"
type textarea "x"
type textarea "Hello, Thank you for choosing CSI! Attached is the quote for Thank you!"
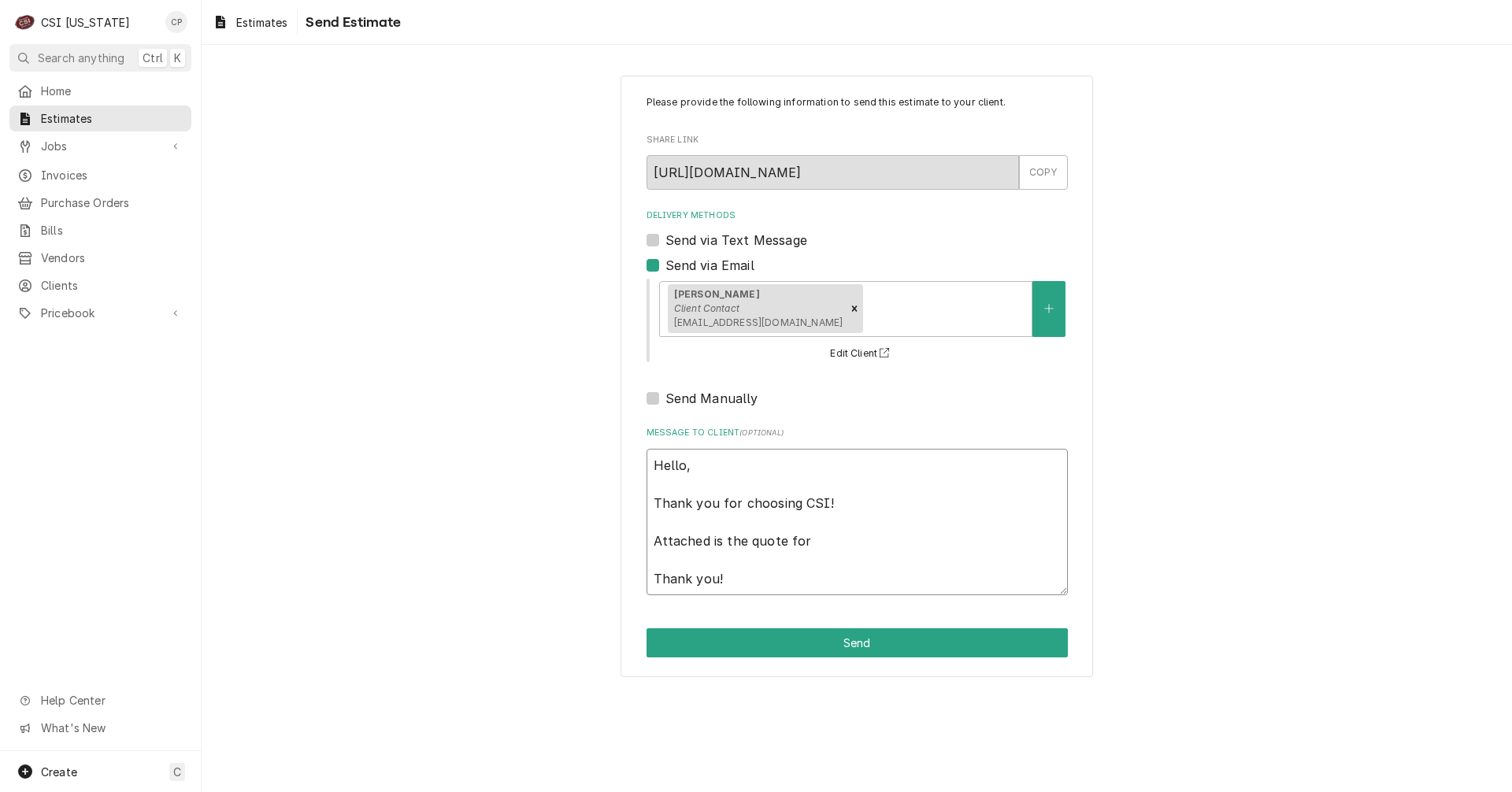
click at [813, 539] on textarea "Hello, Thank you for choosing CSI! Attached is the quote for Thank you!" at bounding box center [857, 522] width 421 height 146
type textarea "x"
type textarea "Hello, Thank you for choosing CSI! Attached is the quote for t Thank you!"
type textarea "x"
type textarea "Hello, Thank you for choosing CSI! Attached is the quote for th Thank you!"
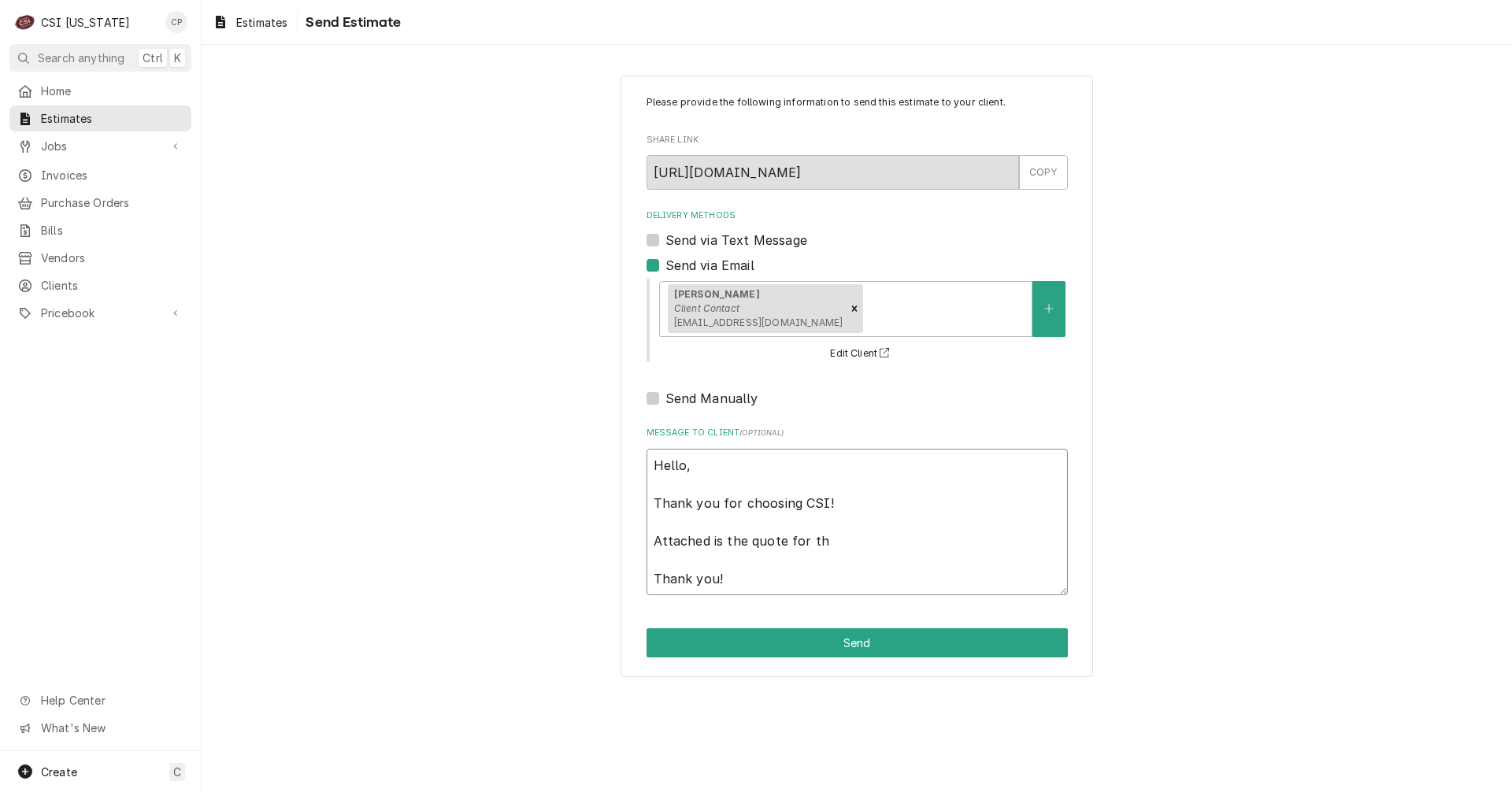
type textarea "x"
type textarea "Hello, Thank you for choosing CSI! Attached is the quote for the Thank you!"
type textarea "x"
type textarea "Hello, Thank you for choosing CSI! Attached is the quote for the Thank you!"
click at [861, 550] on textarea "Hello, Thank you for choosing CSI! Attached is the quote for the Thank you!" at bounding box center [857, 522] width 421 height 146
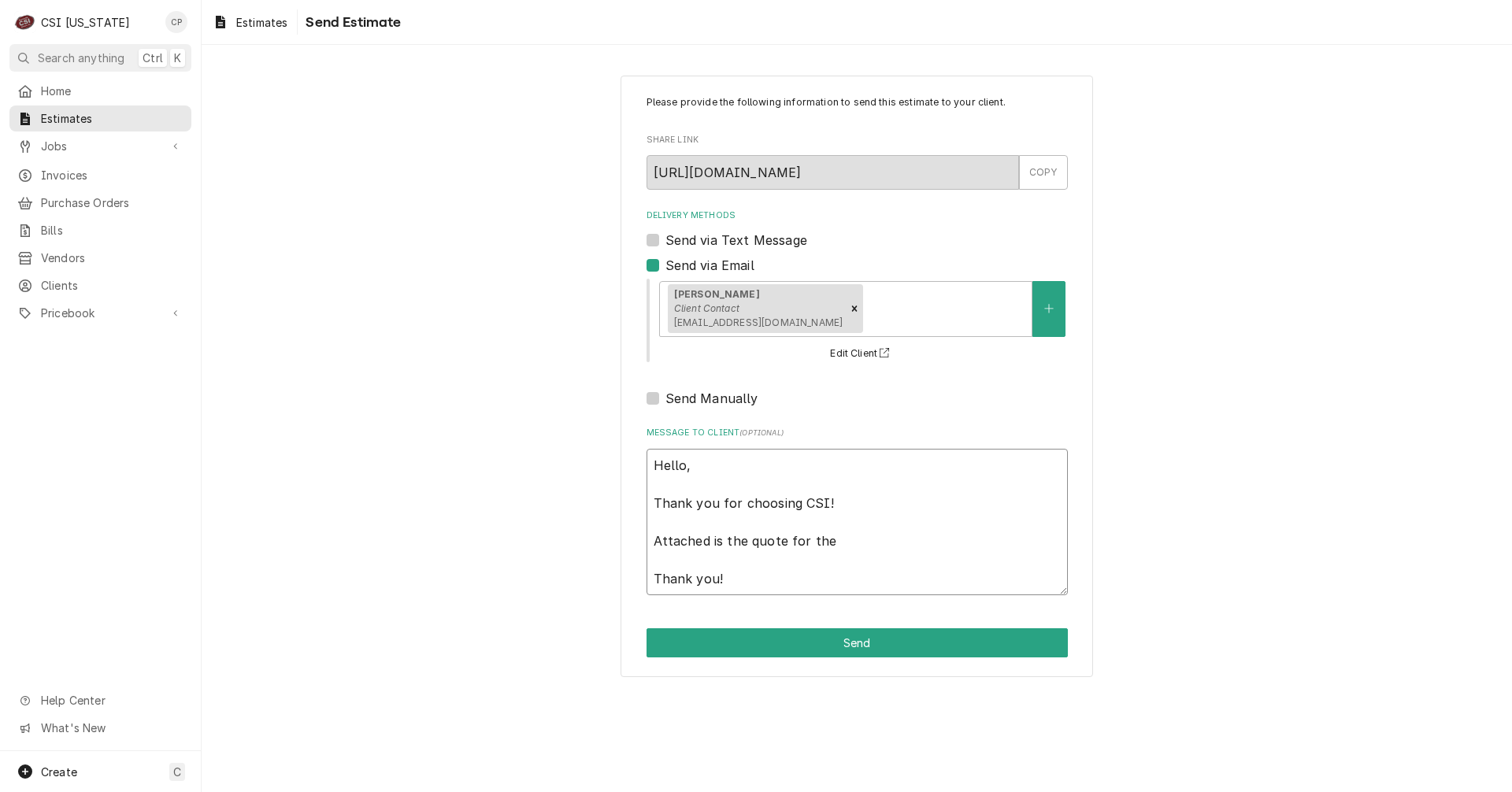
type textarea "x"
type textarea "Hello, Thank you for choosing CSI! Attached is the quote for the o Thank you!"
type textarea "x"
type textarea "Hello, Thank you for choosing CSI! Attached is the quote for the ou Thank you!"
type textarea "x"
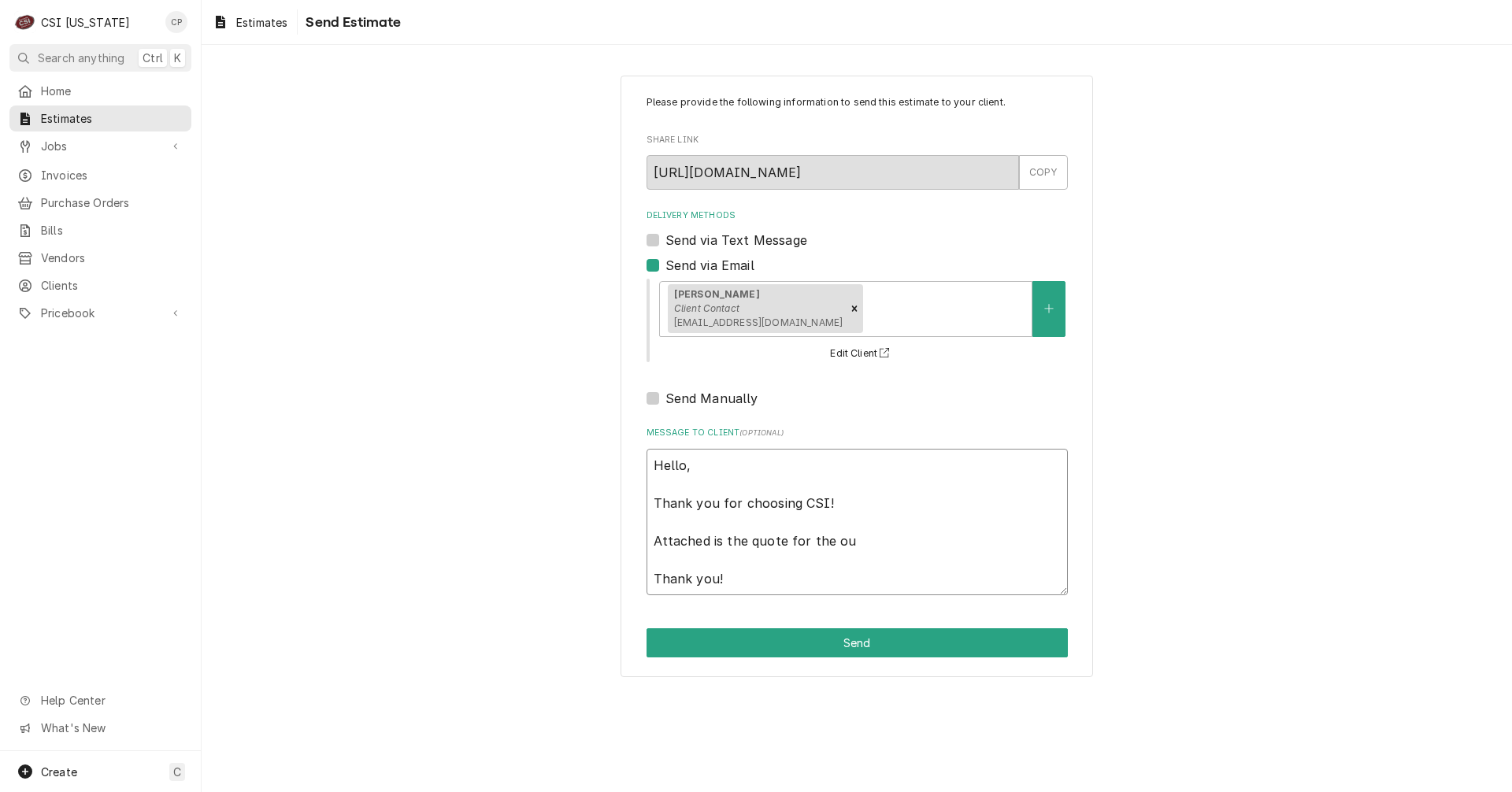
type textarea "Hello, Thank you for choosing CSI! Attached is the quote for the out Thank you!"
type textarea "x"
type textarea "Hello, Thank you for choosing CSI! Attached is the quote for the outd Thank you!"
type textarea "x"
type textarea "Hello, Thank you for choosing CSI! Attached is the quote for the outdo Thank yo…"
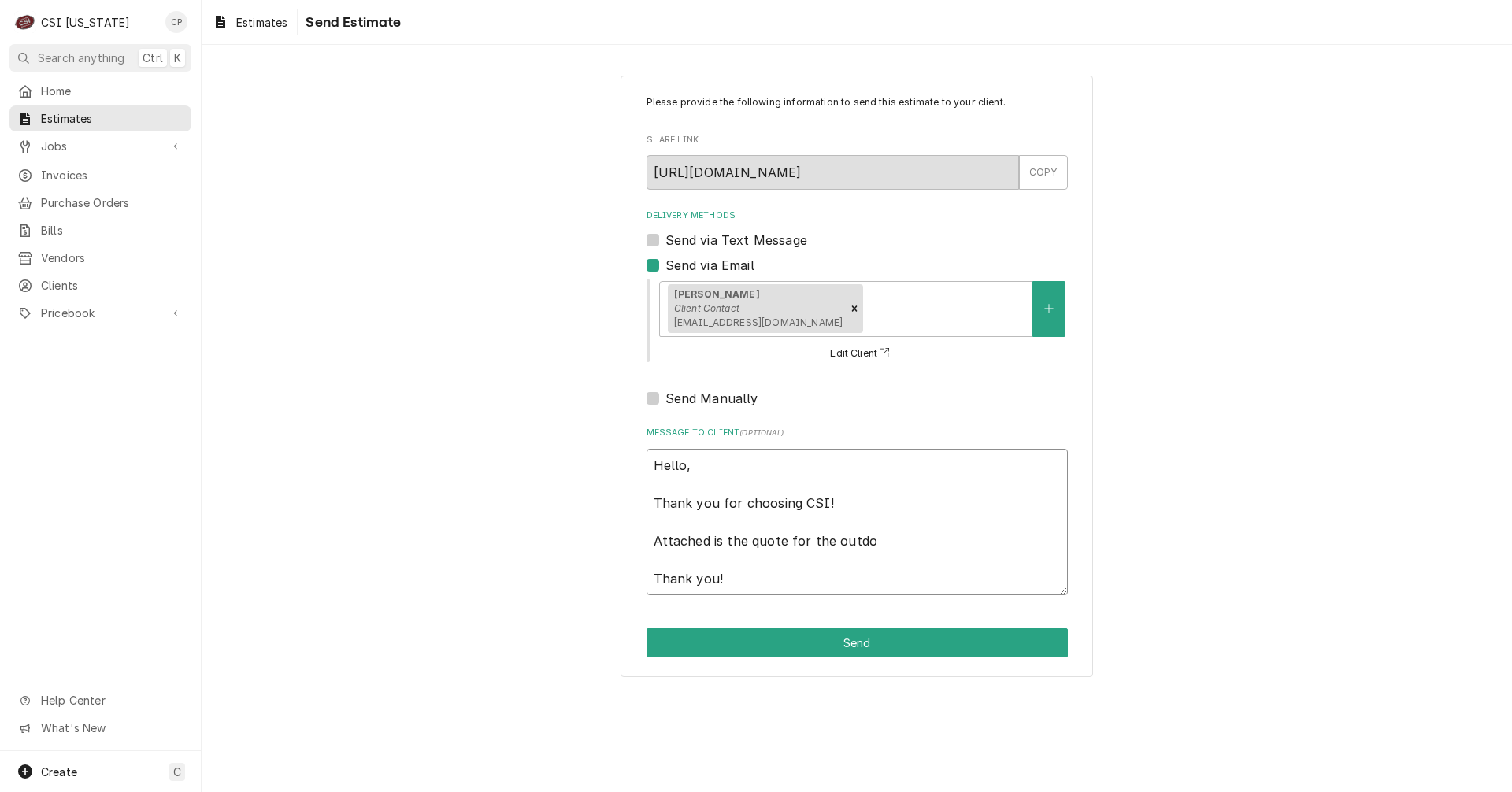
type textarea "x"
type textarea "Hello, Thank you for choosing CSI! Attached is the quote for the outdoo Thank y…"
type textarea "x"
type textarea "Hello, Thank you for choosing CSI! Attached is the quote for the outdoor Thank …"
type textarea "x"
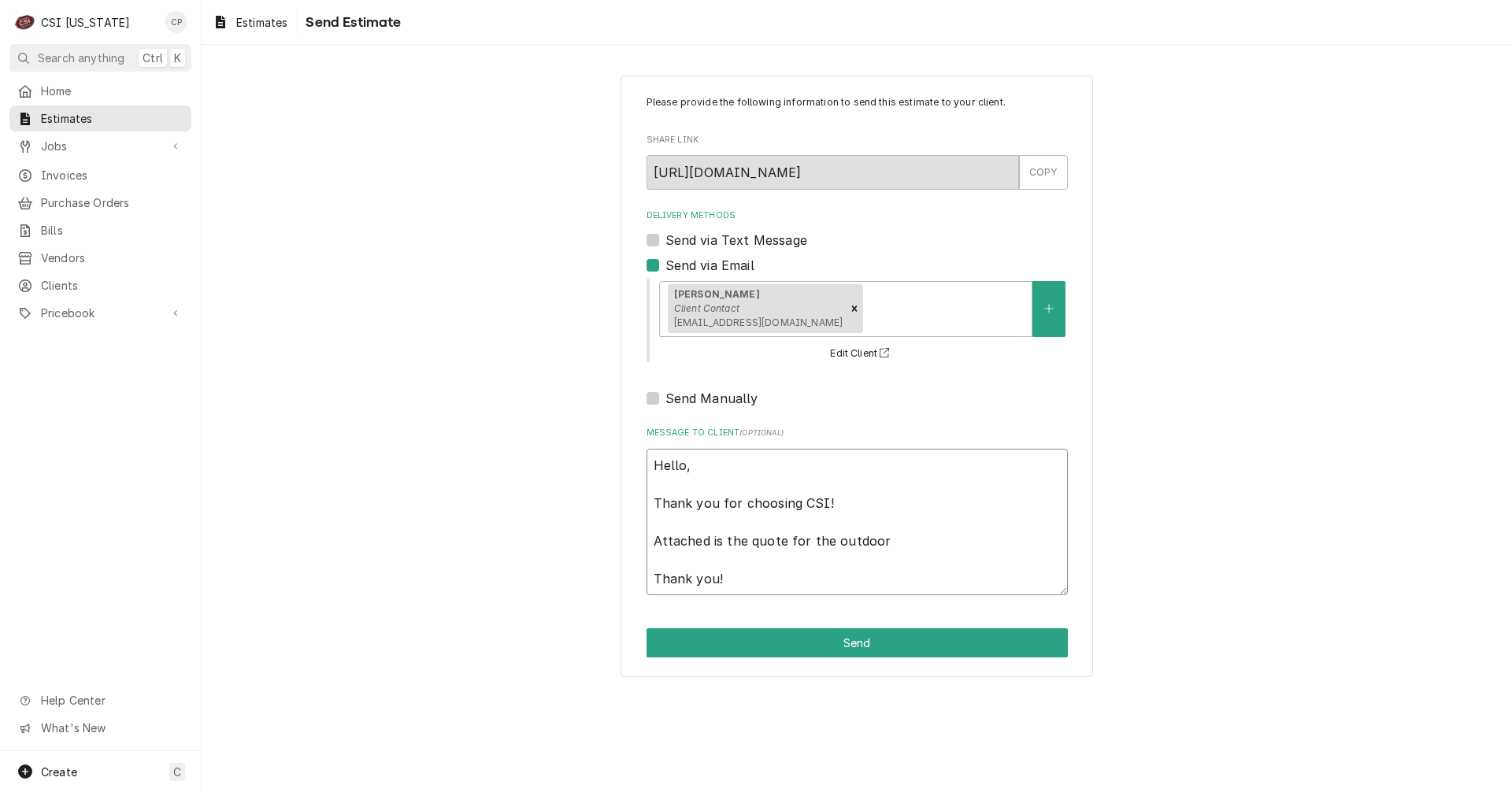
type textarea "Hello, Thank you for choosing CSI! Attached is the quote for the outdoor Thank …"
type textarea "x"
type textarea "Hello, Thank you for choosing CSI! Attached is the quote for the outdoor w Than…"
type textarea "x"
type textarea "Hello, Thank you for choosing CSI! Attached is the quote for the outdoor wa Tha…"
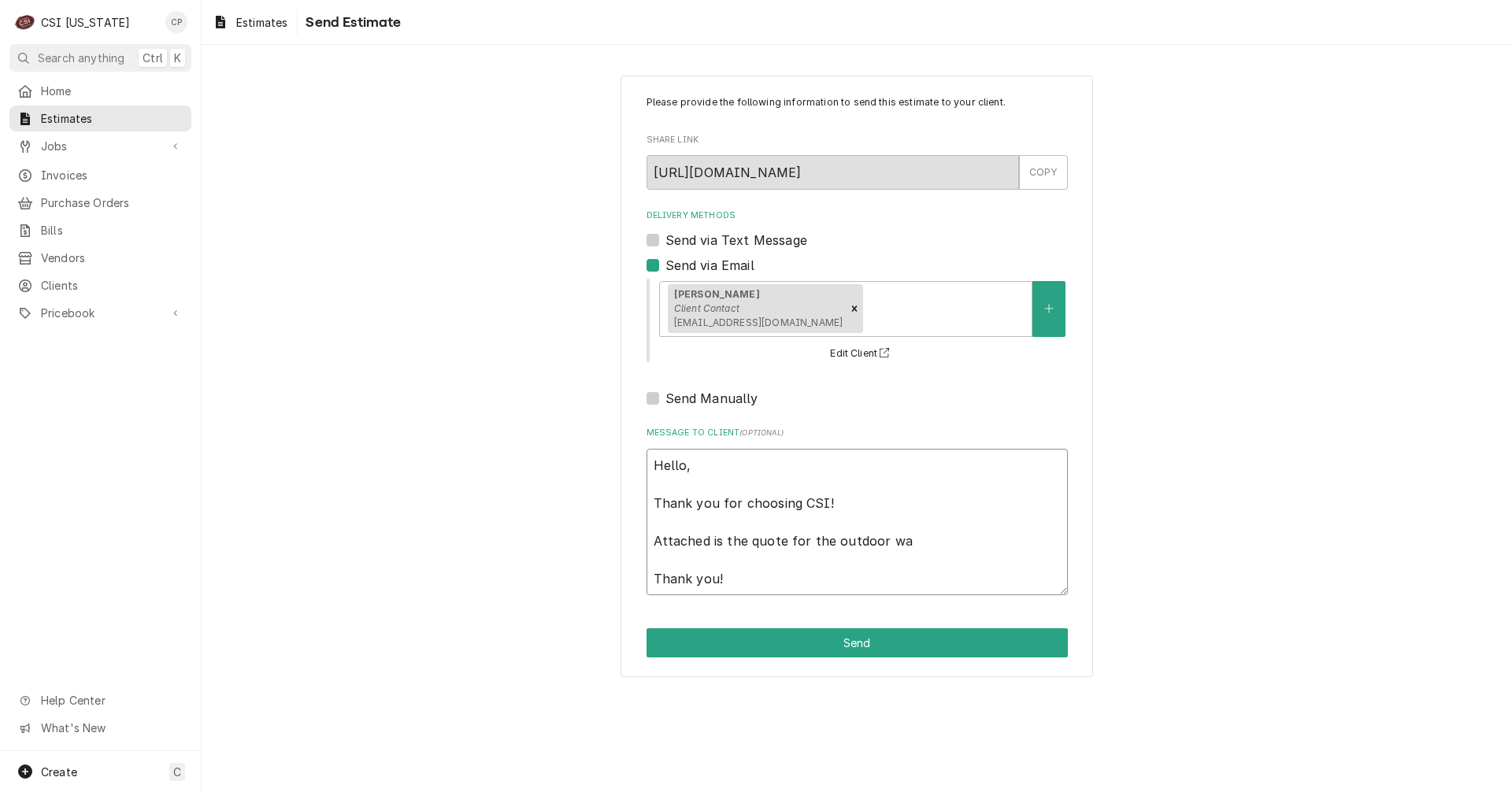
type textarea "x"
type textarea "Hello, Thank you for choosing CSI! Attached is the quote for the outdoor wal Th…"
type textarea "x"
type textarea "Hello, Thank you for choosing CSI! Attached is the quote for the outdoor walk T…"
type textarea "x"
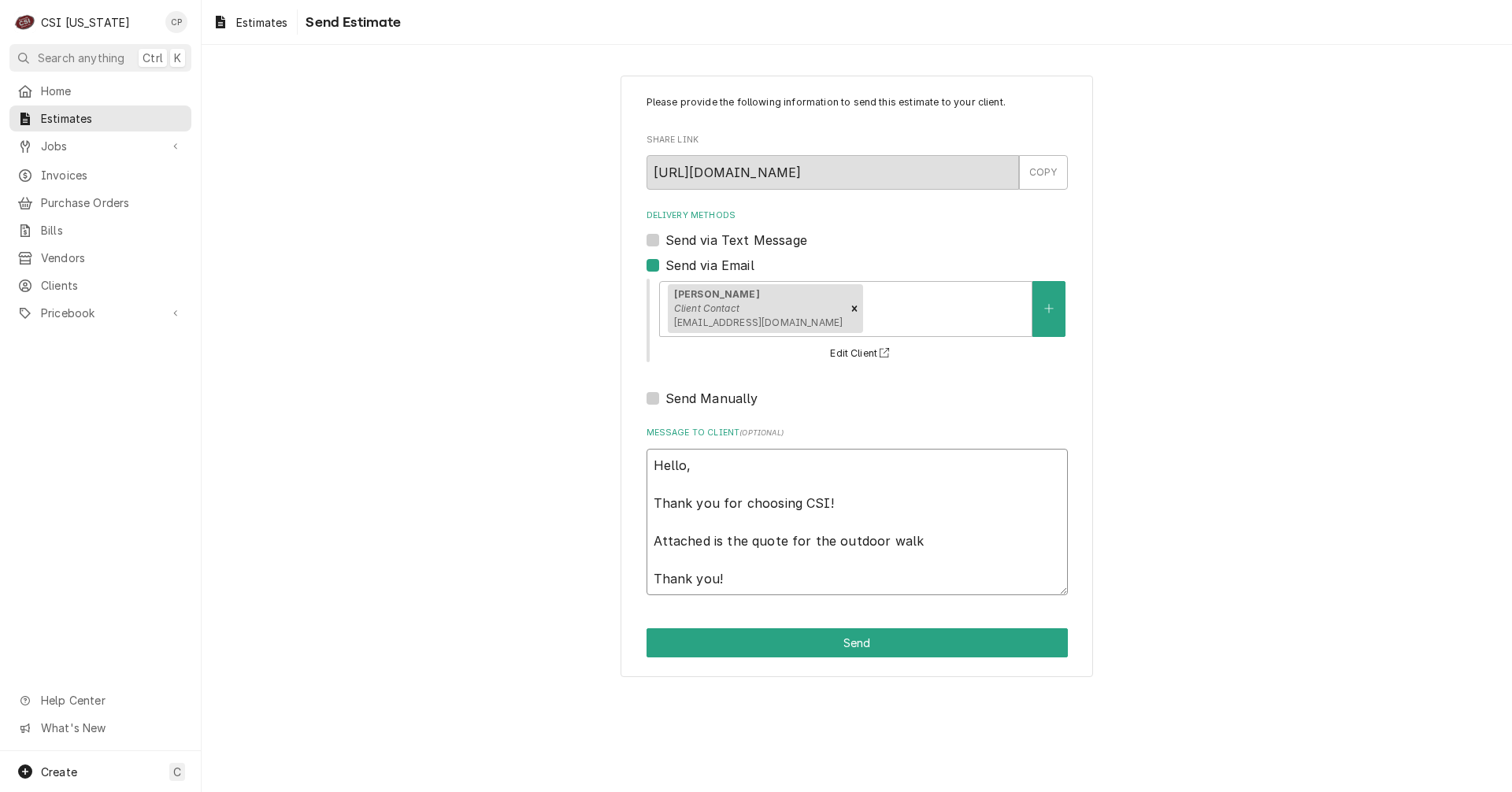
type textarea "Hello, Thank you for choosing CSI! Attached is the quote for the outdoor walk- …"
type textarea "x"
type textarea "Hello, Thank you for choosing CSI! Attached is the quote for the outdoor walk-i…"
type textarea "x"
type textarea "Hello, Thank you for choosing CSI! Attached is the quote for the outdoor walk-i…"
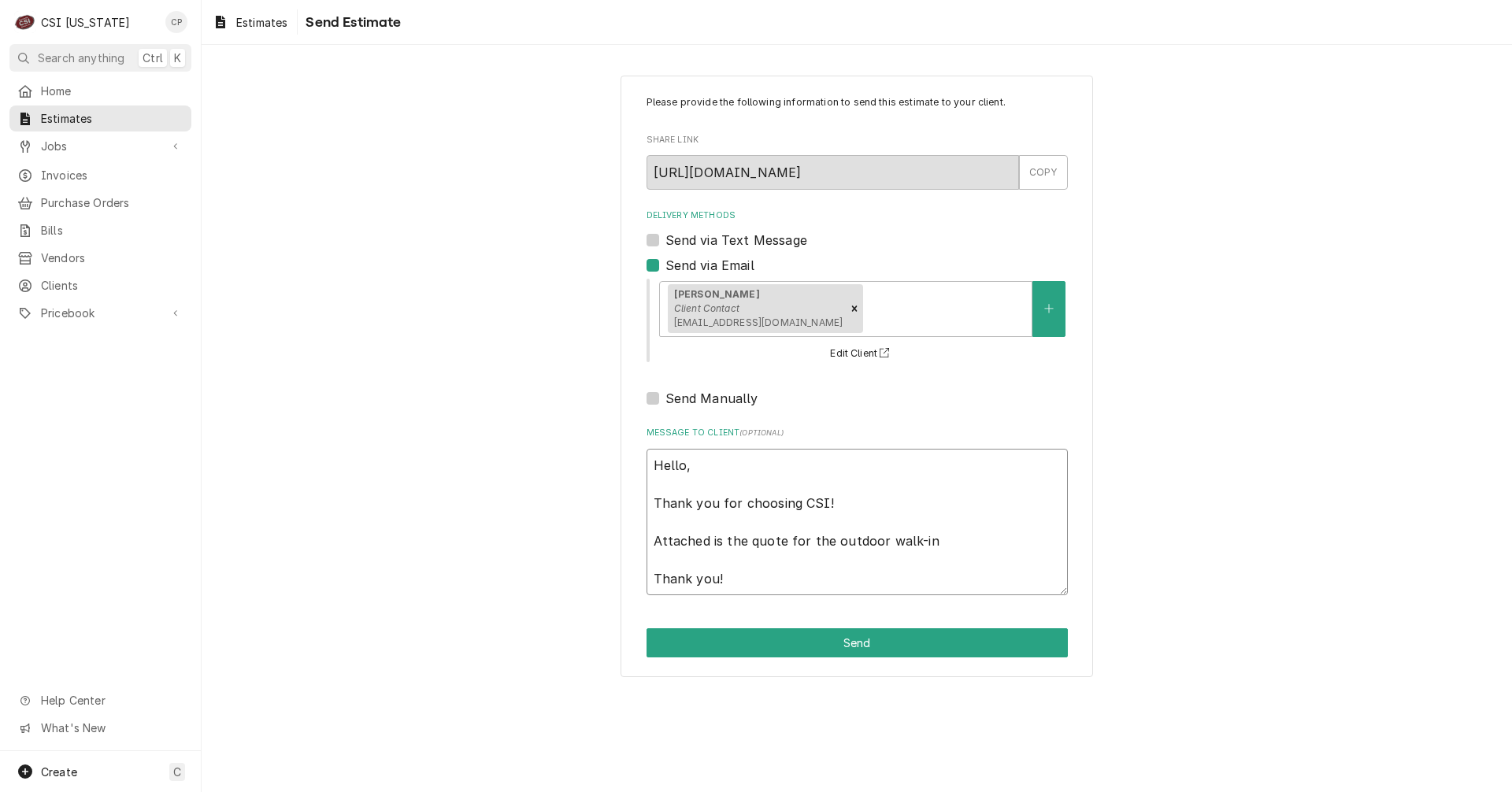
type textarea "x"
type textarea "Hello, Thank you for choosing CSI! Attached is the quote for the outdoor walk-i…"
type textarea "x"
type textarea "Hello, Thank you for choosing CSI! Attached is the quote for the outdoor walk-i…"
type textarea "x"
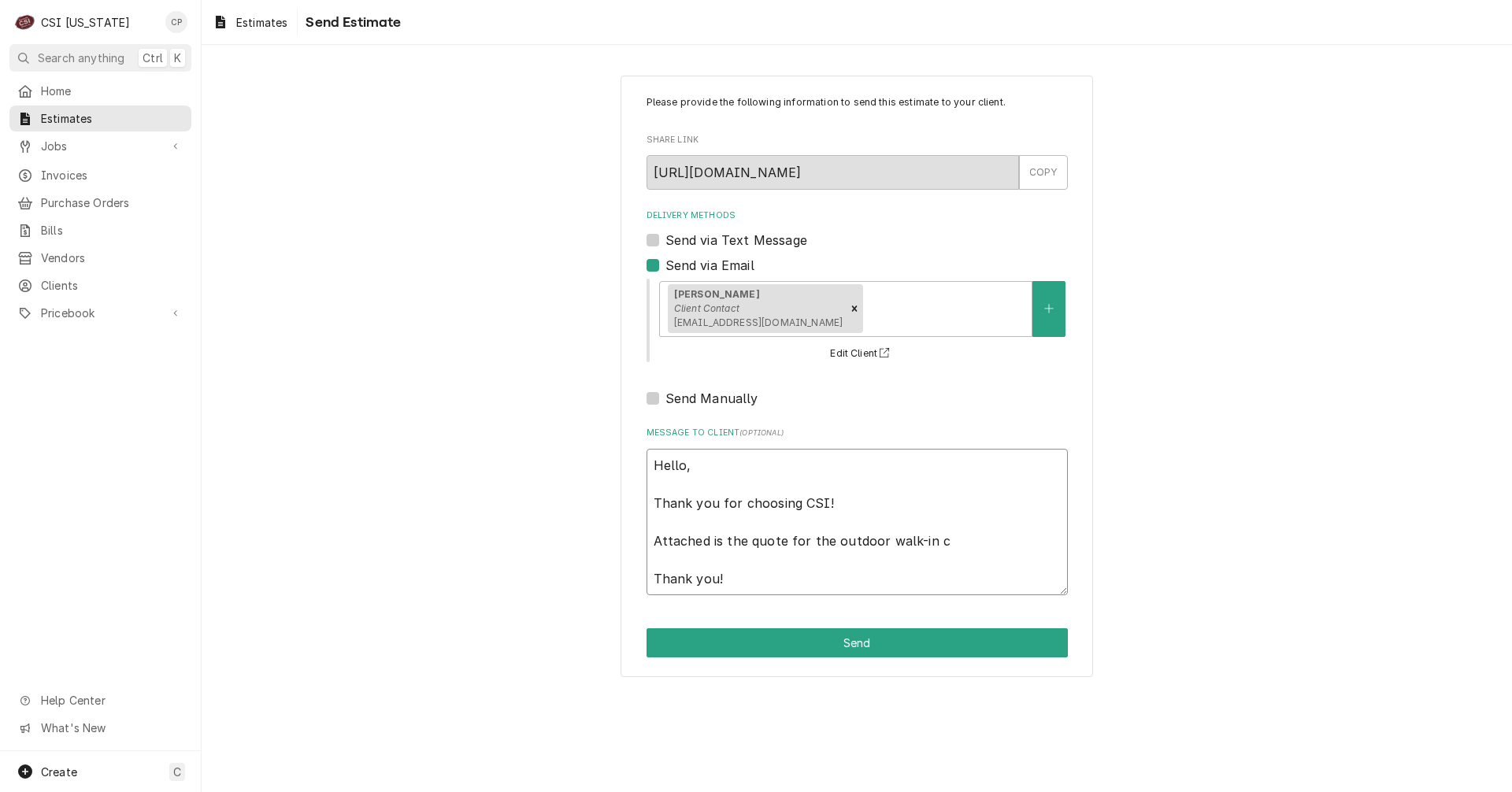
type textarea "Hello, Thank you for choosing CSI! Attached is the quote for the outdoor walk-i…"
type textarea "x"
type textarea "Hello, Thank you for choosing CSI! Attached is the quote for the outdoor walk-i…"
type textarea "x"
type textarea "Hello, Thank you for choosing CSI! Attached is the quote for the outdoor walk-i…"
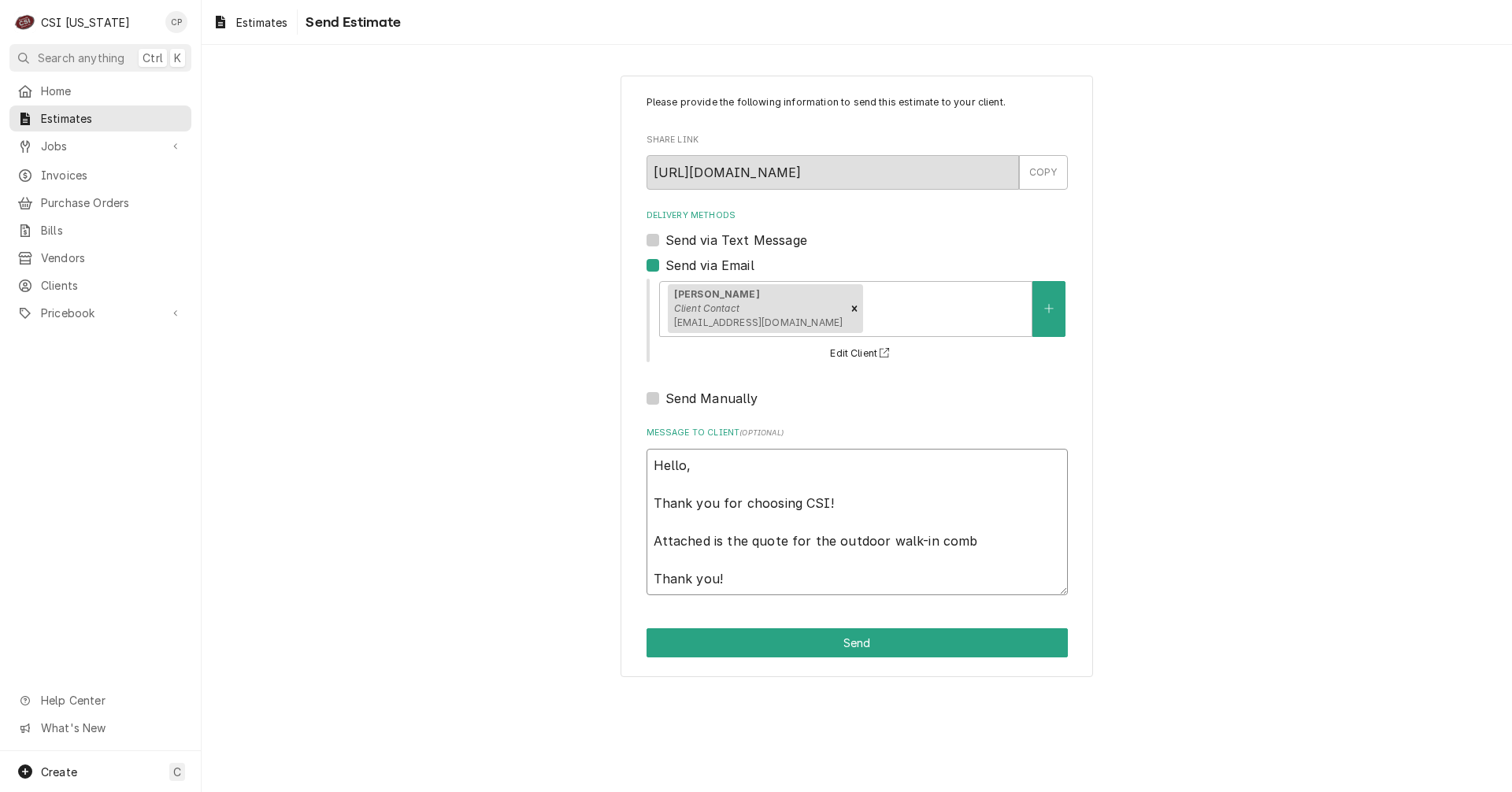
type textarea "x"
type textarea "Hello, Thank you for choosing CSI! Attached is the quote for the outdoor walk-i…"
type textarea "x"
type textarea "Hello, Thank you for choosing CSI! Attached is the quote for the outdoor walk-i…"
type textarea "x"
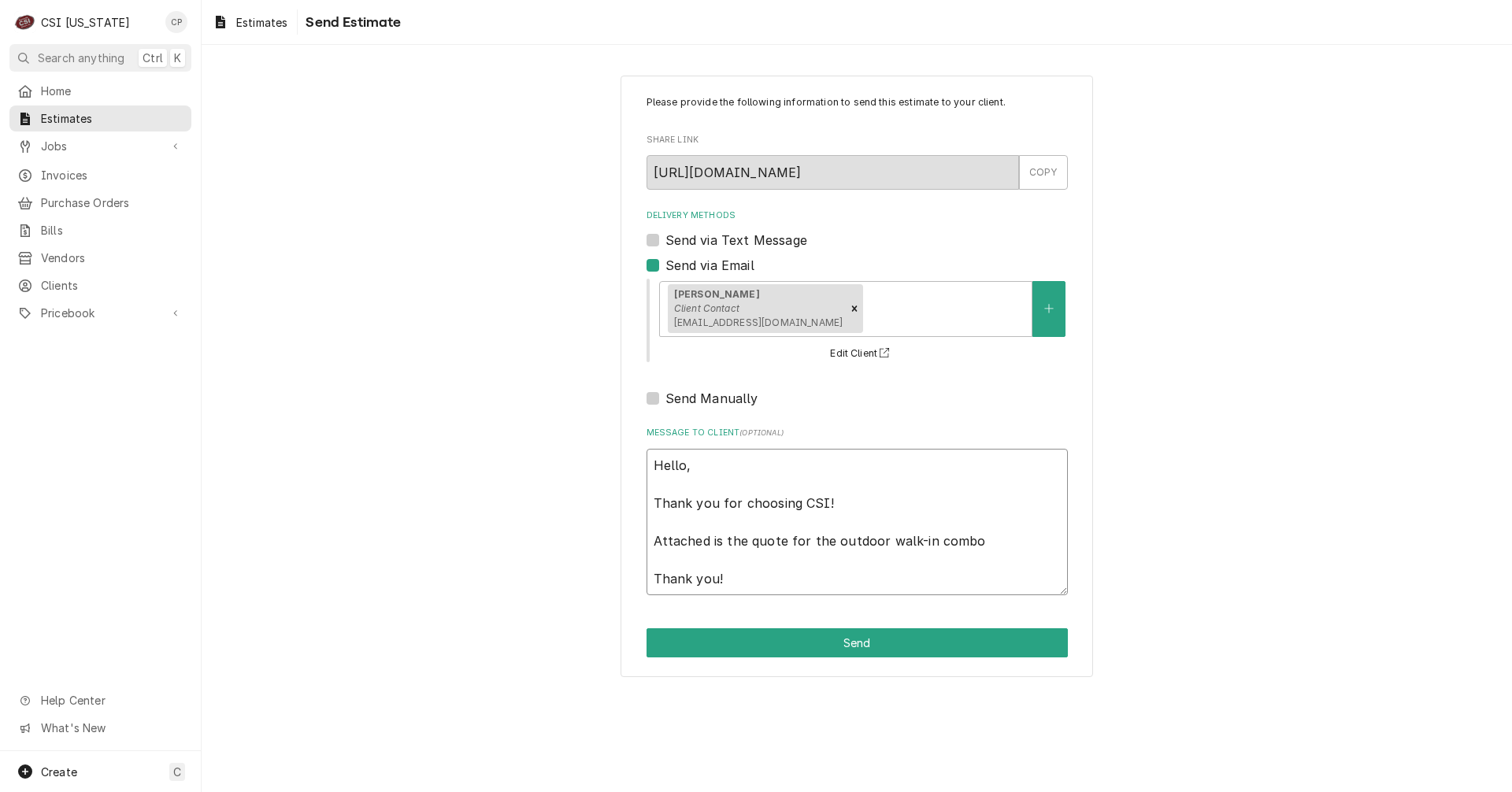
type textarea "Hello, Thank you for choosing CSI! Attached is the quote for the outdoor walk-i…"
type textarea "x"
type textarea "Hello, Thank you for choosing CSI! Attached is the quote for the outdoor walk-i…"
type textarea "x"
type textarea "Hello, Thank you for choosing CSI! Attached is the quote for the outdoor walk-i…"
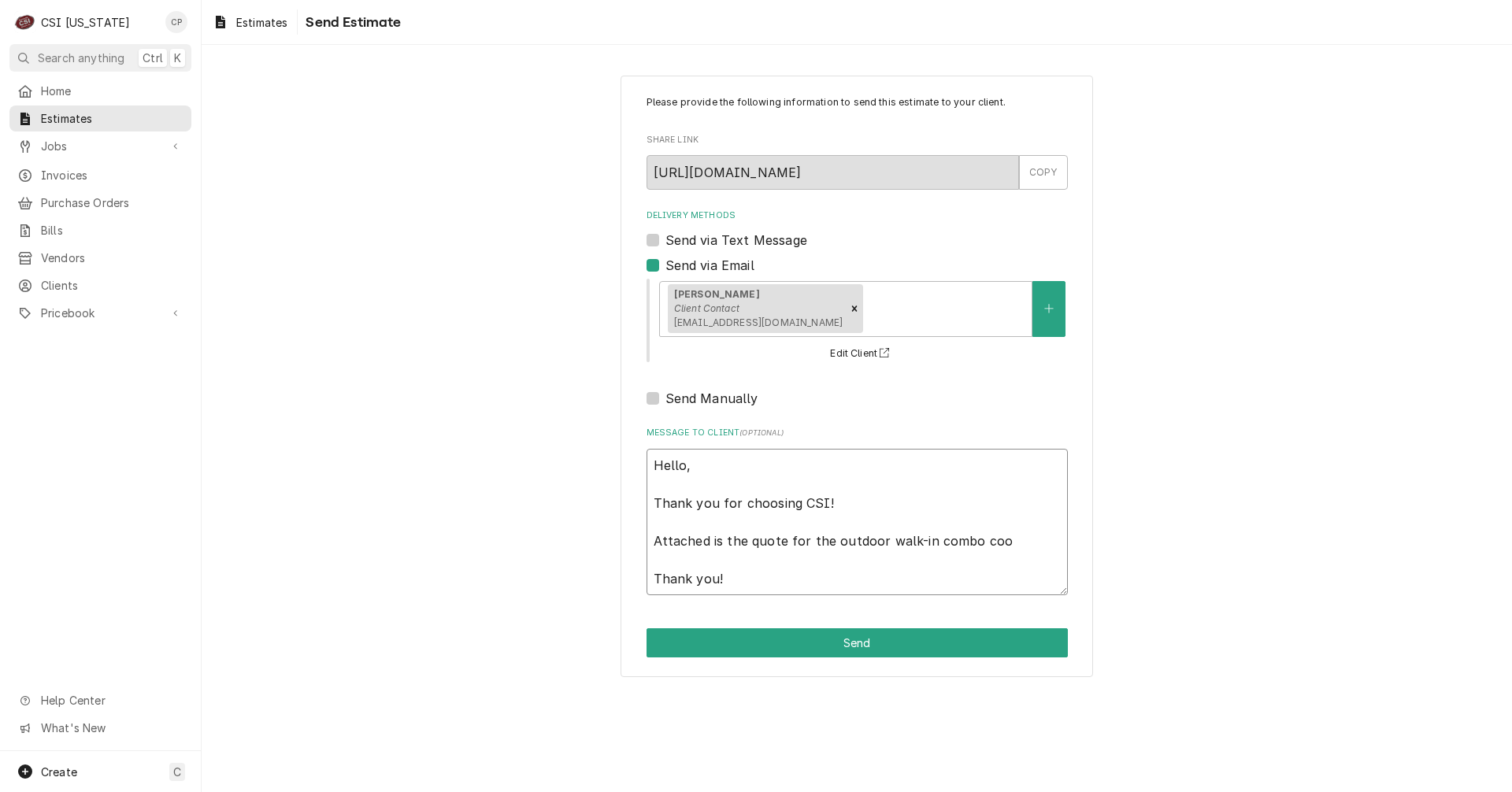
type textarea "x"
type textarea "Hello, Thank you for choosing CSI! Attached is the quote for the outdoor walk-i…"
type textarea "x"
type textarea "Hello, Thank you for choosing CSI! Attached is the quote for the outdoor walk-i…"
type textarea "x"
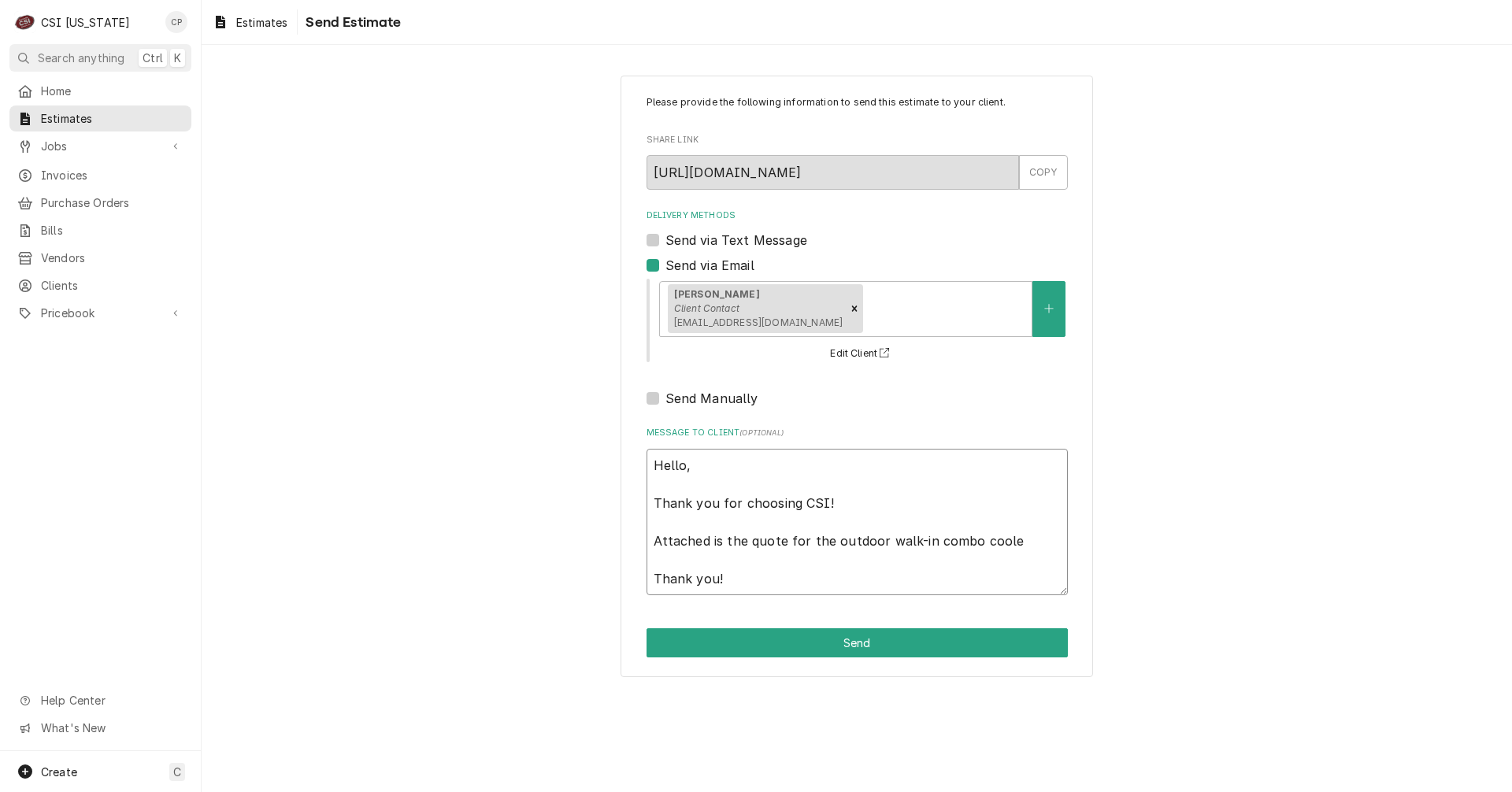
type textarea "Hello, Thank you for choosing CSI! Attached is the quote for the outdoor walk-i…"
type textarea "x"
type textarea "Hello, Thank you for choosing CSI! Attached is the quote for the outdoor walk-i…"
type textarea "x"
type textarea "Hello, Thank you for choosing CSI! Attached is the quote for the outdoor walk-i…"
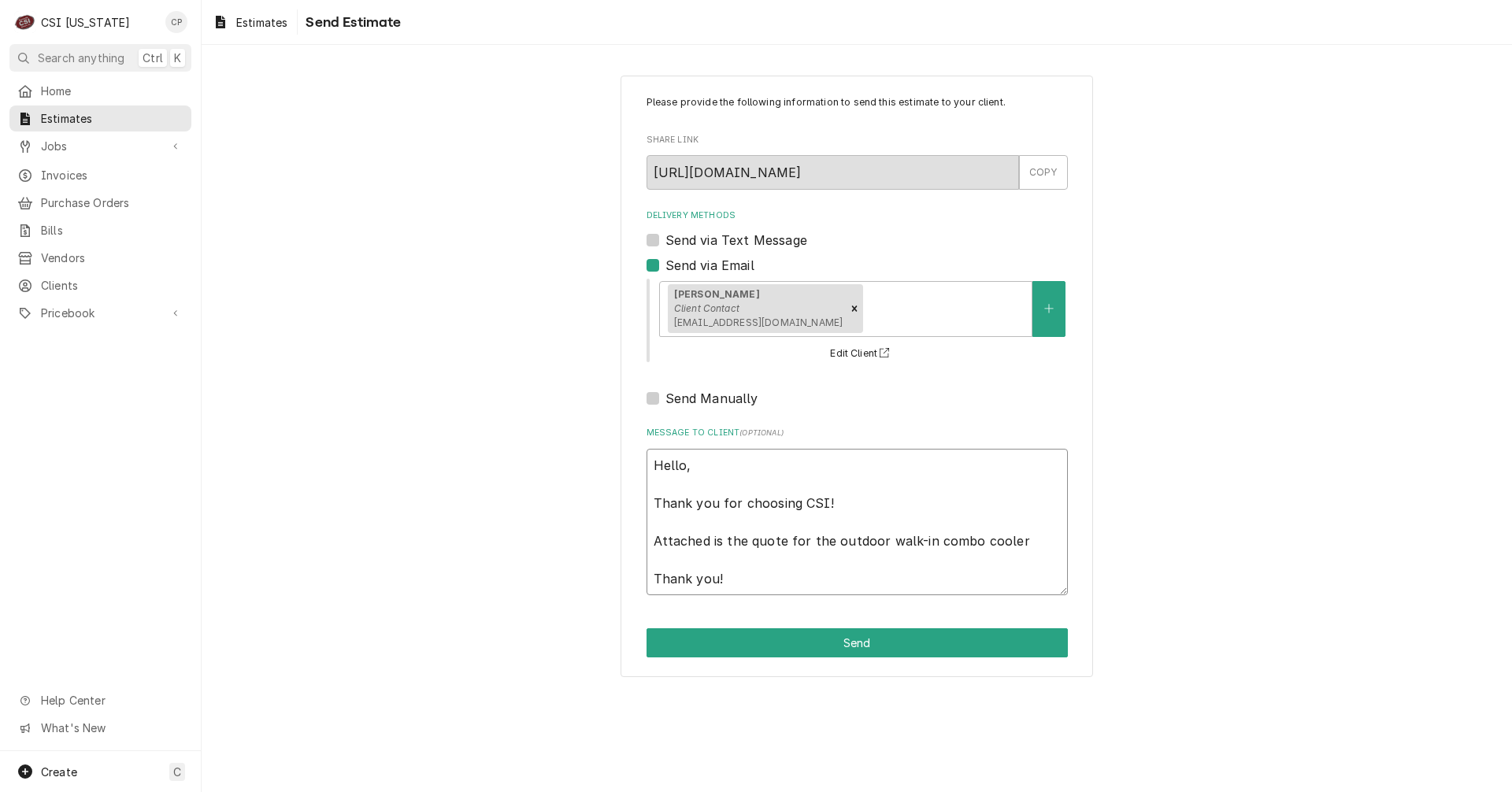
type textarea "x"
type textarea "Hello, Thank you for choosing CSI! Attached is the quote for the outdoor walk-i…"
type textarea "x"
type textarea "Hello, Thank you for choosing CSI! Attached is the quote for the outdoor walk-i…"
type textarea "x"
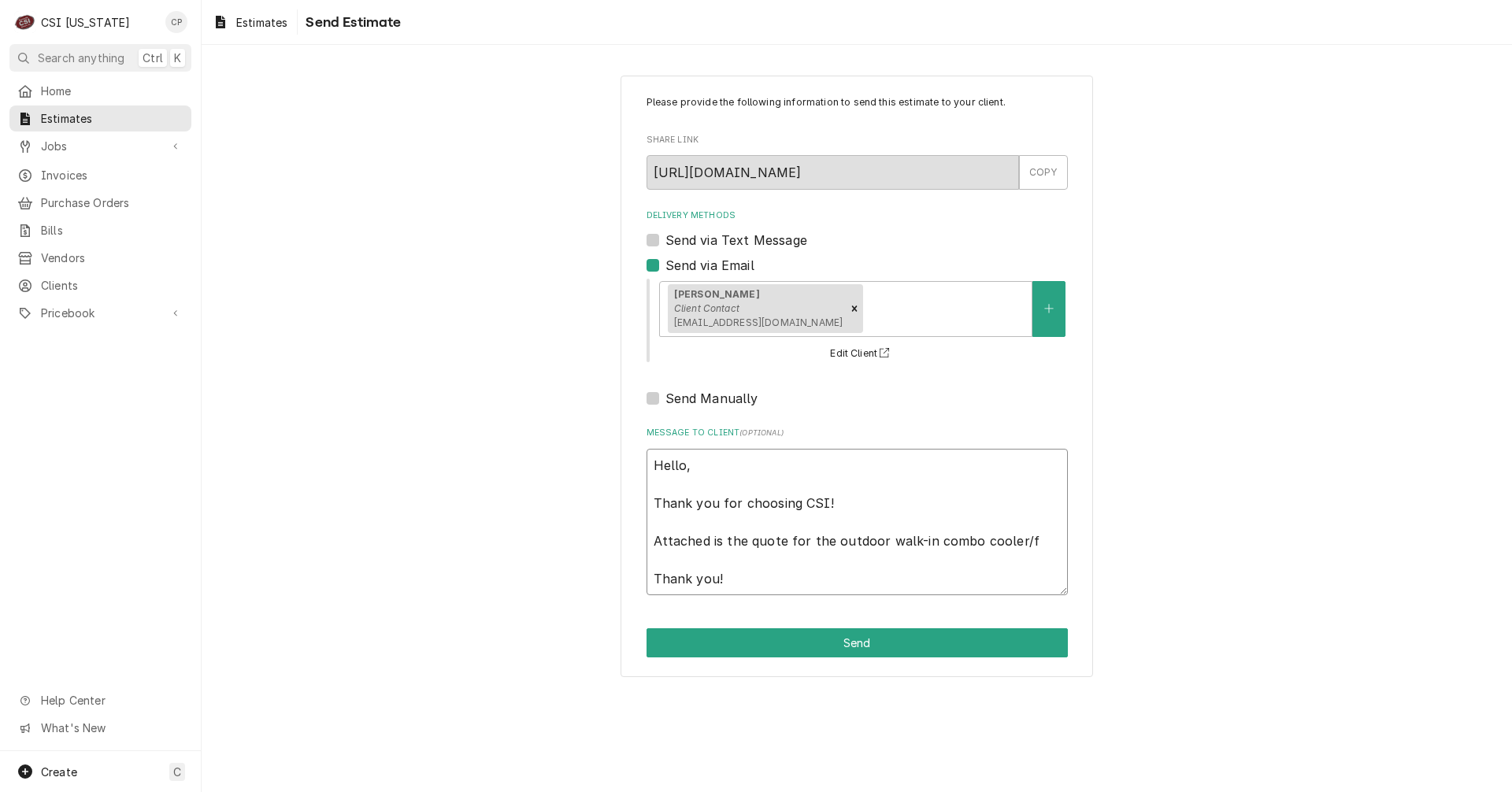
type textarea "Hello, Thank you for choosing CSI! Attached is the quote for the outdoor walk-i…"
type textarea "x"
type textarea "Hello, Thank you for choosing CSI! Attached is the quote for the outdoor walk-i…"
type textarea "x"
type textarea "Hello, Thank you for choosing CSI! Attached is the quote for the outdoor walk-i…"
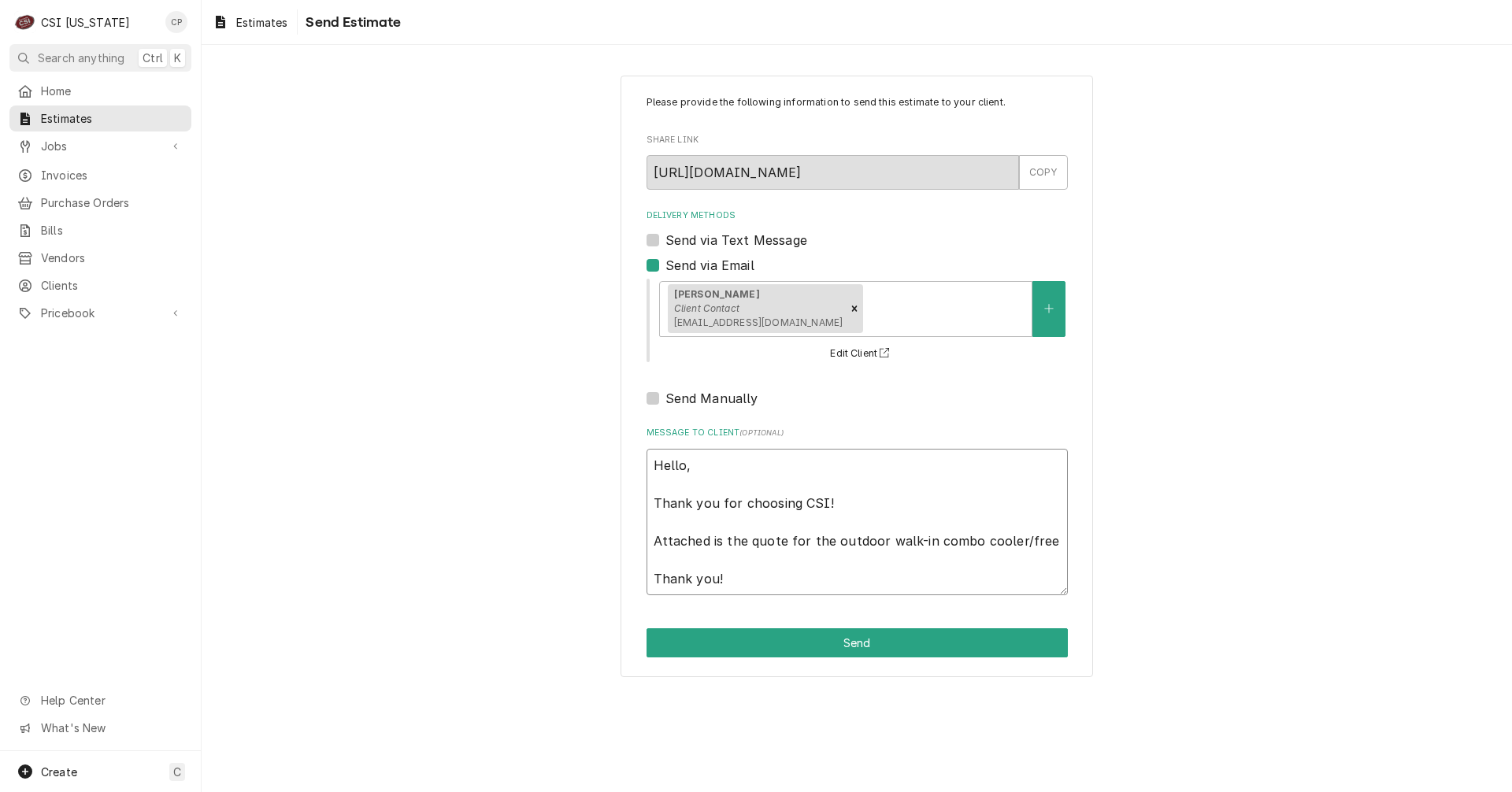
type textarea "x"
type textarea "Hello, Thank you for choosing CSI! Attached is the quote for the outdoor walk-i…"
type textarea "x"
type textarea "Hello, Thank you for choosing CSI! Attached is the quote for the outdoor walk-i…"
type textarea "x"
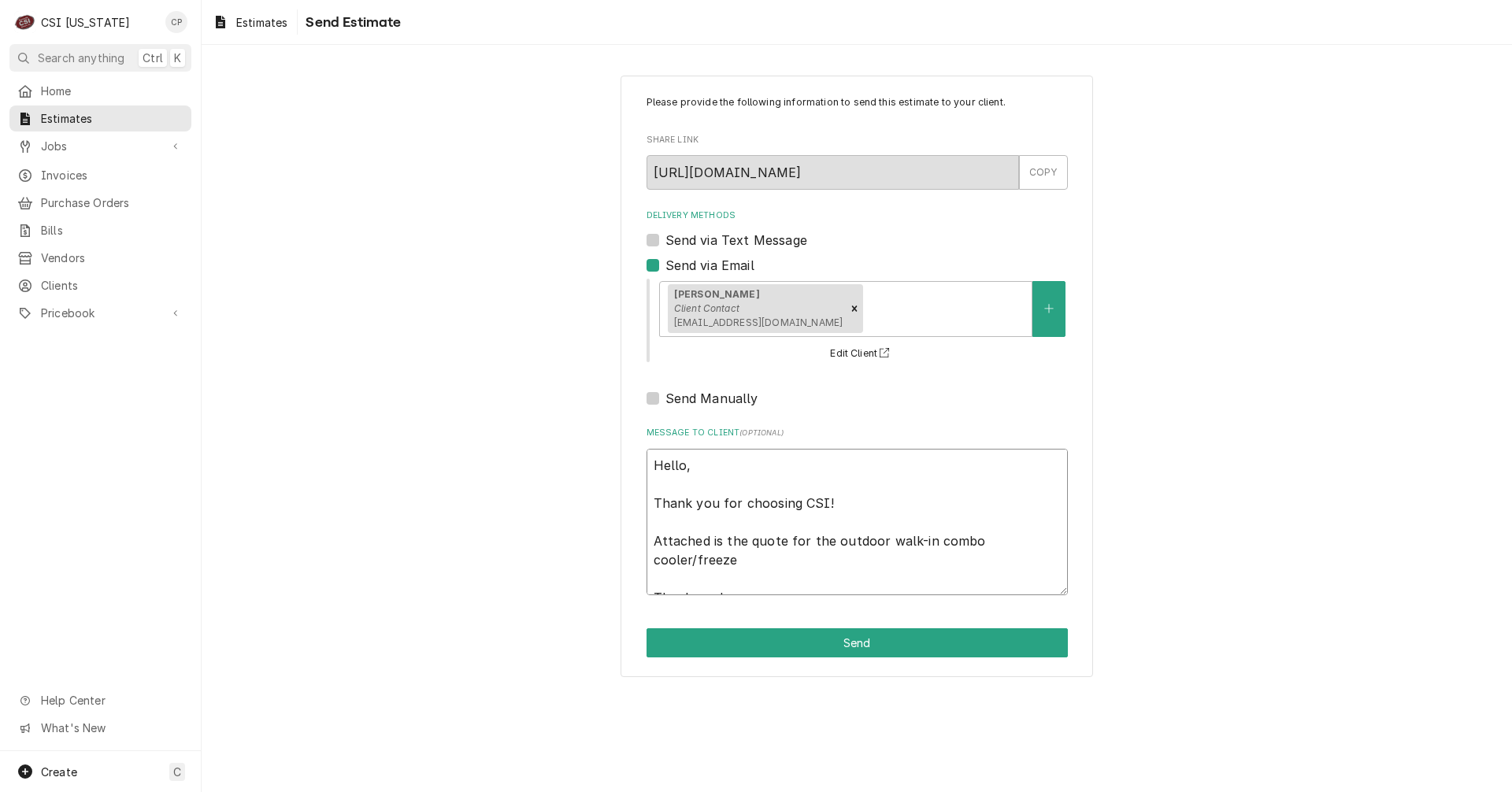
type textarea "Hello, Thank you for choosing CSI! Attached is the quote for the outdoor walk-i…"
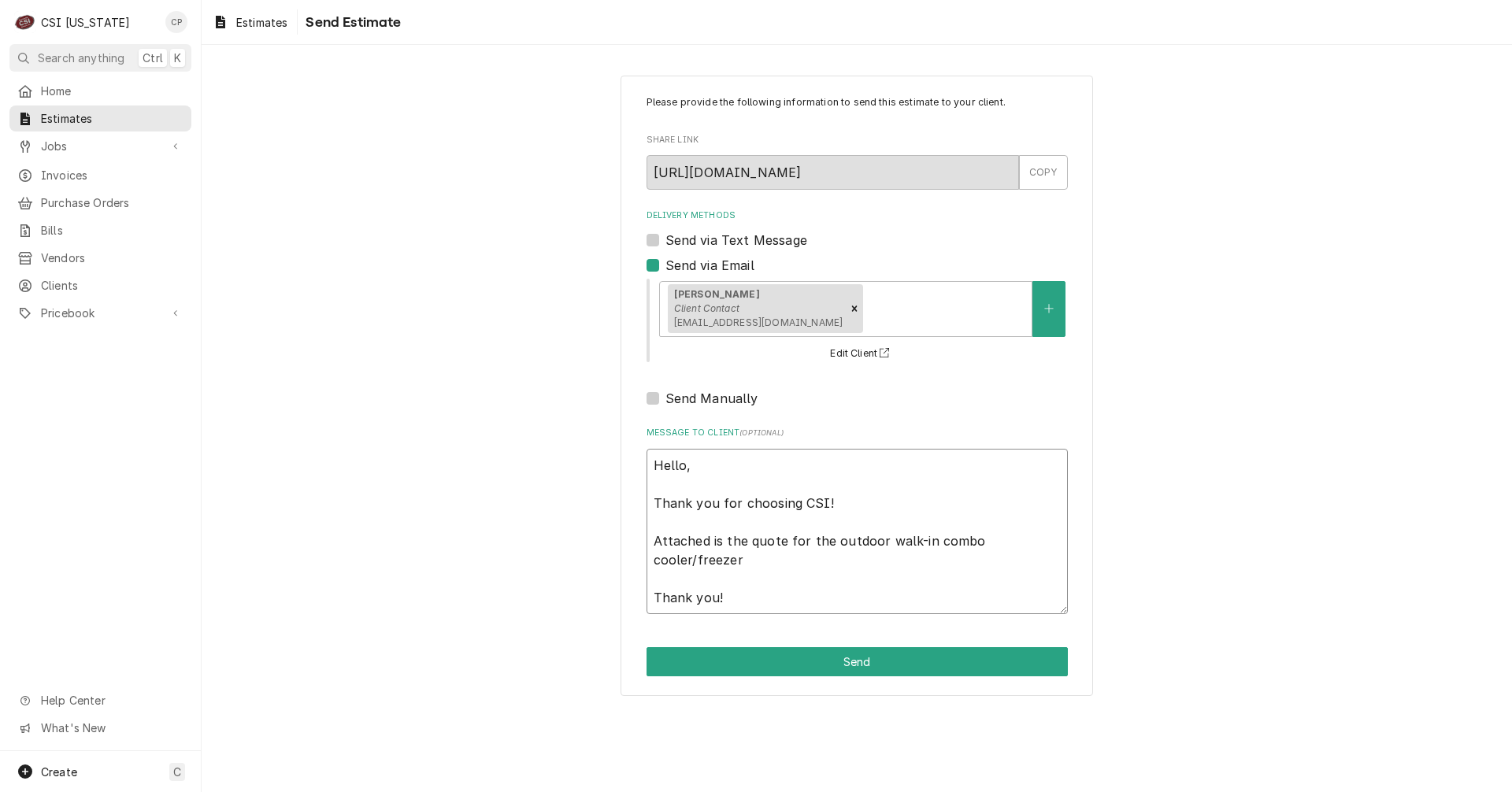
type textarea "x"
type textarea "Hello, Thank you for choosing CSI! Attached is the quote for the outdoor walk-i…"
type textarea "x"
type textarea "Hello, Thank you for choosing CSI! Attached is the quote for the outdoor walk-i…"
type textarea "x"
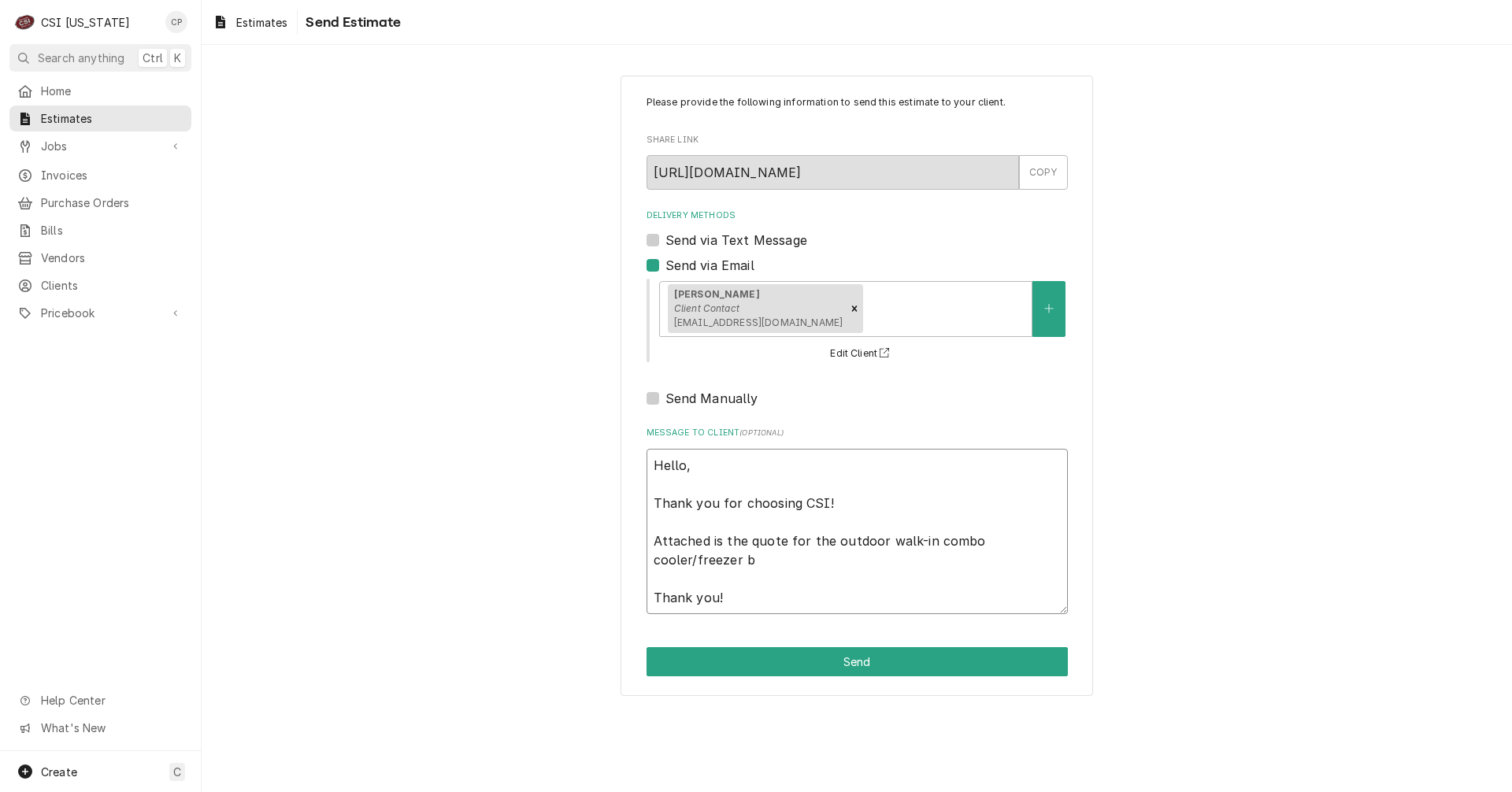
type textarea "Hello, Thank you for choosing CSI! Attached is the quote for the outdoor walk-i…"
type textarea "x"
type textarea "Hello, Thank you for choosing CSI! Attached is the quote for the outdoor walk-i…"
type textarea "x"
type textarea "Hello, Thank you for choosing CSI! Attached is the quote for the outdoor walk-i…"
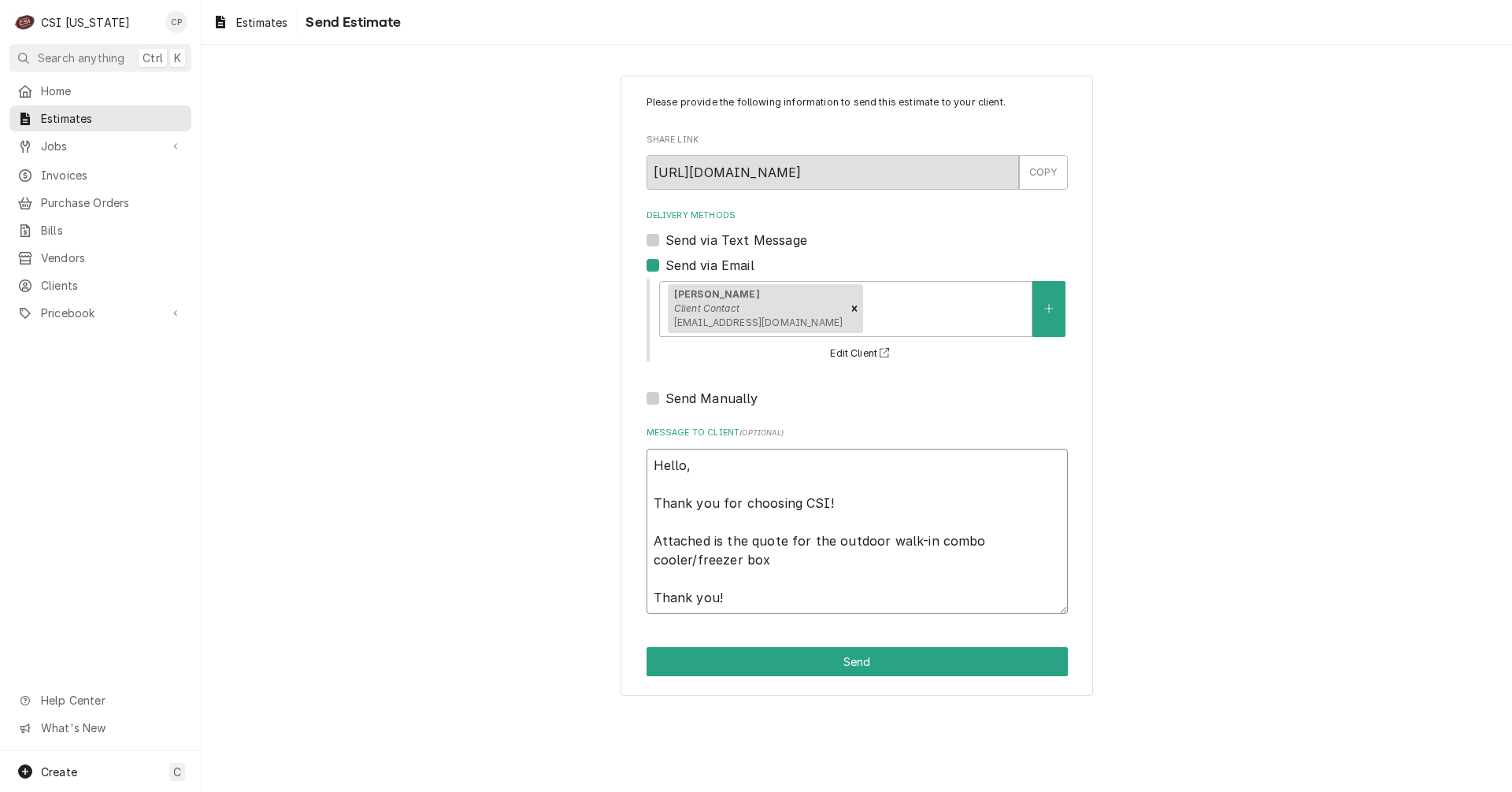
type textarea "x"
type textarea "Hello, Thank you for choosing CSI! Attached is the quote for the outdoor walk-i…"
type textarea "x"
type textarea "Hello, Thank you for choosing CSI! Attached is the quote for the outdoor walk-i…"
type textarea "x"
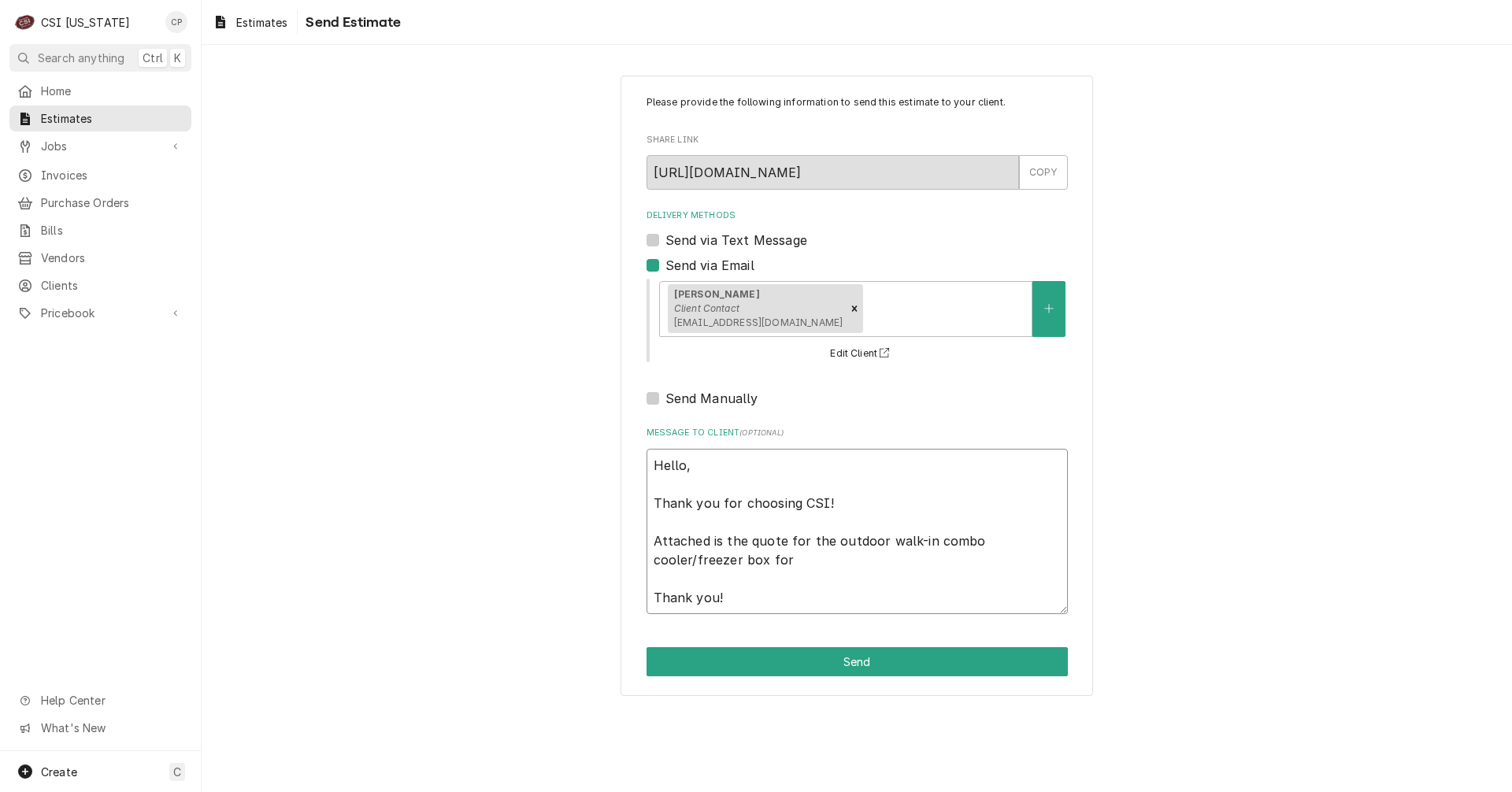
type textarea "Hello, Thank you for choosing CSI! Attached is the quote for the outdoor walk-i…"
type textarea "x"
type textarea "Hello, Thank you for choosing CSI! Attached is the quote for the outdoor walk-i…"
type textarea "x"
type textarea "Hello, Thank you for choosing CSI! Attached is the quote for the outdoor walk-i…"
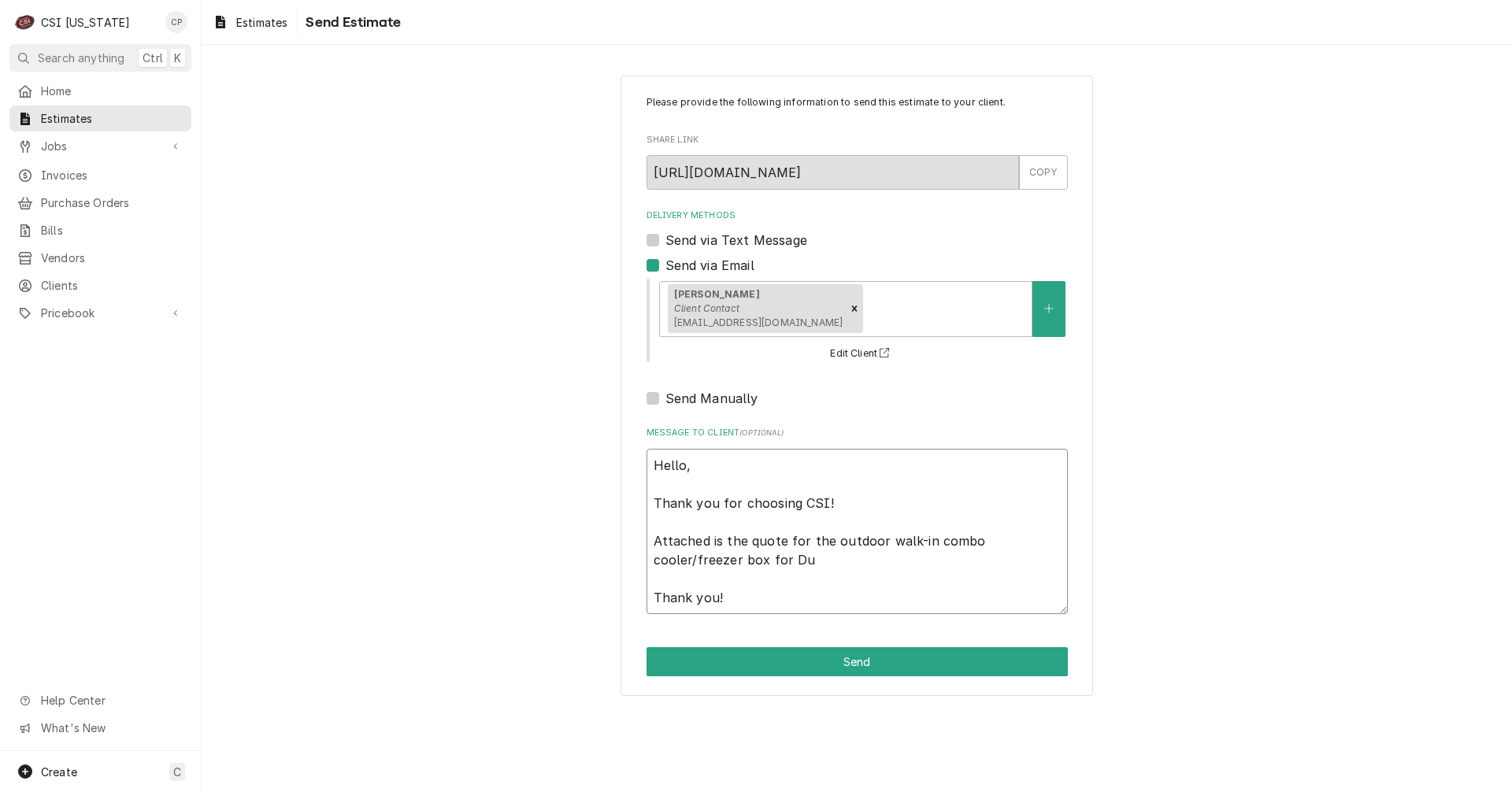
type textarea "x"
type textarea "Hello, Thank you for choosing CSI! Attached is the quote for the outdoor walk-i…"
type textarea "x"
type textarea "Hello, Thank you for choosing CSI! Attached is the quote for the outdoor walk-i…"
type textarea "x"
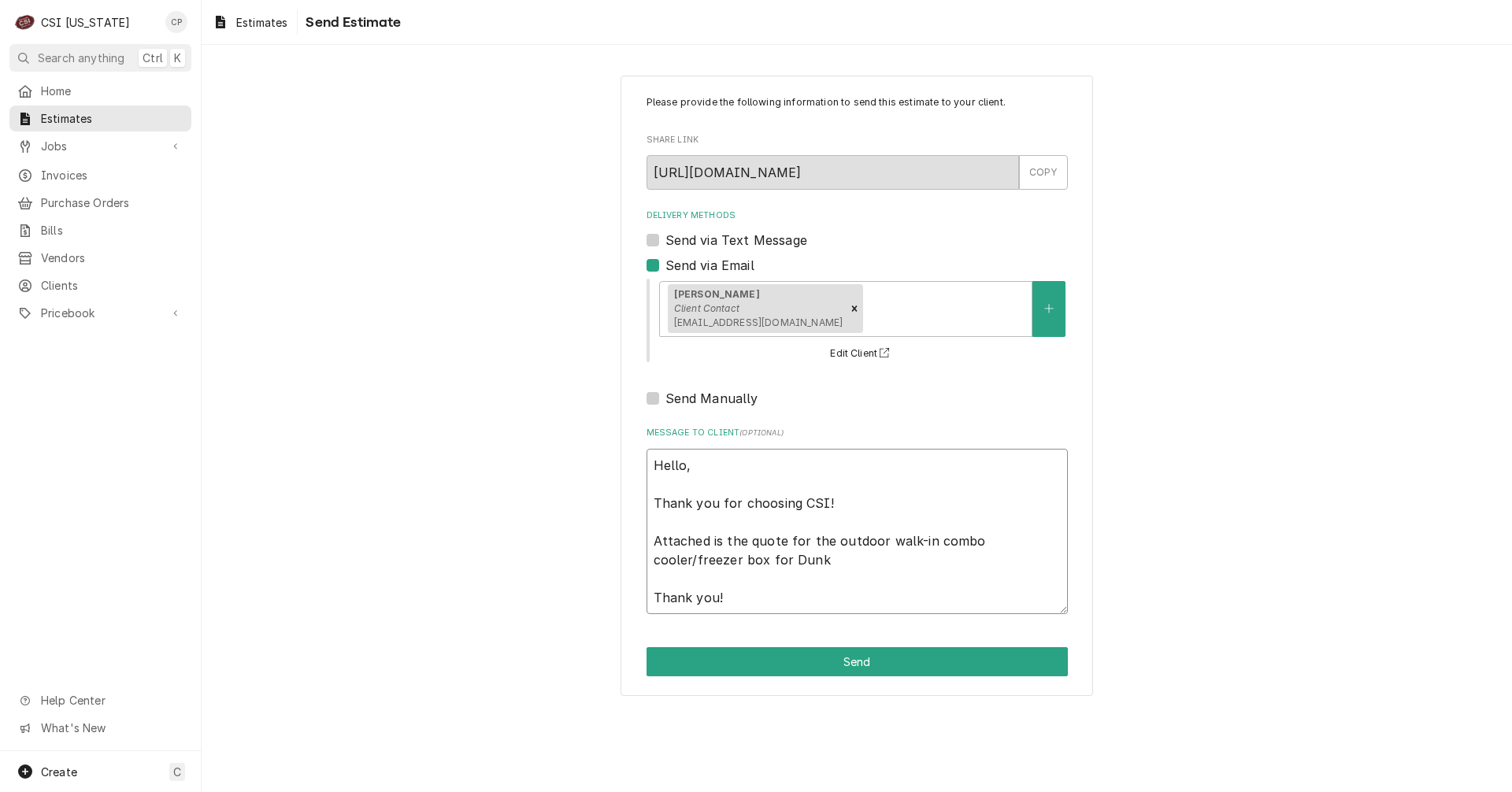
type textarea "Hello, Thank you for choosing CSI! Attached is the quote for the outdoor walk-i…"
type textarea "x"
type textarea "Hello, Thank you for choosing CSI! Attached is the quote for the outdoor walk-i…"
type textarea "x"
type textarea "Hello, Thank you for choosing CSI! Attached is the quote for the outdoor walk-i…"
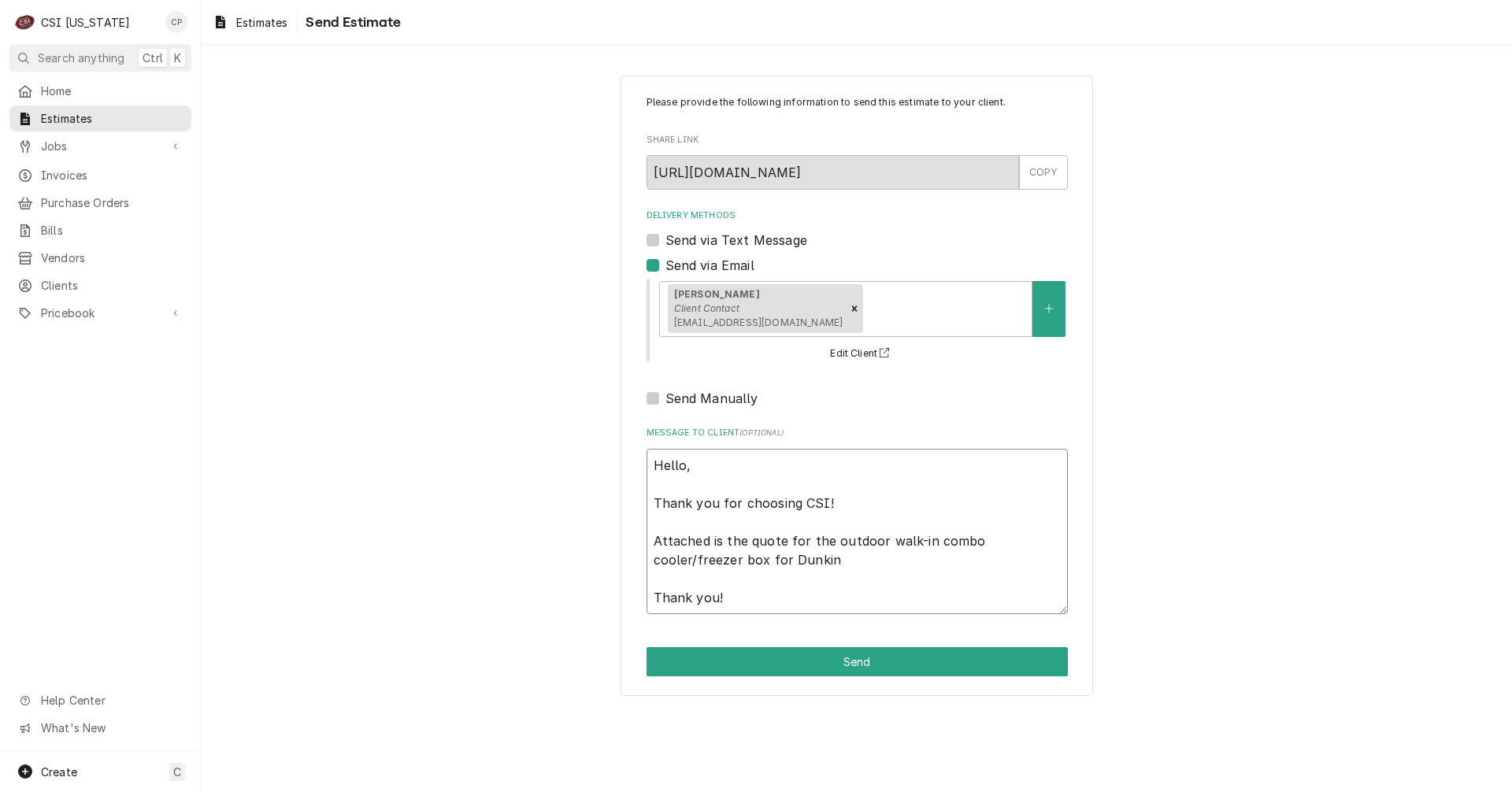
type textarea "x"
type textarea "Hello, Thank you for choosing CSI! Attached is the quote for the outdoor walk-i…"
type textarea "x"
type textarea "Hello, Thank you for choosing CSI! Attached is the quote for the outdoor walk-i…"
type textarea "x"
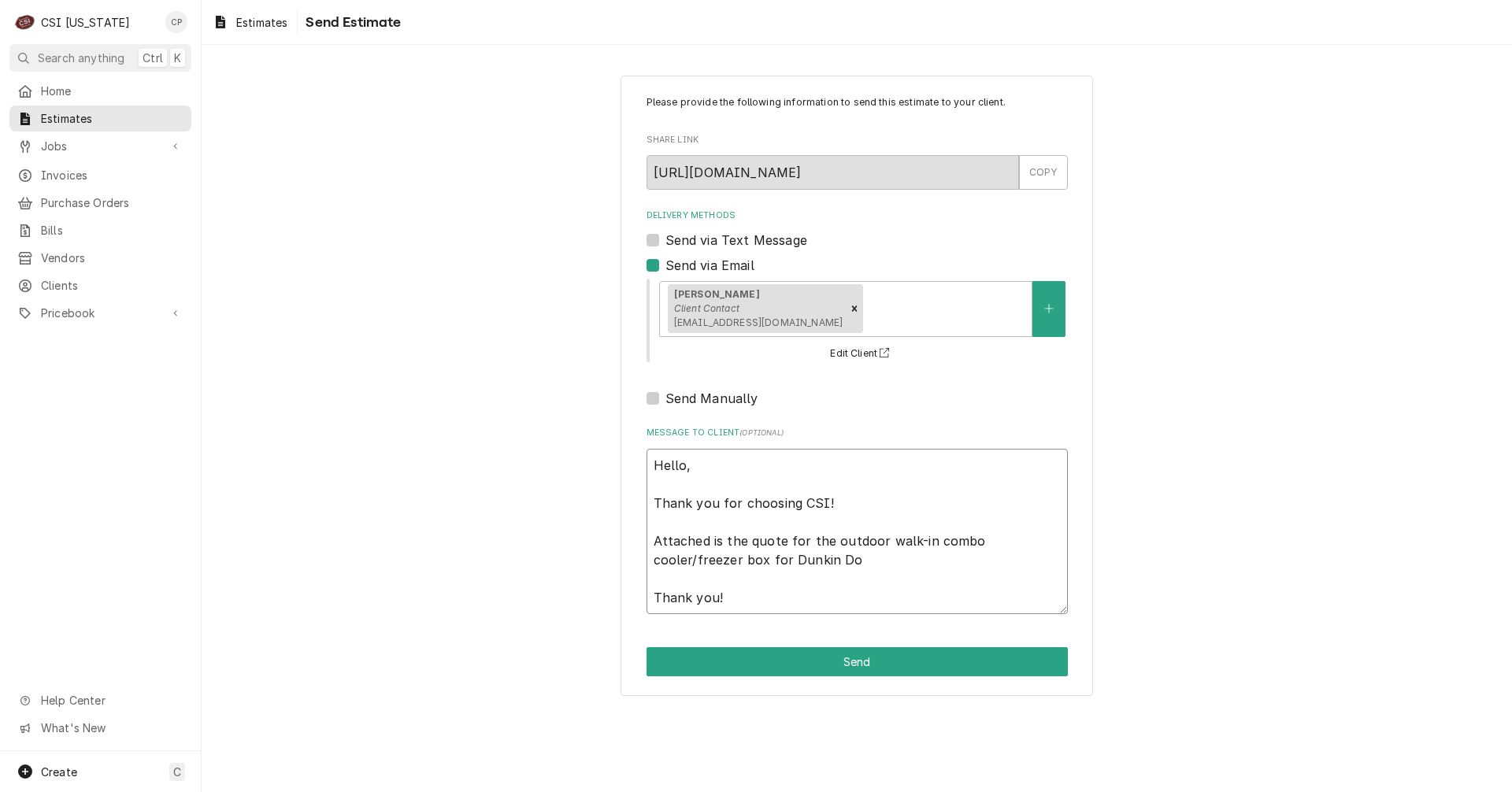
type textarea "Hello, Thank you for choosing CSI! Attached is the quote for the outdoor walk-i…"
type textarea "x"
type textarea "Hello, Thank you for choosing CSI! Attached is the quote for the outdoor walk-i…"
type textarea "x"
type textarea "Hello, Thank you for choosing CSI! Attached is the quote for the outdoor walk-i…"
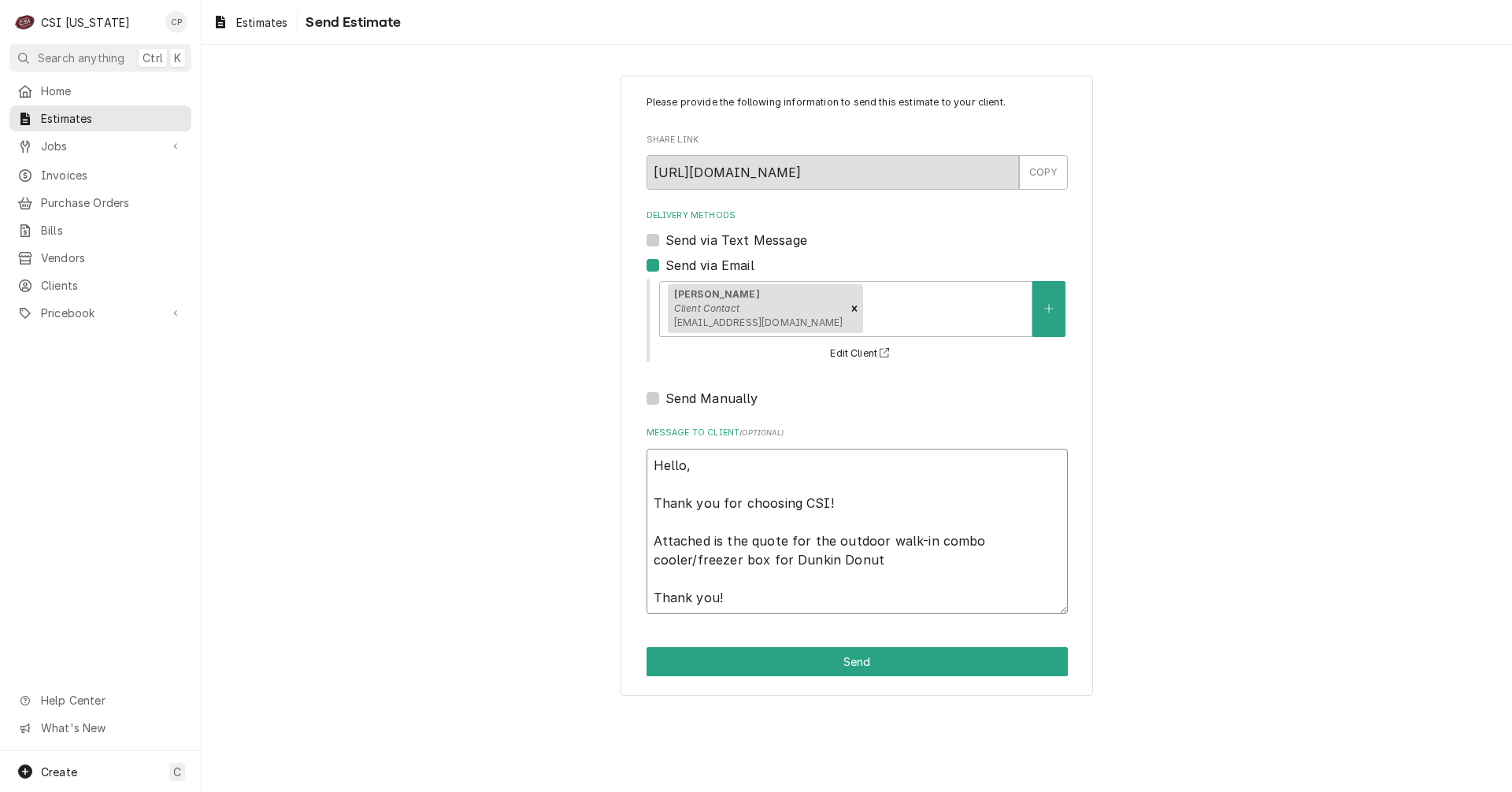
type textarea "x"
type textarea "Hello, Thank you for choosing CSI! Attached is the quote for the outdoor walk-i…"
type textarea "x"
type textarea "Hello, Thank you for choosing CSI! Attached is the quote for the outdoor walk-i…"
type textarea "x"
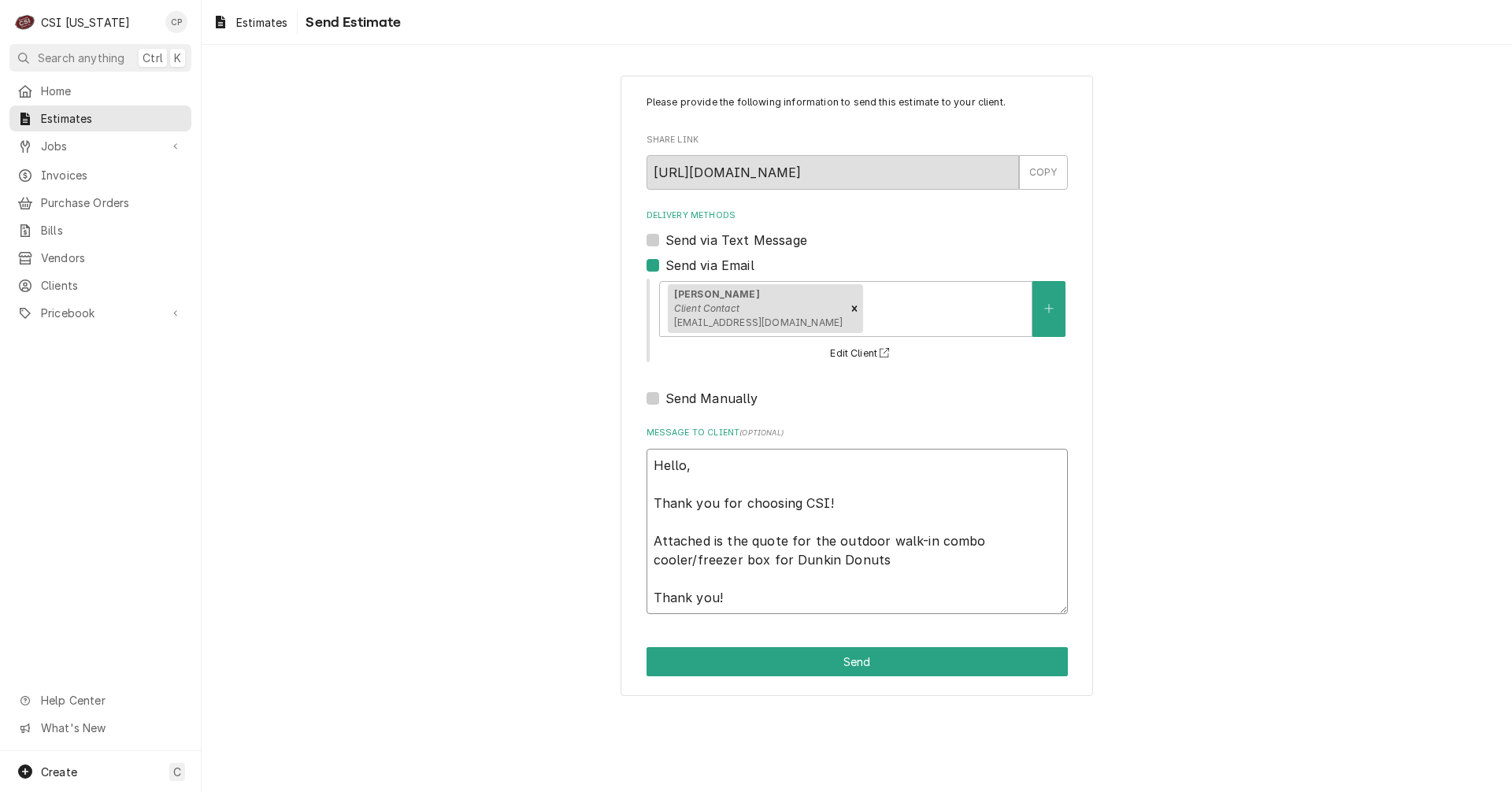
type textarea "Hello, Thank you for choosing CSI! Attached is the quote for the outdoor walk-i…"
type textarea "x"
type textarea "Hello, Thank you for choosing CSI! Attached is the quote for the outdoor walk-i…"
type textarea "x"
type textarea "Hello, Thank you for choosing CSI! Attached is the quote for the outdoor walk-i…"
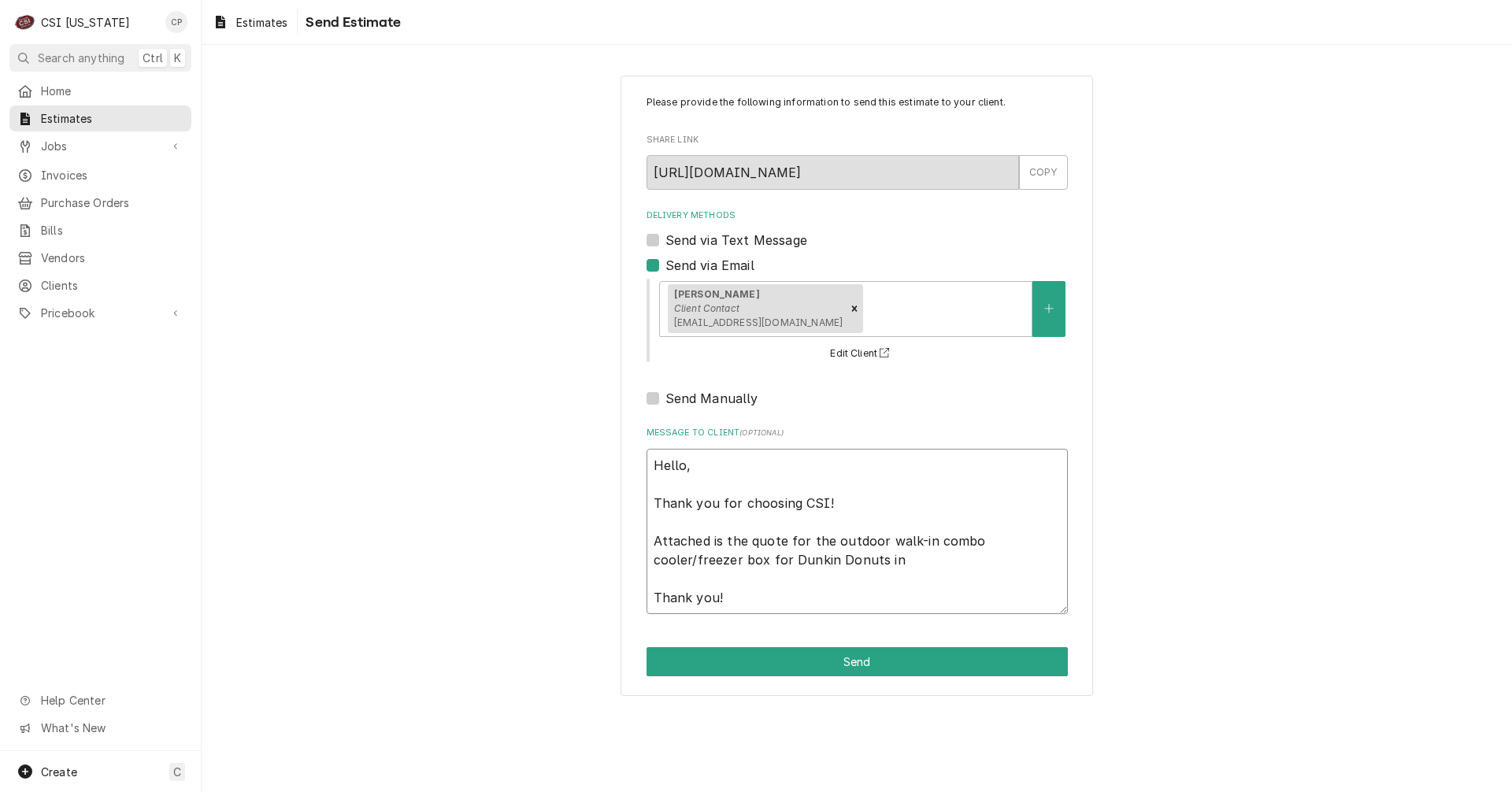
type textarea "x"
type textarea "Hello, Thank you for choosing CSI! Attached is the quote for the outdoor walk-i…"
type textarea "x"
type textarea "Hello, Thank you for choosing CSI! Attached is the quote for the outdoor walk-i…"
type textarea "x"
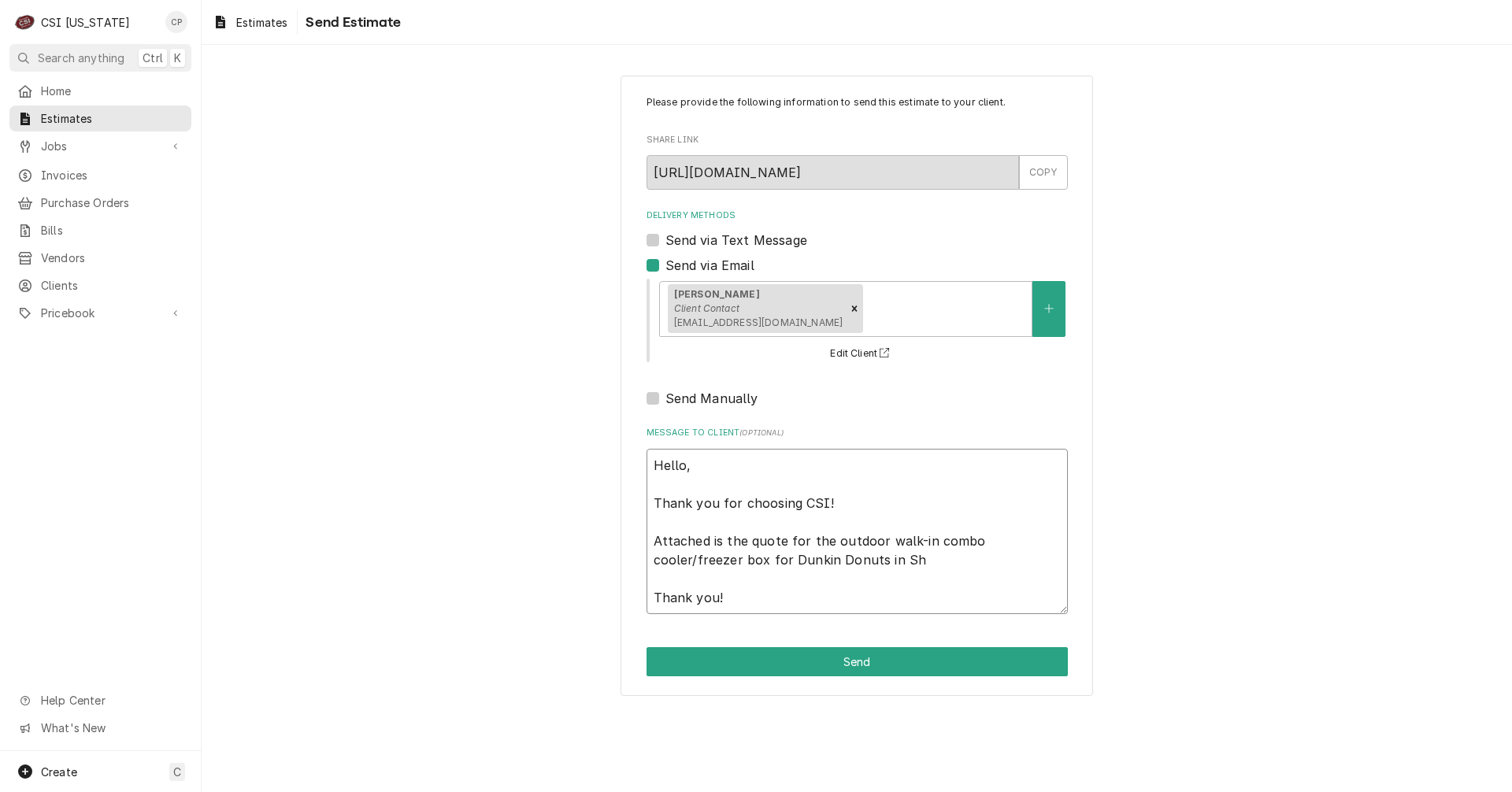
type textarea "Hello, Thank you for choosing CSI! Attached is the quote for the outdoor walk-i…"
type textarea "x"
type textarea "Hello, Thank you for choosing CSI! Attached is the quote for the outdoor walk-i…"
type textarea "x"
type textarea "Hello, Thank you for choosing CSI! Attached is the quote for the outdoor walk-i…"
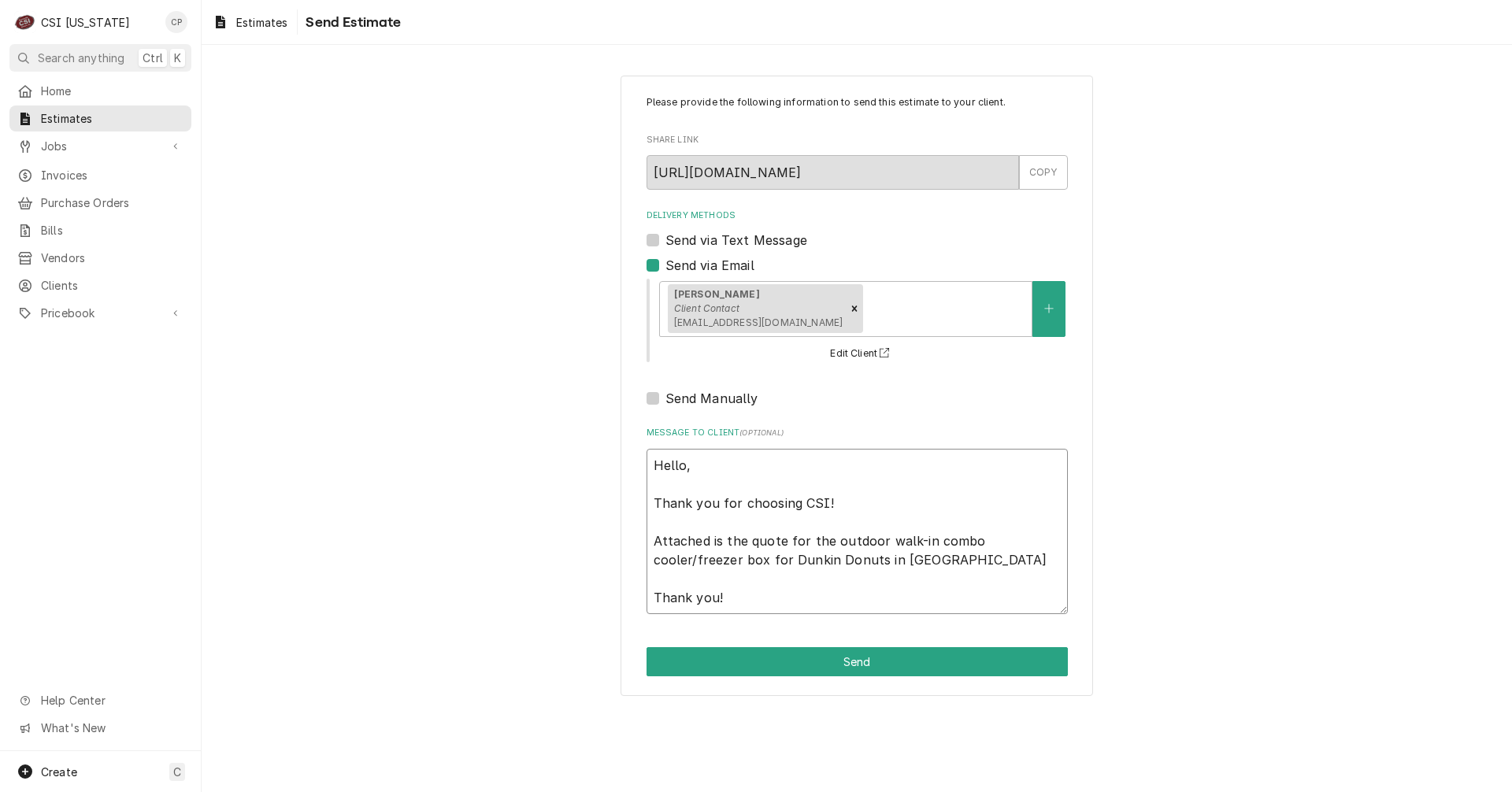
type textarea "x"
type textarea "Hello, Thank you for choosing CSI! Attached is the quote for the outdoor walk-i…"
type textarea "x"
type textarea "Hello, Thank you for choosing CSI! Attached is the quote for the outdoor walk-i…"
type textarea "x"
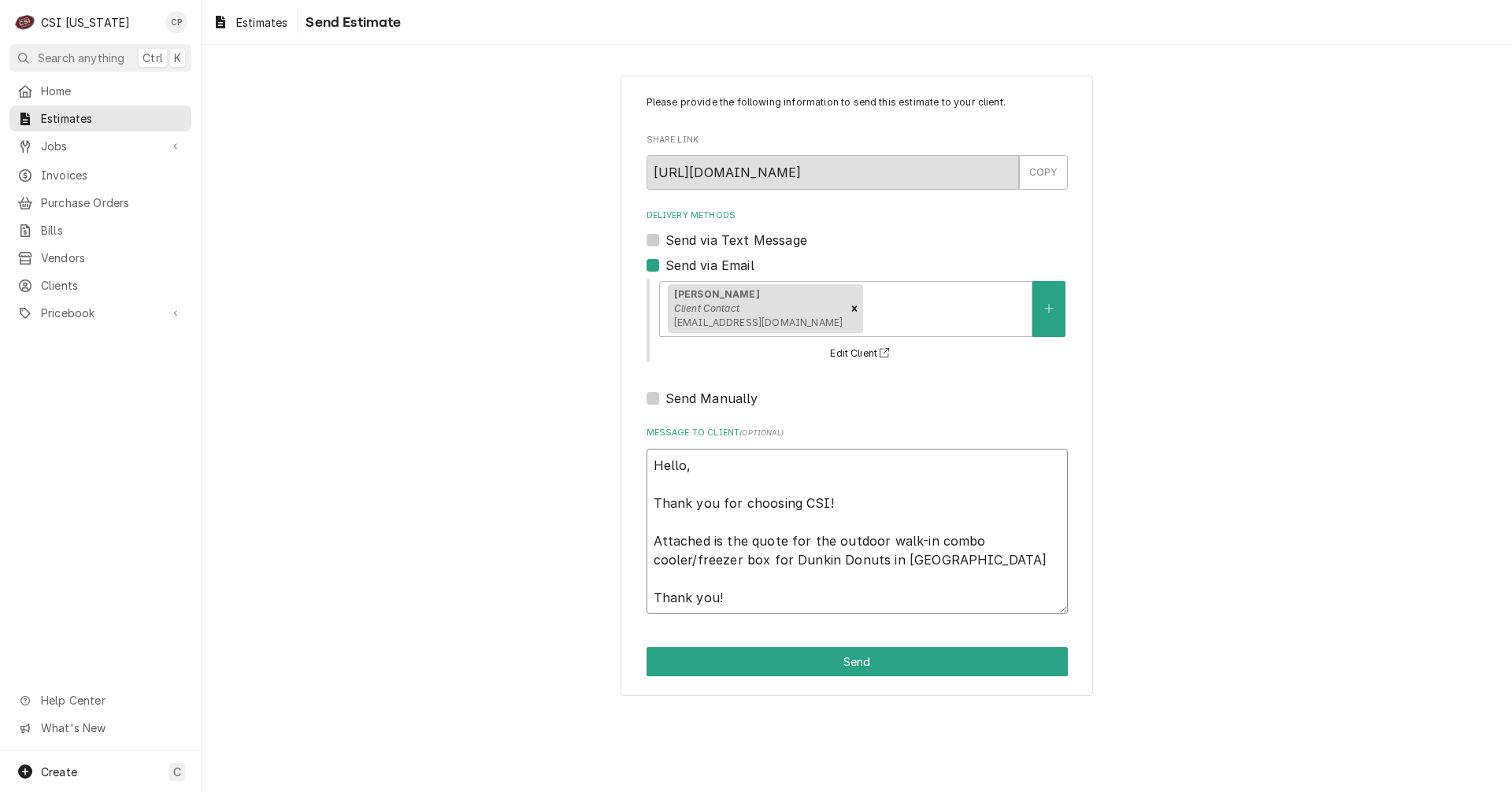
type textarea "Hello, Thank you for choosing CSI! Attached is the quote for the outdoor walk-i…"
type textarea "x"
type textarea "Hello, Thank you for choosing CSI! Attached is the quote for the outdoor walk-i…"
type textarea "x"
type textarea "Hello, Thank you for choosing CSI! Attached is the quote for the outdoor walk-i…"
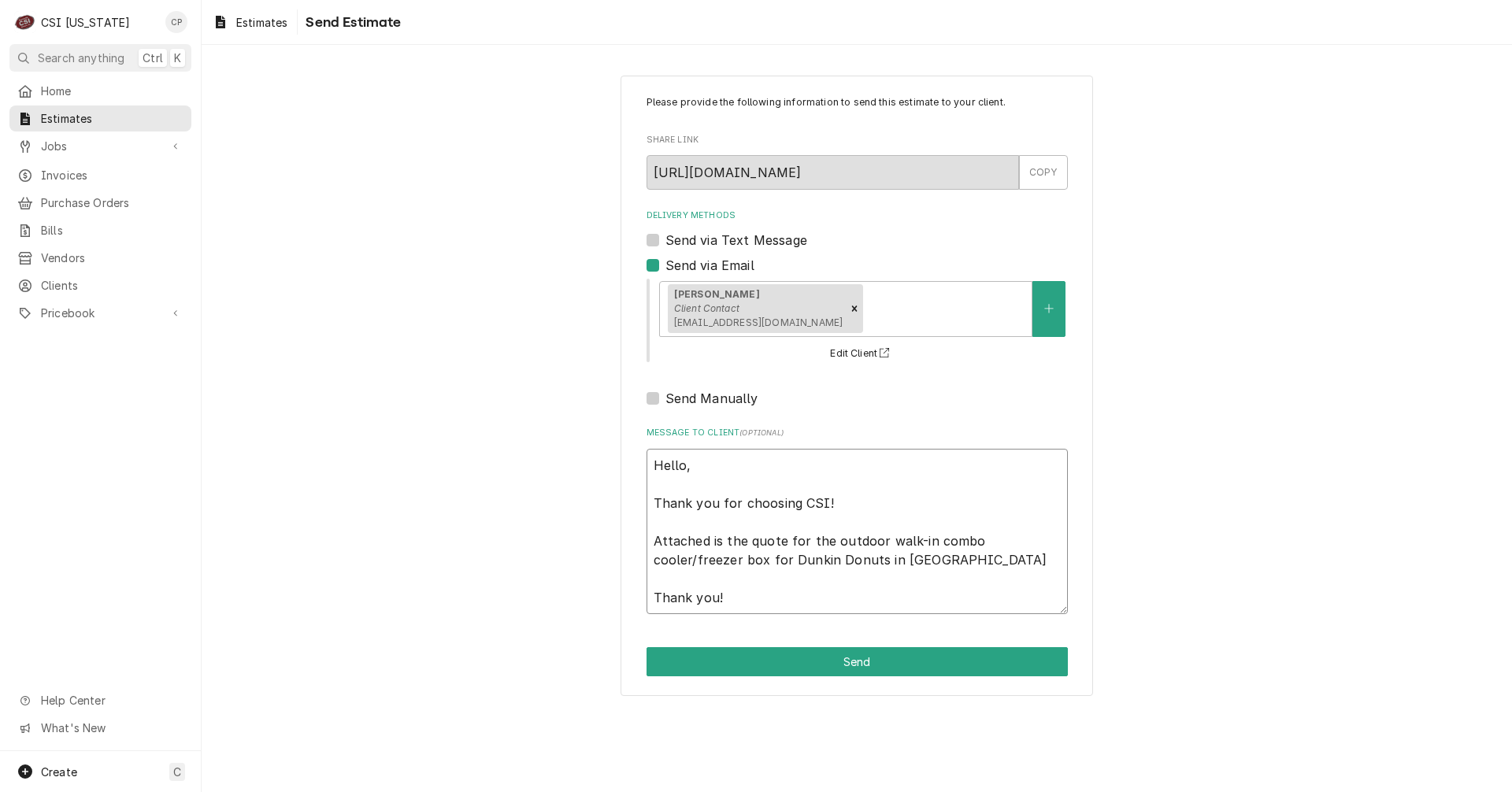
type textarea "x"
type textarea "Hello, Thank you for choosing CSI! Attached is the quote for the outdoor walk-i…"
type textarea "x"
type textarea "Hello, Thank you for choosing CSI! Attached is the quote for the outdoor walk-i…"
type textarea "x"
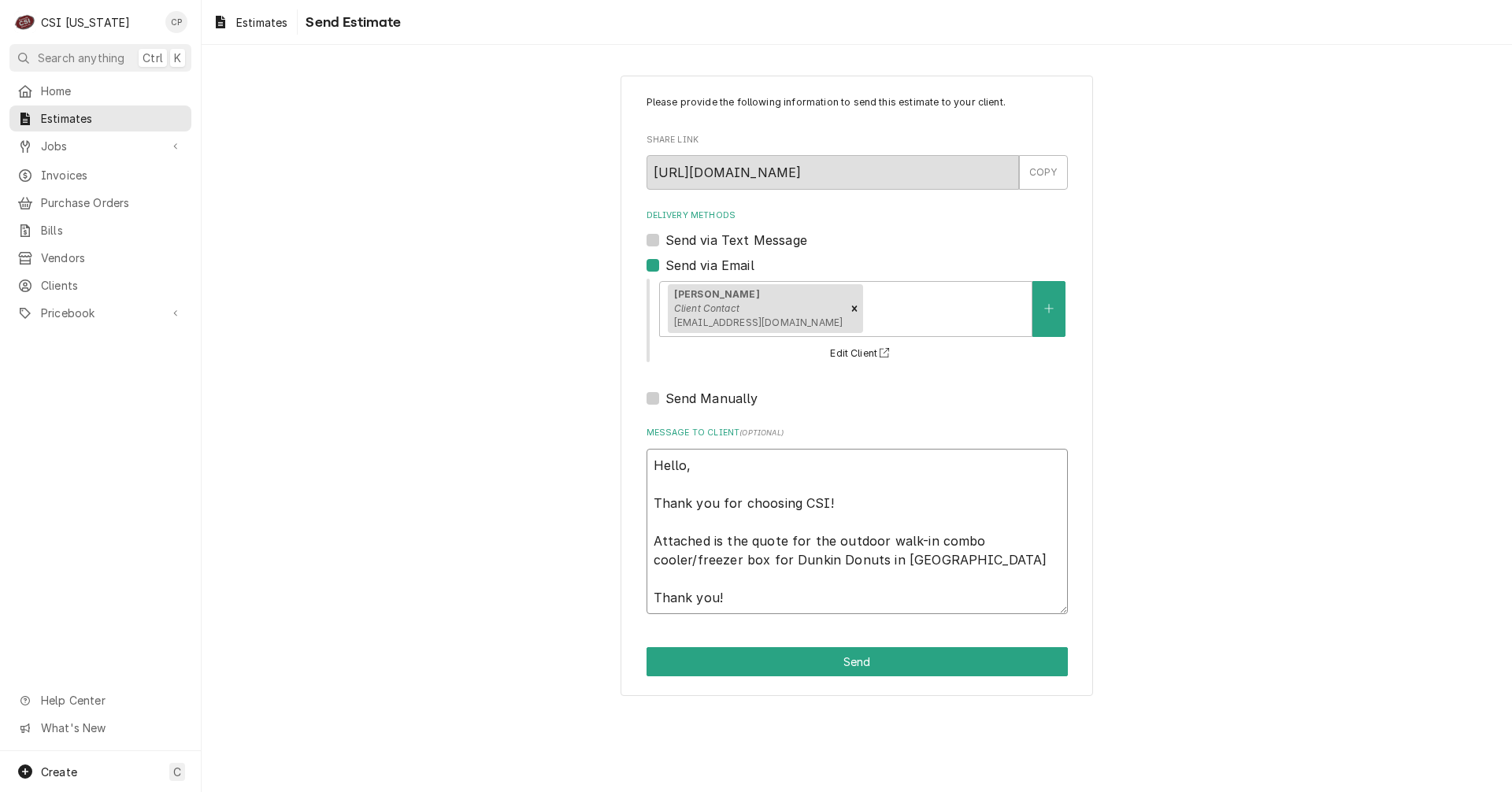
type textarea "Hello, Thank you for choosing CSI! Attached is the quote for the outdoor walk-i…"
type textarea "x"
type textarea "Hello, Thank you for choosing CSI! Attached is the quote for the outdoor walk-i…"
type textarea "x"
type textarea "Hello, Thank you for choosing CSI! Attached is the quote for the outdoor walk-i…"
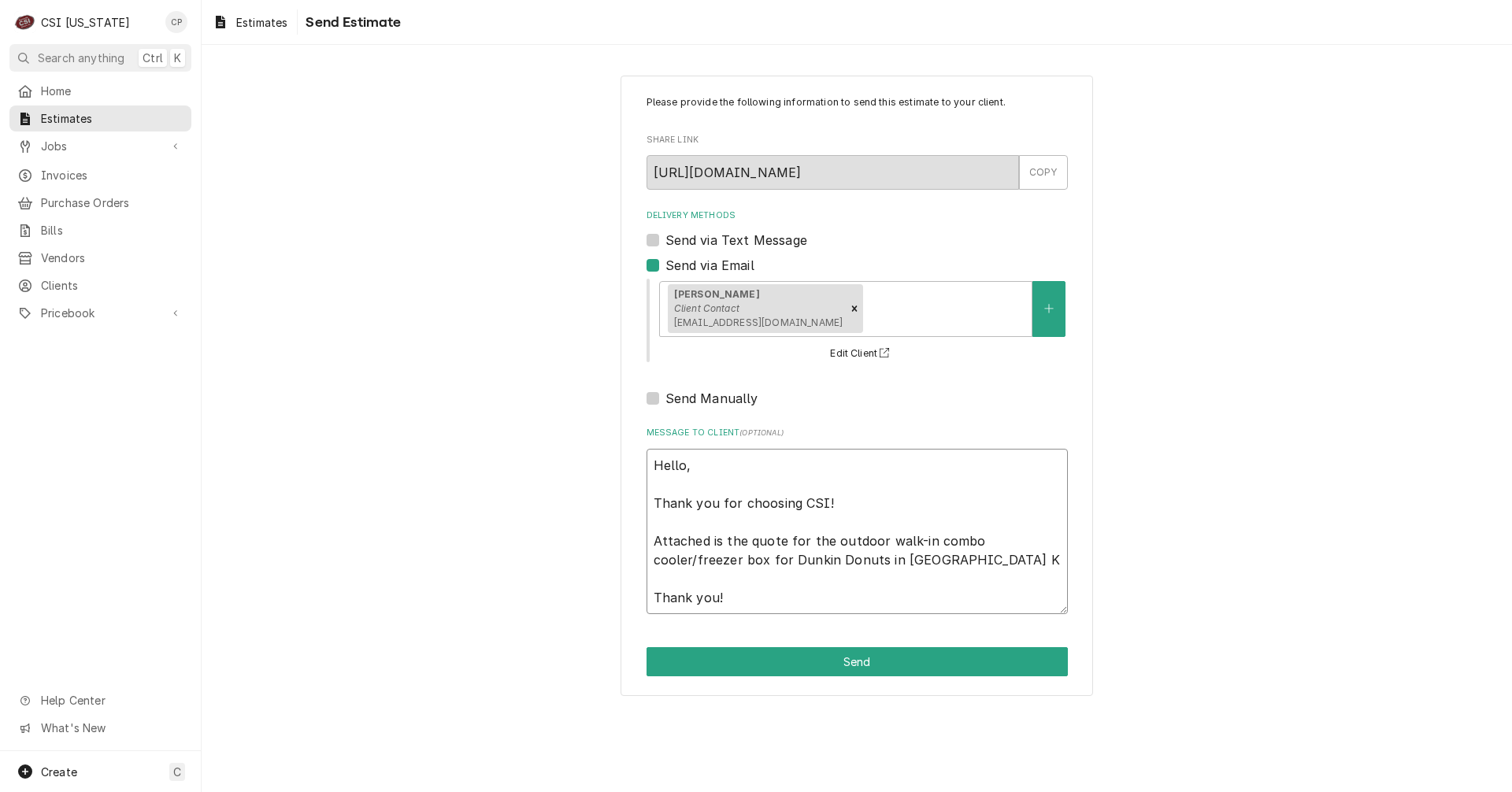
type textarea "x"
type textarea "Hello, Thank you for choosing CSI! Attached is the quote for the outdoor walk-i…"
type textarea "x"
click at [1011, 559] on textarea "Hello, Thank you for choosing CSI! Attached is the quote for the outdoor walk-i…" at bounding box center [857, 531] width 421 height 166
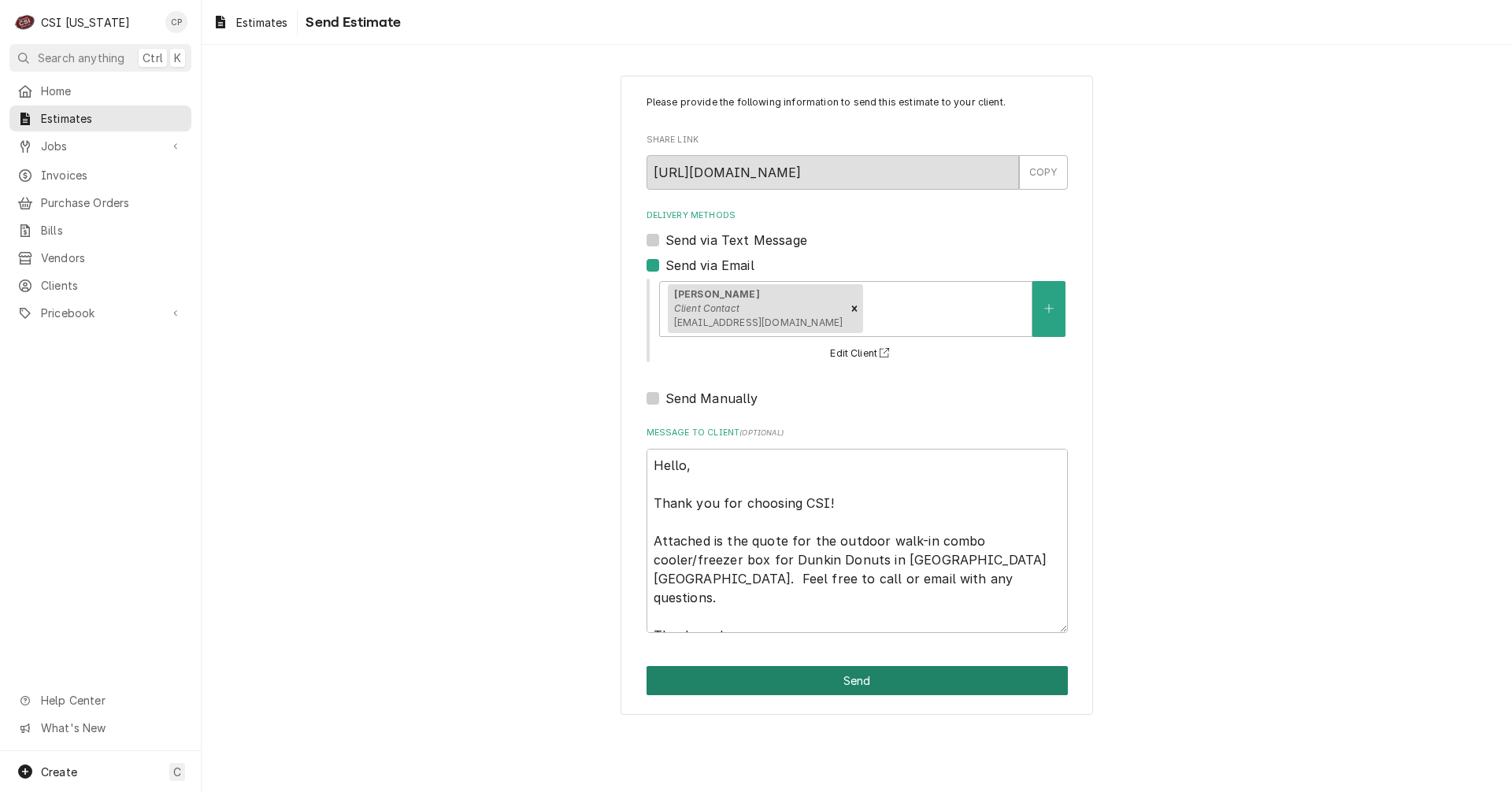
click at [911, 680] on button "Send" at bounding box center [857, 680] width 421 height 29
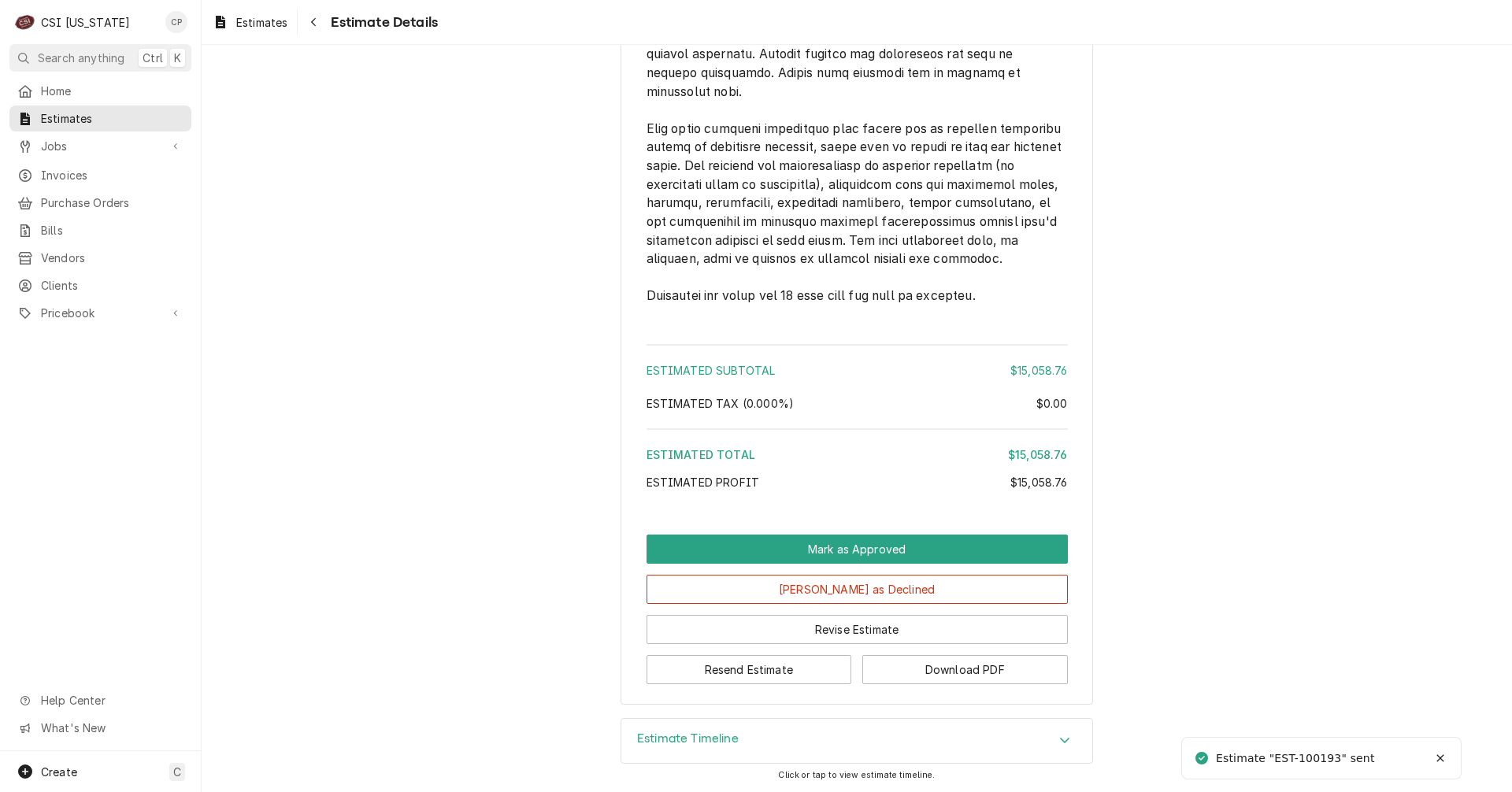
scroll to position [2625, 0]
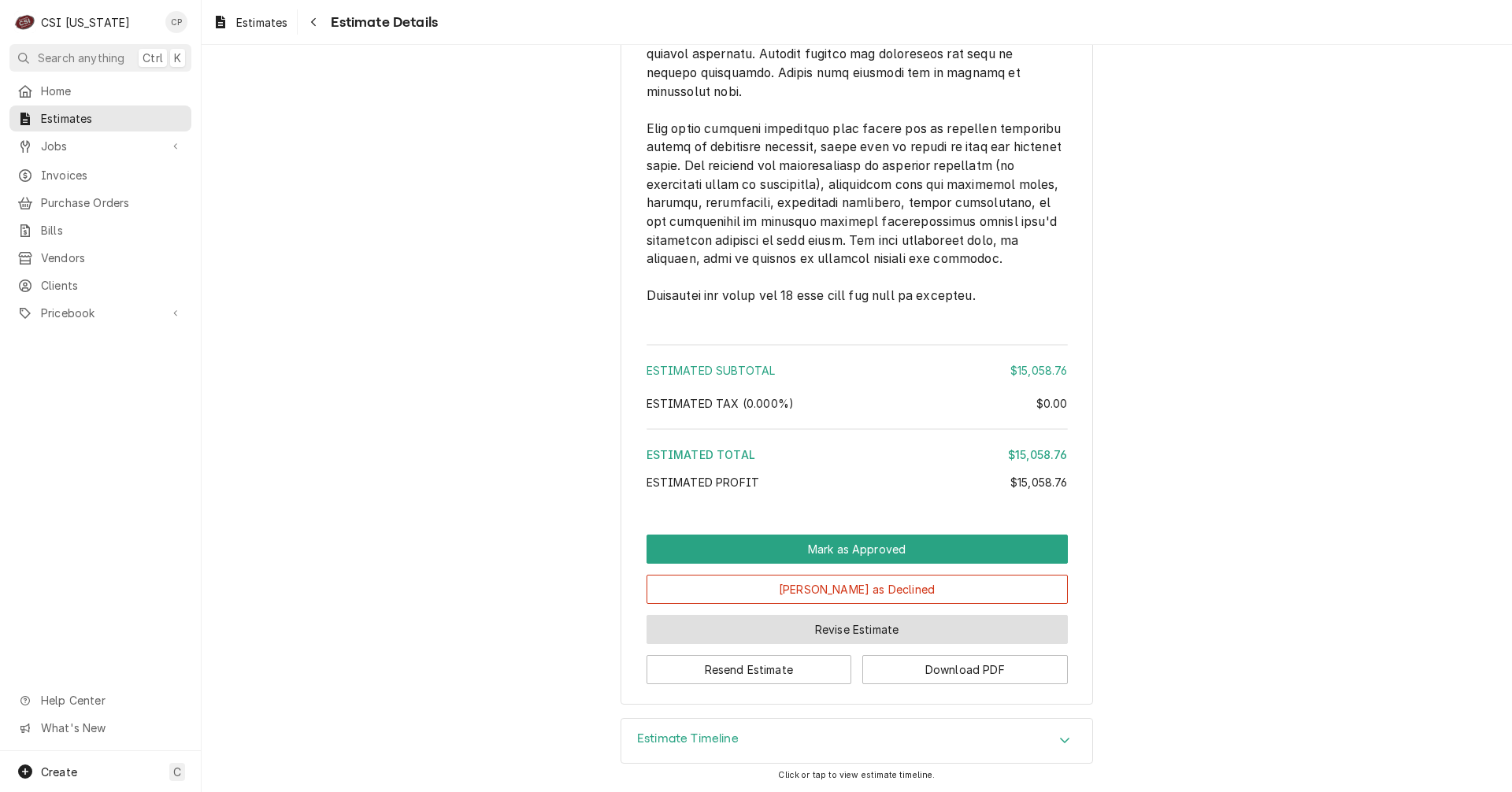
click at [821, 633] on button "Revise Estimate" at bounding box center [857, 629] width 421 height 29
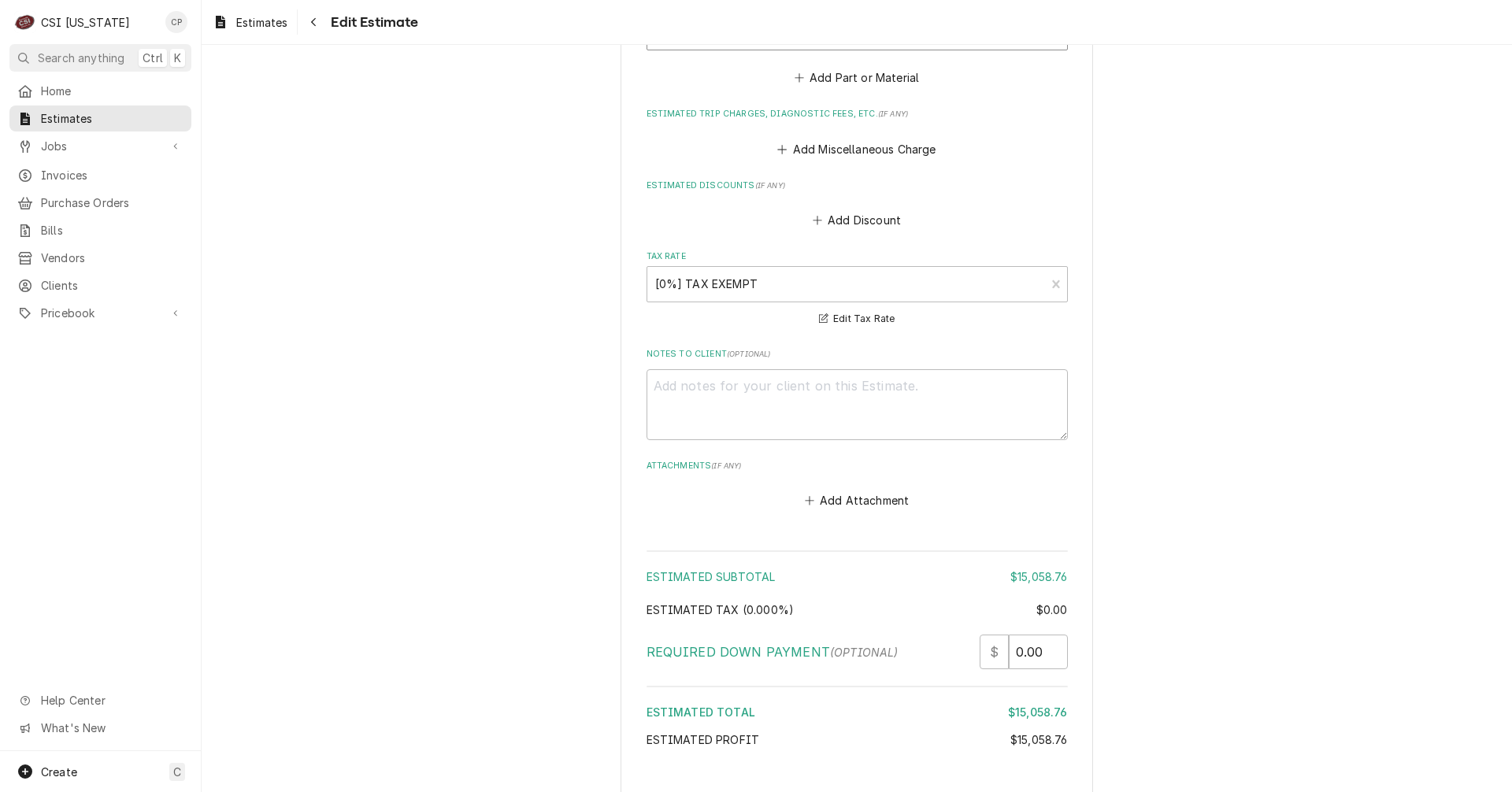
scroll to position [2834, 0]
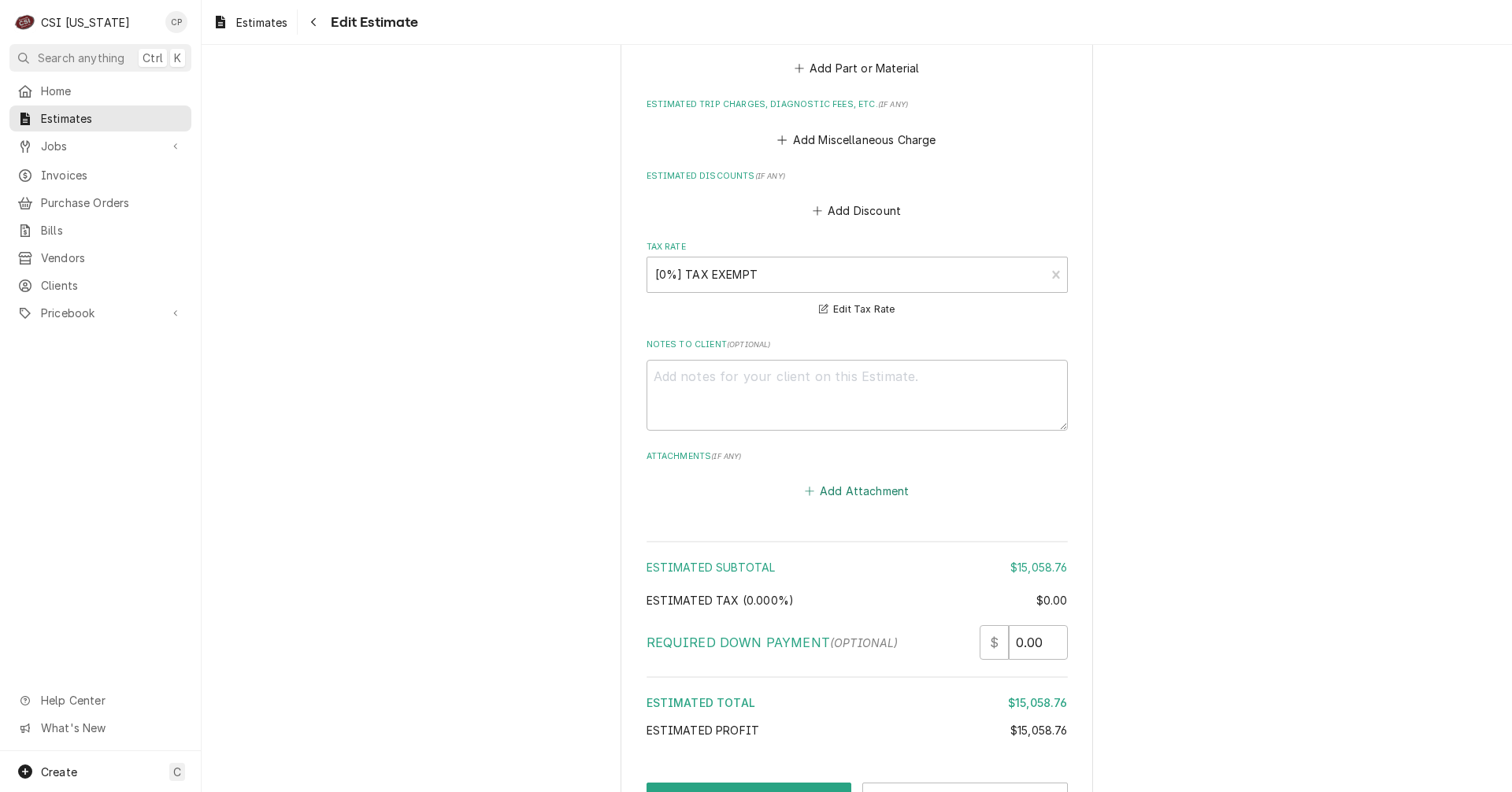
click at [863, 480] on button "Add Attachment" at bounding box center [856, 491] width 110 height 22
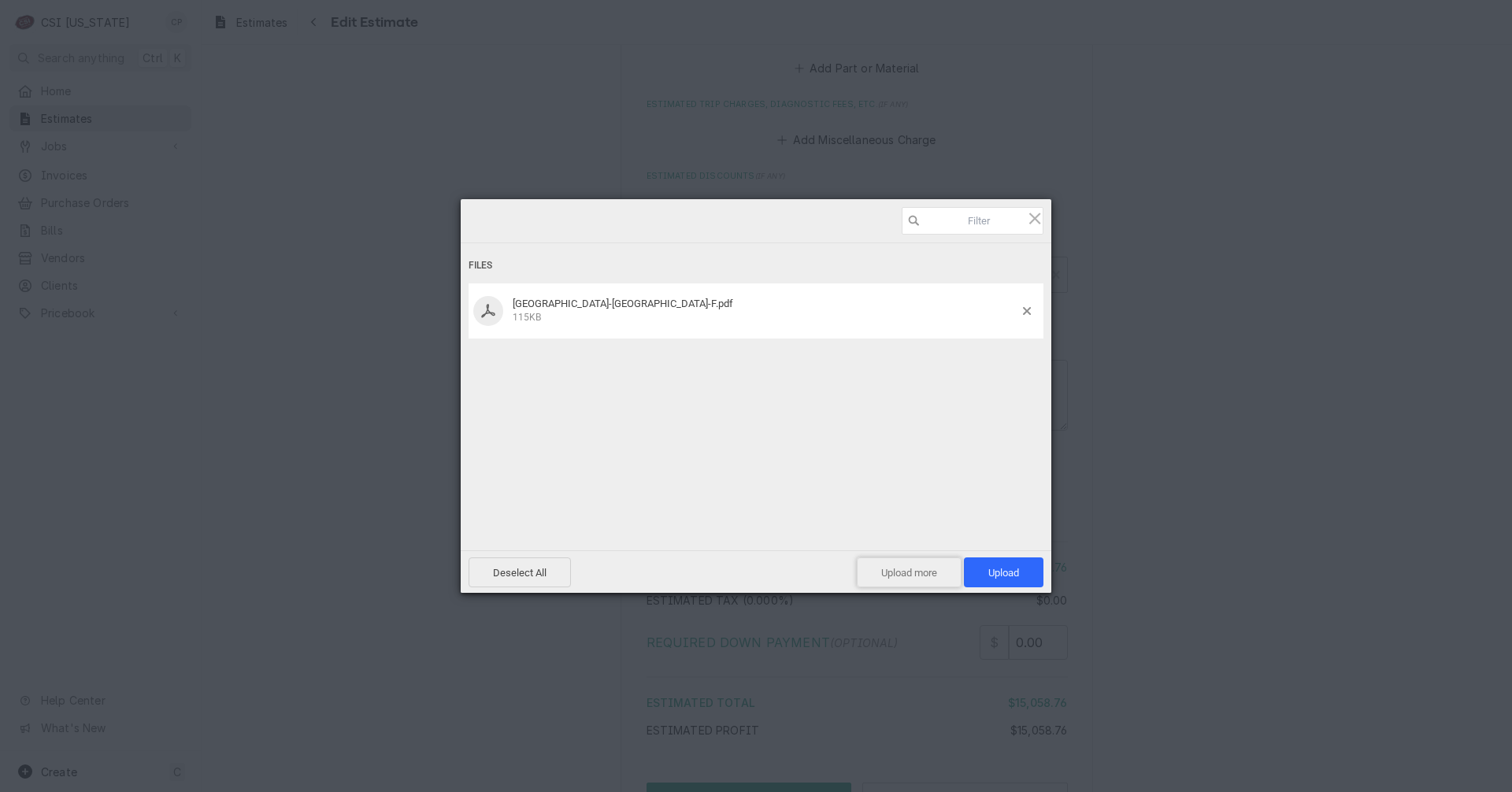
click at [903, 567] on span "Upload more" at bounding box center [909, 572] width 105 height 30
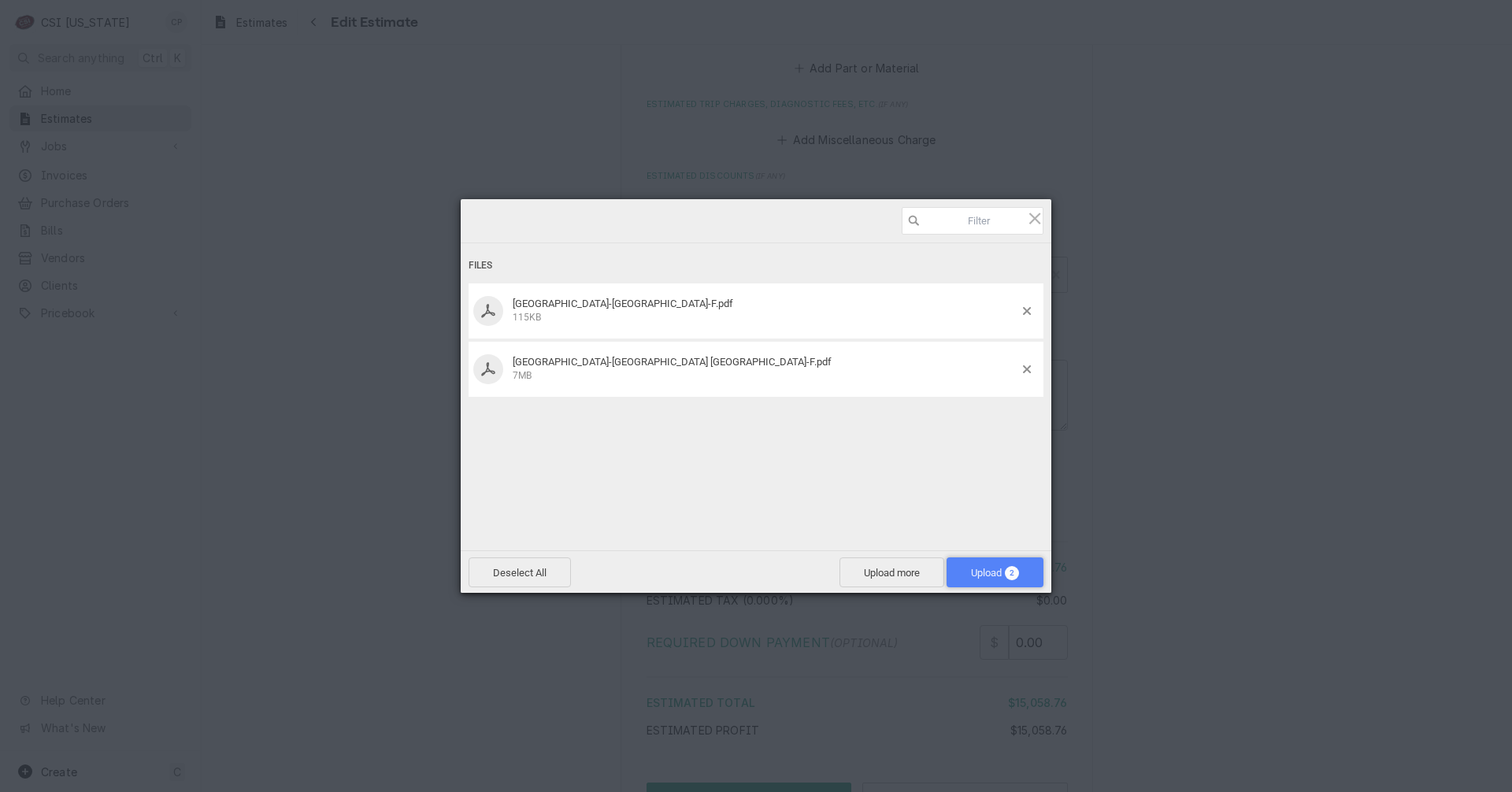
click at [1000, 573] on span "Upload 2" at bounding box center [995, 573] width 48 height 12
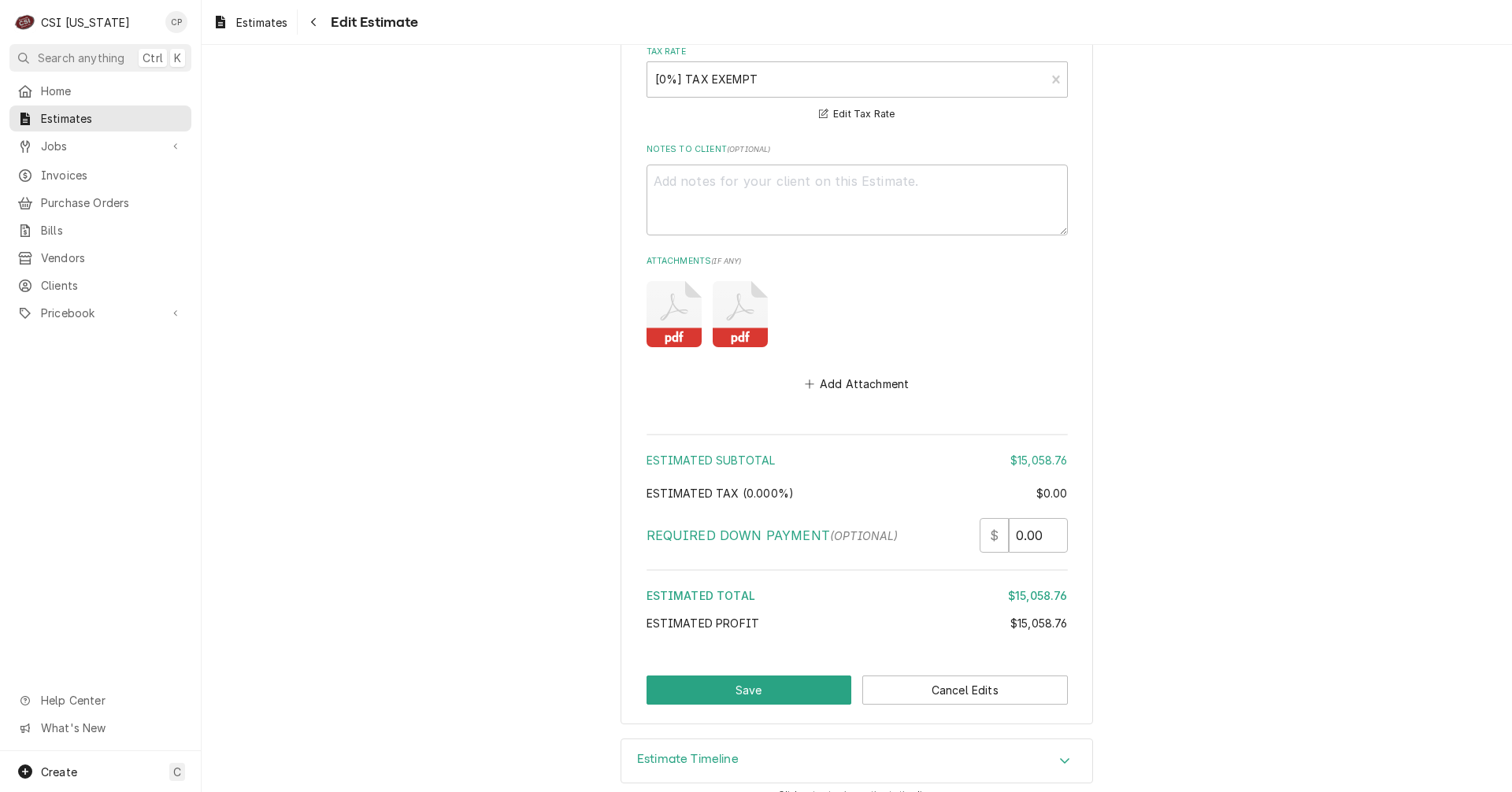
scroll to position [3031, 0]
click at [721, 675] on button "Save" at bounding box center [750, 687] width 205 height 29
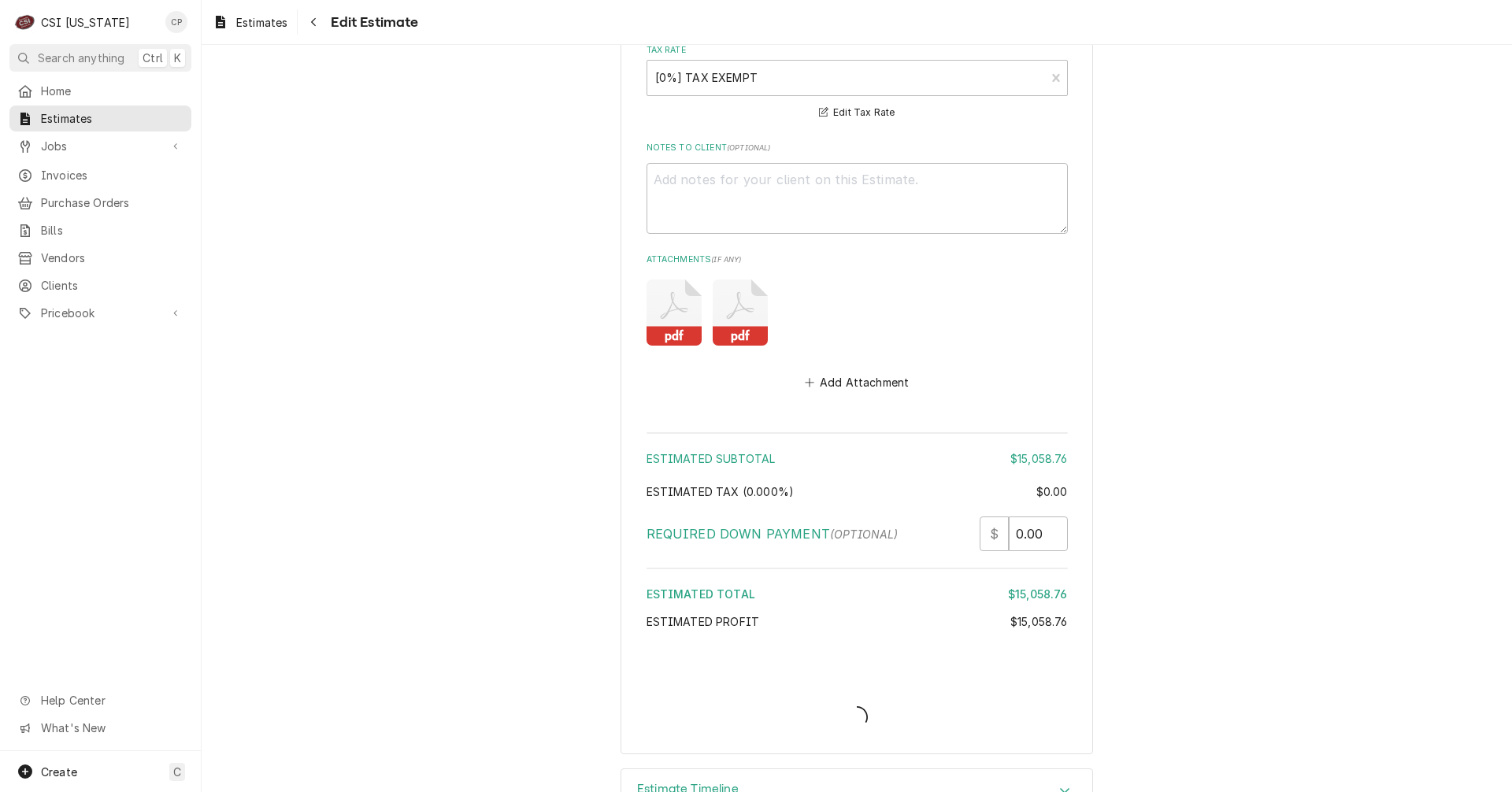
type textarea "x"
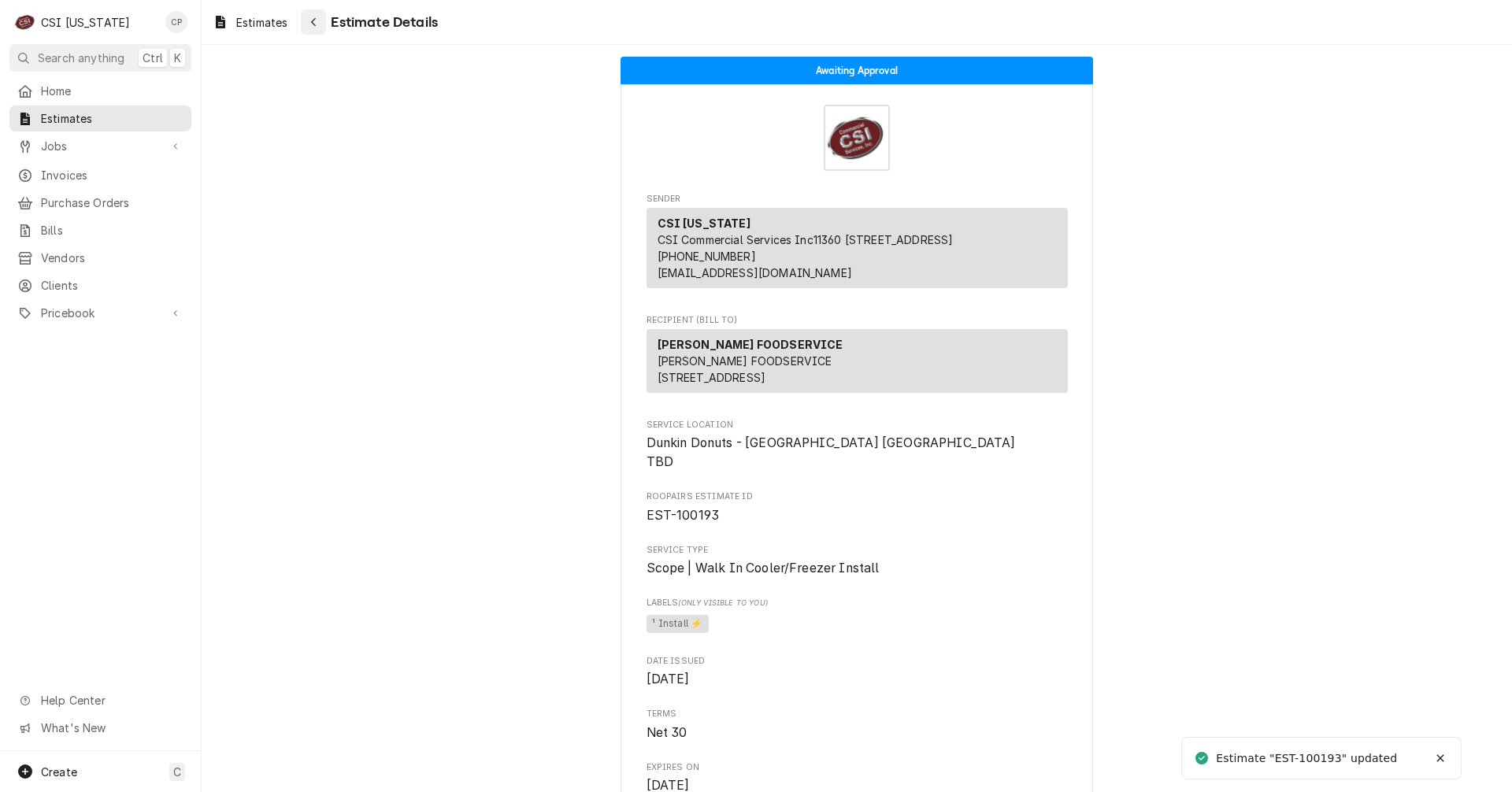
click at [311, 19] on icon "Navigate back" at bounding box center [314, 22] width 7 height 11
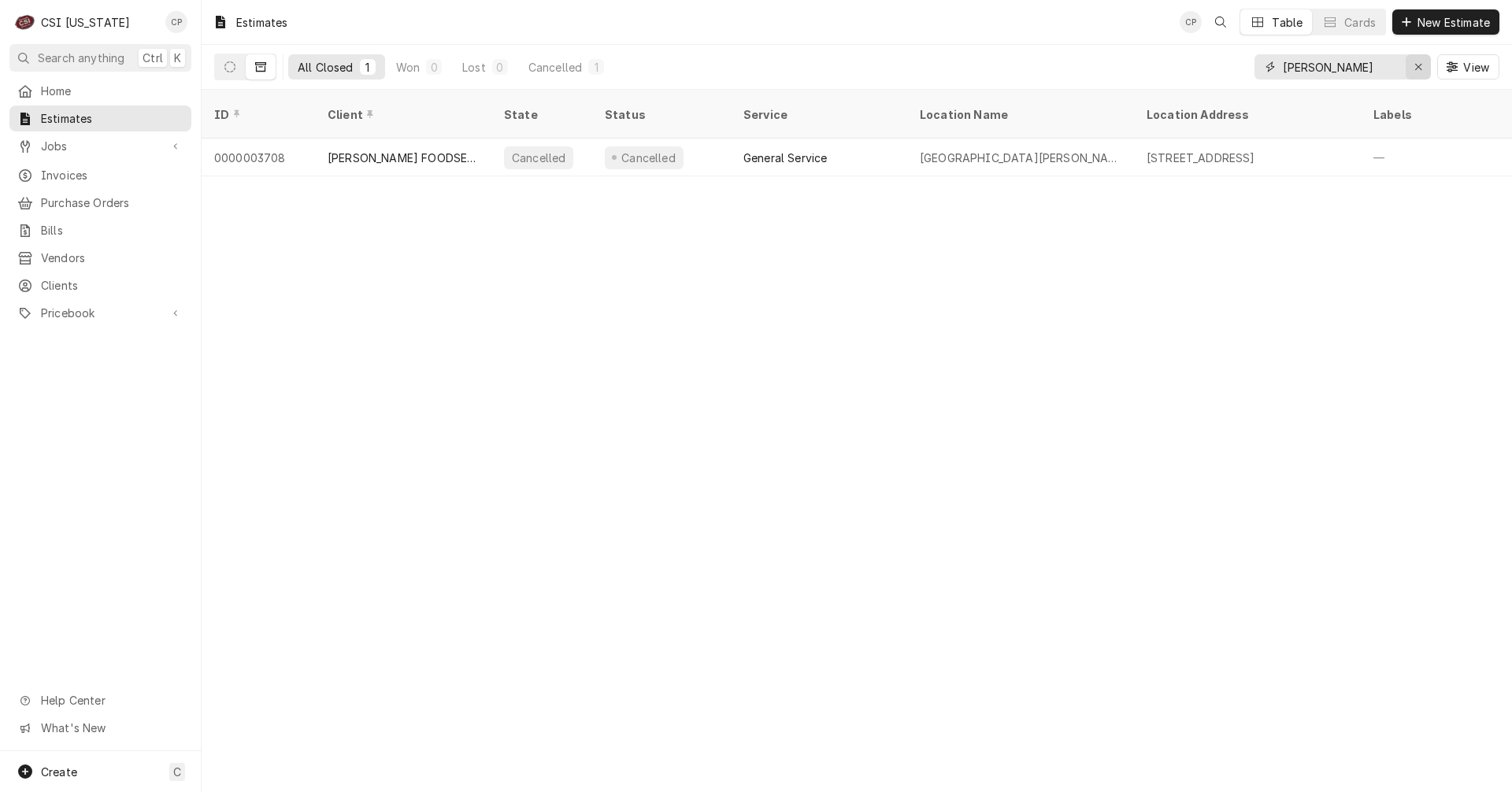
click at [1414, 68] on icon "Erase input" at bounding box center [1418, 67] width 8 height 11
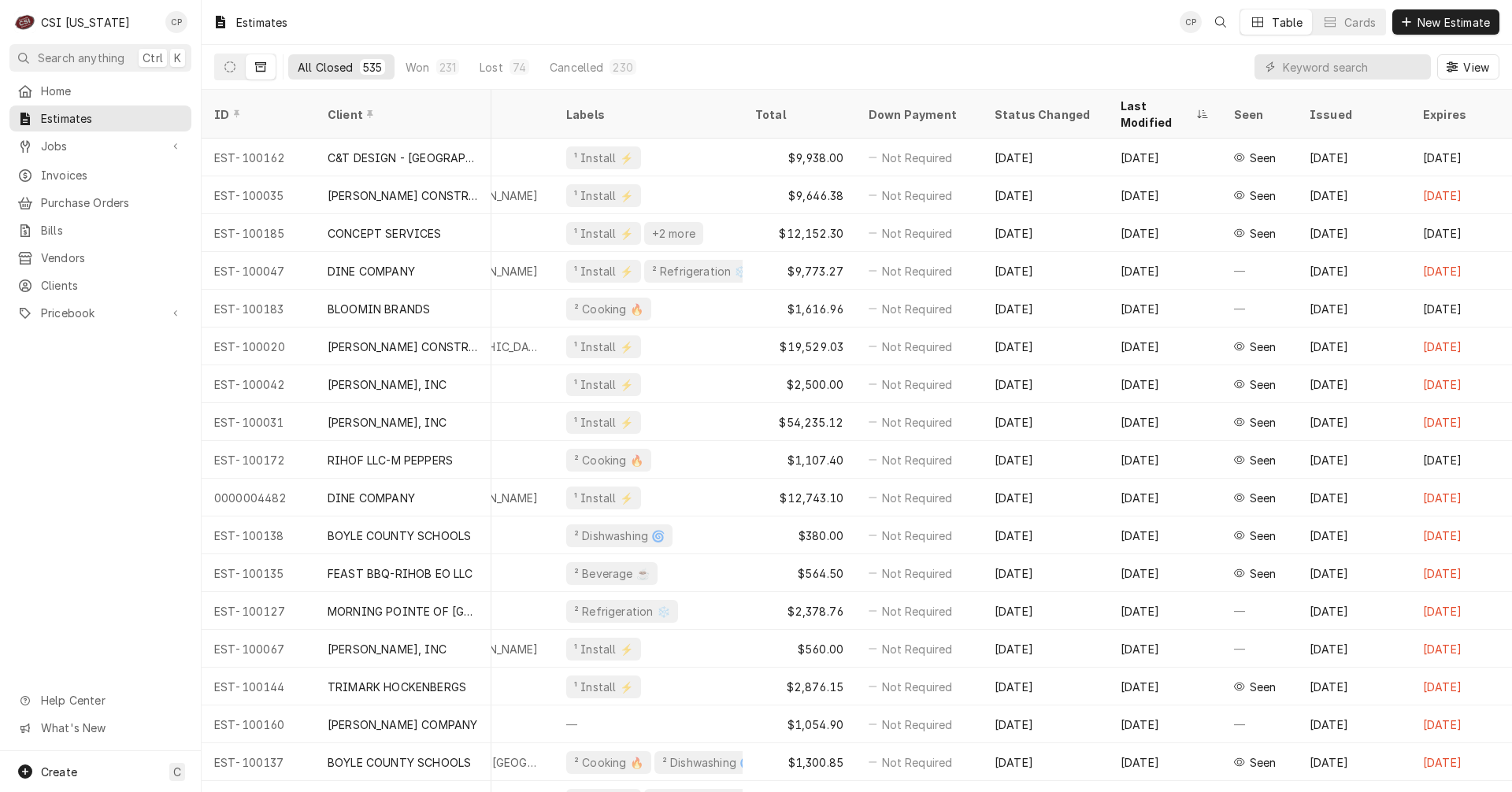
scroll to position [0, 831]
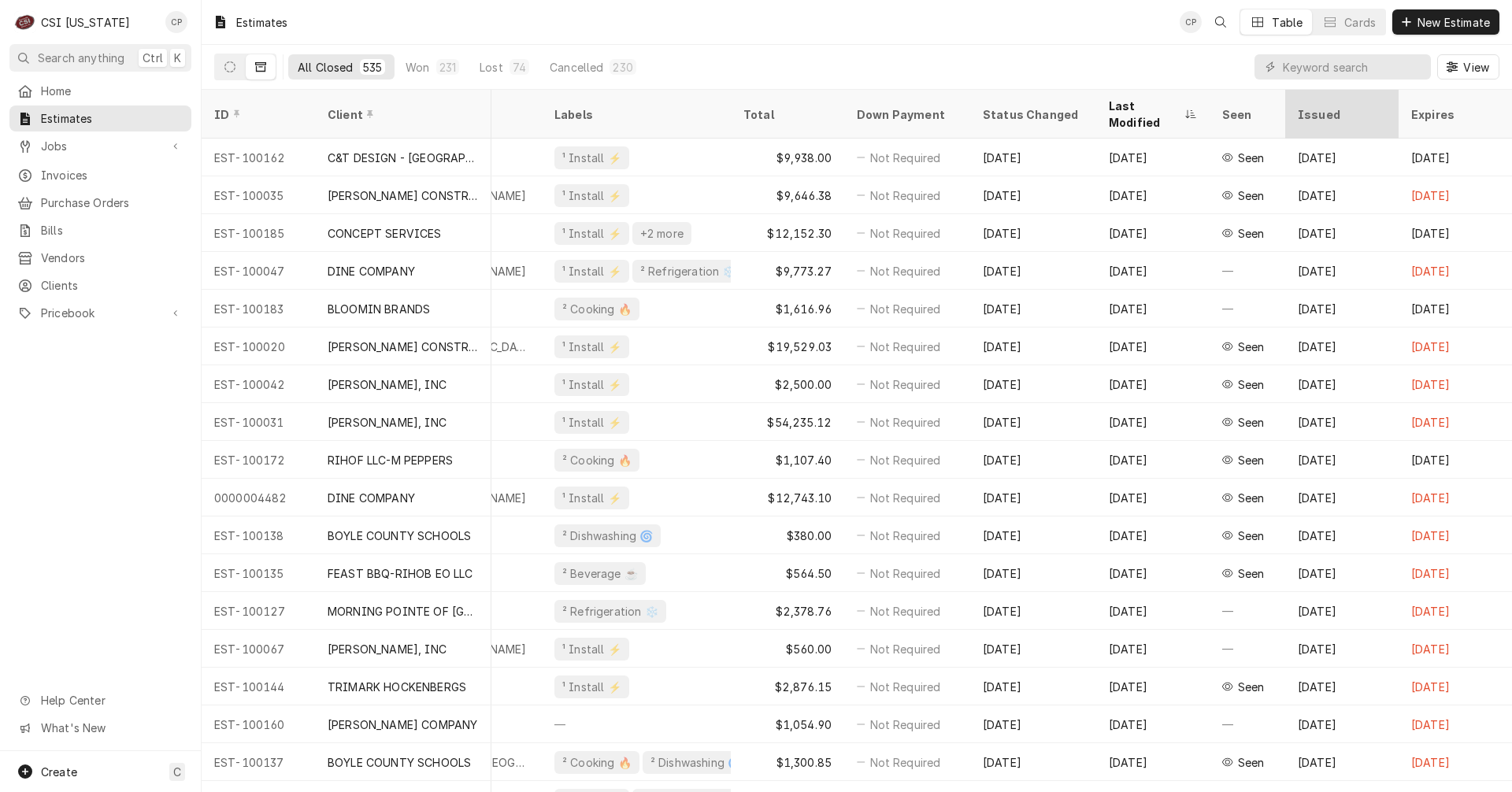
click at [1311, 106] on div "Issued" at bounding box center [1340, 115] width 85 height 17
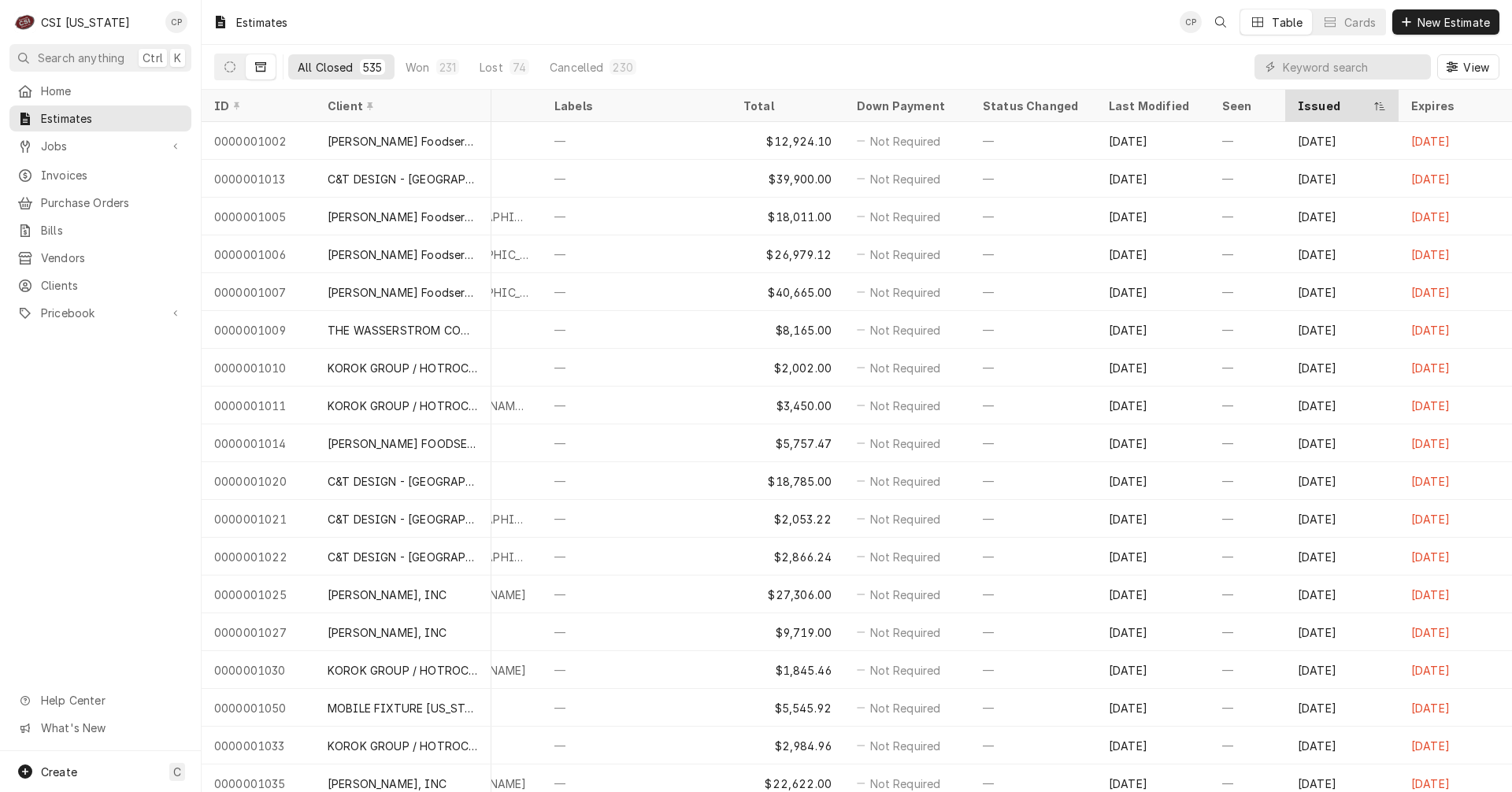
click at [1338, 106] on div "Issued" at bounding box center [1333, 106] width 72 height 17
click at [1125, 108] on div "Last Modified" at bounding box center [1151, 106] width 85 height 17
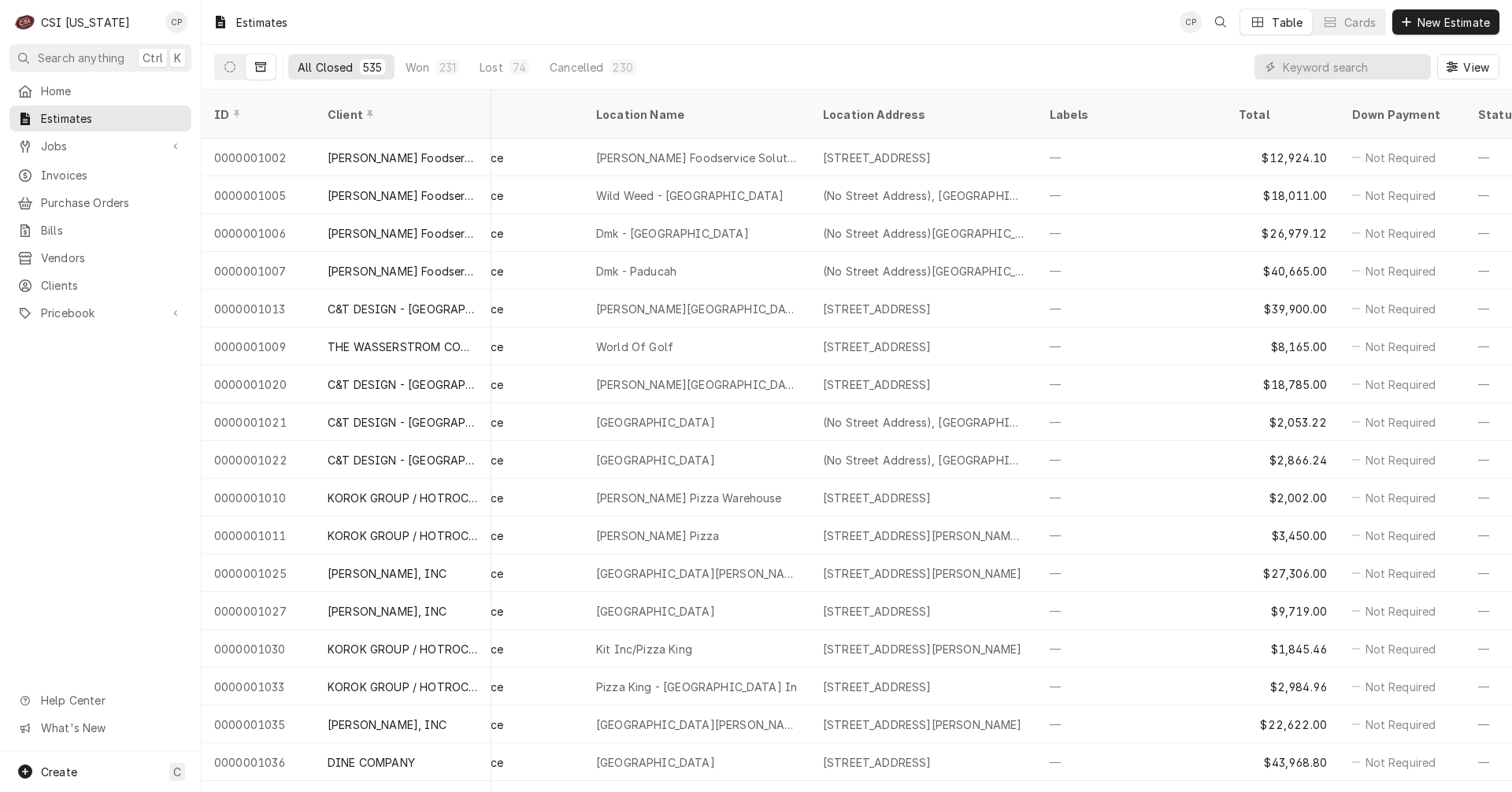
scroll to position [0, 779]
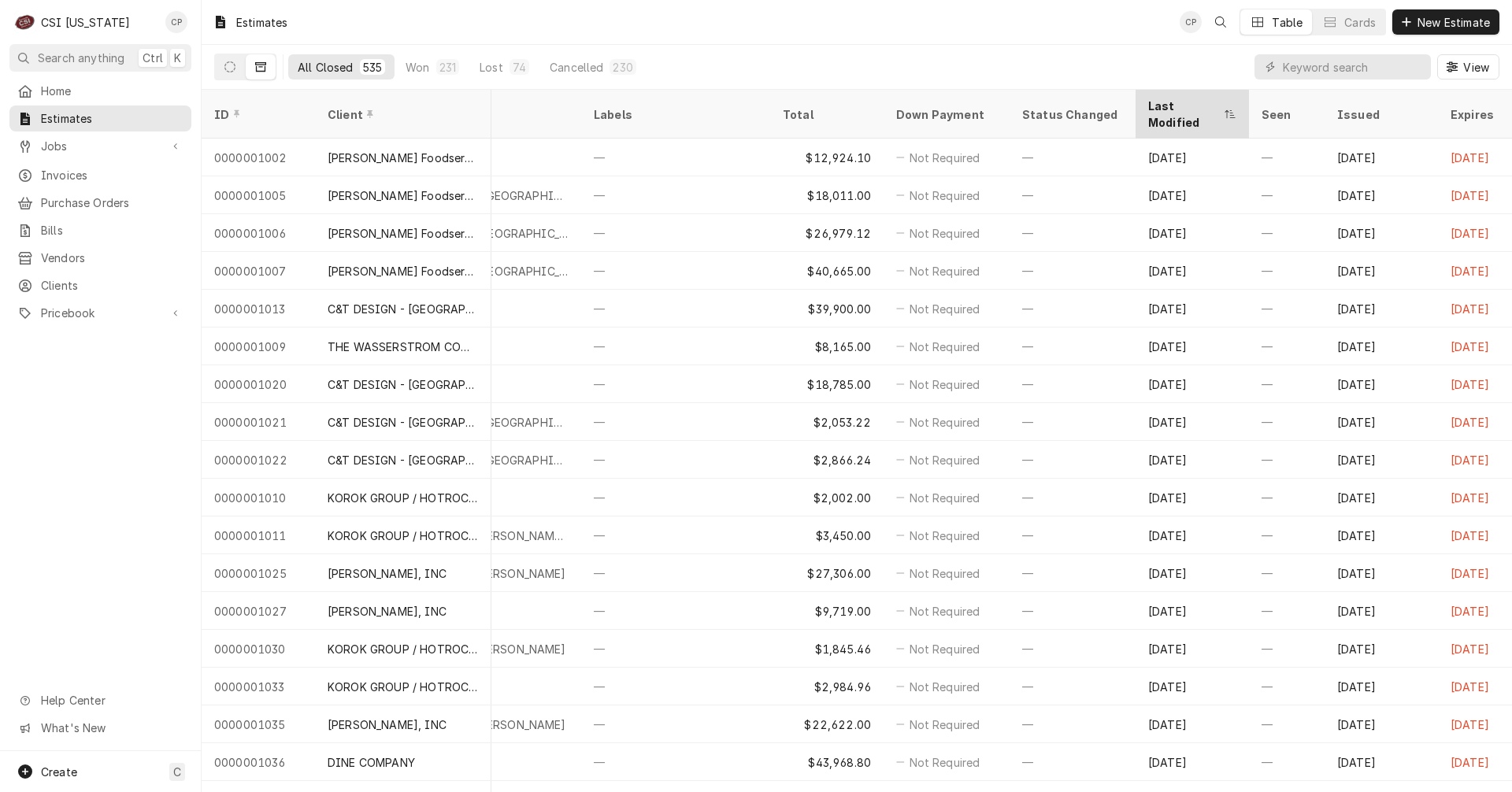
click at [1185, 101] on div "Last Modified" at bounding box center [1184, 115] width 72 height 33
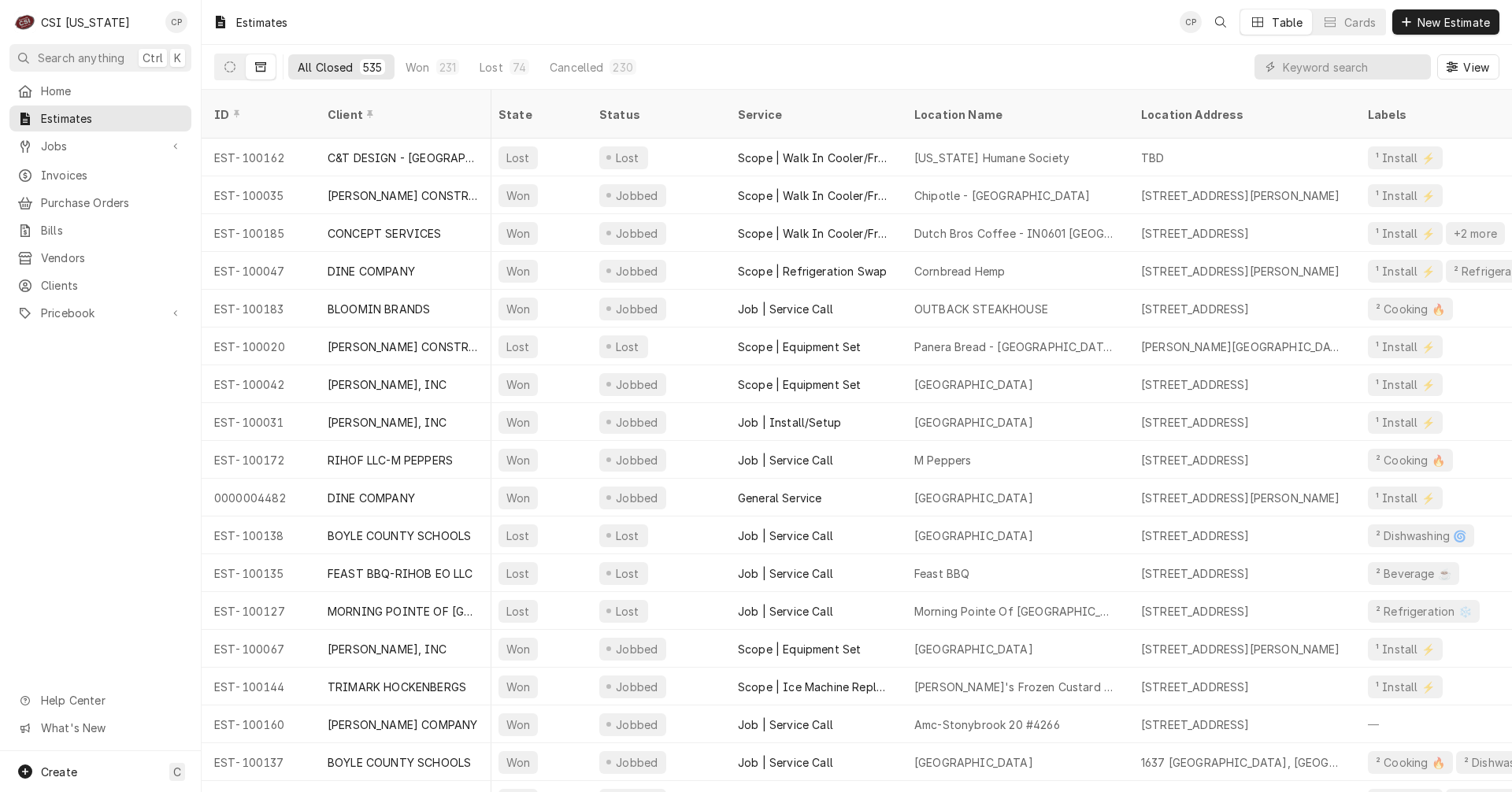
scroll to position [0, 0]
click at [1361, 73] on input "Dynamic Content Wrapper" at bounding box center [1352, 67] width 140 height 25
type input "dunkin"
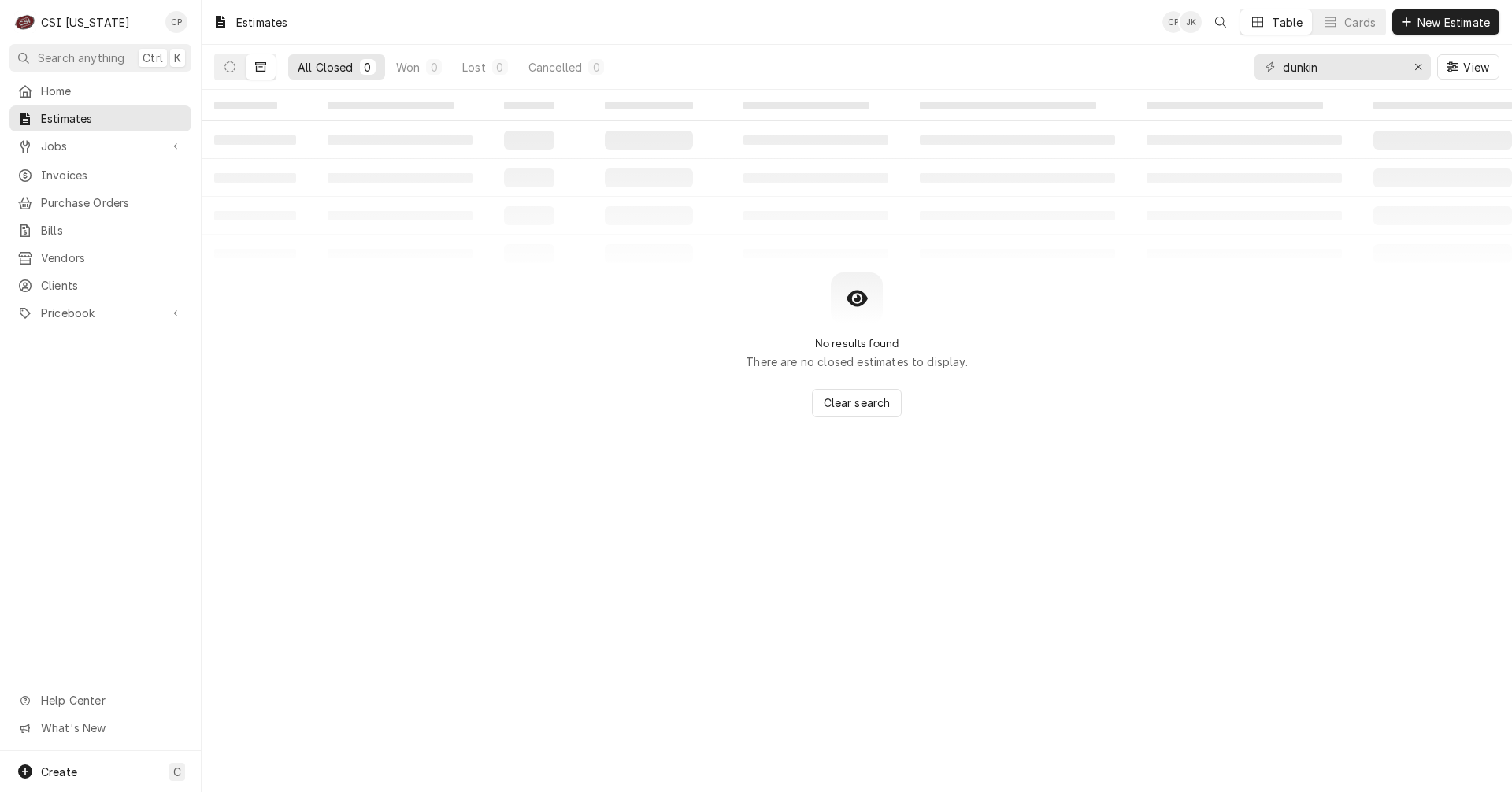
click at [256, 66] on icon "Dynamic Content Wrapper" at bounding box center [261, 67] width 11 height 9
click at [237, 69] on button "Dynamic Content Wrapper" at bounding box center [229, 67] width 30 height 25
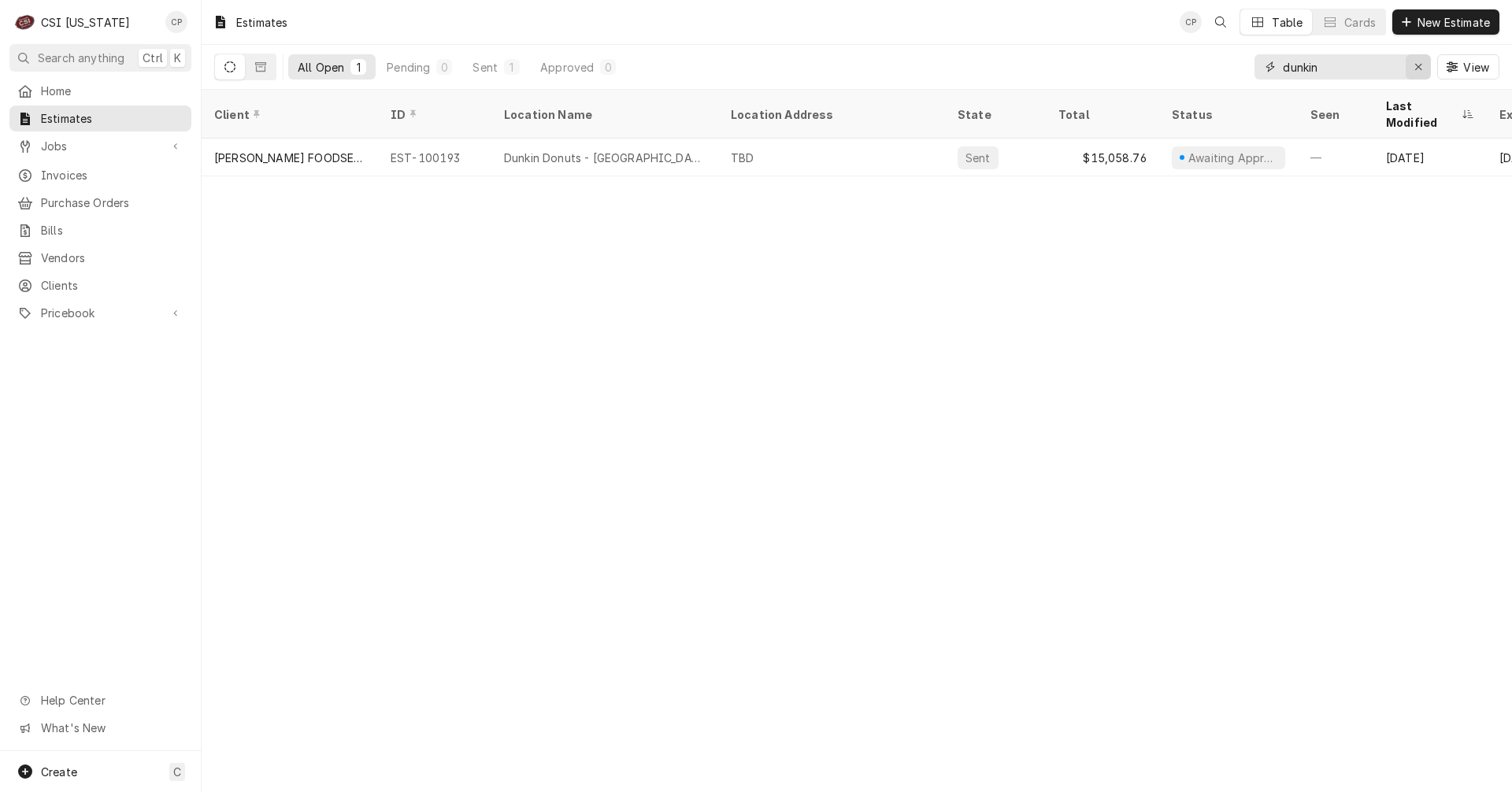
click at [1418, 66] on icon "Erase input" at bounding box center [1418, 67] width 8 height 11
